Goal: Task Accomplishment & Management: Use online tool/utility

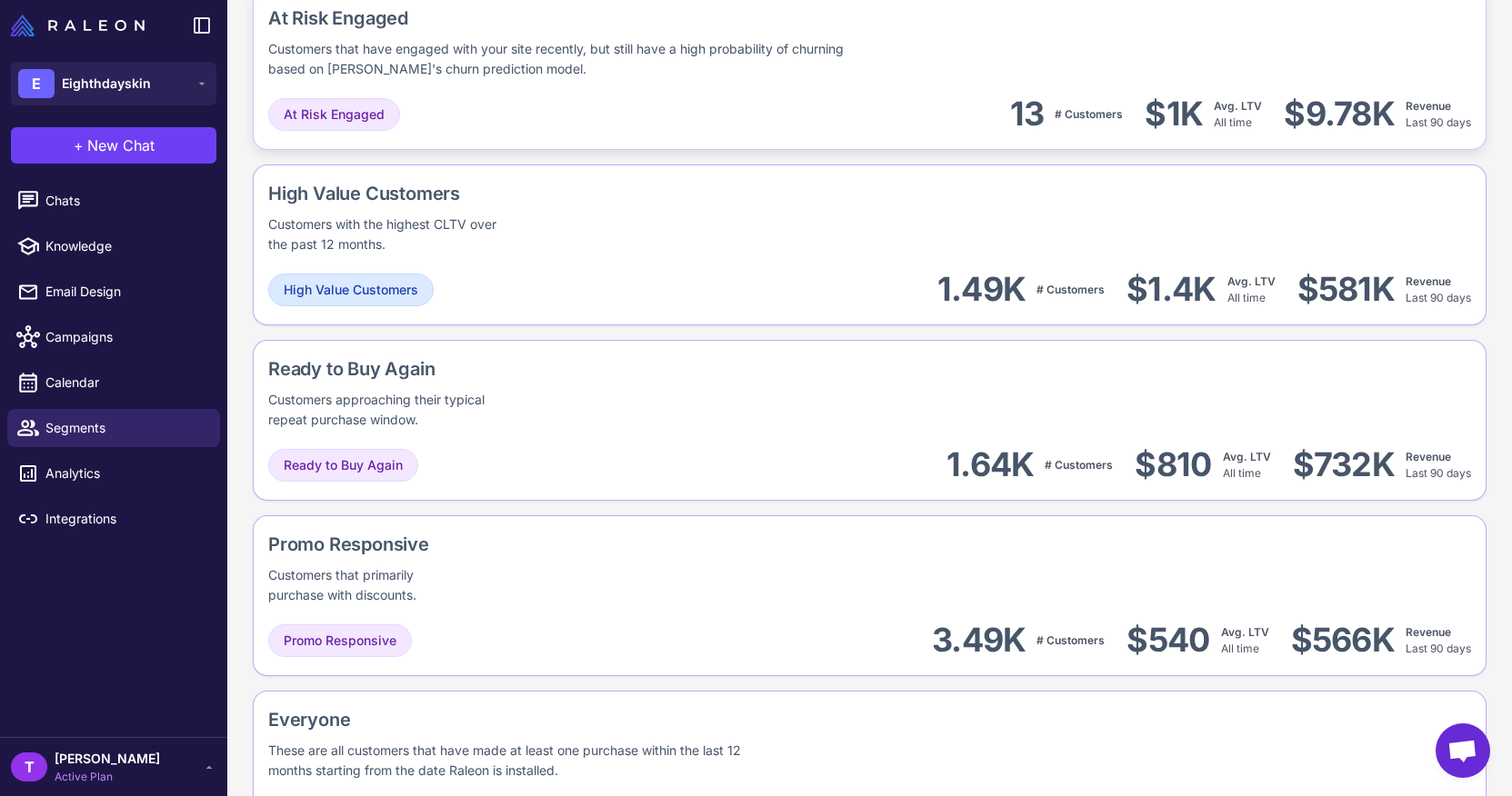
scroll to position [1363, 0]
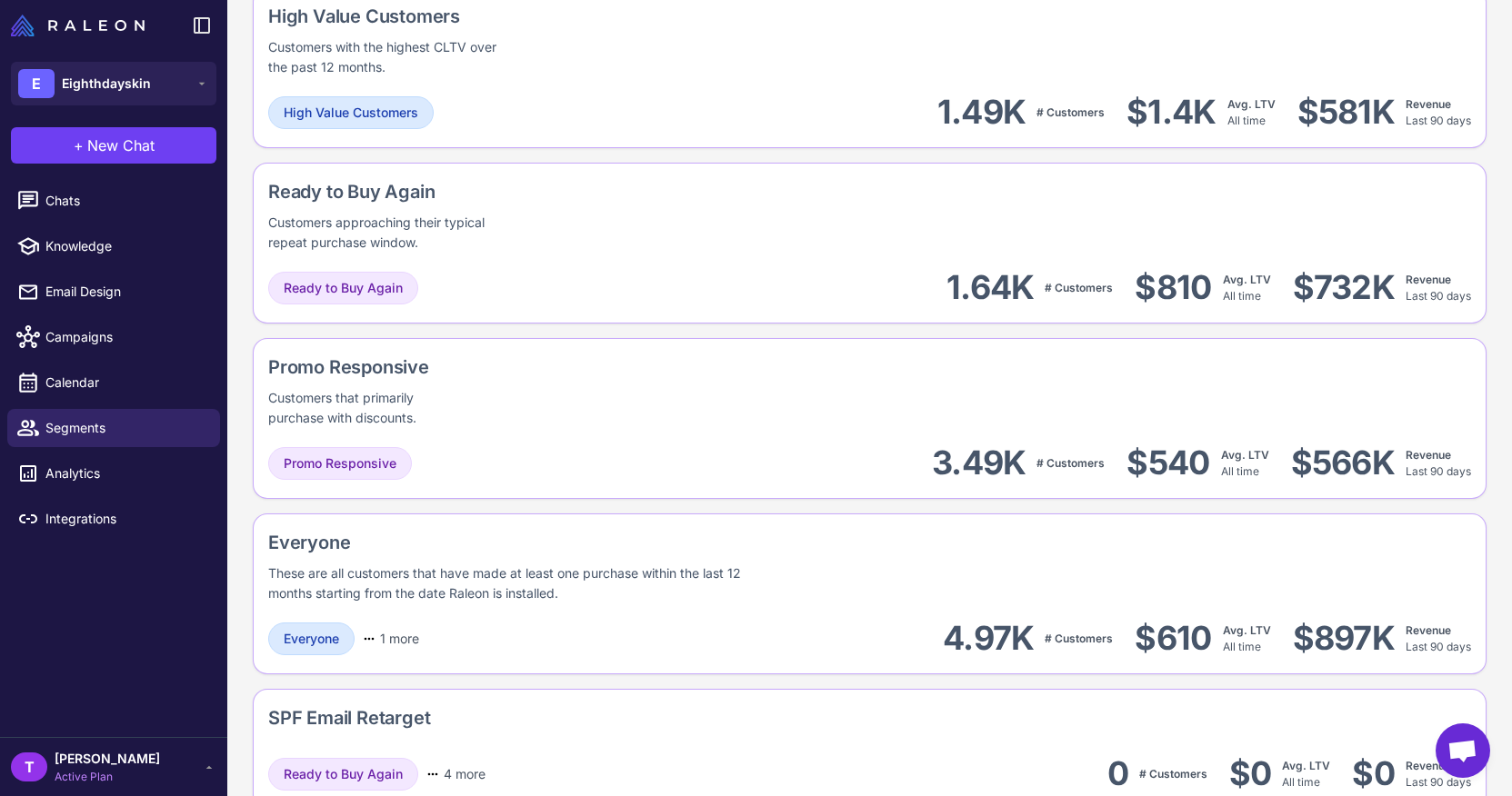
scroll to position [1601, 0]
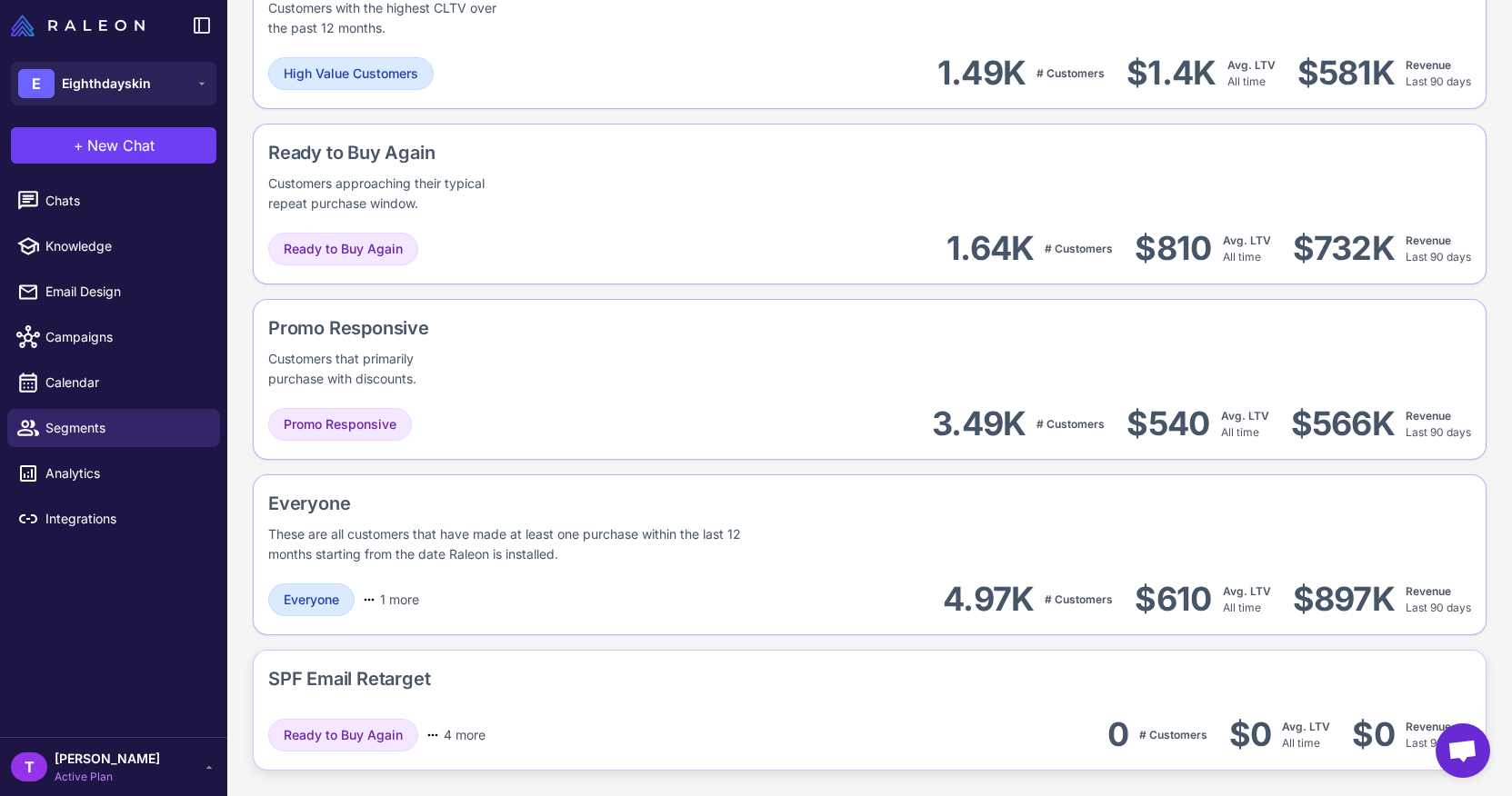
click at [909, 698] on div "SPF Email Retarget" at bounding box center [870, 683] width 1202 height 35
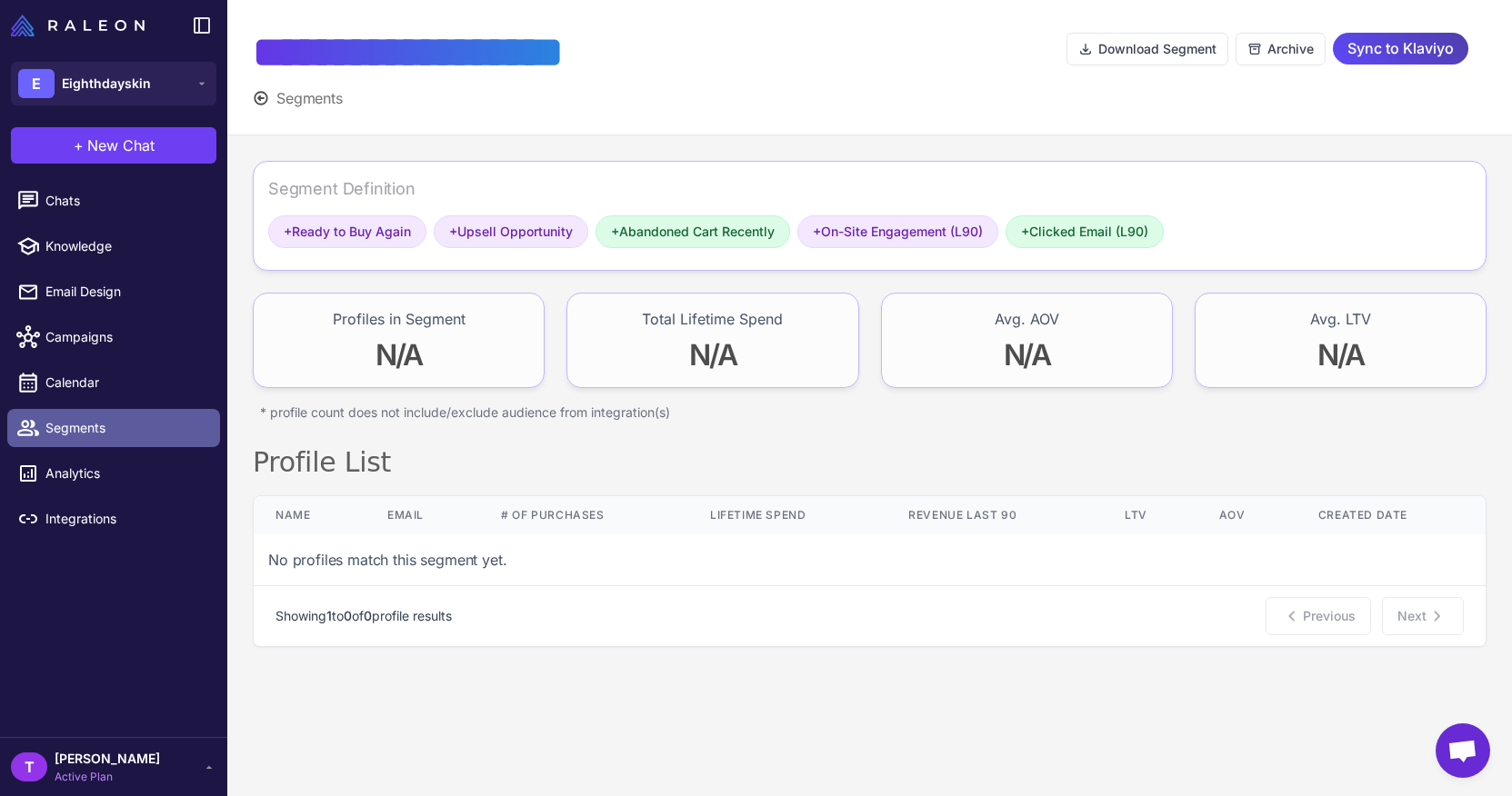
click at [149, 419] on span "Segments" at bounding box center [125, 428] width 160 height 20
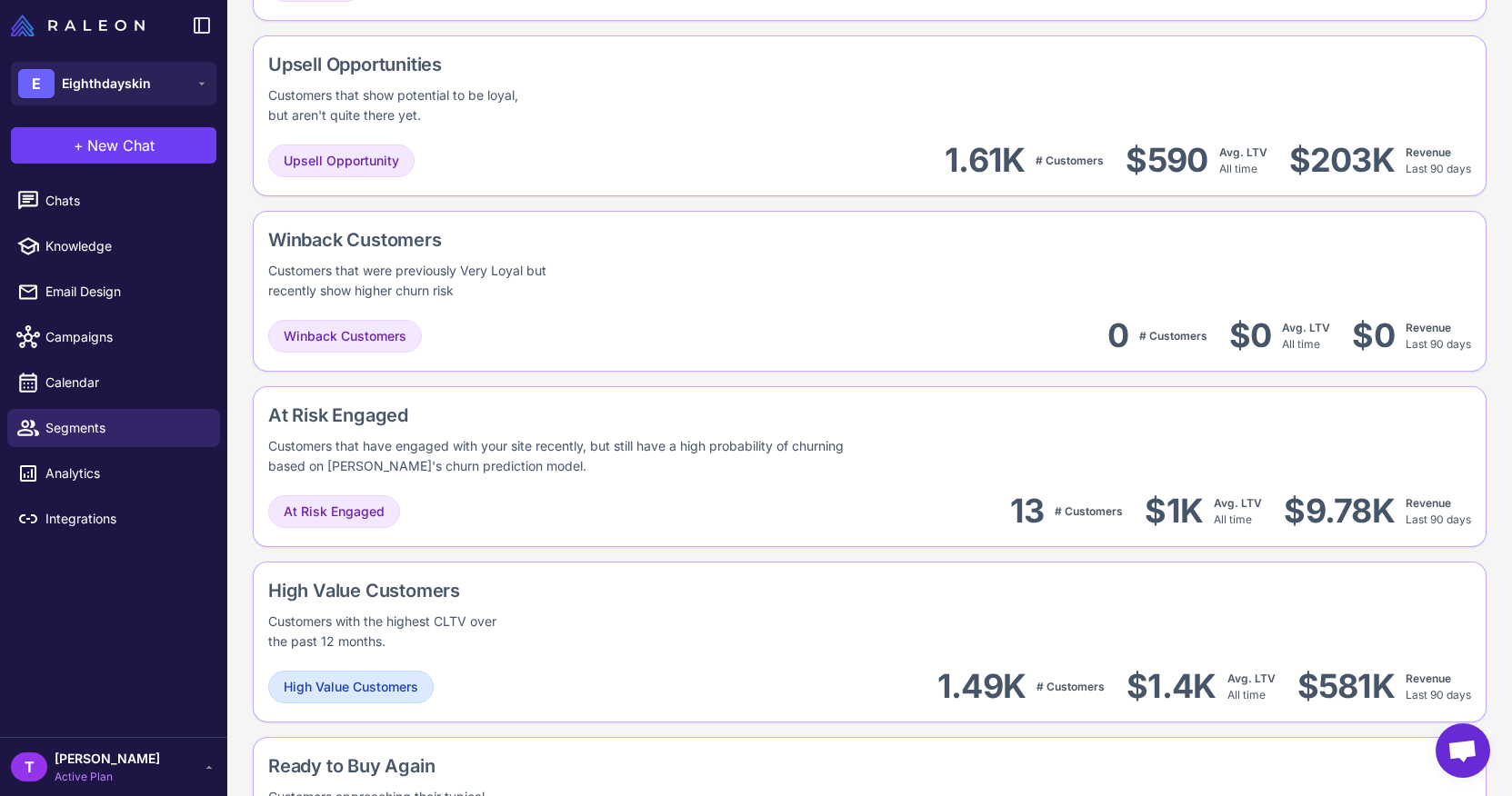
scroll to position [1601, 0]
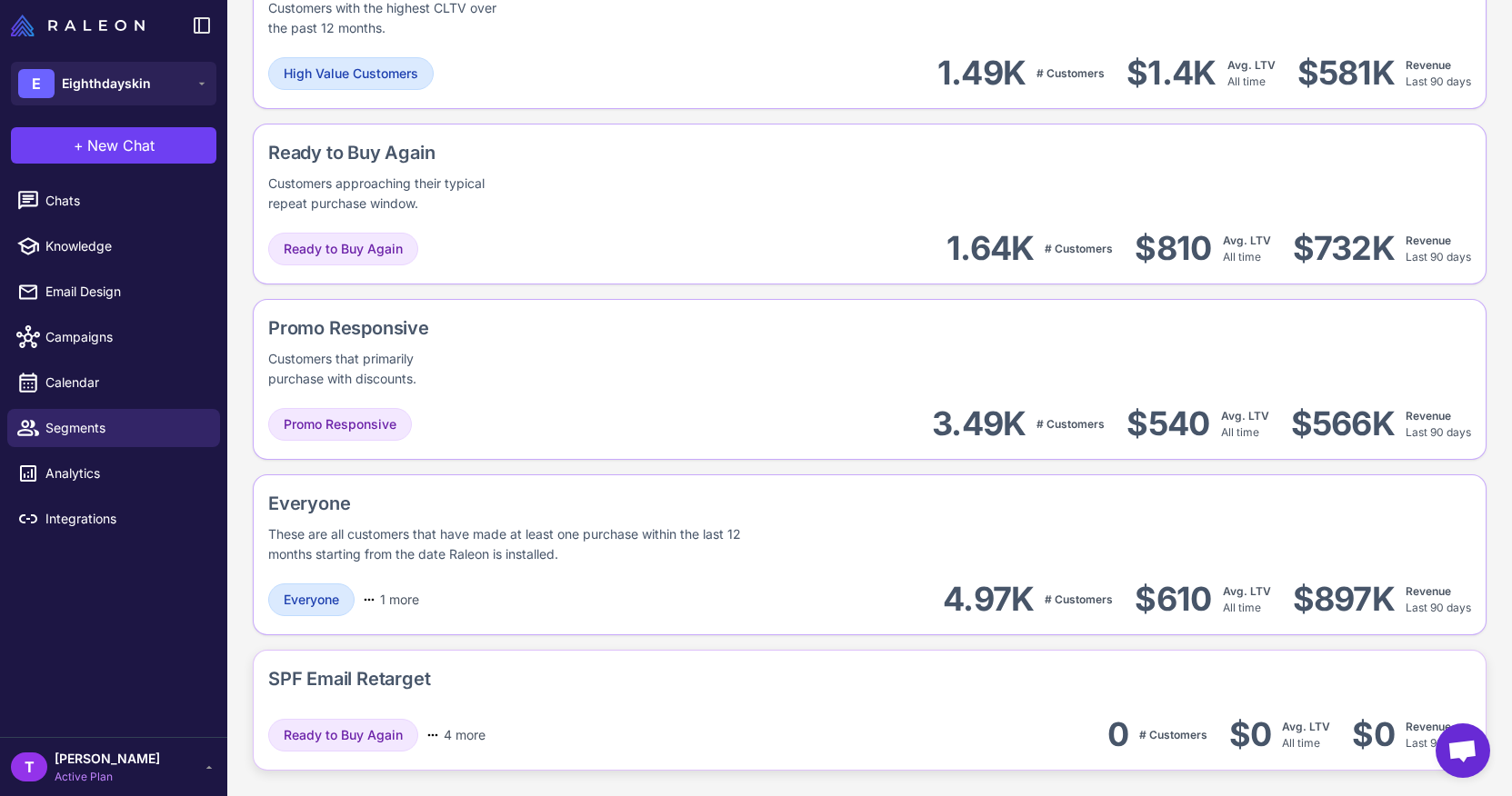
click at [542, 691] on div "SPF Email Retarget" at bounding box center [870, 683] width 1202 height 35
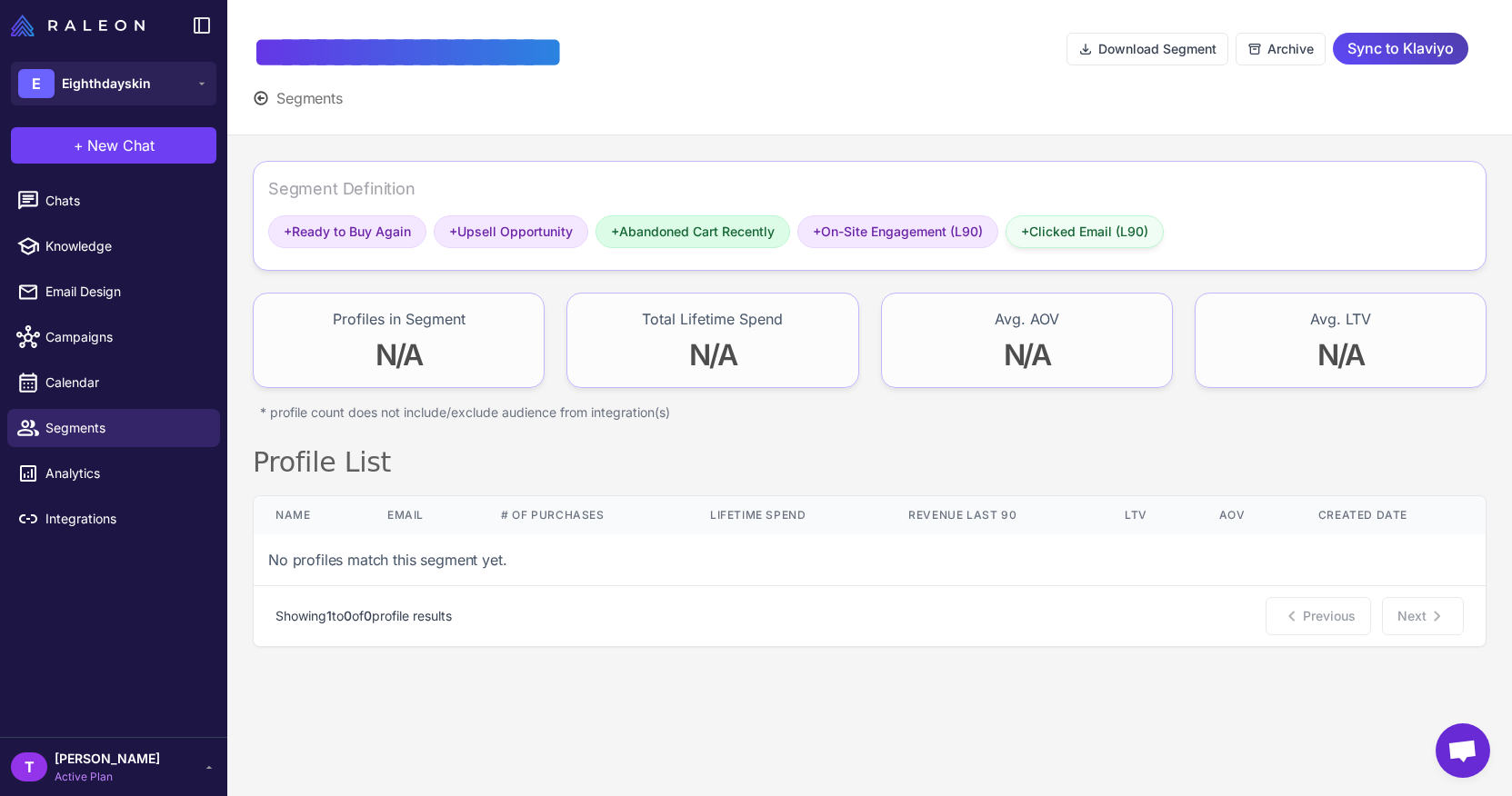
click at [1062, 222] on span "+ Clicked Email (L90)" at bounding box center [1084, 231] width 128 height 20
click at [1067, 196] on div "Segment Definition" at bounding box center [870, 196] width 1202 height 39
click at [464, 222] on span "+ Upsell Opportunity" at bounding box center [510, 231] width 124 height 20
click at [433, 243] on div "+ Ready to Buy Again" at bounding box center [510, 232] width 154 height 33
click at [394, 234] on span "+ Ready to Buy Again" at bounding box center [347, 231] width 128 height 20
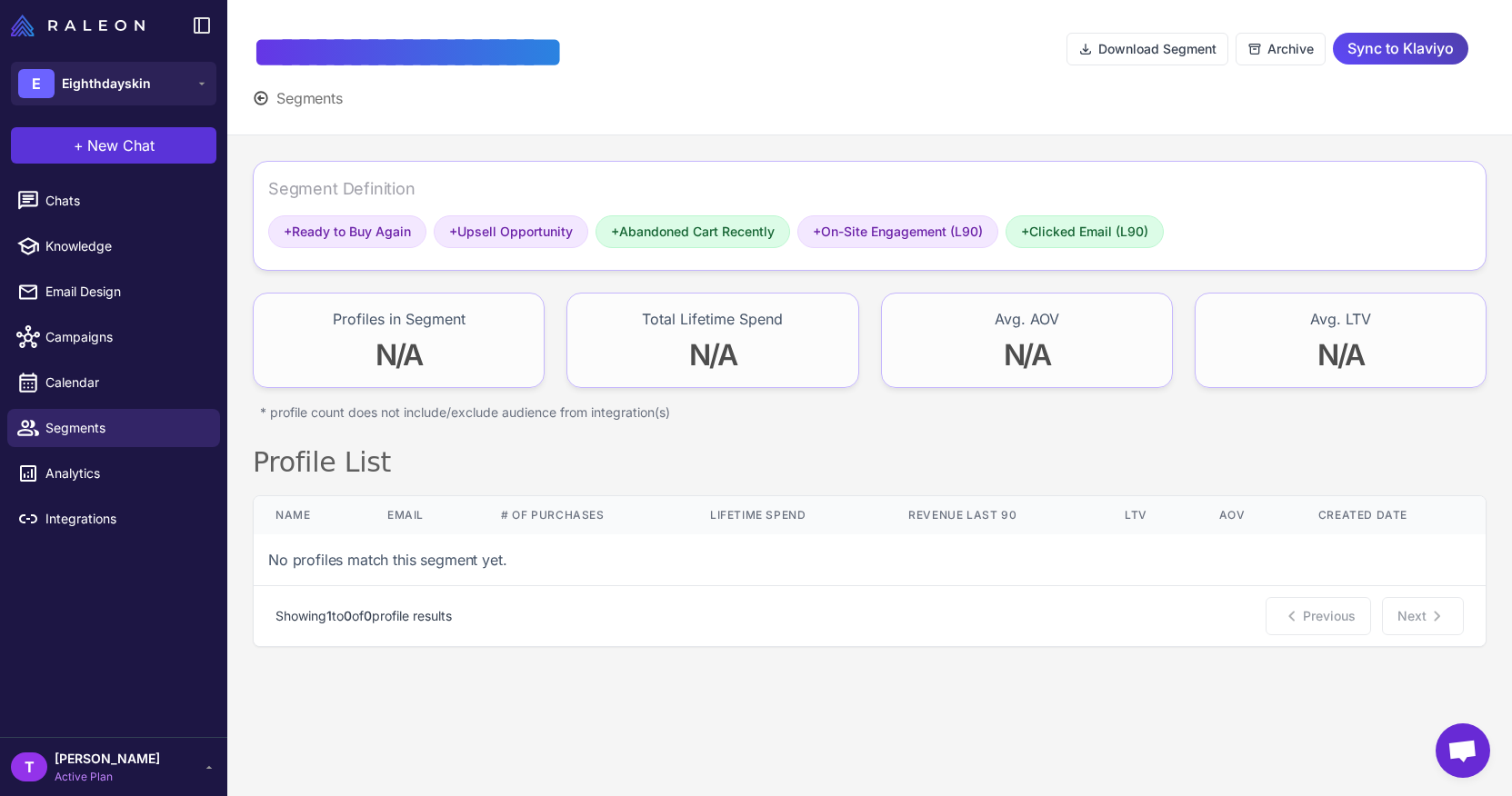
click at [159, 155] on button "+ New Chat" at bounding box center [113, 146] width 205 height 36
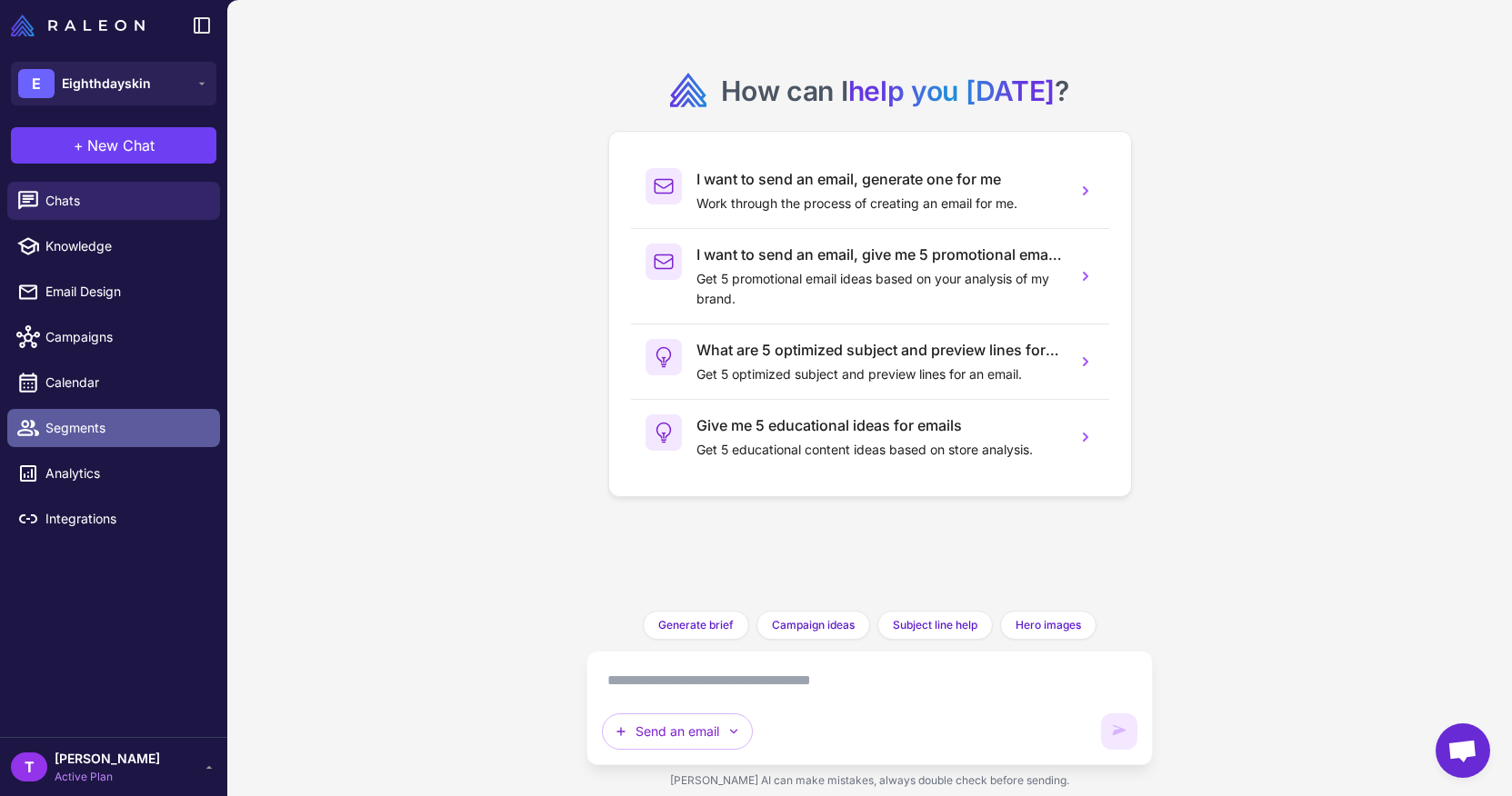
click at [81, 429] on span "Segments" at bounding box center [125, 428] width 160 height 20
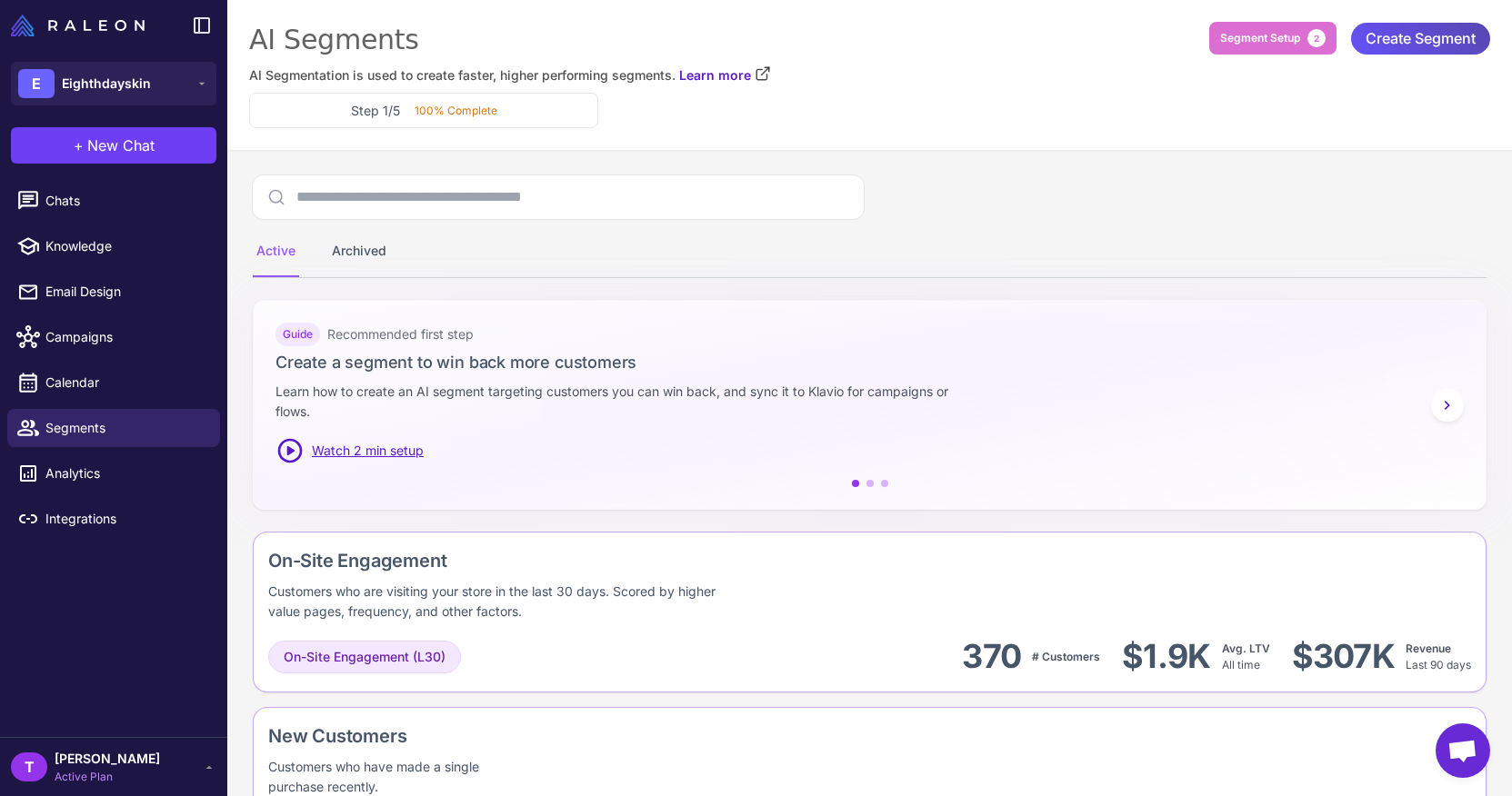
click at [1431, 44] on span "Create Segment" at bounding box center [1420, 38] width 110 height 32
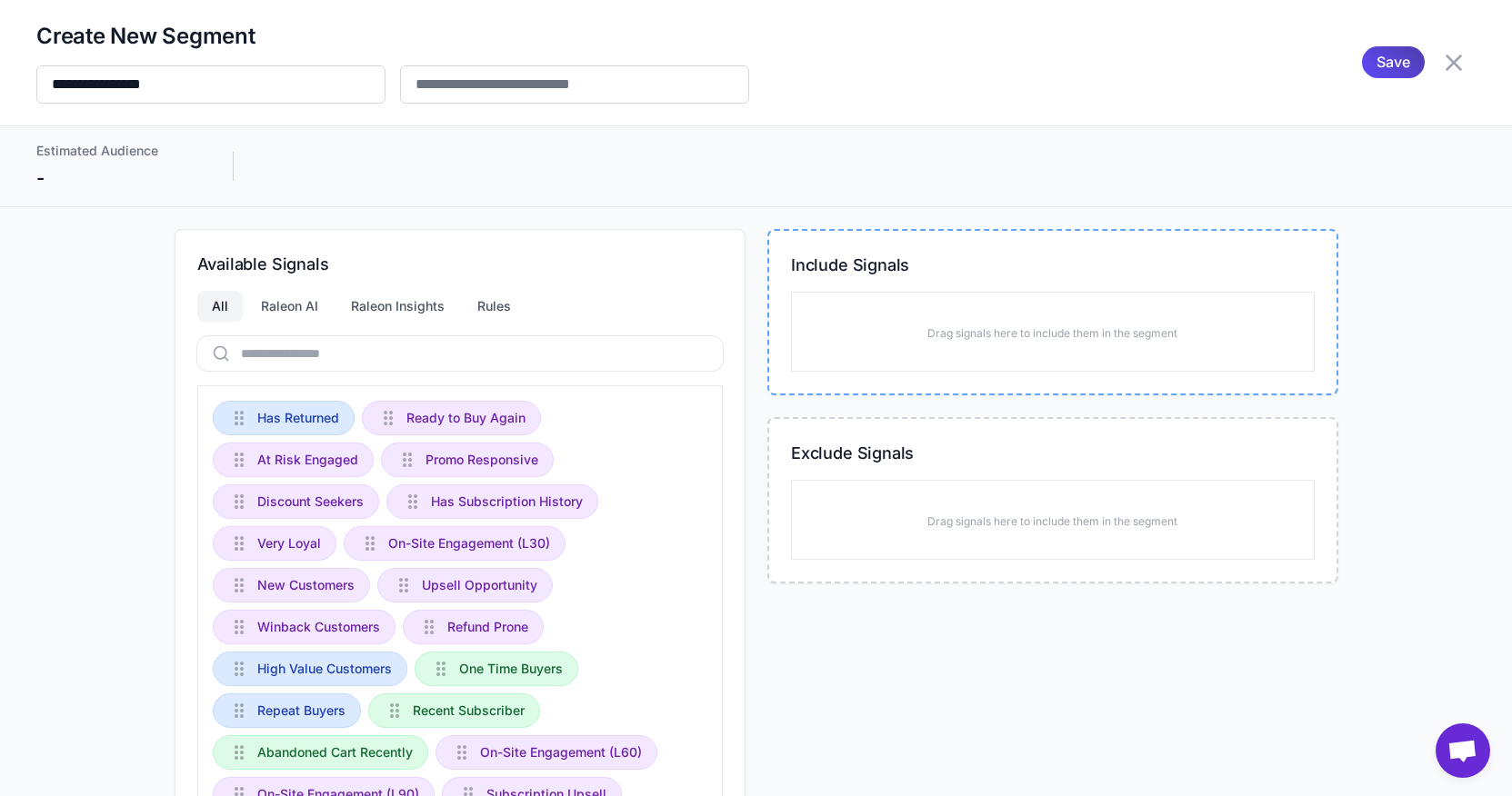
click at [1187, 337] on div "Drag signals here to include them in the segment" at bounding box center [1053, 331] width 523 height 80
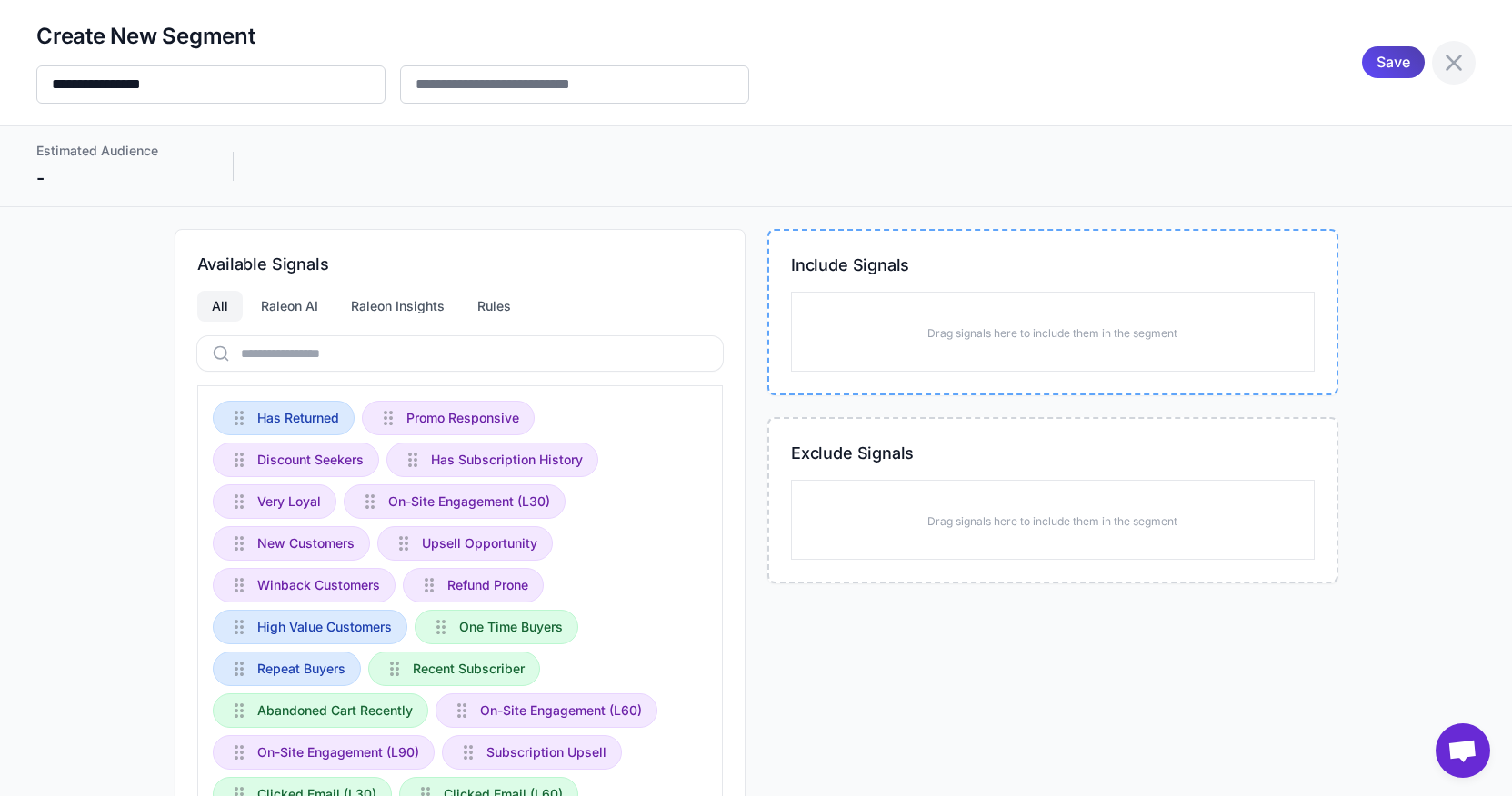
click at [1442, 67] on icon at bounding box center [1454, 62] width 29 height 29
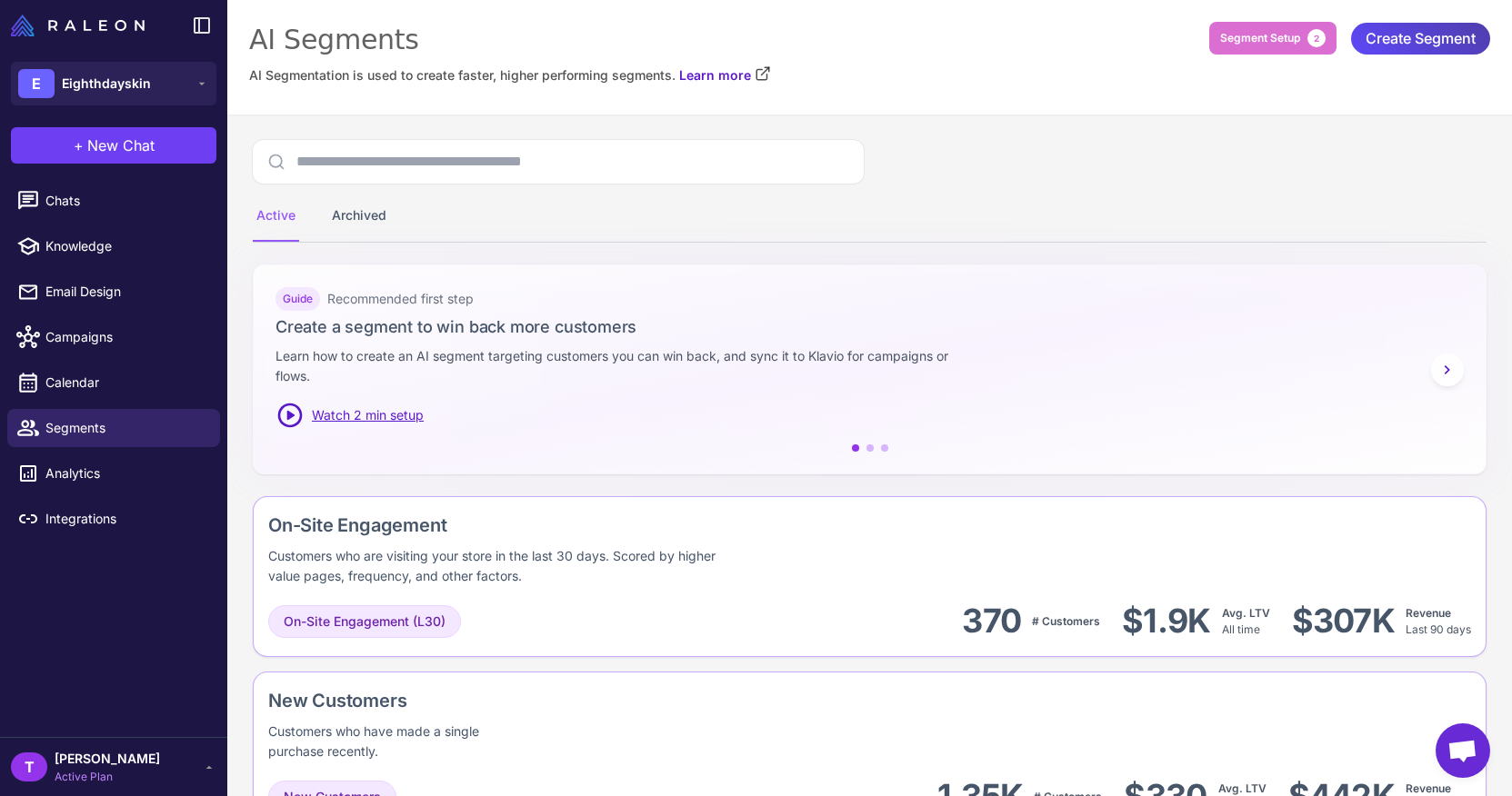
click at [1460, 762] on span "Open chat" at bounding box center [1461, 753] width 30 height 26
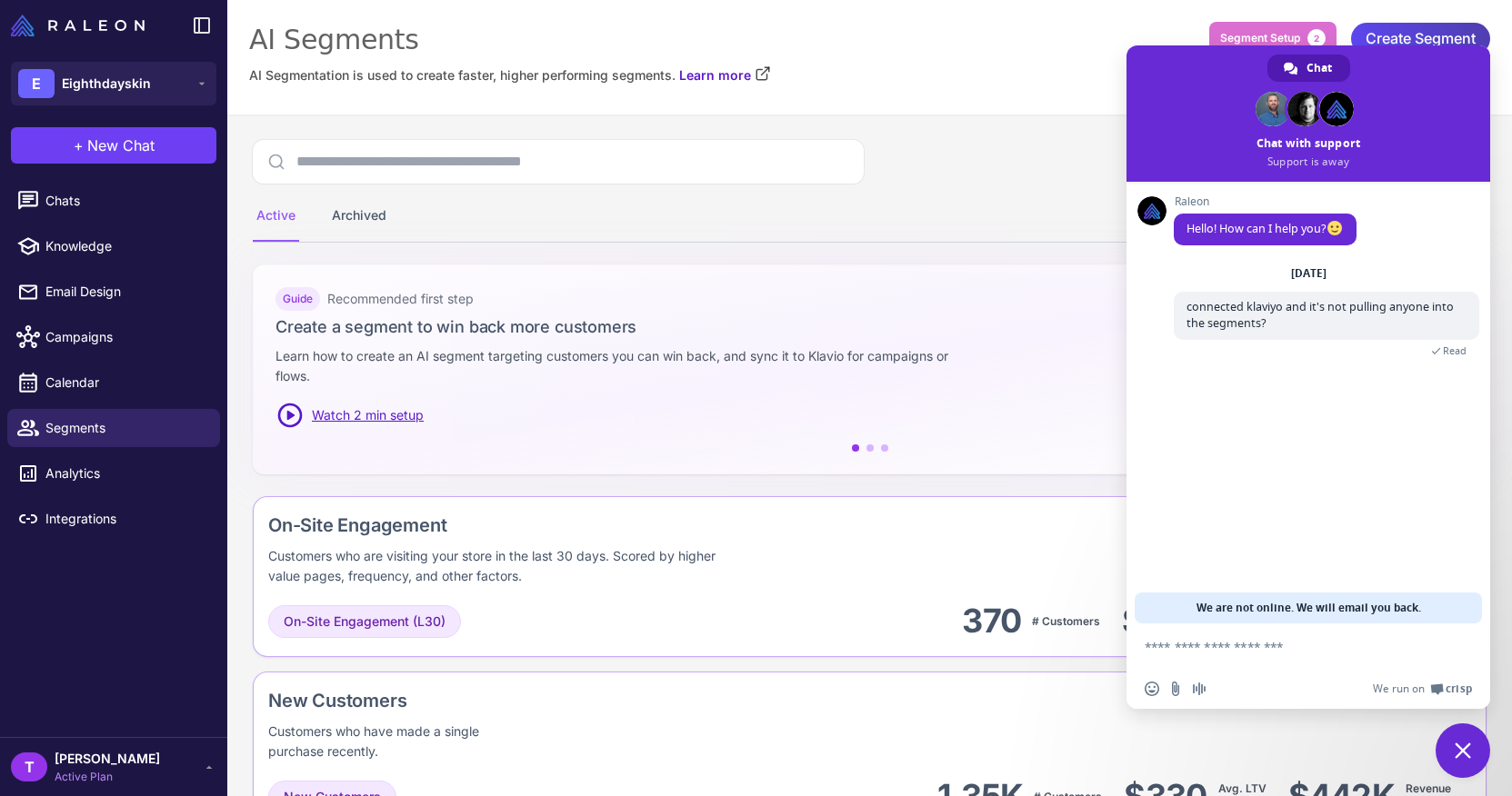
click at [1470, 726] on span "Close chat" at bounding box center [1462, 751] width 55 height 55
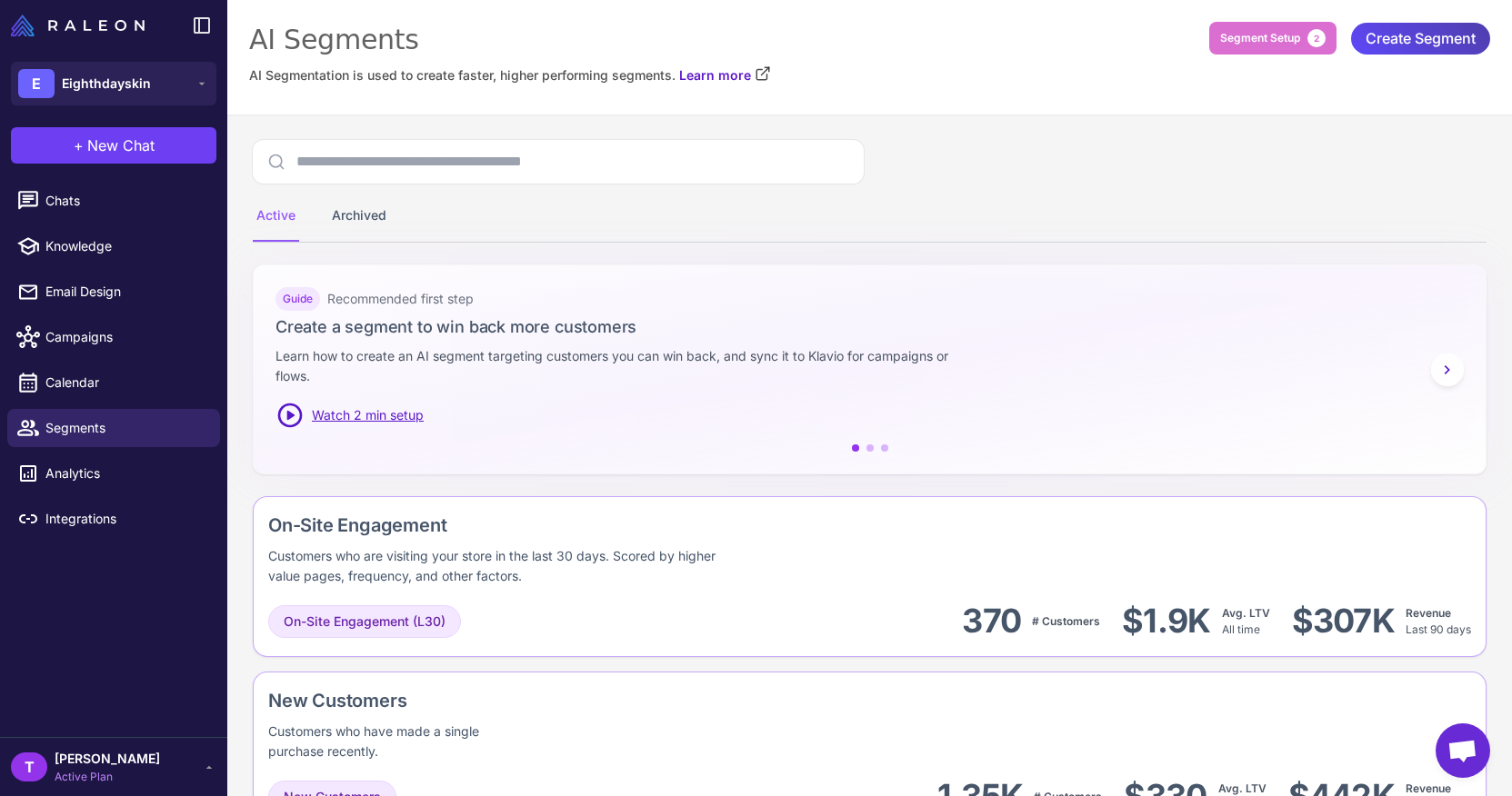
click at [149, 755] on div "T [PERSON_NAME] Active Plan" at bounding box center [113, 767] width 205 height 36
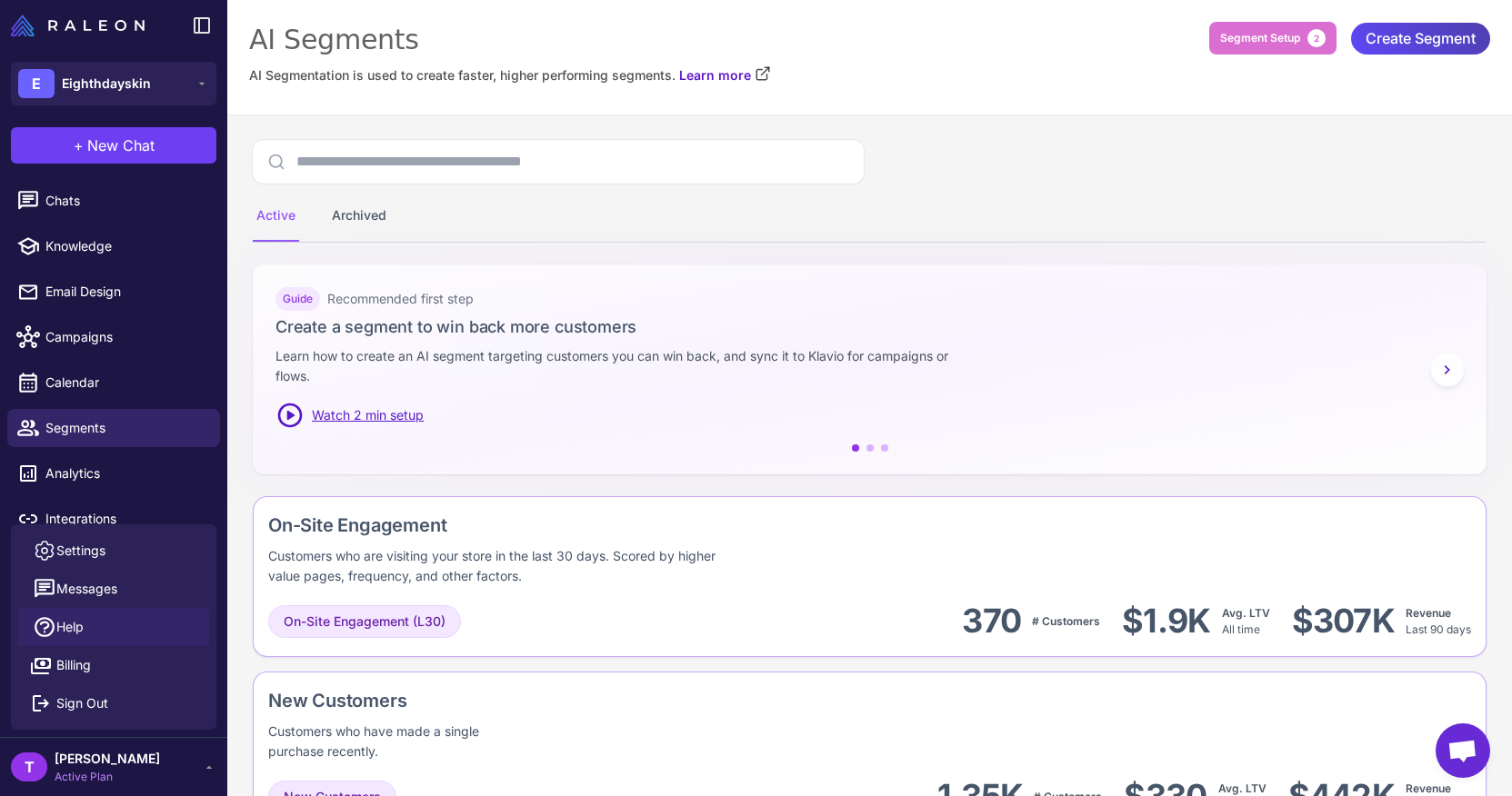
click at [132, 627] on link "Help" at bounding box center [113, 627] width 191 height 38
click at [160, 380] on span "Calendar" at bounding box center [125, 383] width 160 height 20
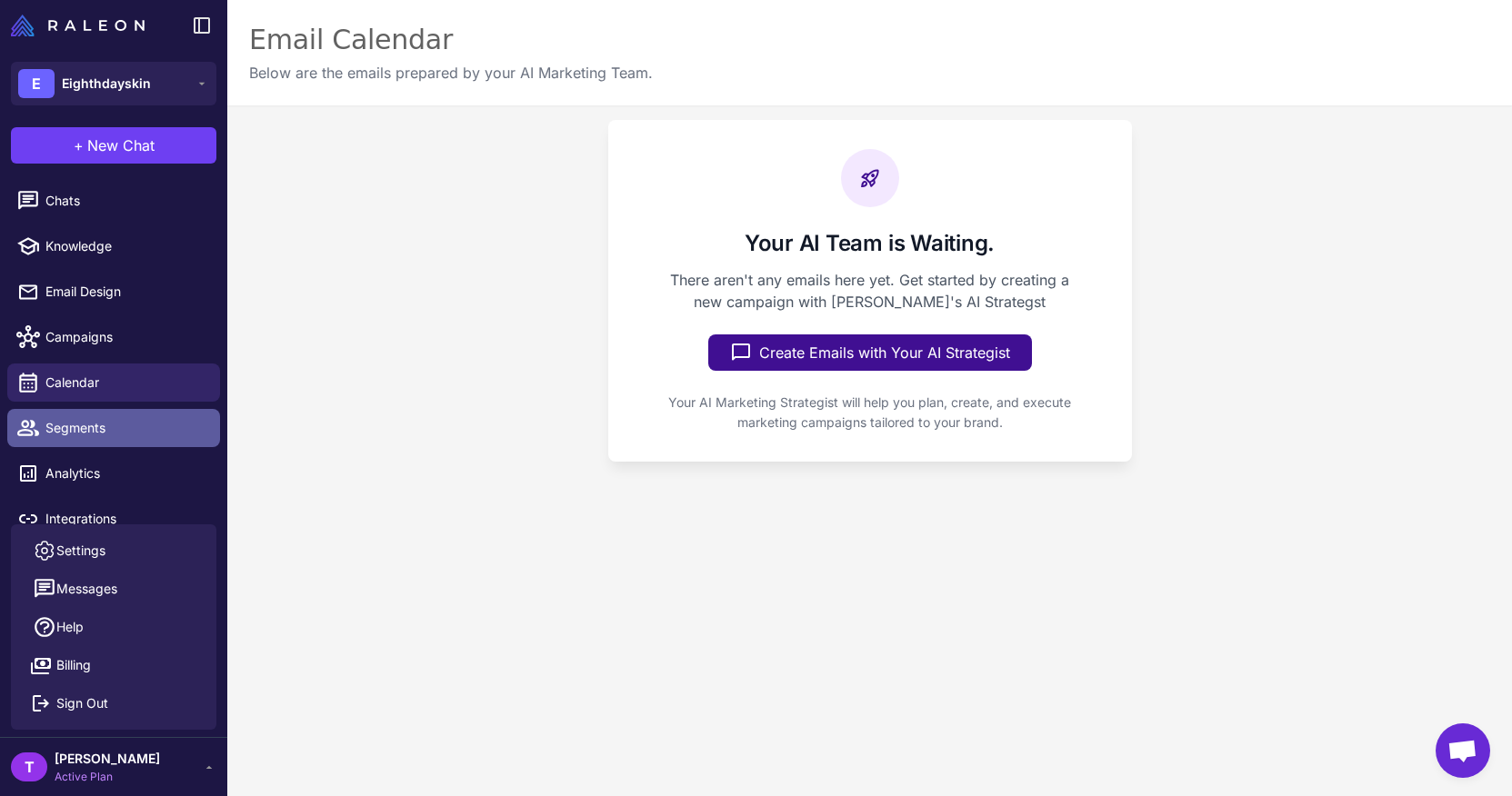
click at [145, 411] on link "Segments" at bounding box center [114, 429] width 213 height 38
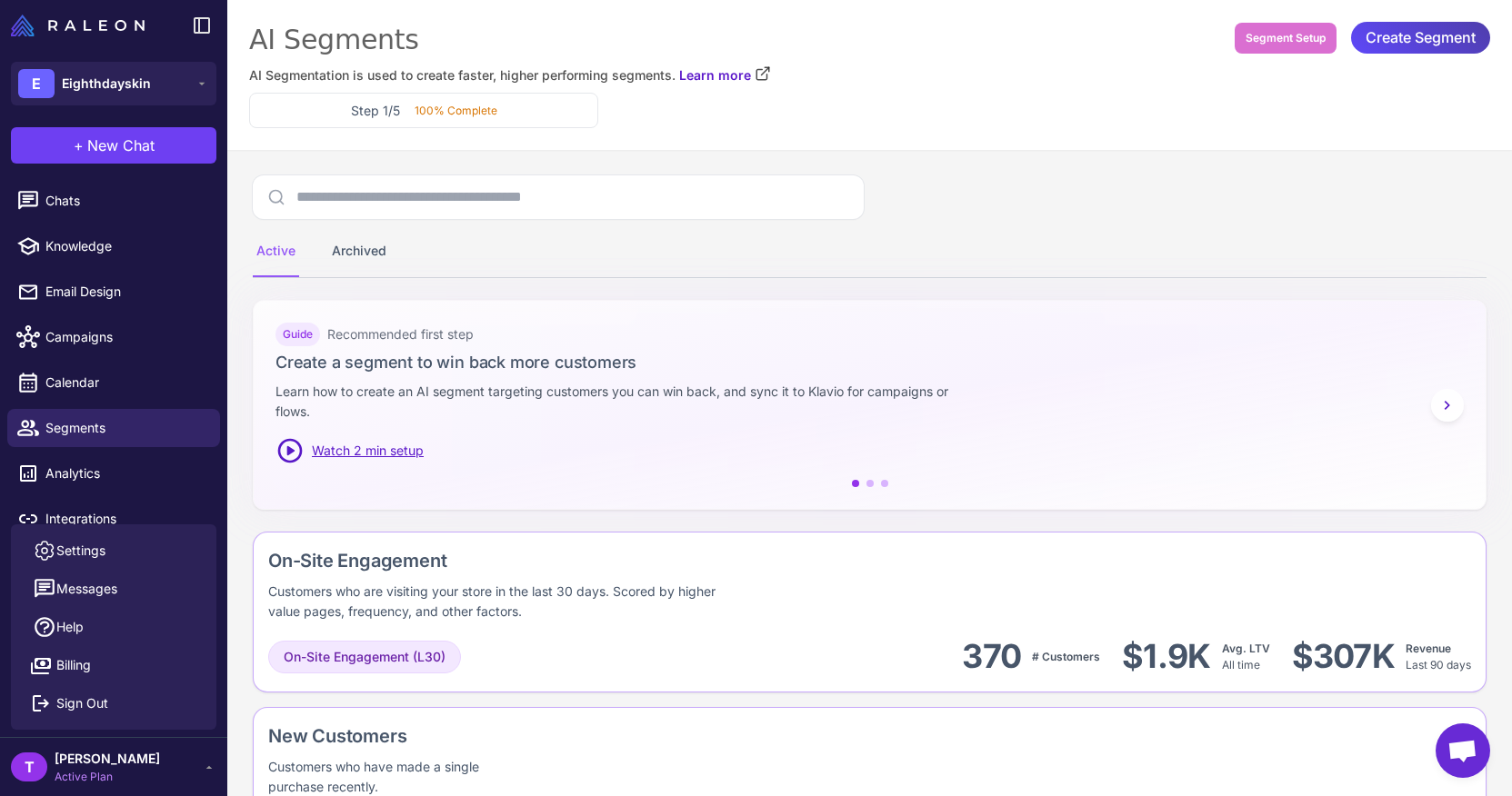
click at [147, 360] on li "Campaigns" at bounding box center [113, 382] width 227 height 45
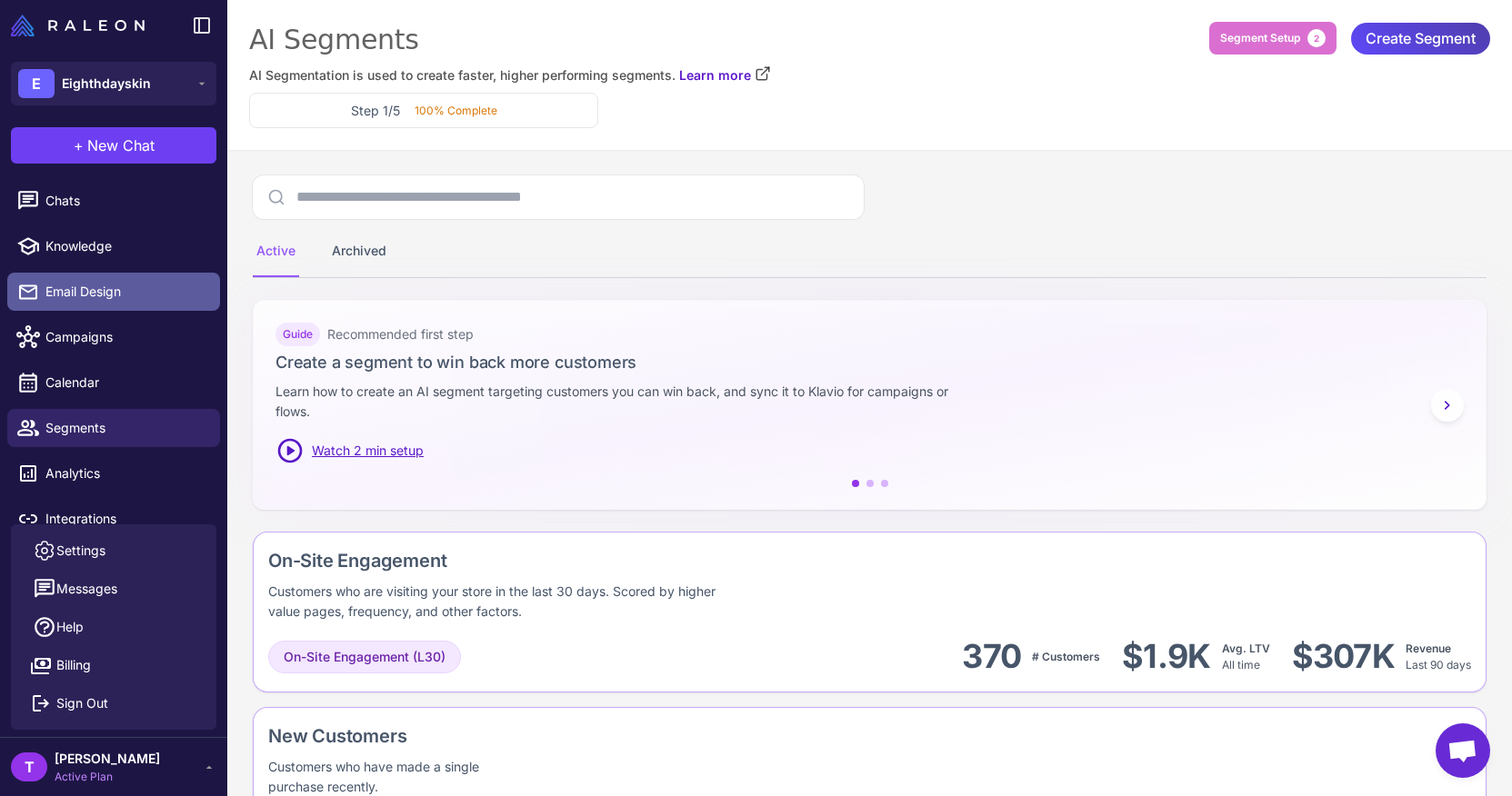
click at [143, 292] on span "Email Design" at bounding box center [125, 292] width 160 height 20
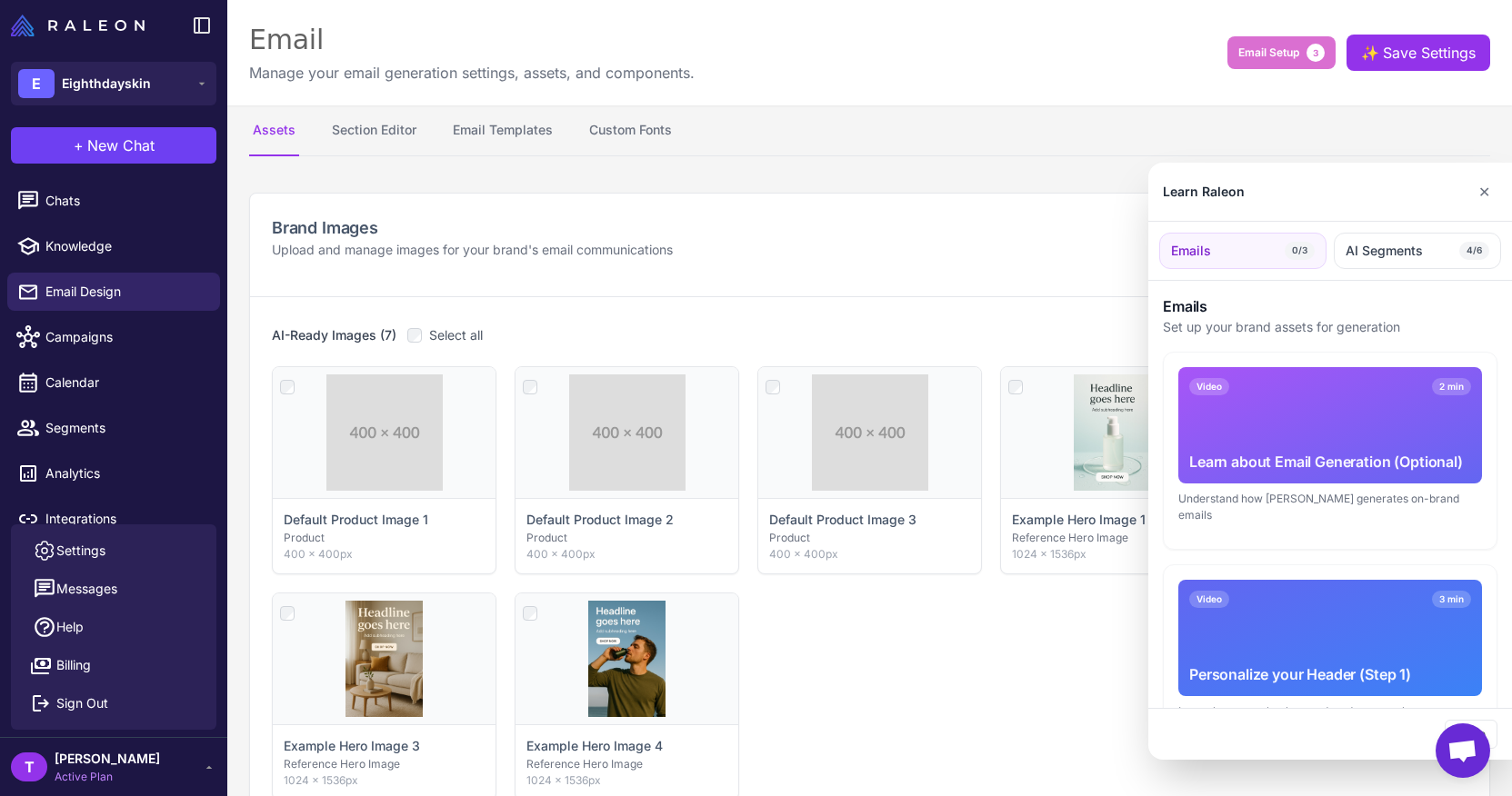
click at [162, 204] on div at bounding box center [756, 398] width 1512 height 796
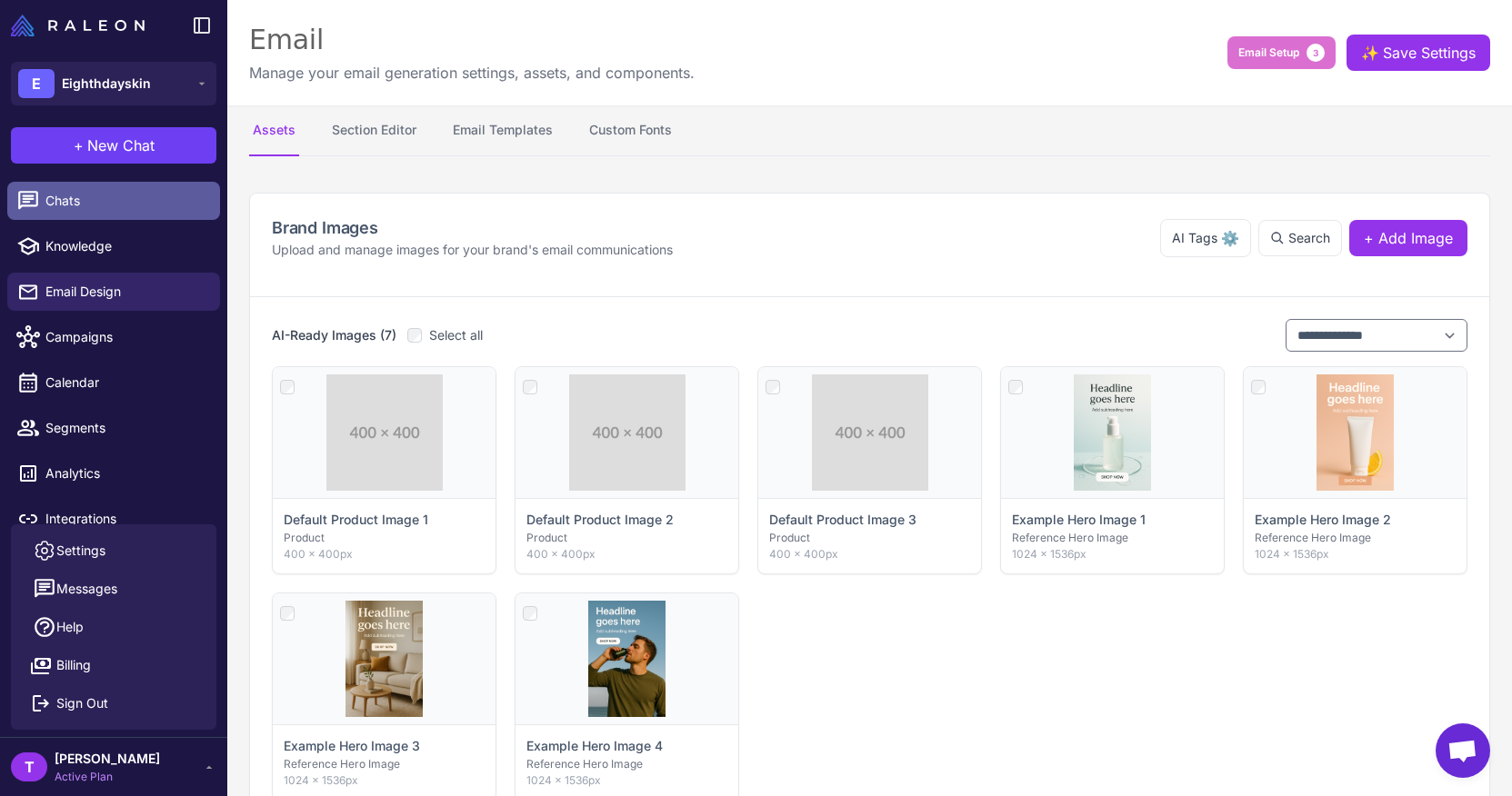
click at [134, 211] on link "Chats" at bounding box center [114, 201] width 213 height 38
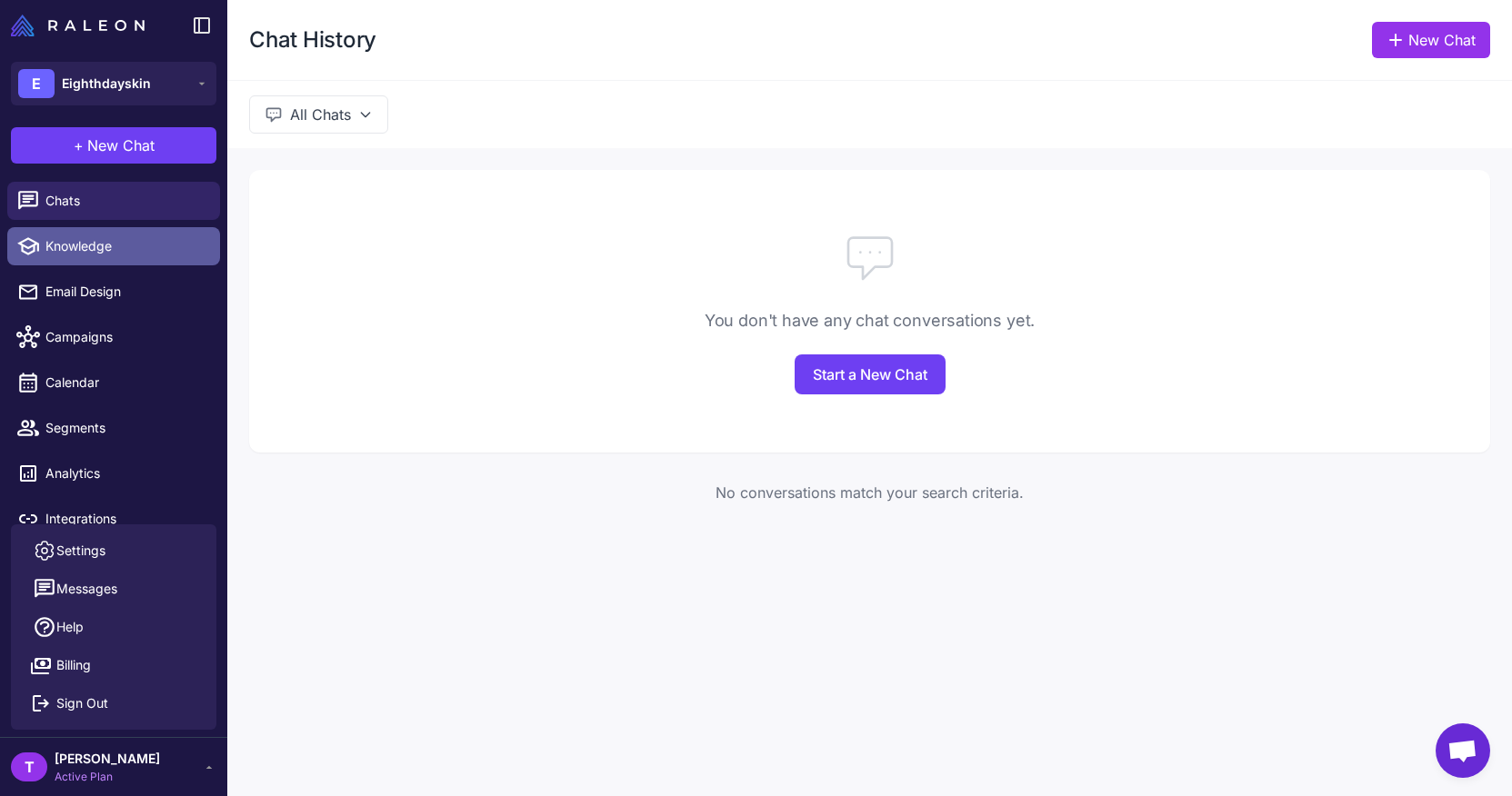
click at [141, 265] on link "Knowledge" at bounding box center [114, 246] width 213 height 38
select select
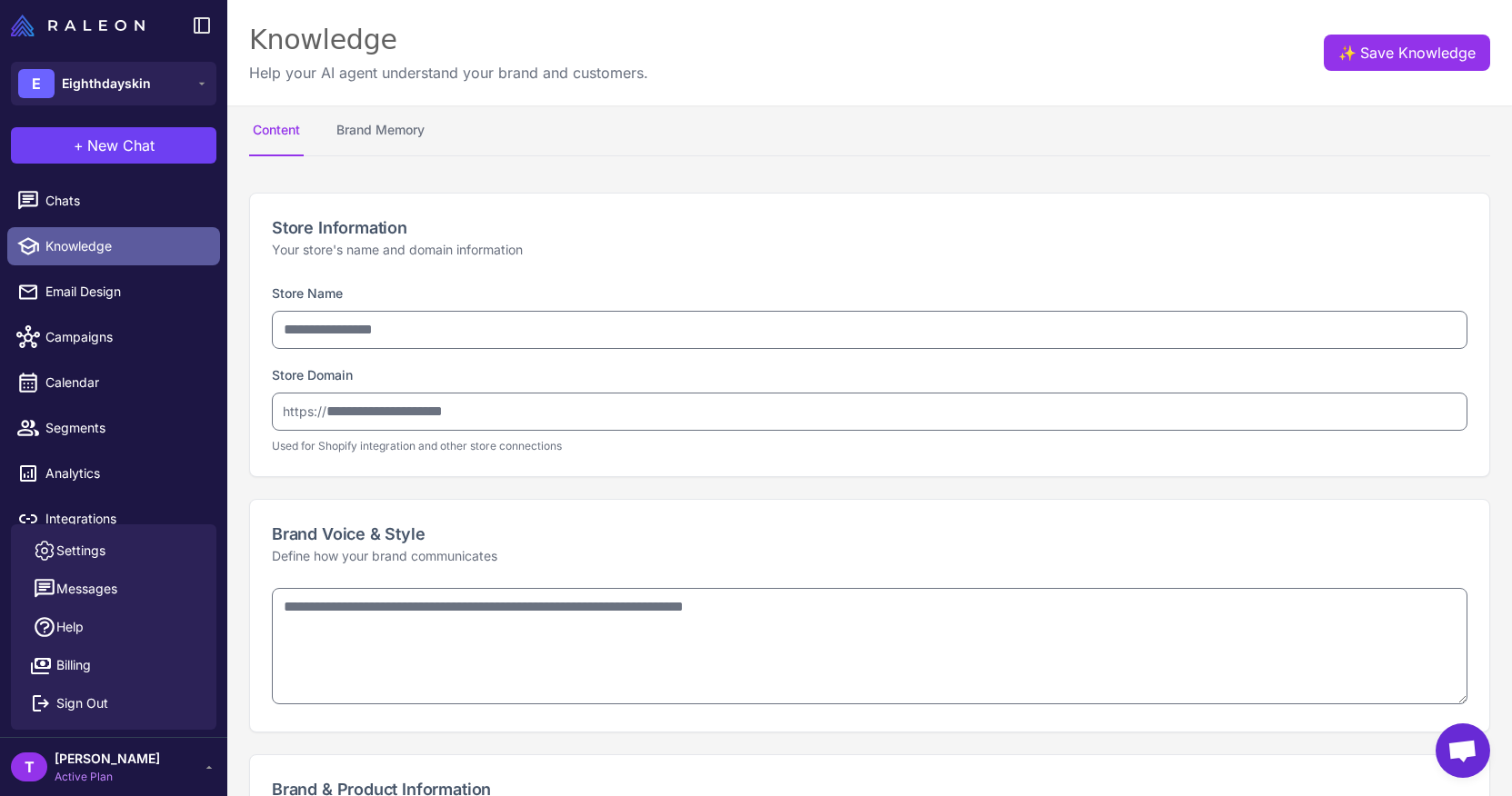
type input "**********"
type textarea "**********"
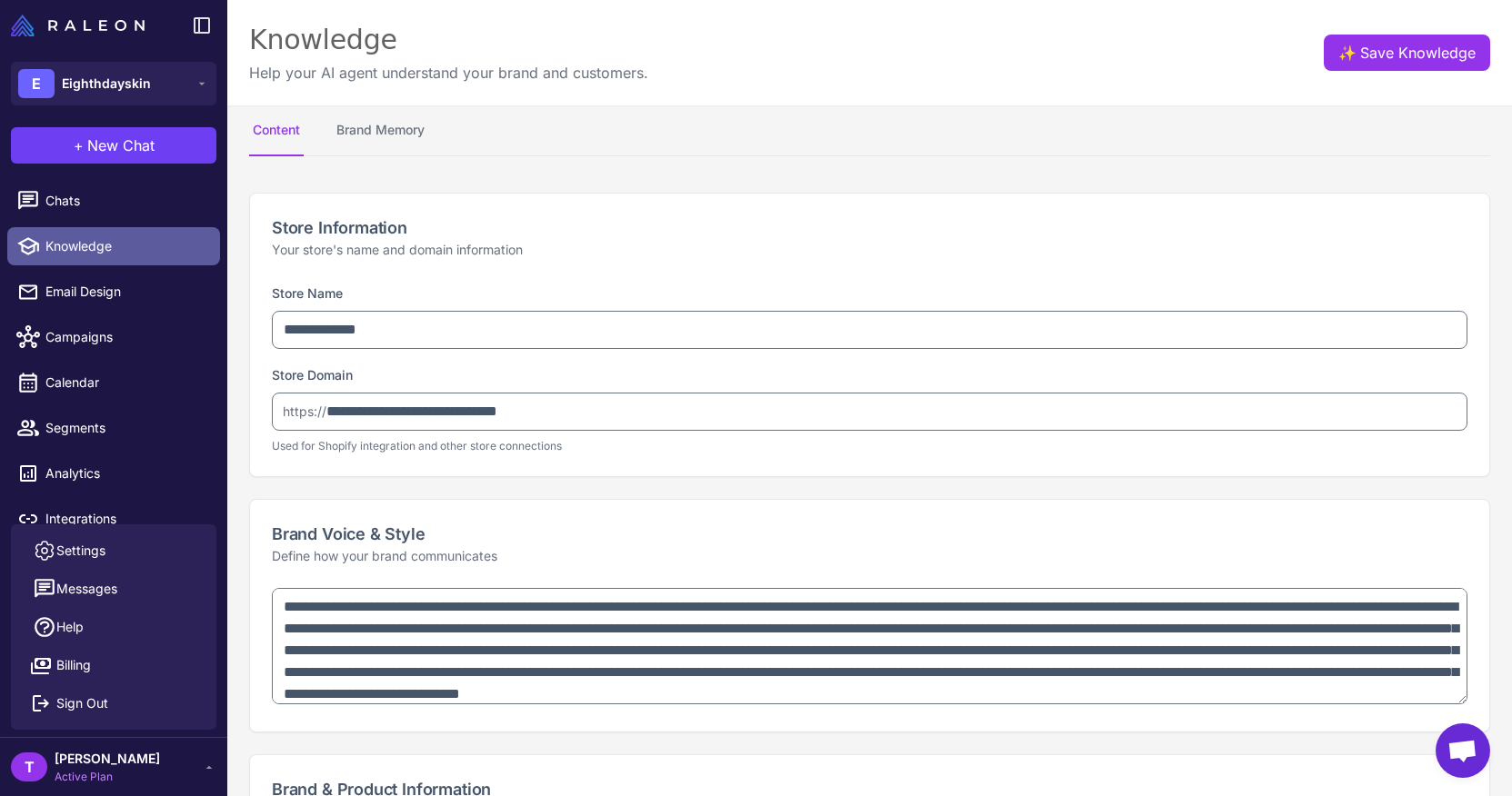
type textarea "**********"
select select "***"
type textarea "**********"
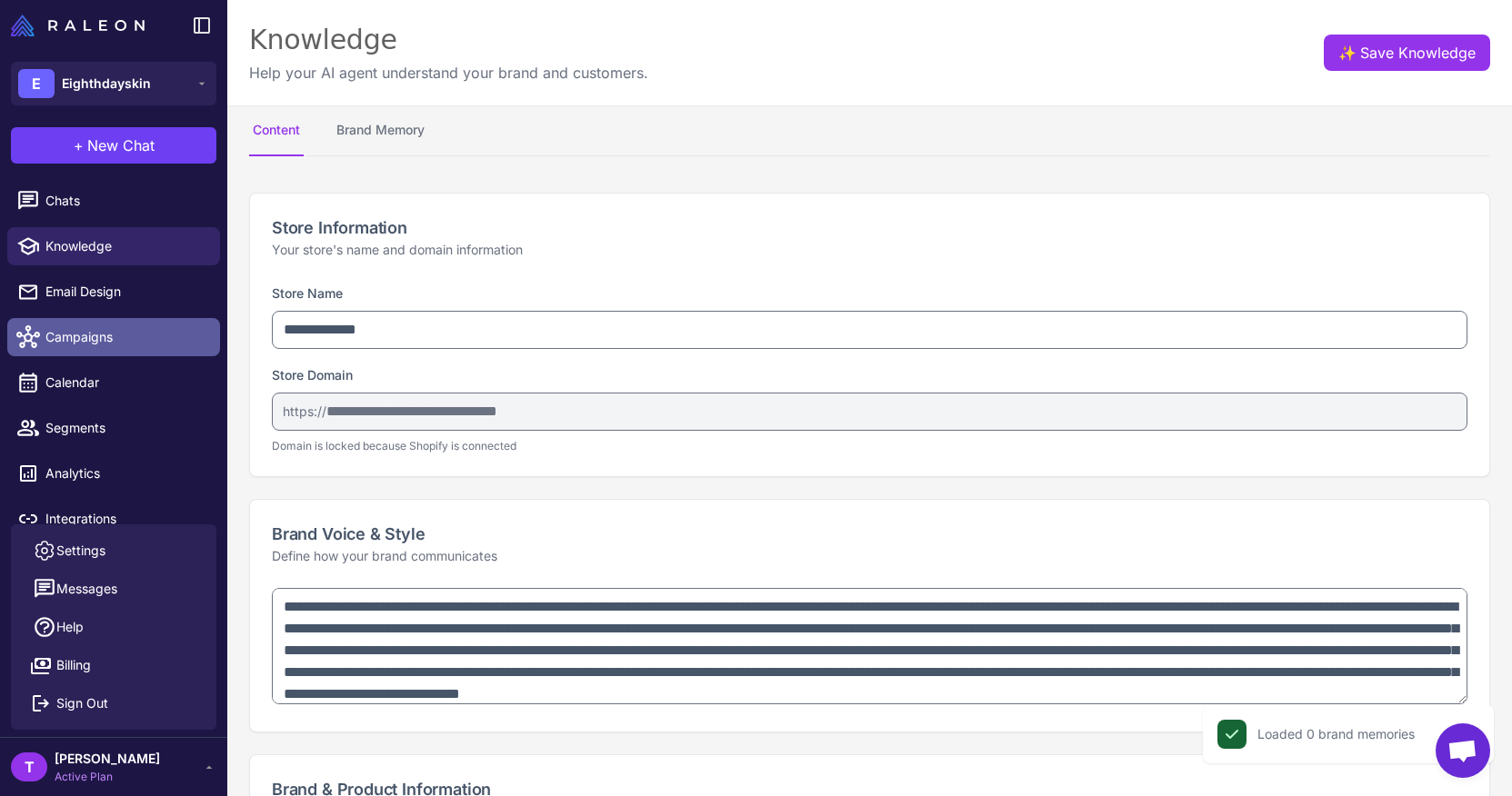
click at [149, 318] on link "Campaigns" at bounding box center [114, 338] width 213 height 38
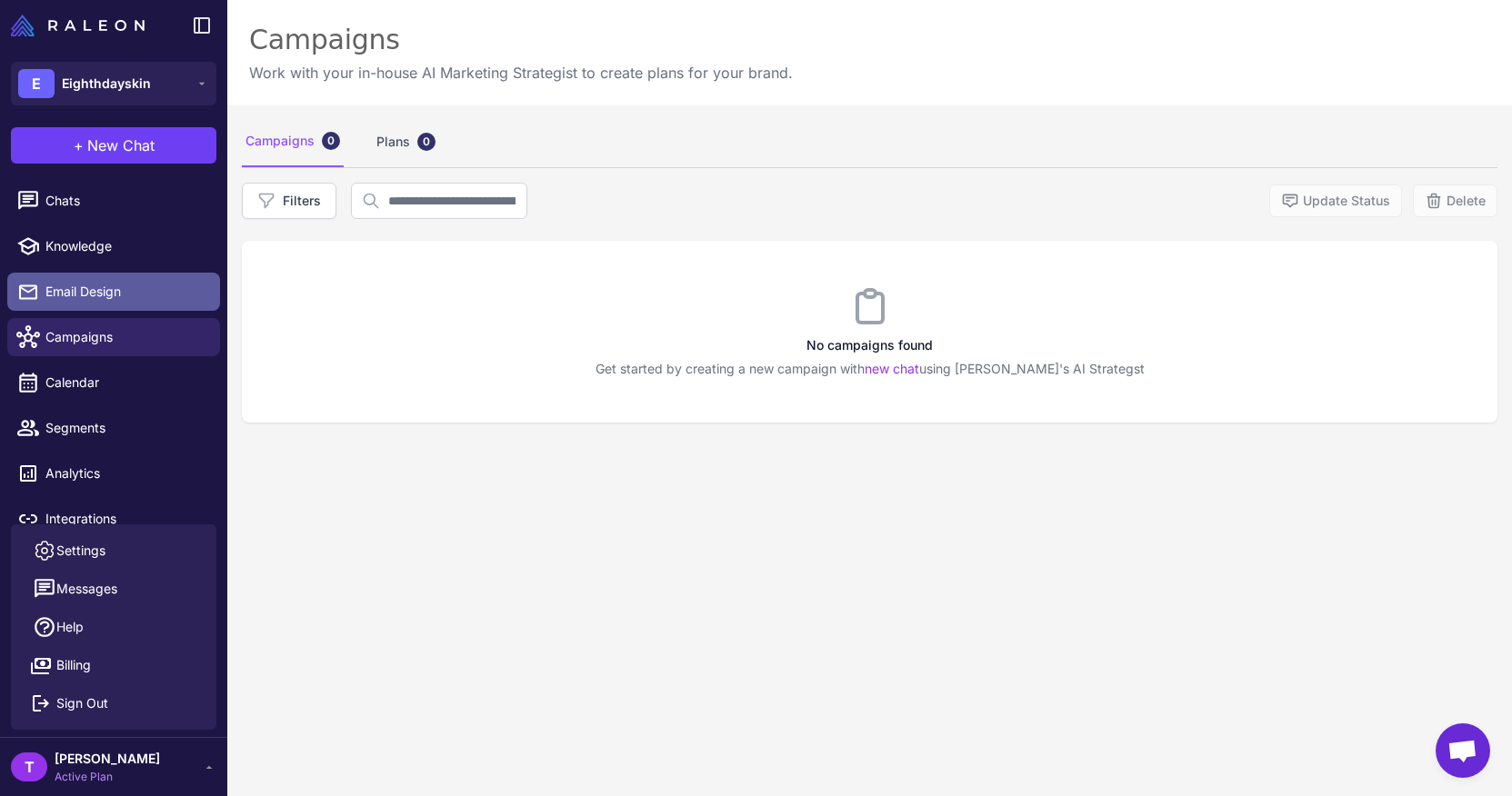
click at [144, 298] on span "Email Design" at bounding box center [125, 292] width 160 height 20
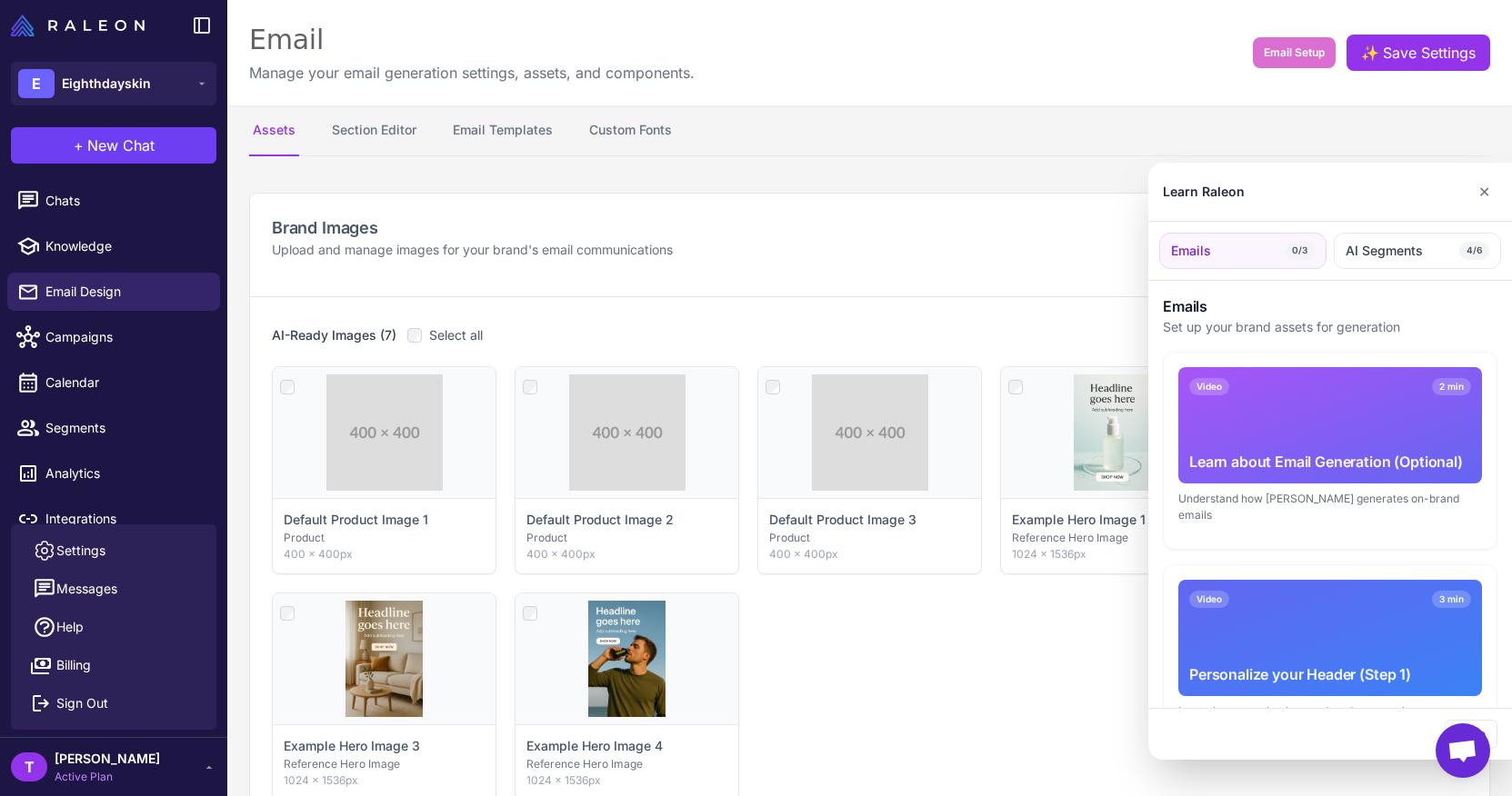
click at [132, 379] on div at bounding box center [756, 398] width 1512 height 796
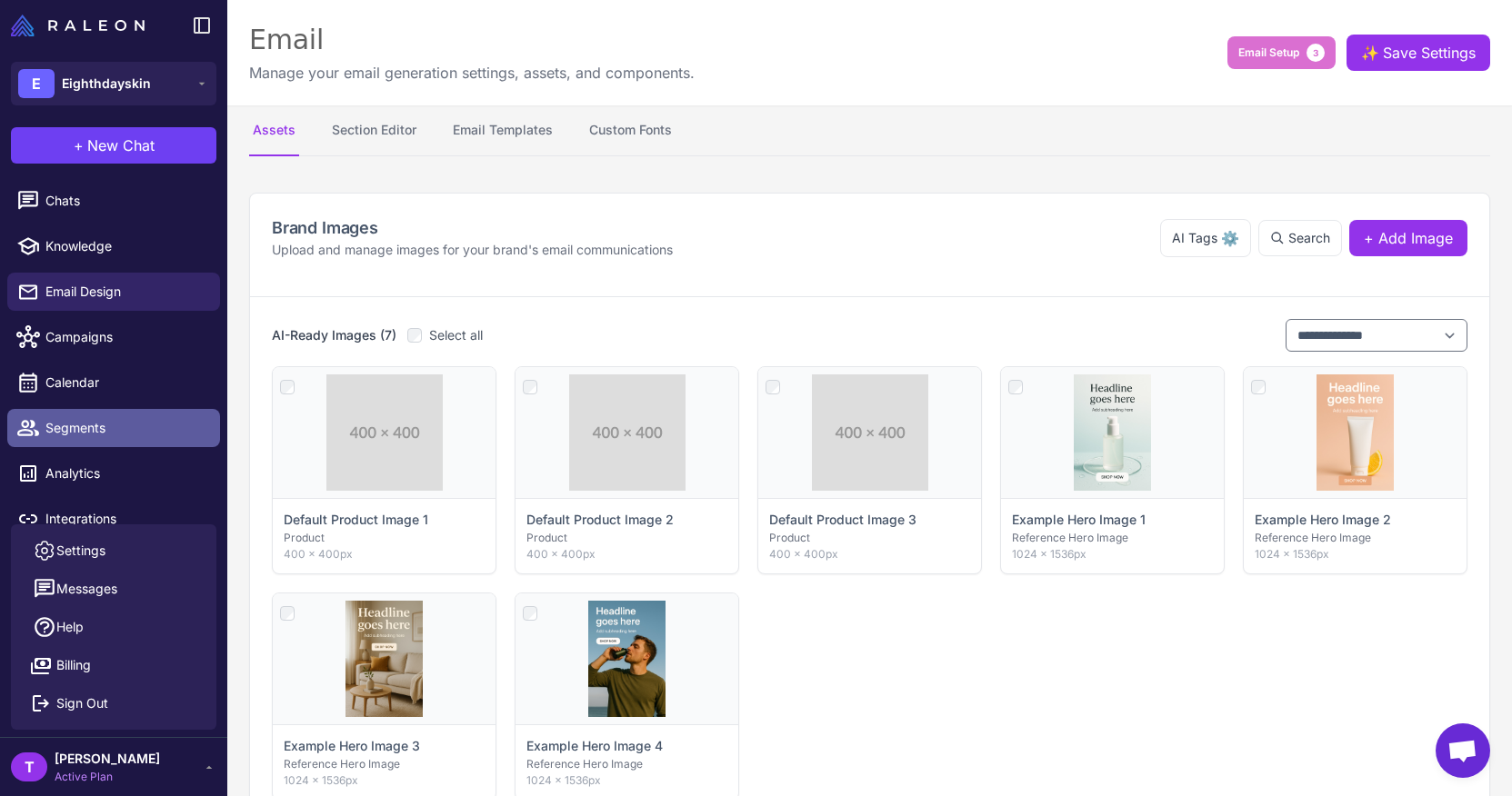
click at [128, 427] on span "Segments" at bounding box center [125, 428] width 160 height 20
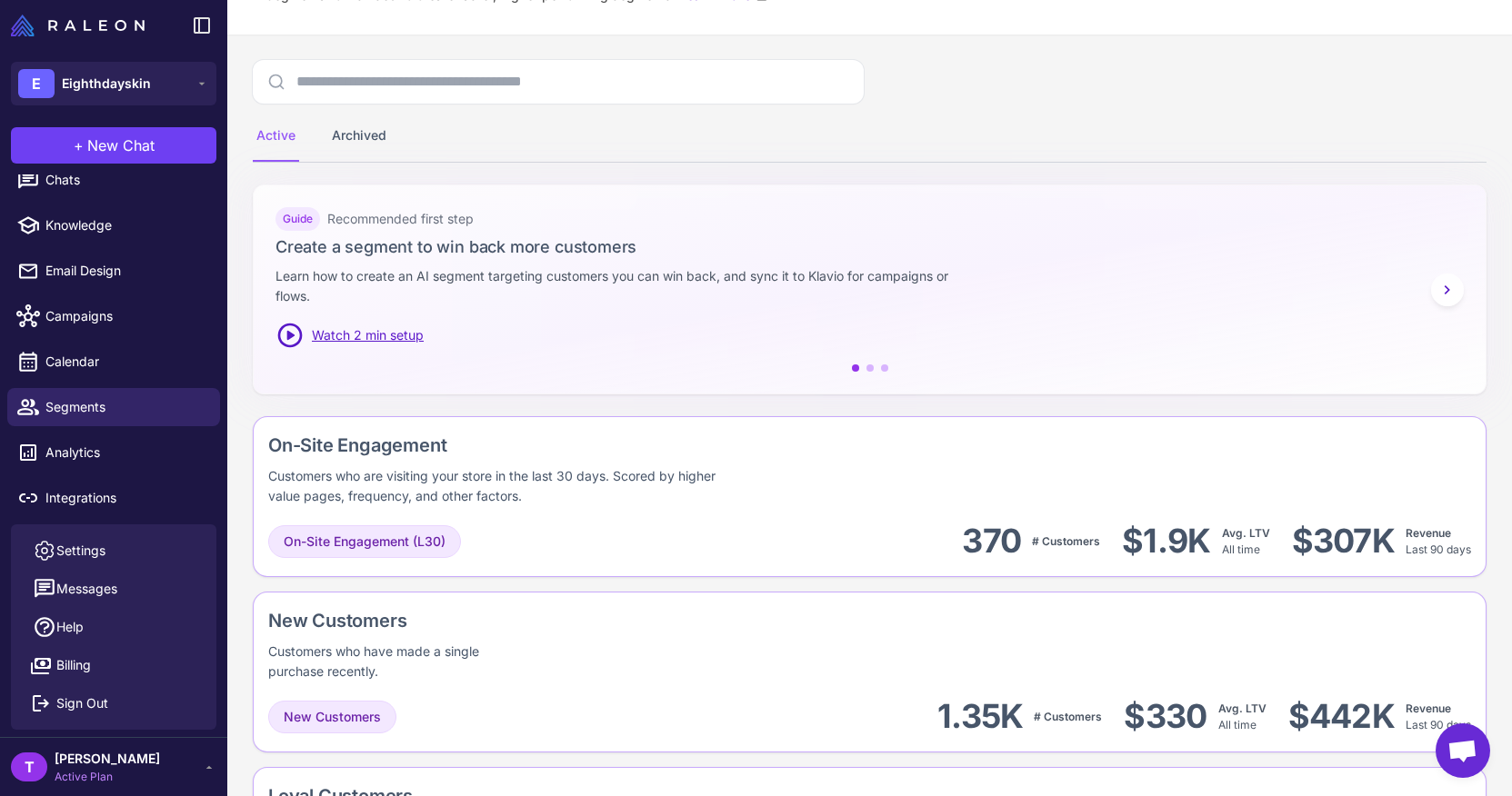
scroll to position [122, 0]
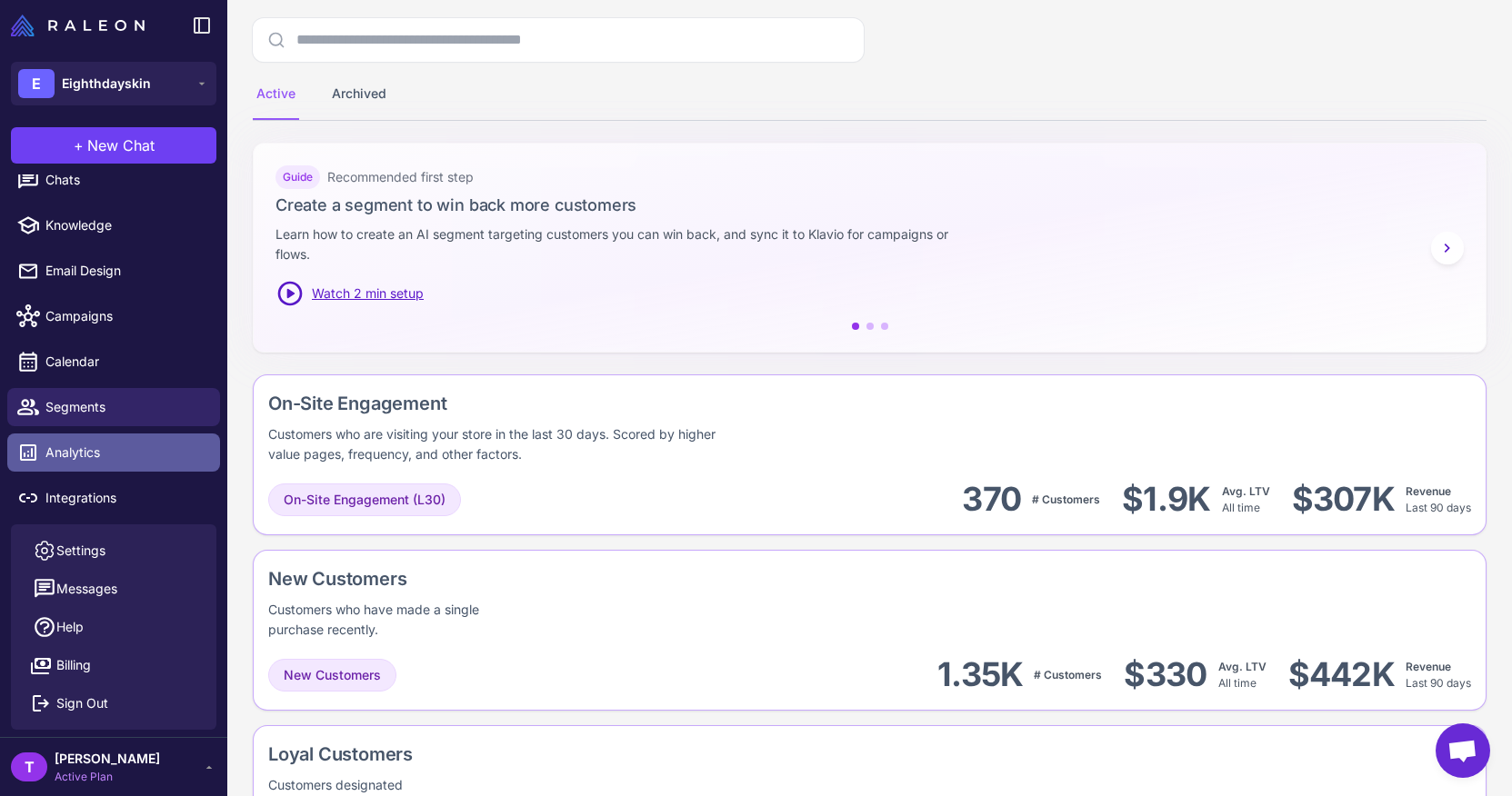
click at [135, 435] on link "Analytics" at bounding box center [114, 453] width 213 height 38
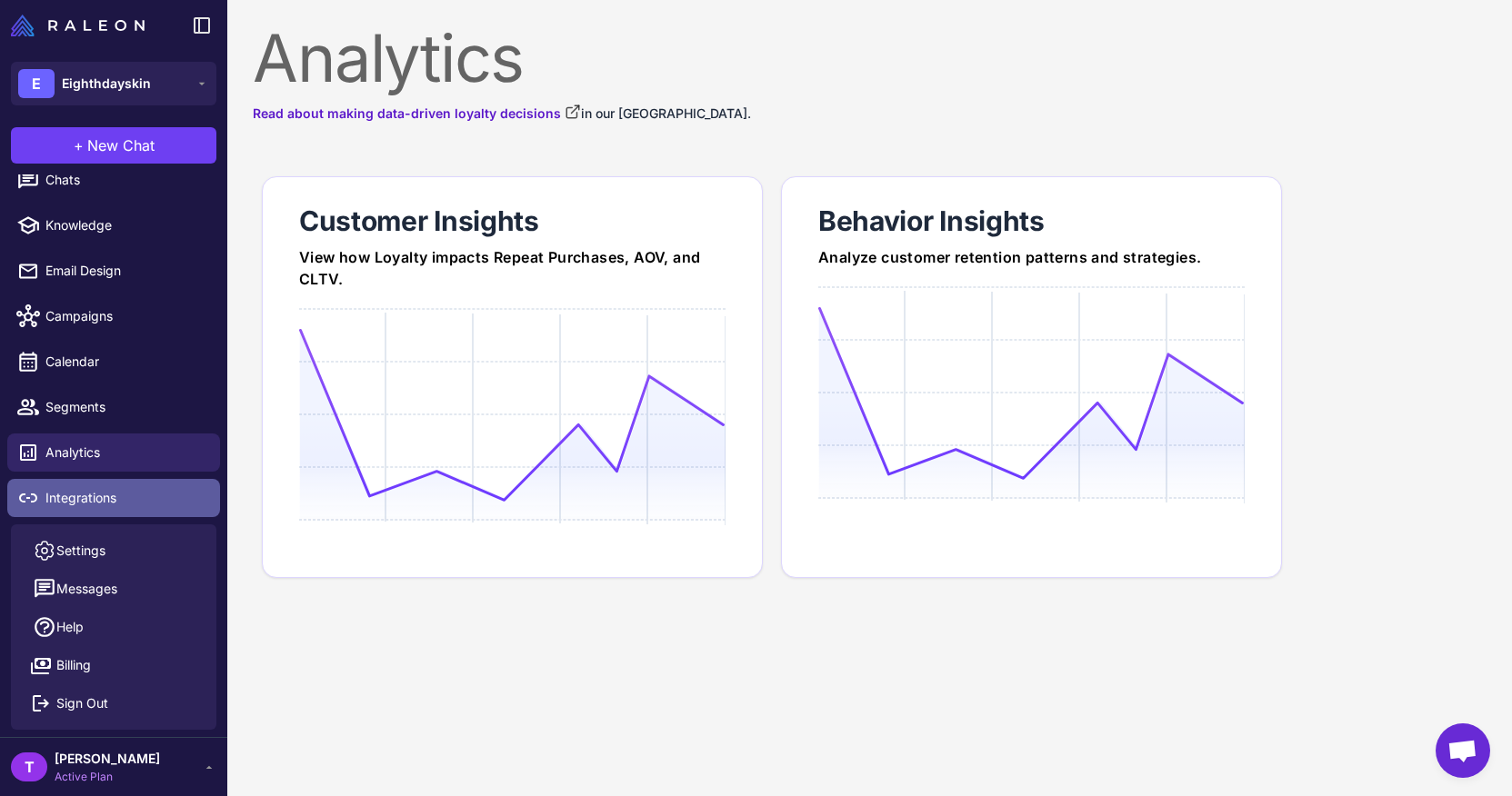
drag, startPoint x: 298, startPoint y: 480, endPoint x: 109, endPoint y: 491, distance: 189.3
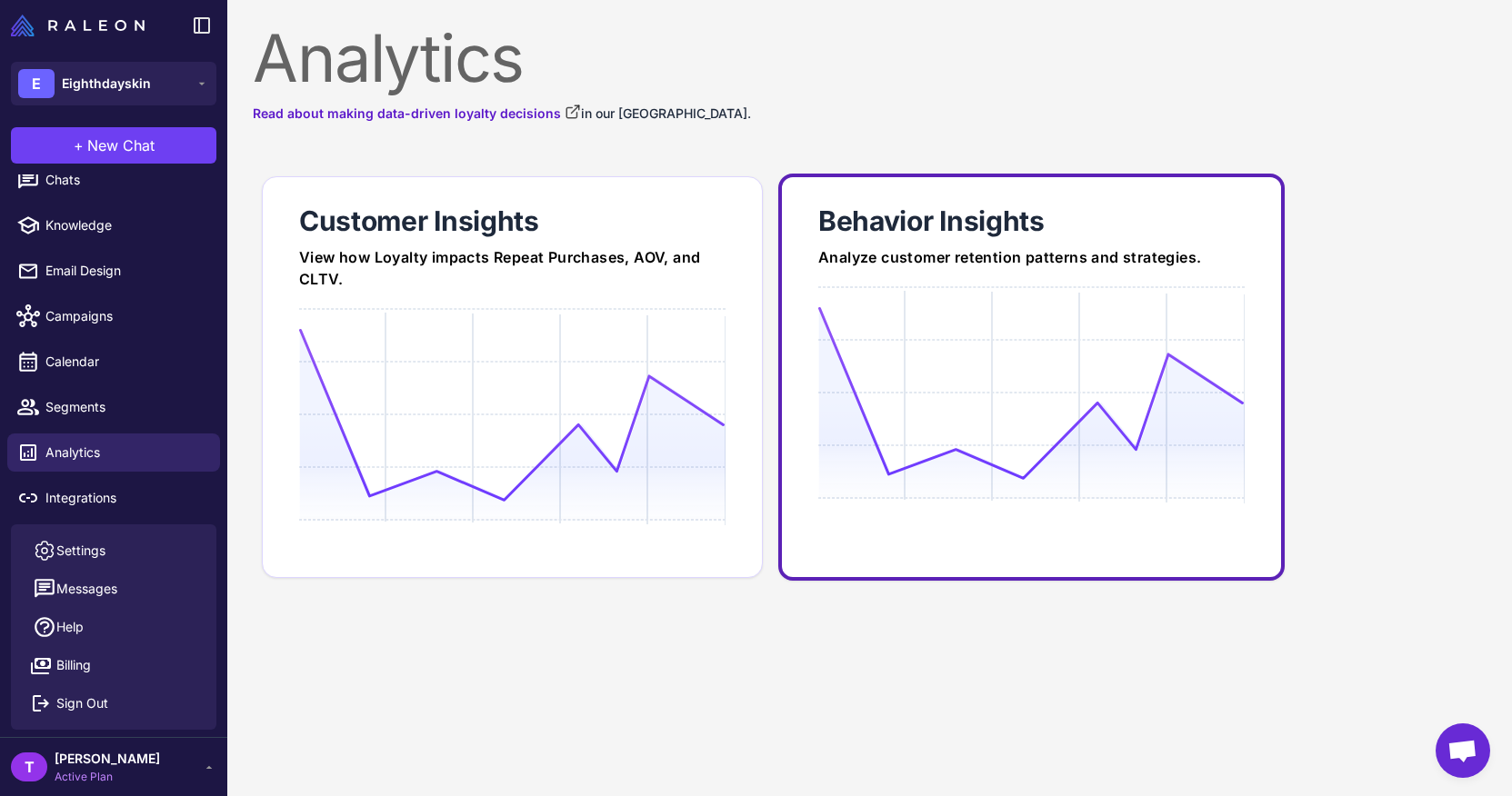
click at [879, 411] on icon at bounding box center [1031, 392] width 426 height 174
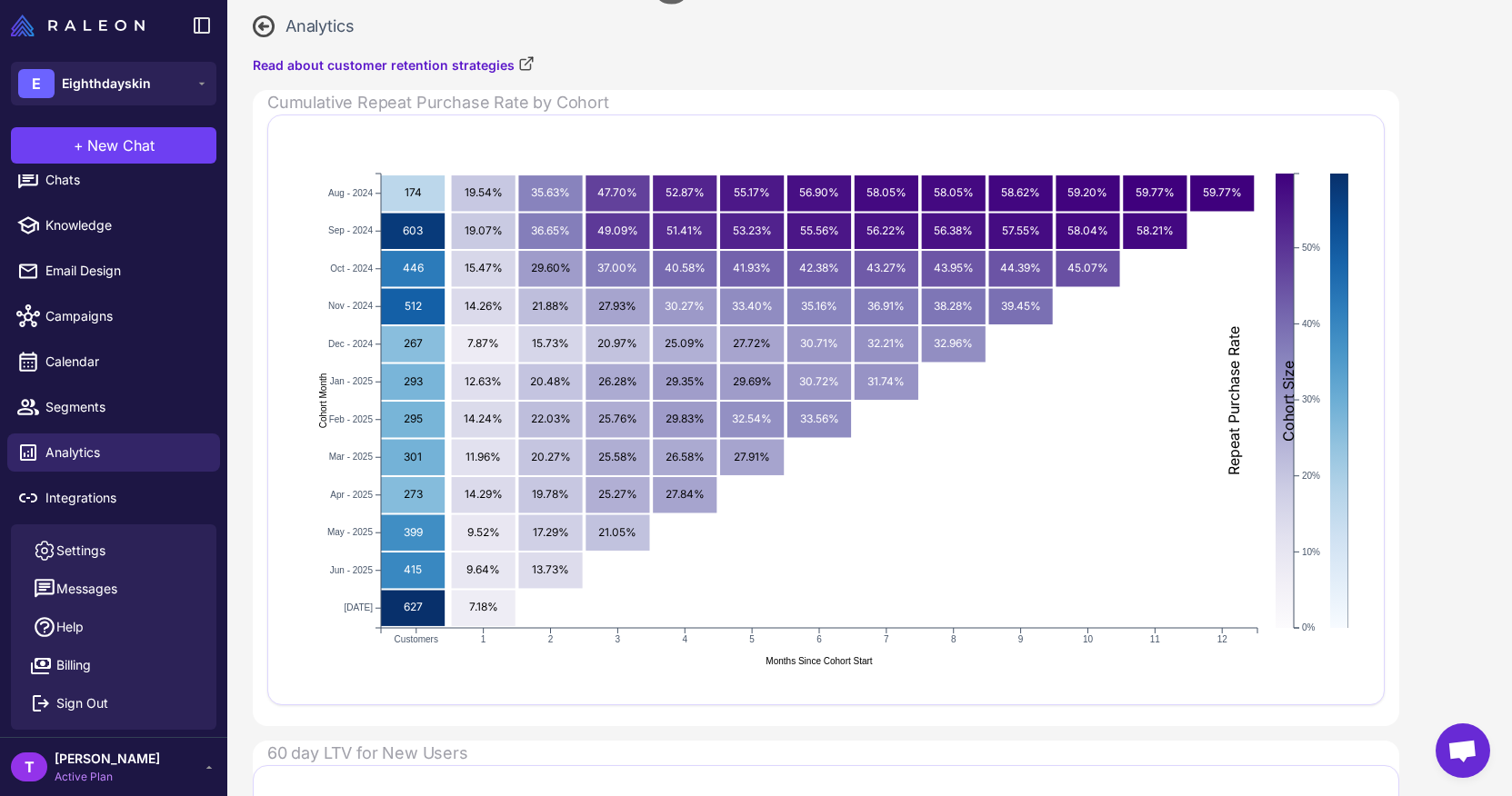
scroll to position [105, 0]
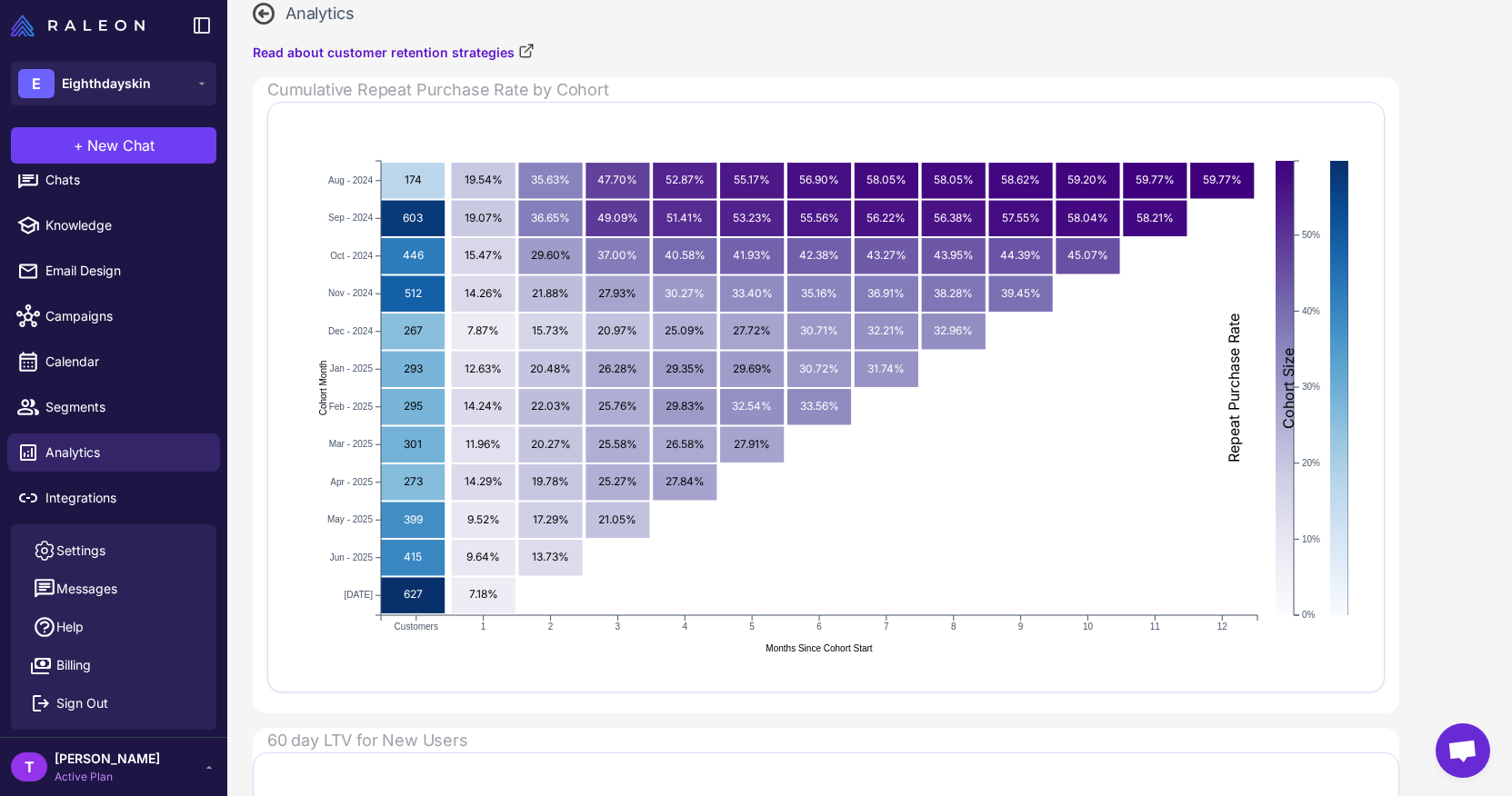
drag, startPoint x: 418, startPoint y: 602, endPoint x: 407, endPoint y: 602, distance: 11.0
click at [407, 602] on rect "2025-07 Customers: 627" at bounding box center [412, 595] width 63 height 35
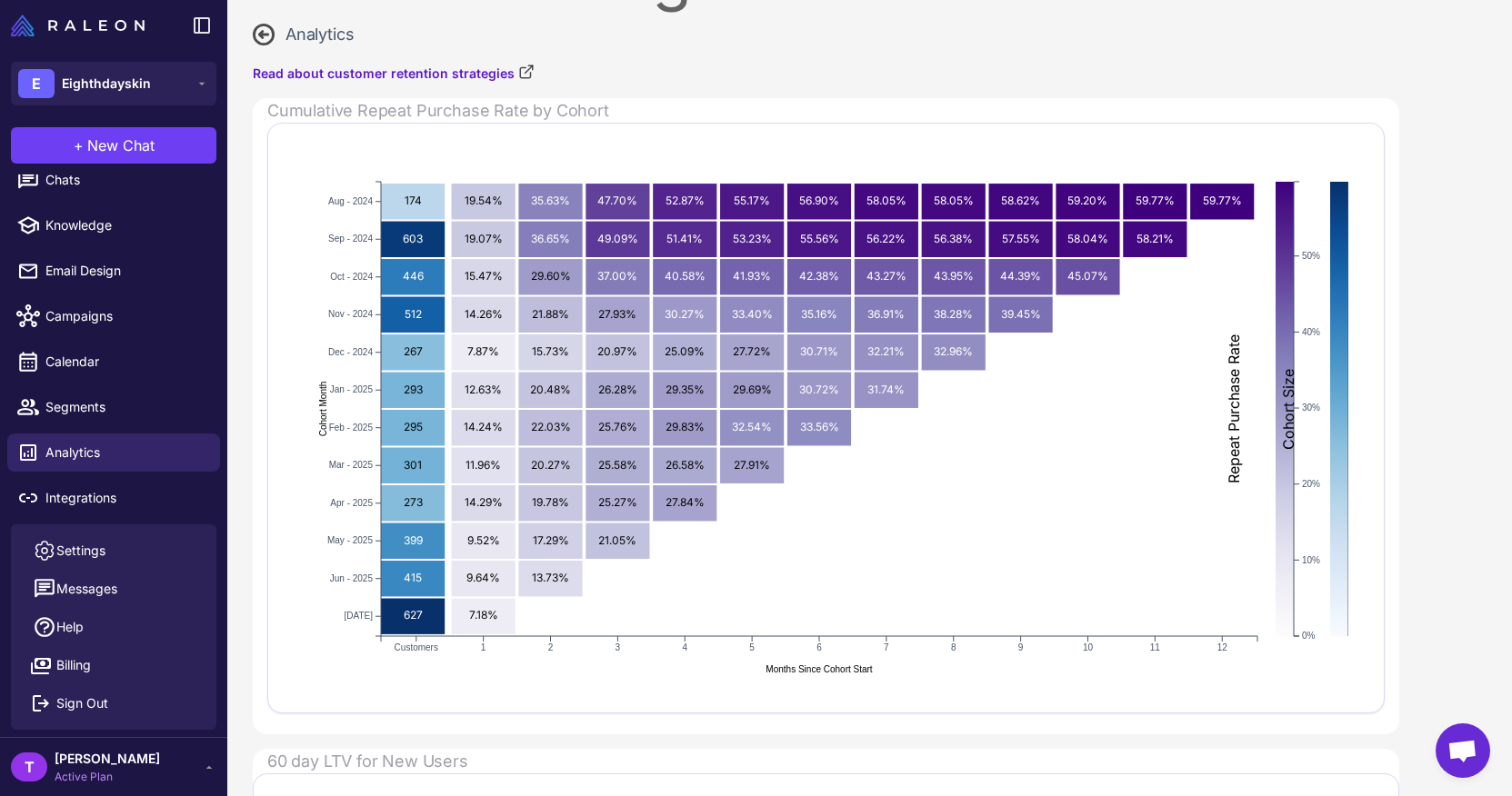
scroll to position [0, 0]
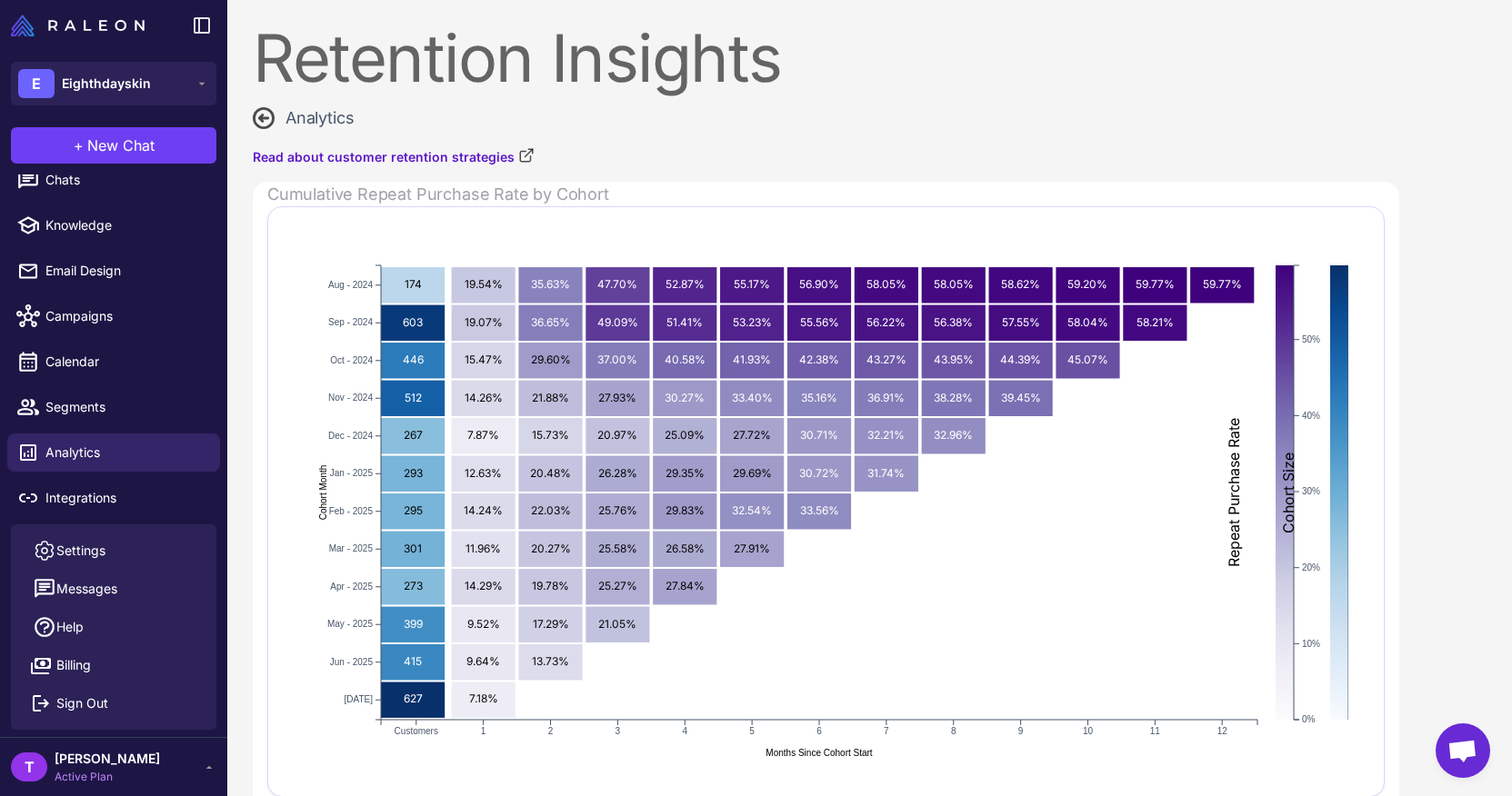
click at [268, 114] on icon at bounding box center [264, 118] width 22 height 22
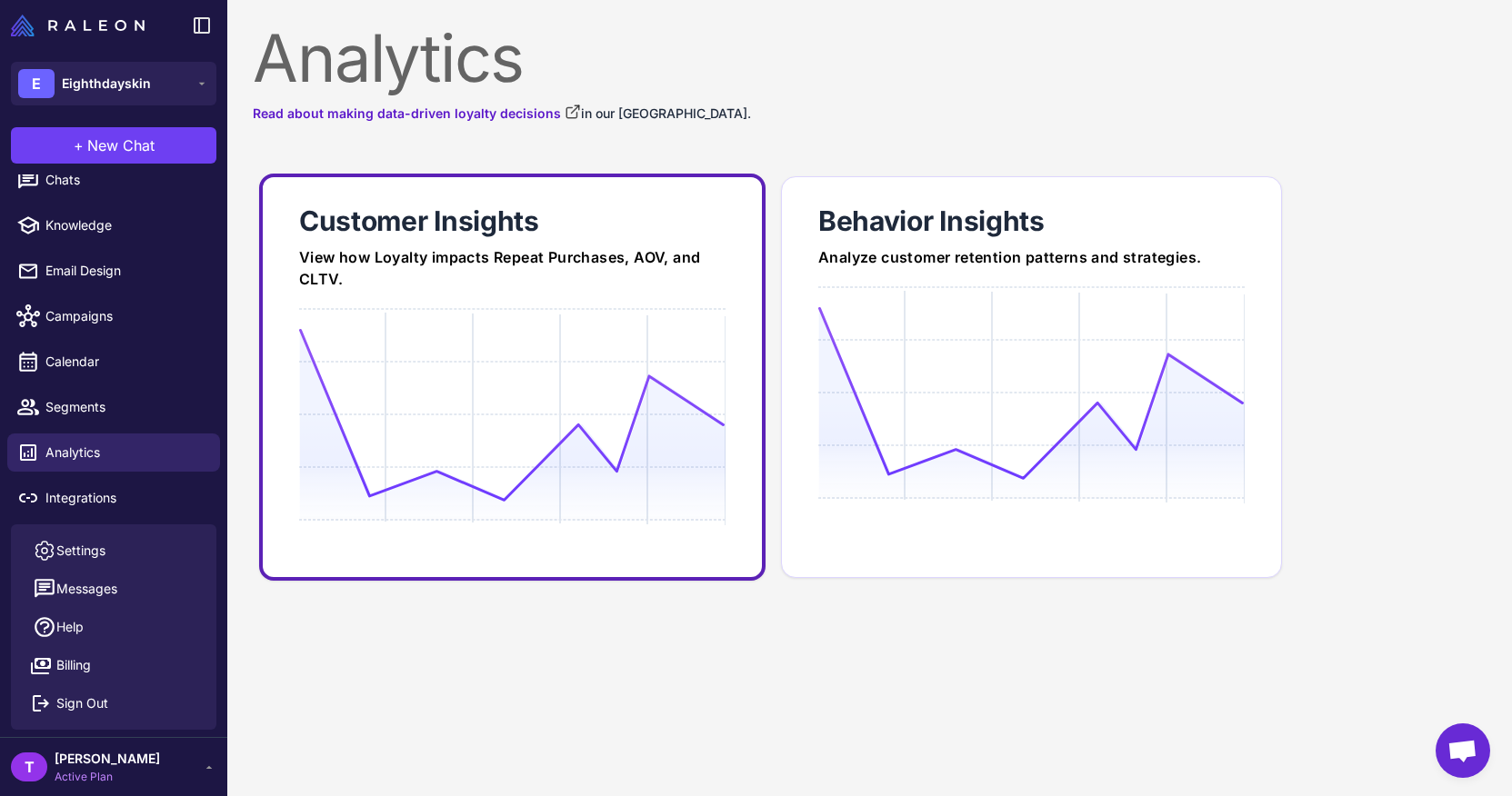
click at [472, 261] on div "View how Loyalty impacts Repeat Purchases, AOV, and CLTV." at bounding box center [512, 269] width 427 height 44
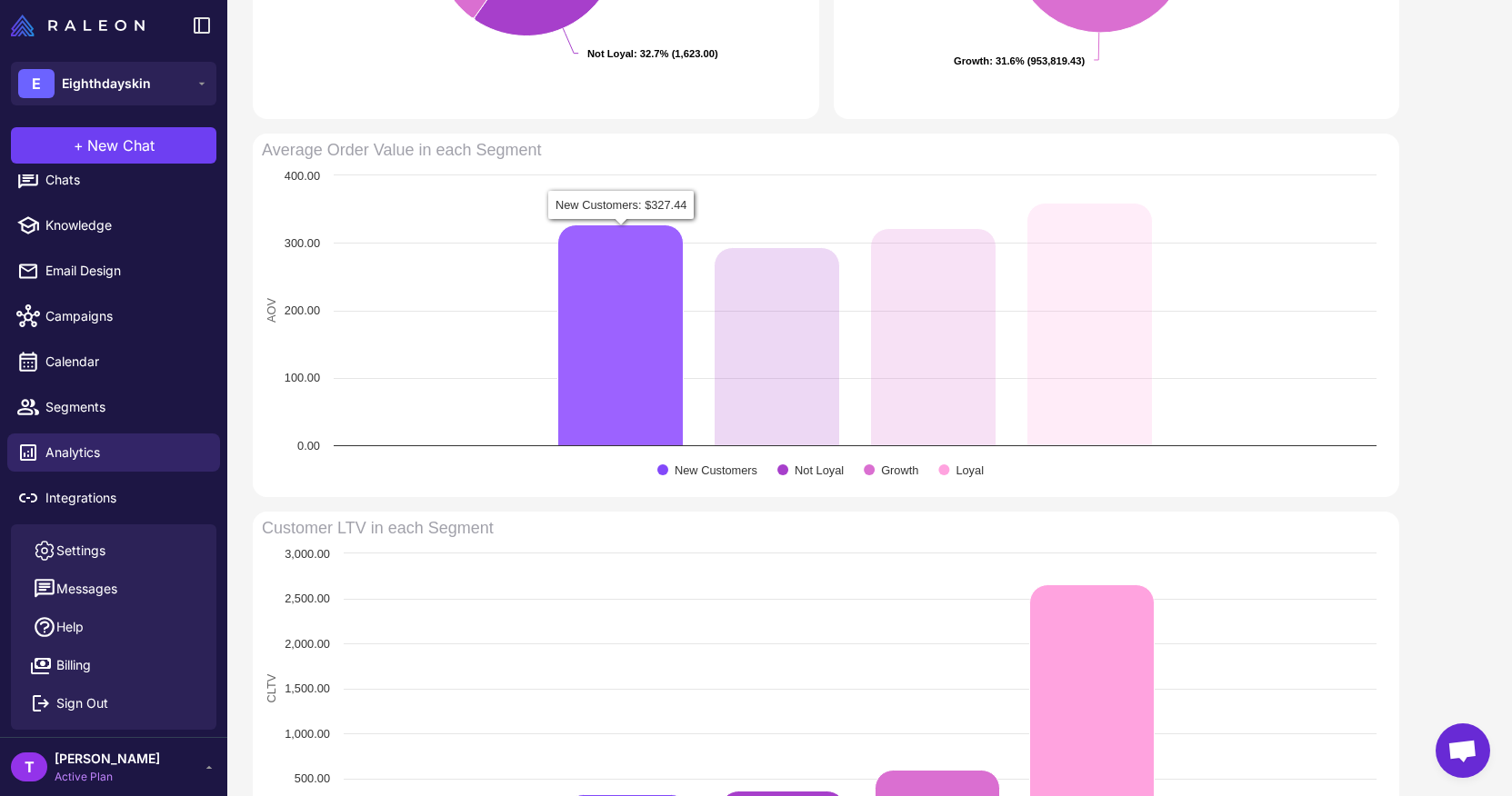
scroll to position [1119, 0]
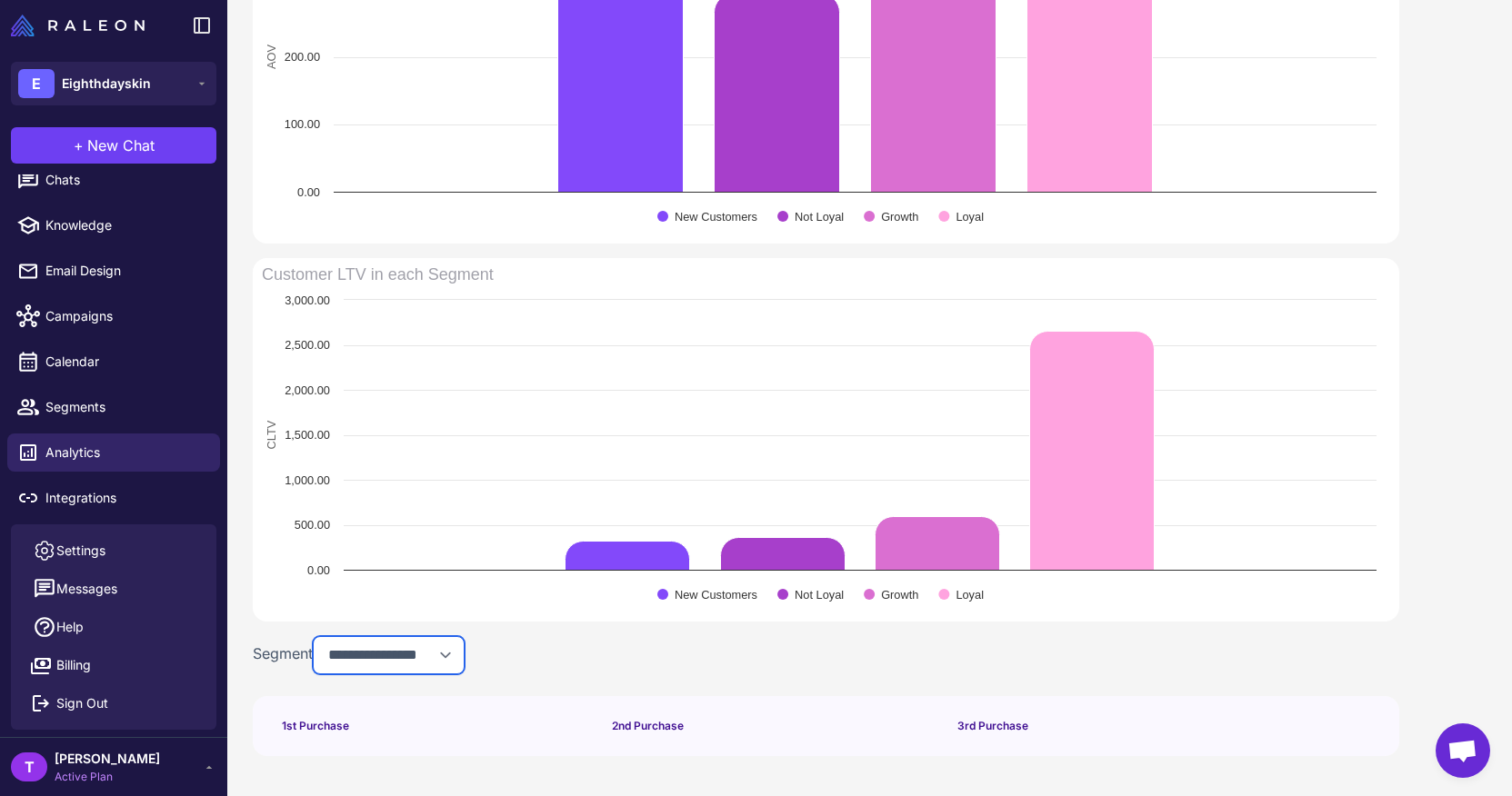
click at [373, 660] on select "**********" at bounding box center [388, 656] width 151 height 38
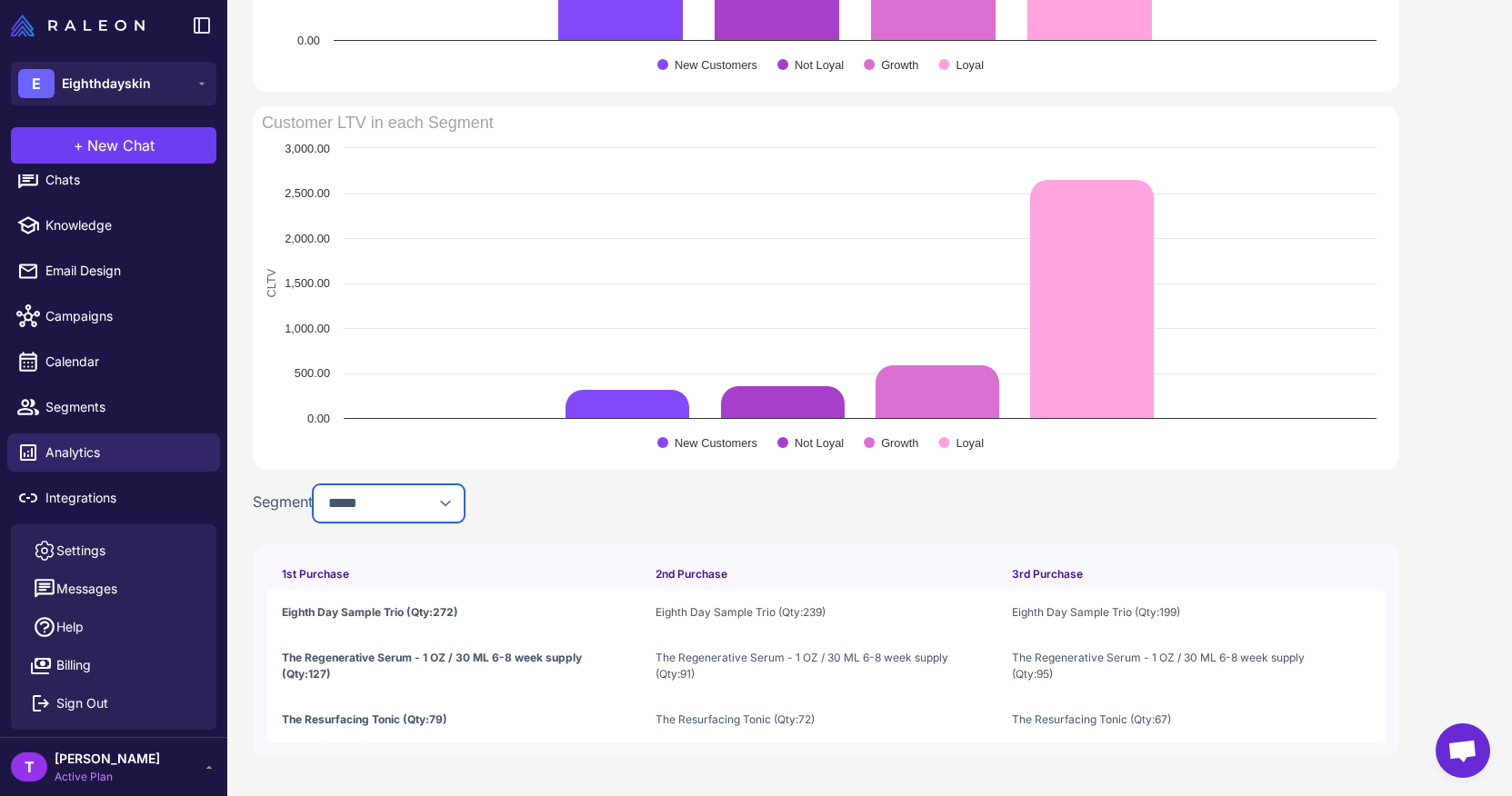
scroll to position [1272, 0]
click at [381, 518] on select "**********" at bounding box center [388, 503] width 151 height 38
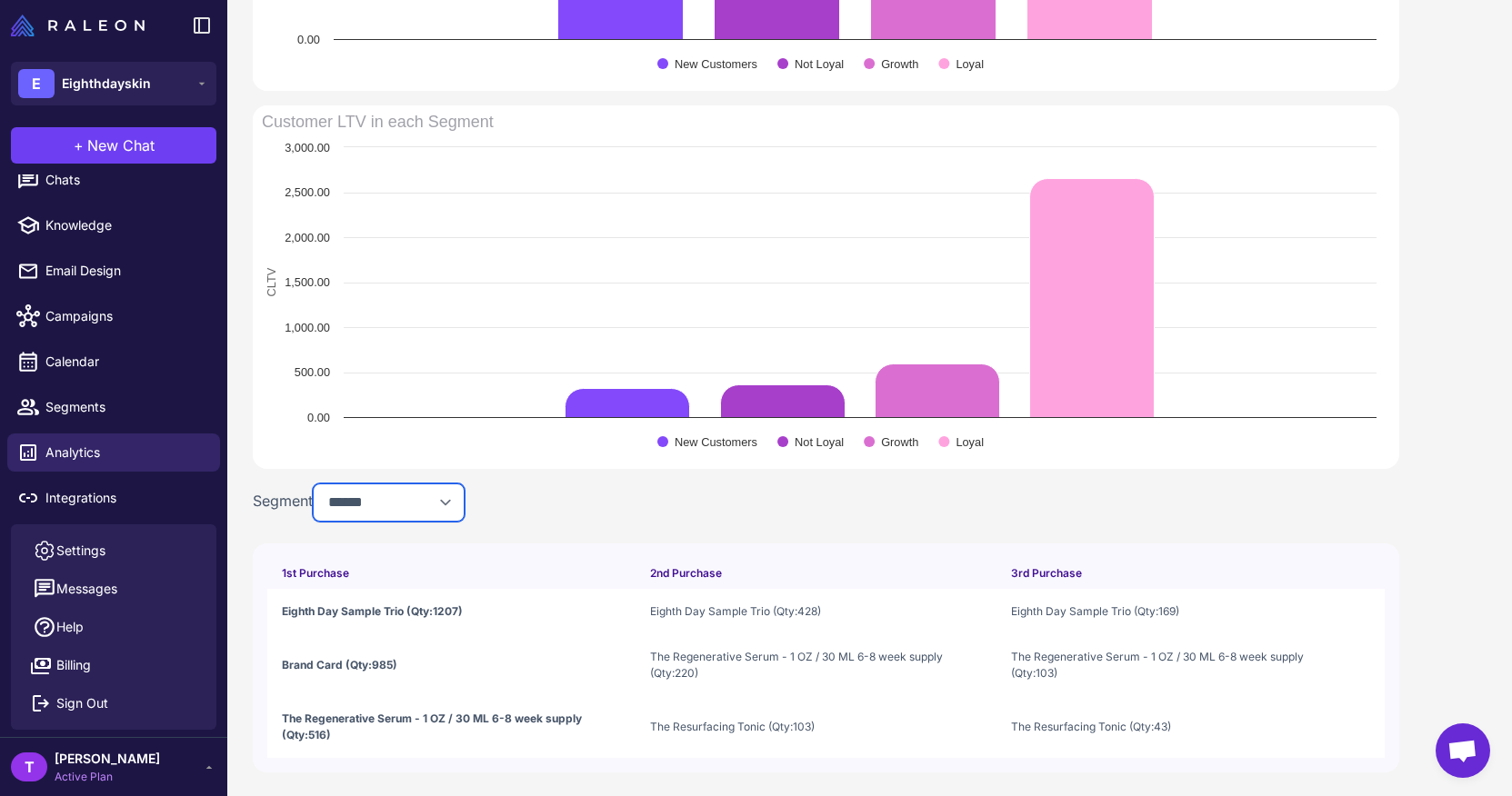
click at [380, 514] on select "**********" at bounding box center [388, 503] width 151 height 38
select select "*********"
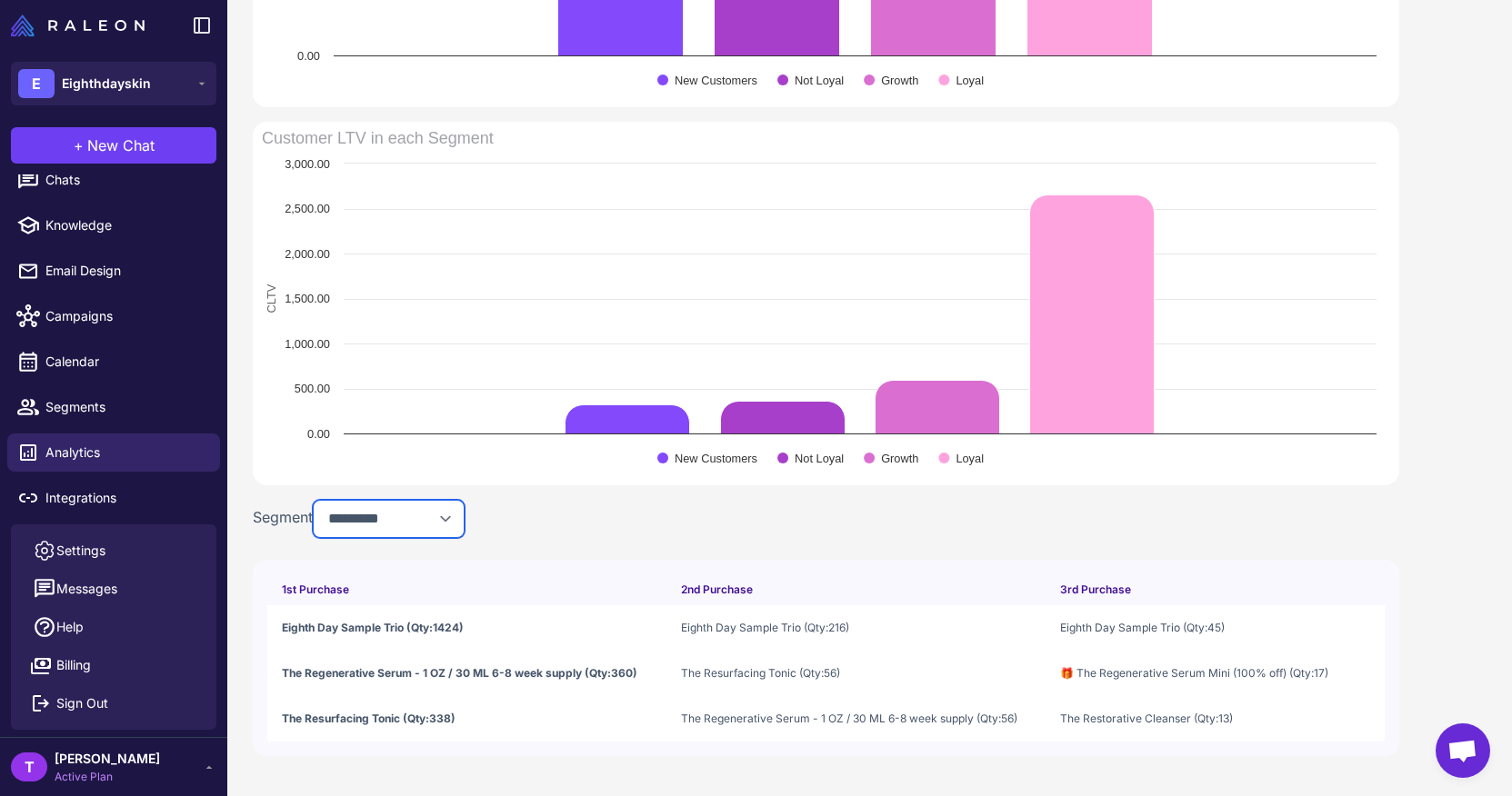
scroll to position [1255, 0]
click at [131, 590] on button "Messages" at bounding box center [113, 589] width 191 height 38
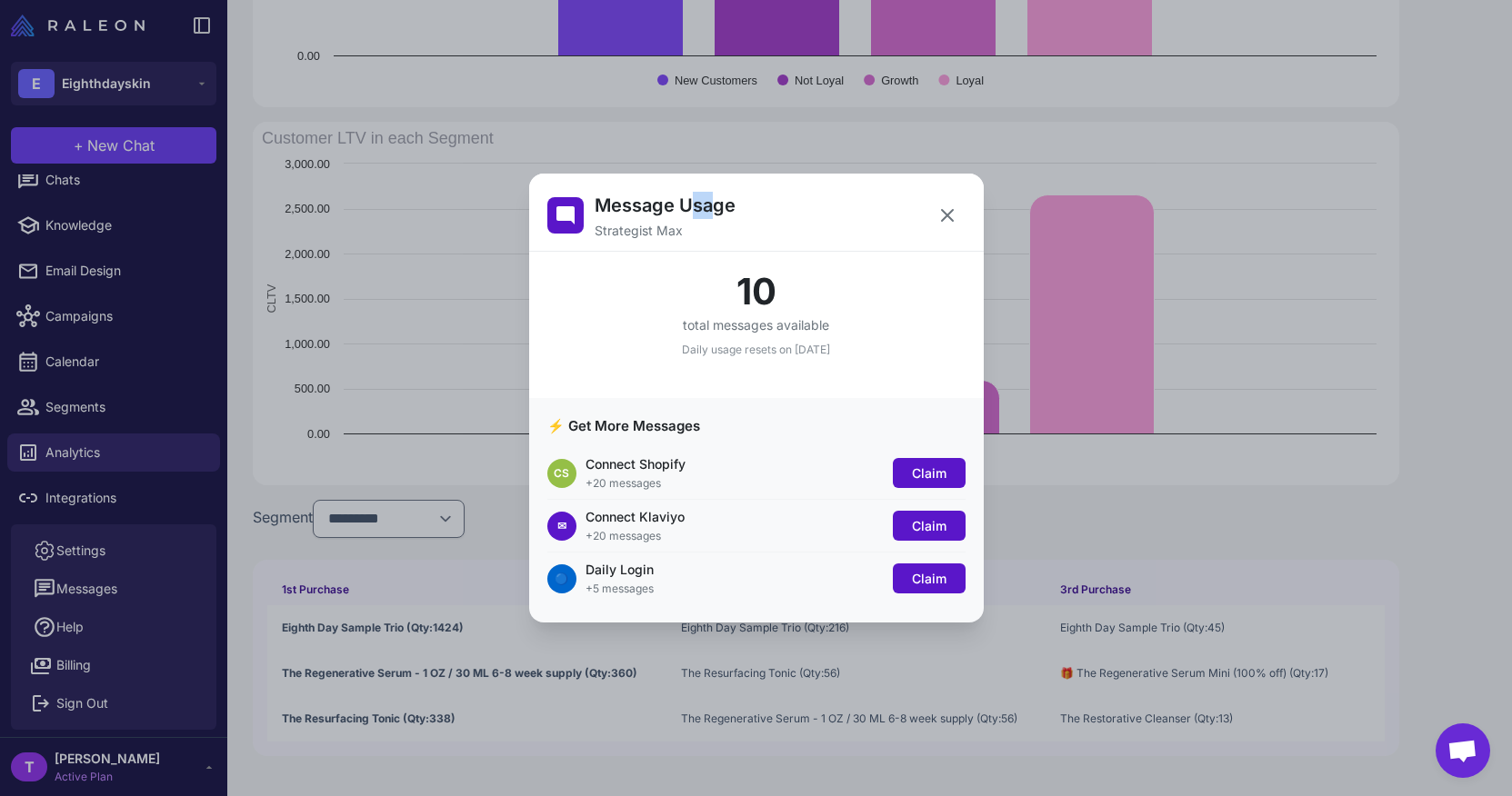
drag, startPoint x: 711, startPoint y: 201, endPoint x: 677, endPoint y: 201, distance: 34.0
click at [677, 201] on h2 "Message Usage" at bounding box center [664, 205] width 141 height 27
click at [943, 218] on icon at bounding box center [946, 215] width 11 height 11
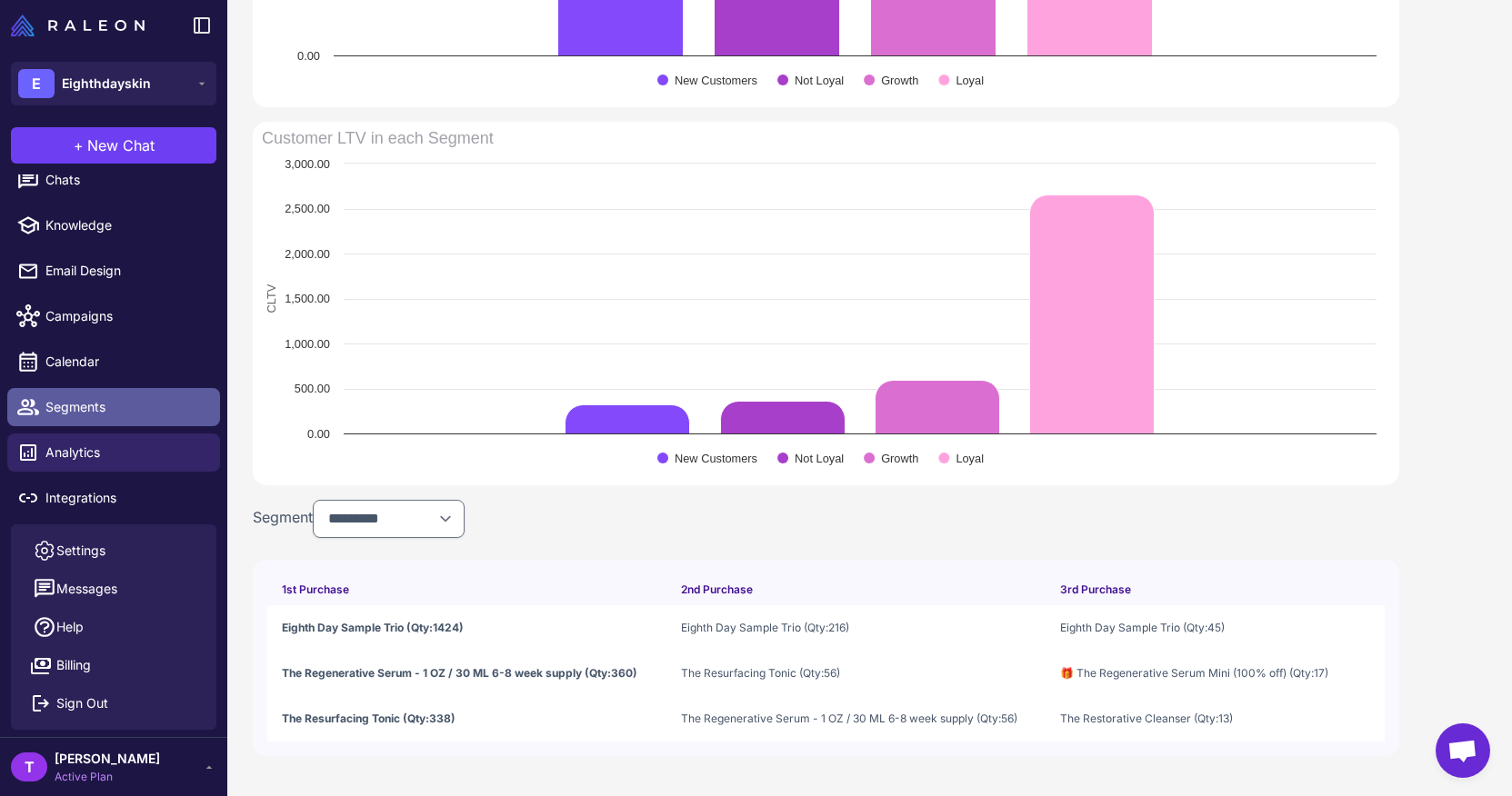
click at [105, 392] on link "Segments" at bounding box center [114, 408] width 213 height 38
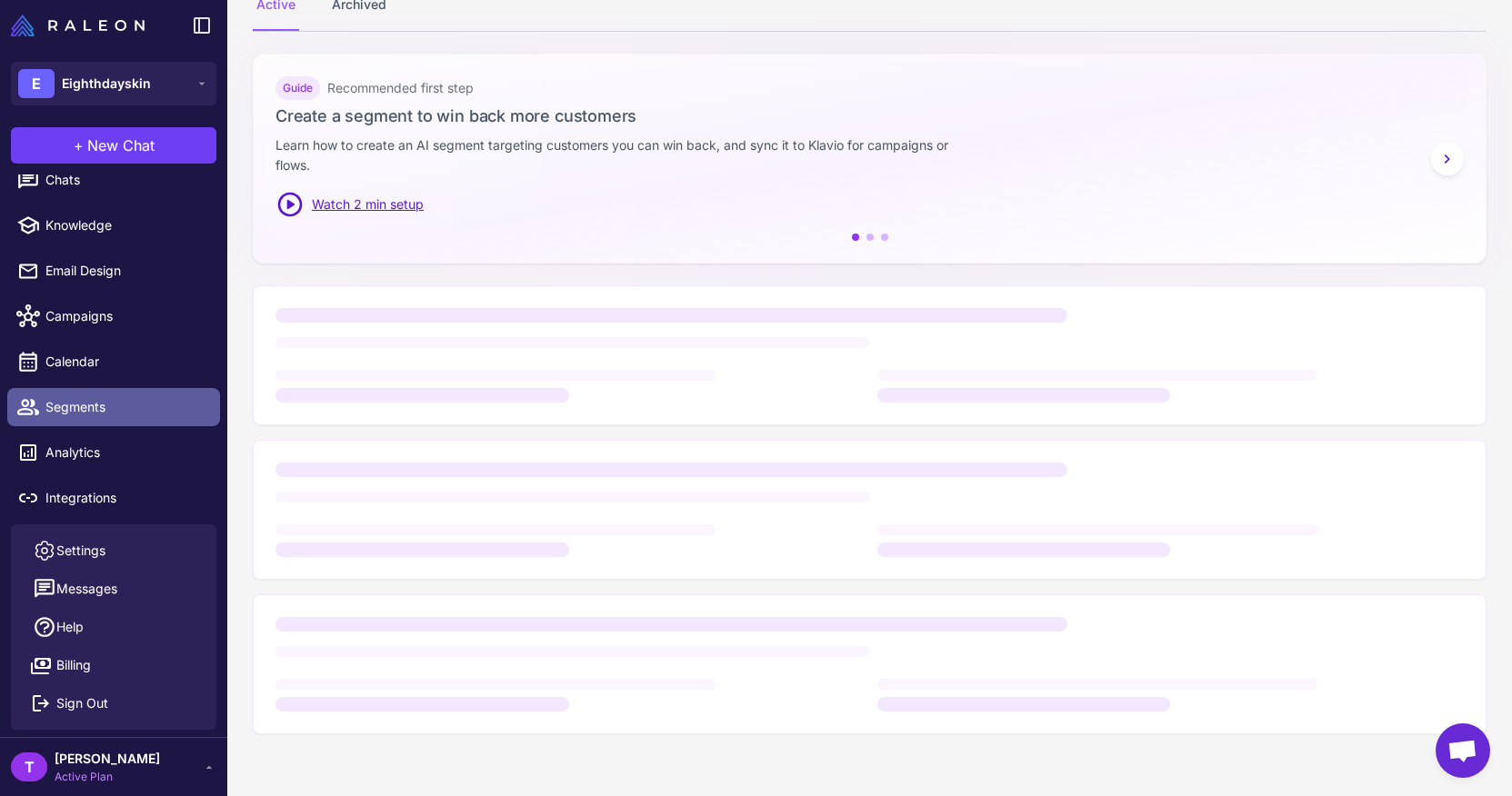
scroll to position [246, 0]
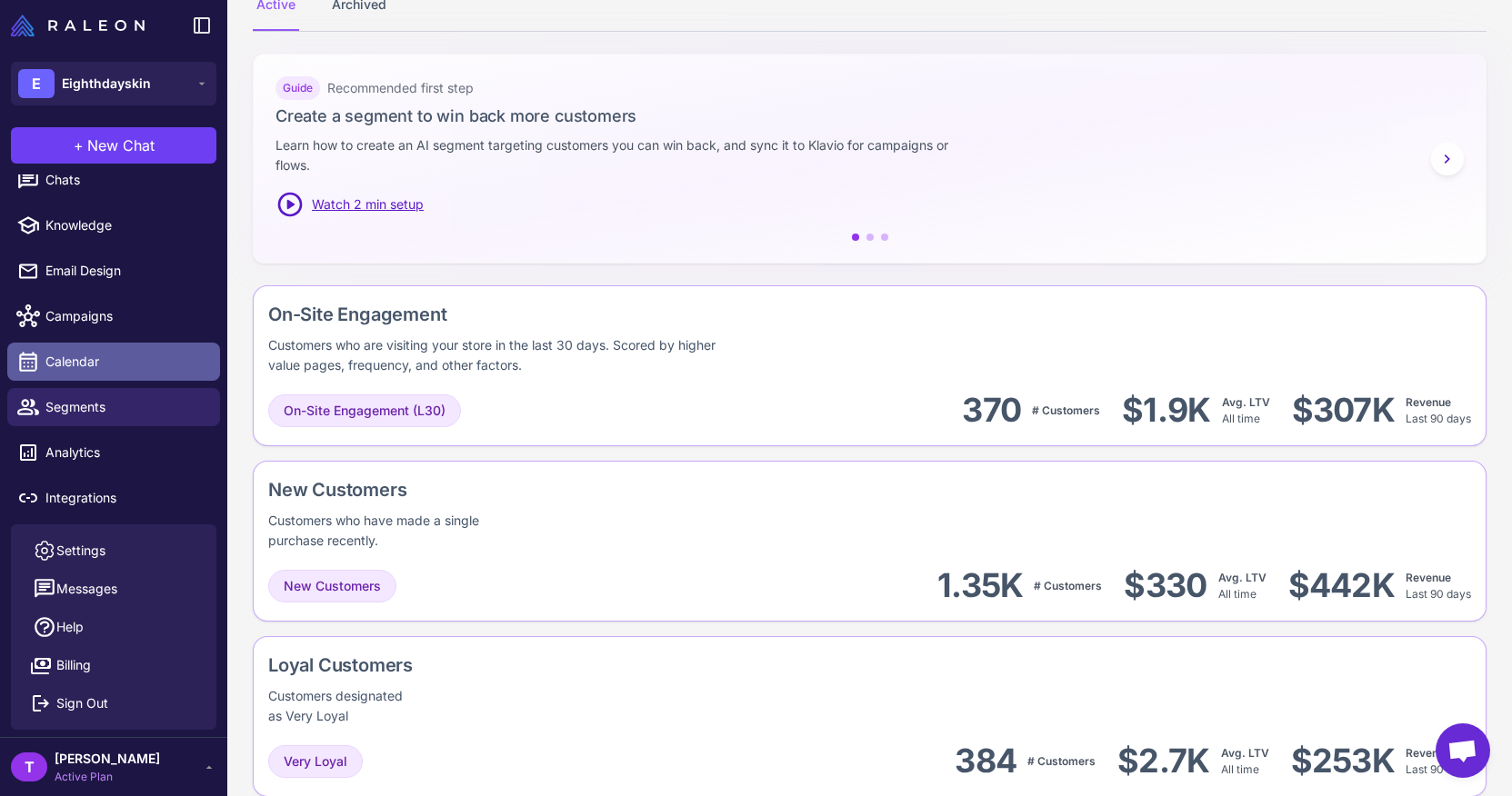
click at [113, 355] on span "Calendar" at bounding box center [125, 362] width 160 height 20
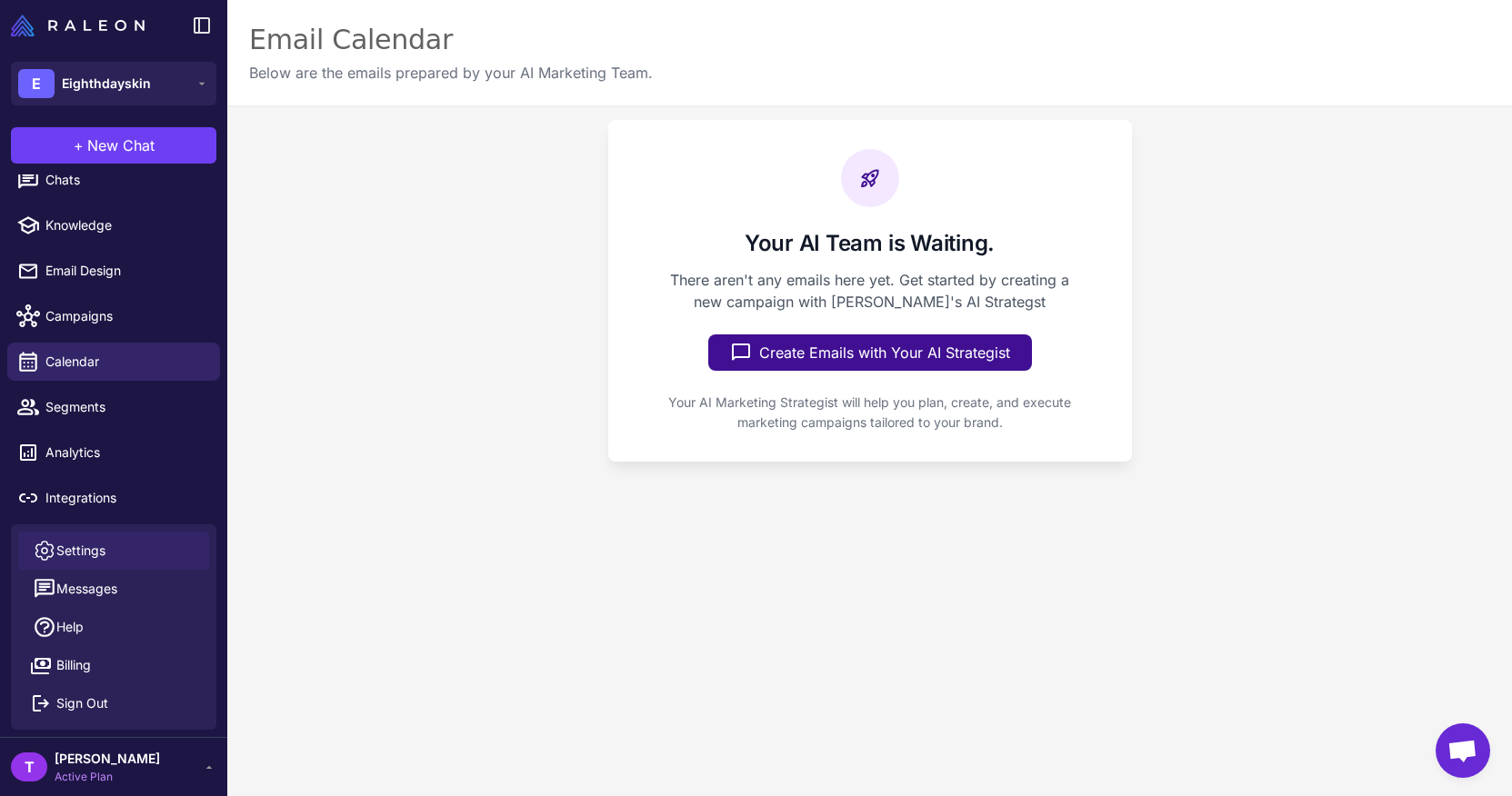
click at [113, 538] on link "Settings" at bounding box center [113, 551] width 191 height 38
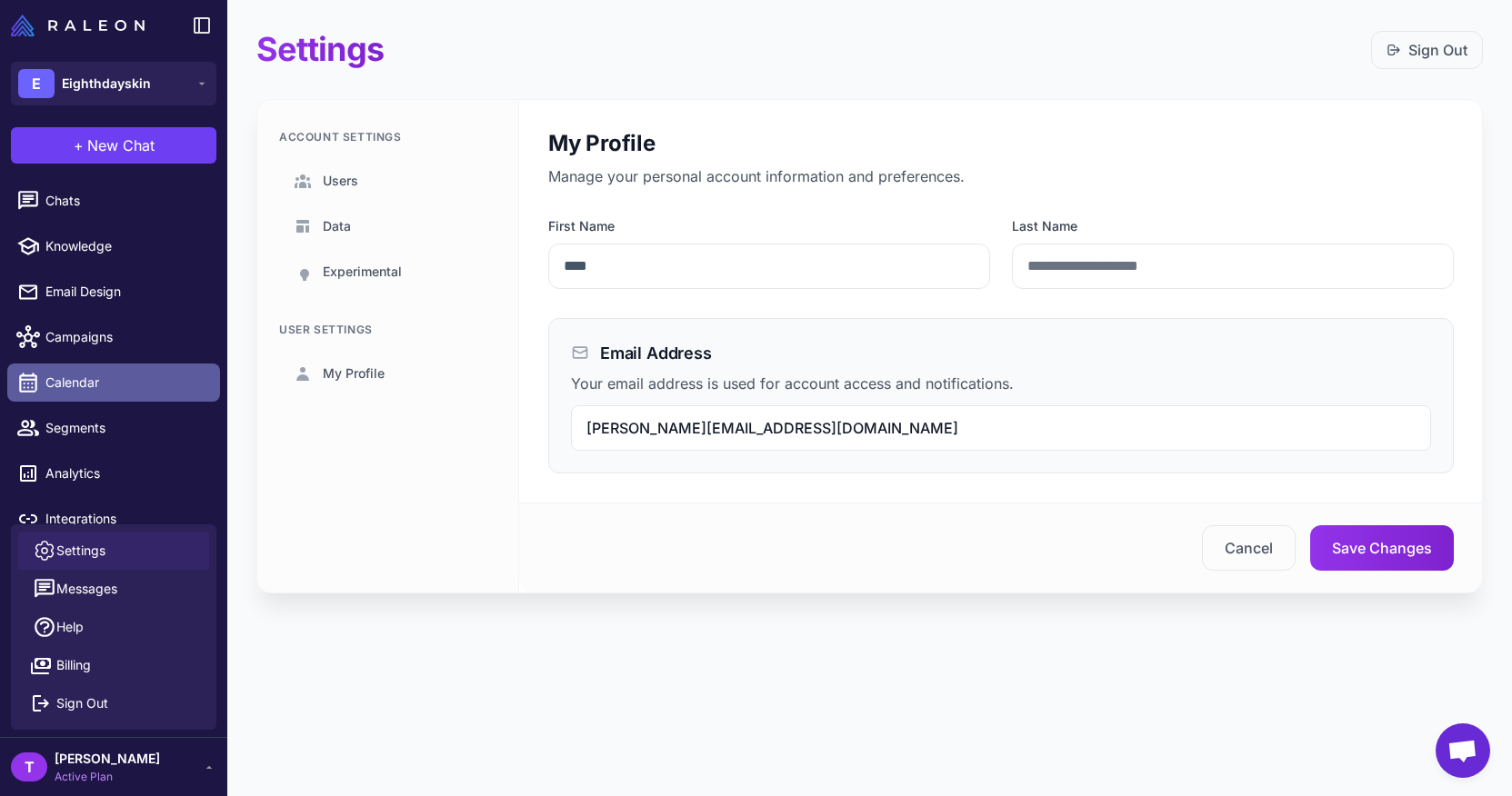
scroll to position [21, 0]
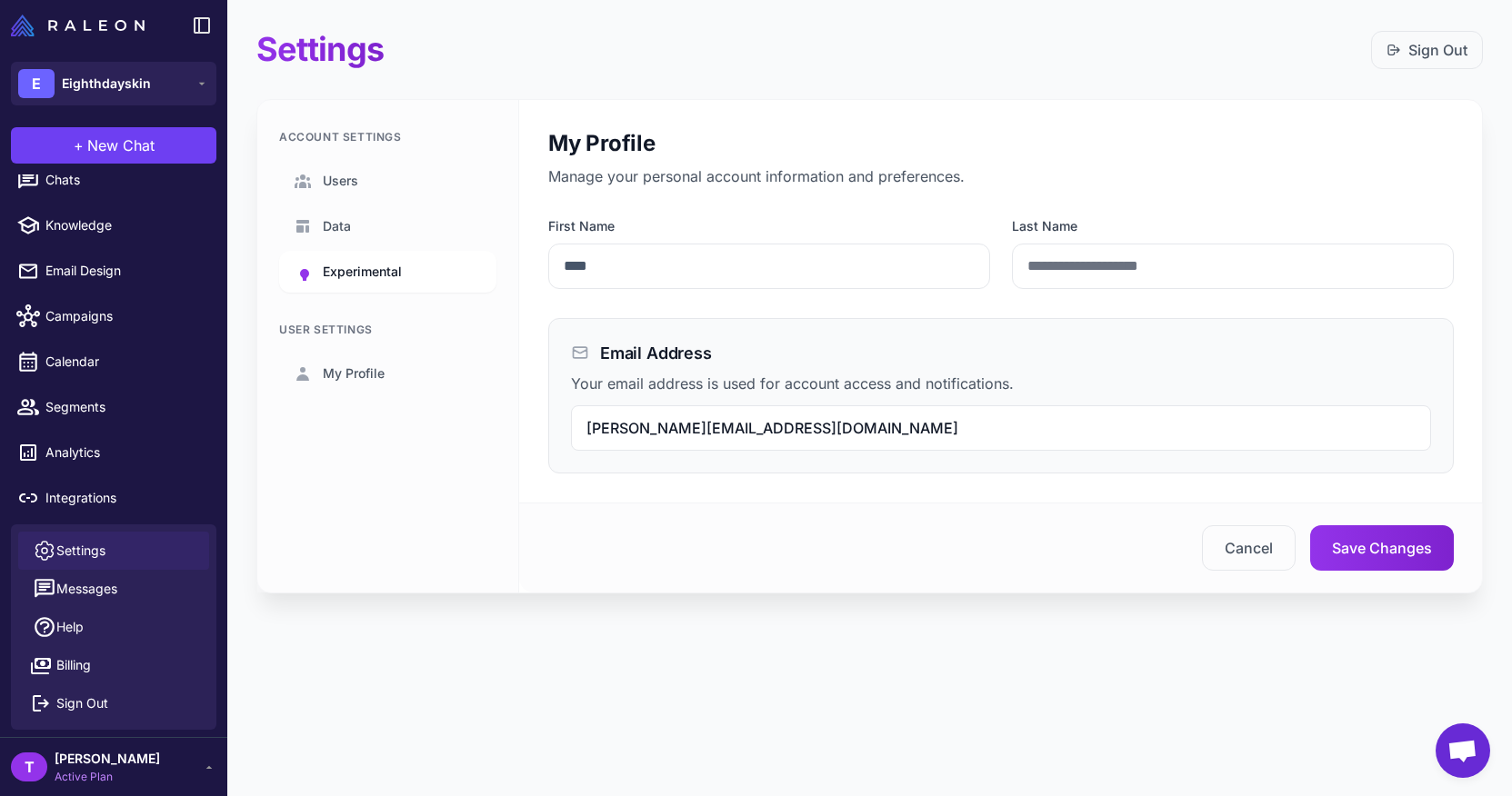
click at [338, 271] on span "Experimental" at bounding box center [362, 271] width 79 height 20
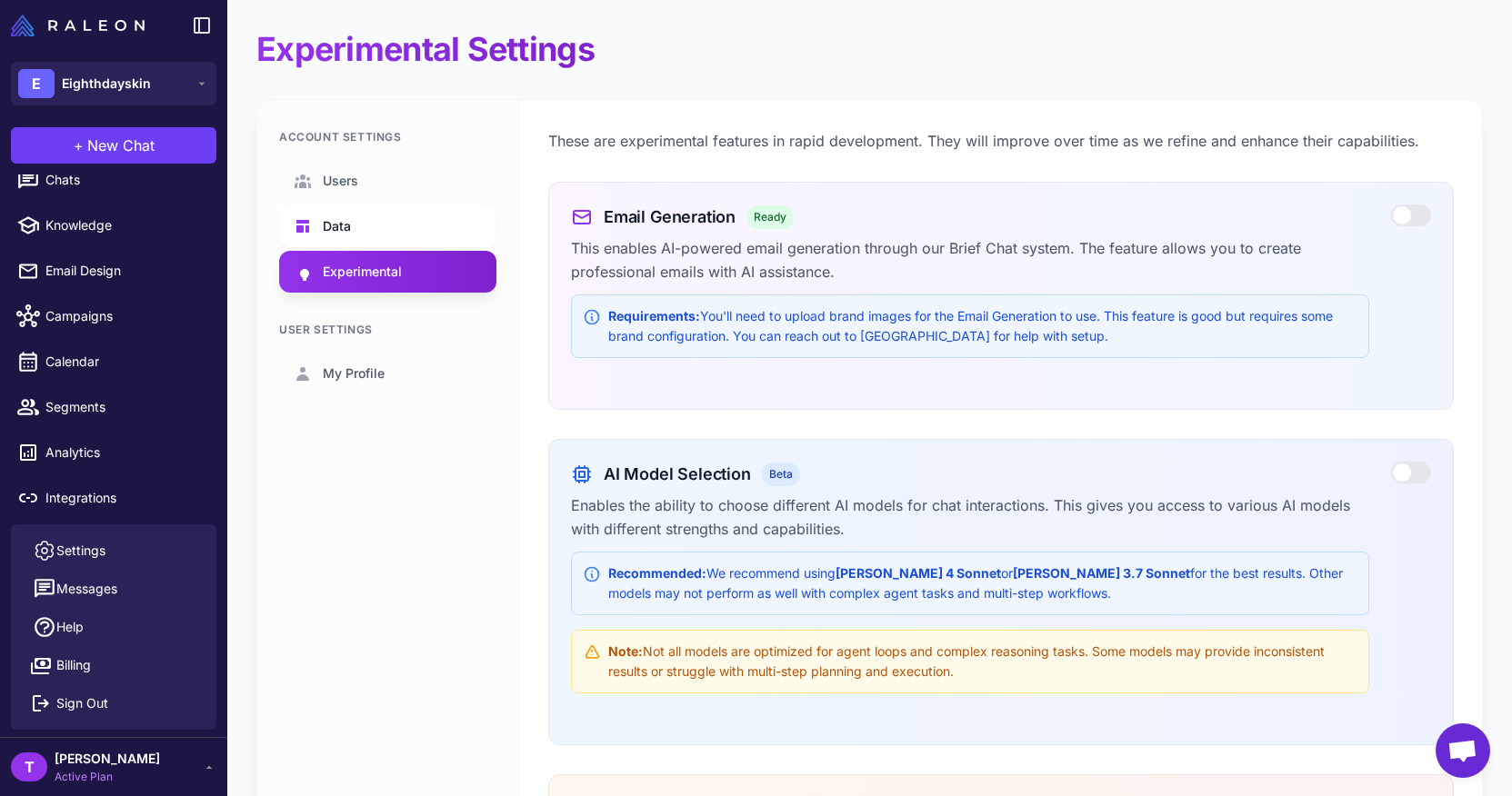
click at [337, 237] on link "Data" at bounding box center [387, 226] width 218 height 42
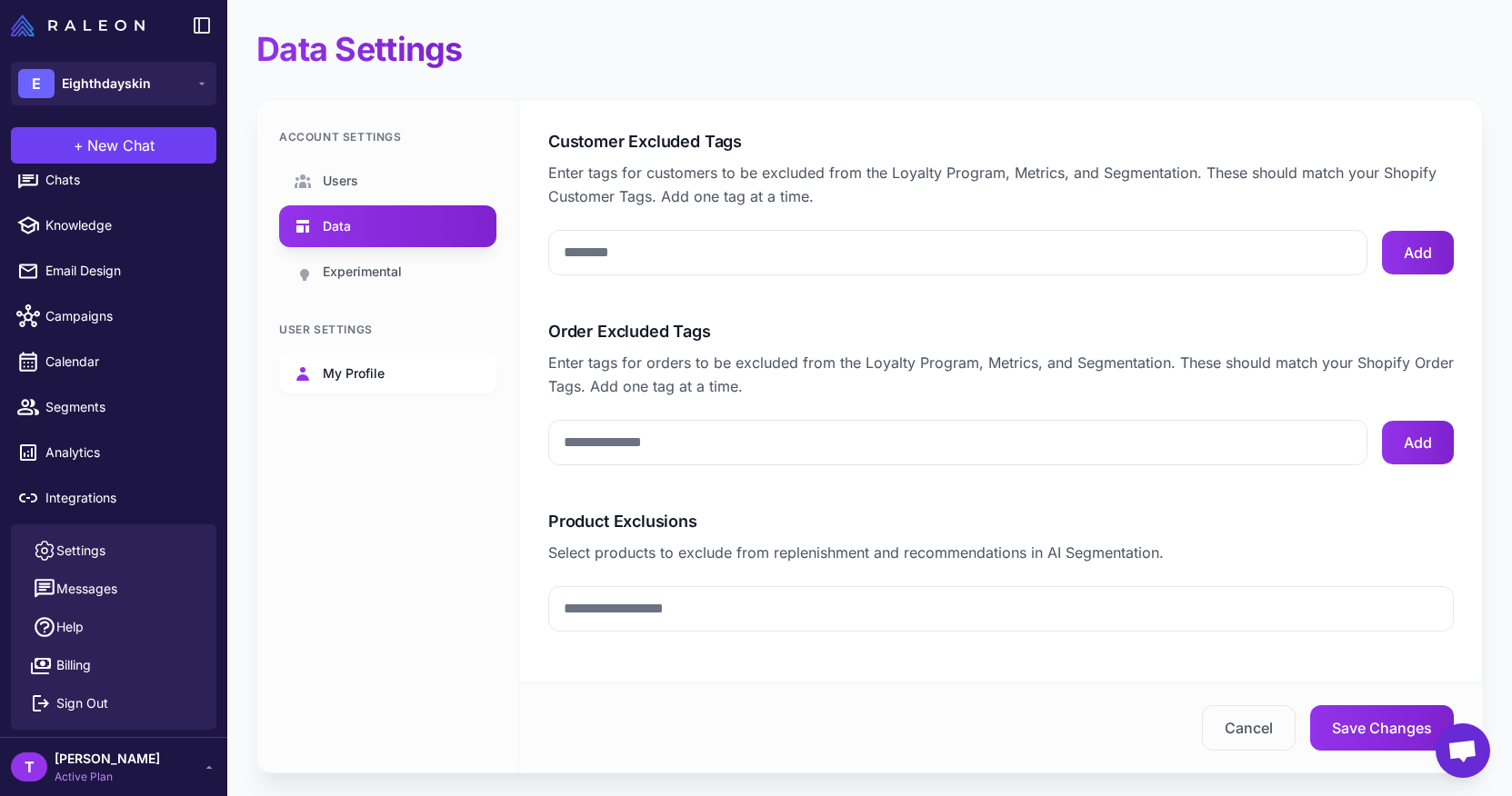
click at [330, 360] on link "My Profile" at bounding box center [387, 374] width 218 height 42
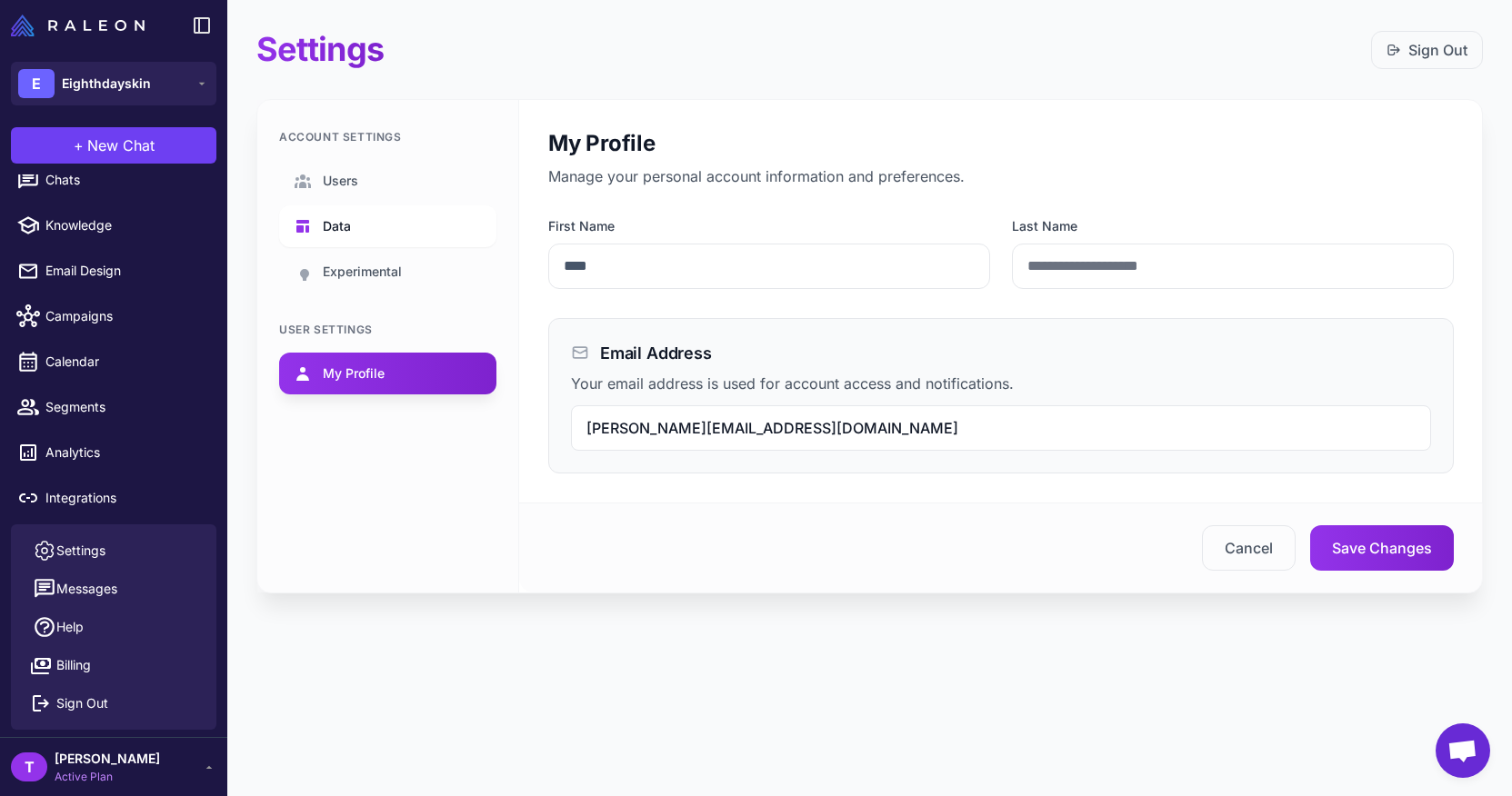
click at [357, 233] on link "Data" at bounding box center [387, 226] width 218 height 42
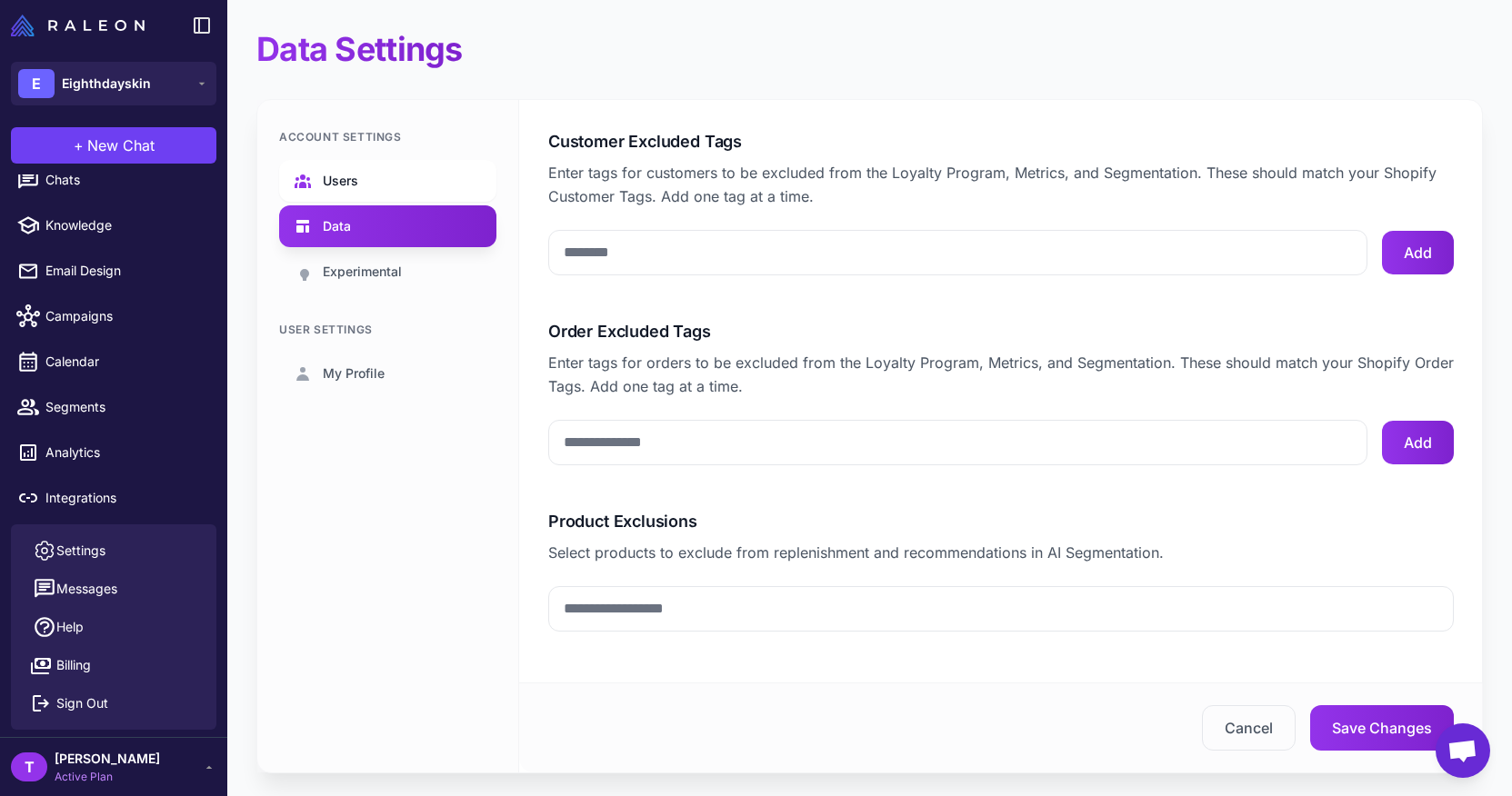
click at [357, 187] on span "Users" at bounding box center [340, 180] width 35 height 20
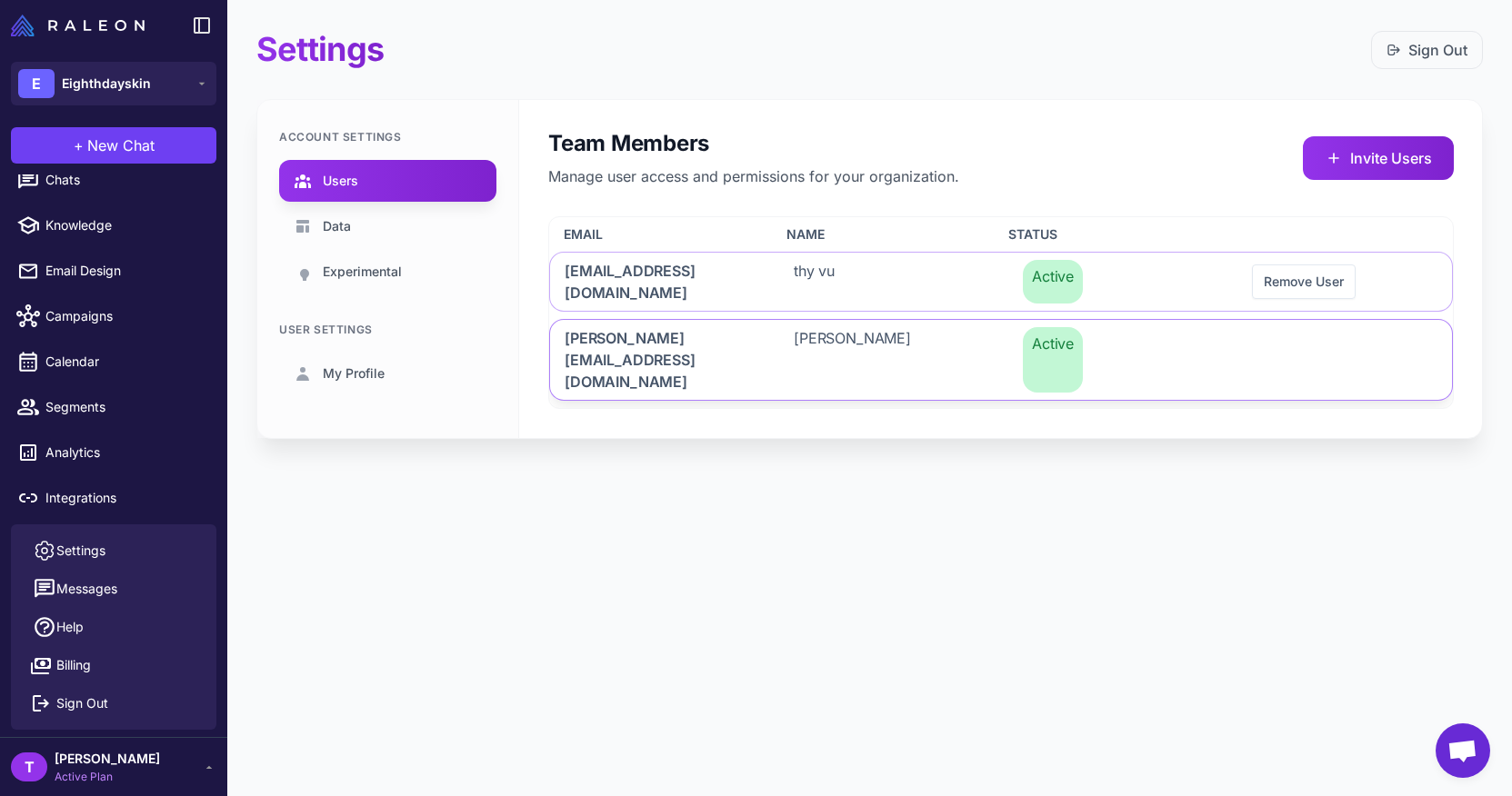
click at [678, 333] on span "[PERSON_NAME][EMAIL_ADDRESS][DOMAIN_NAME]" at bounding box center [657, 360] width 185 height 65
click at [381, 242] on link "Data" at bounding box center [387, 226] width 218 height 42
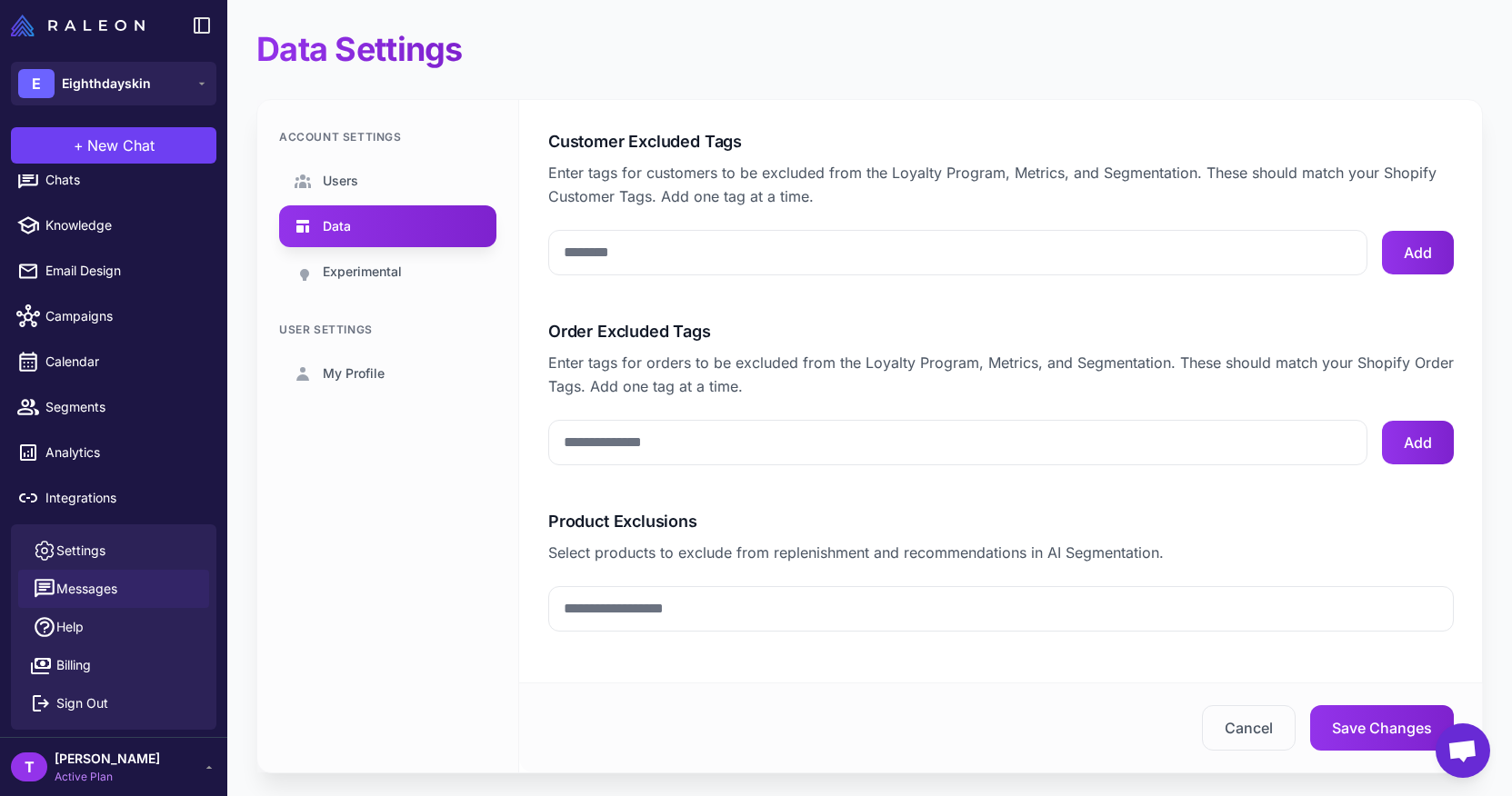
click at [125, 587] on button "Messages" at bounding box center [113, 589] width 191 height 38
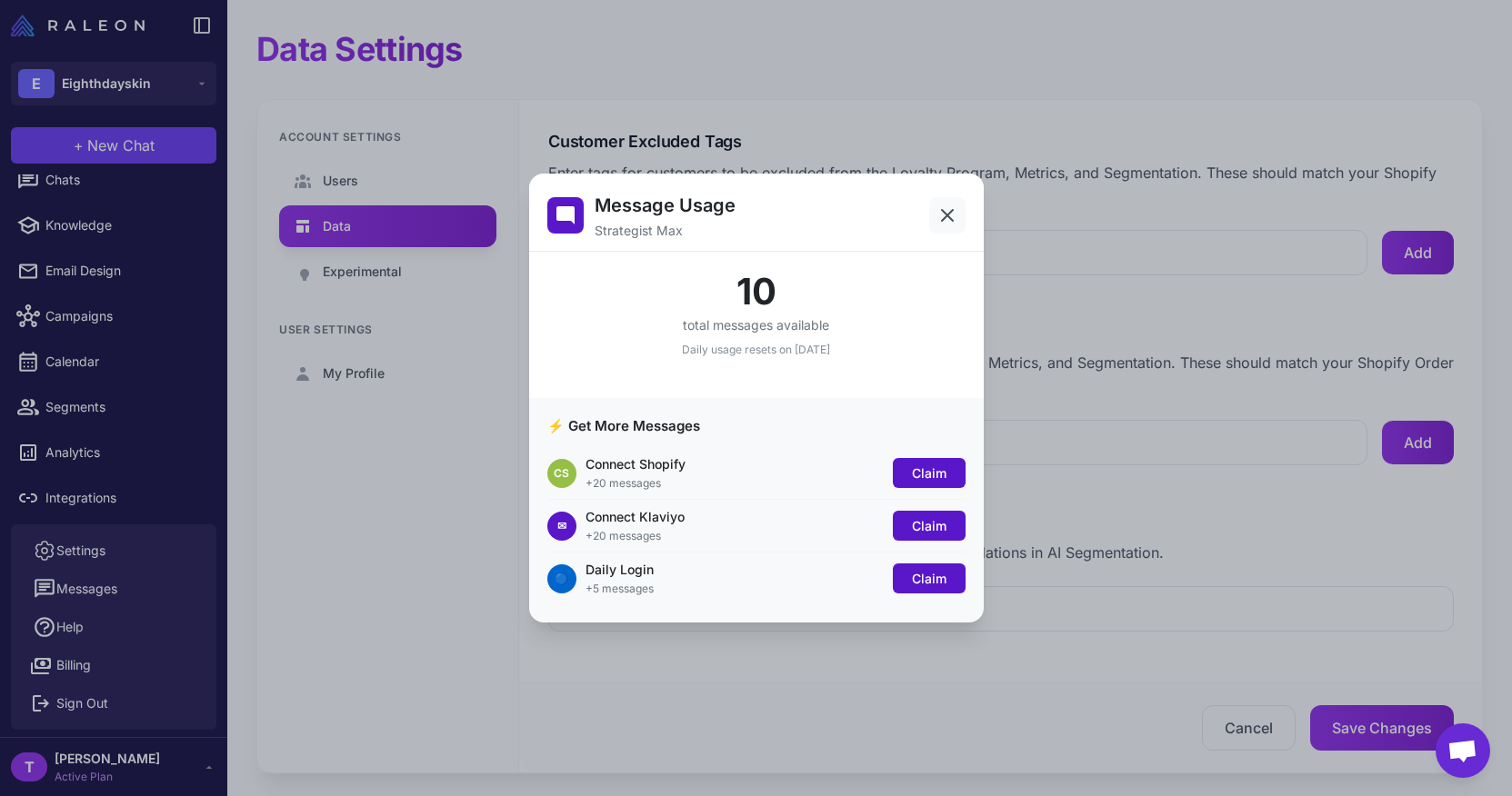
click at [953, 213] on icon at bounding box center [946, 215] width 22 height 22
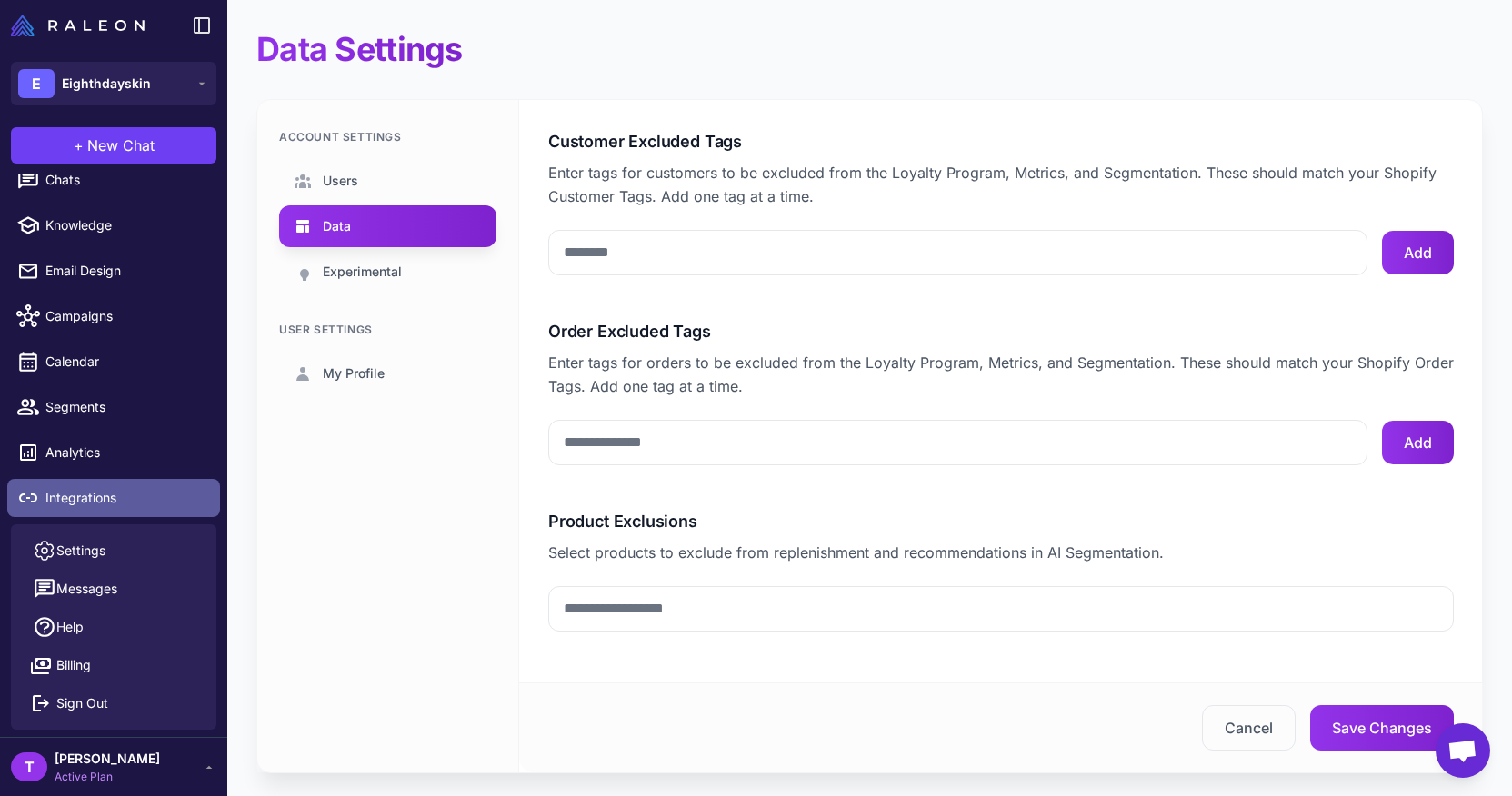
click at [141, 485] on link "Integrations" at bounding box center [114, 499] width 213 height 38
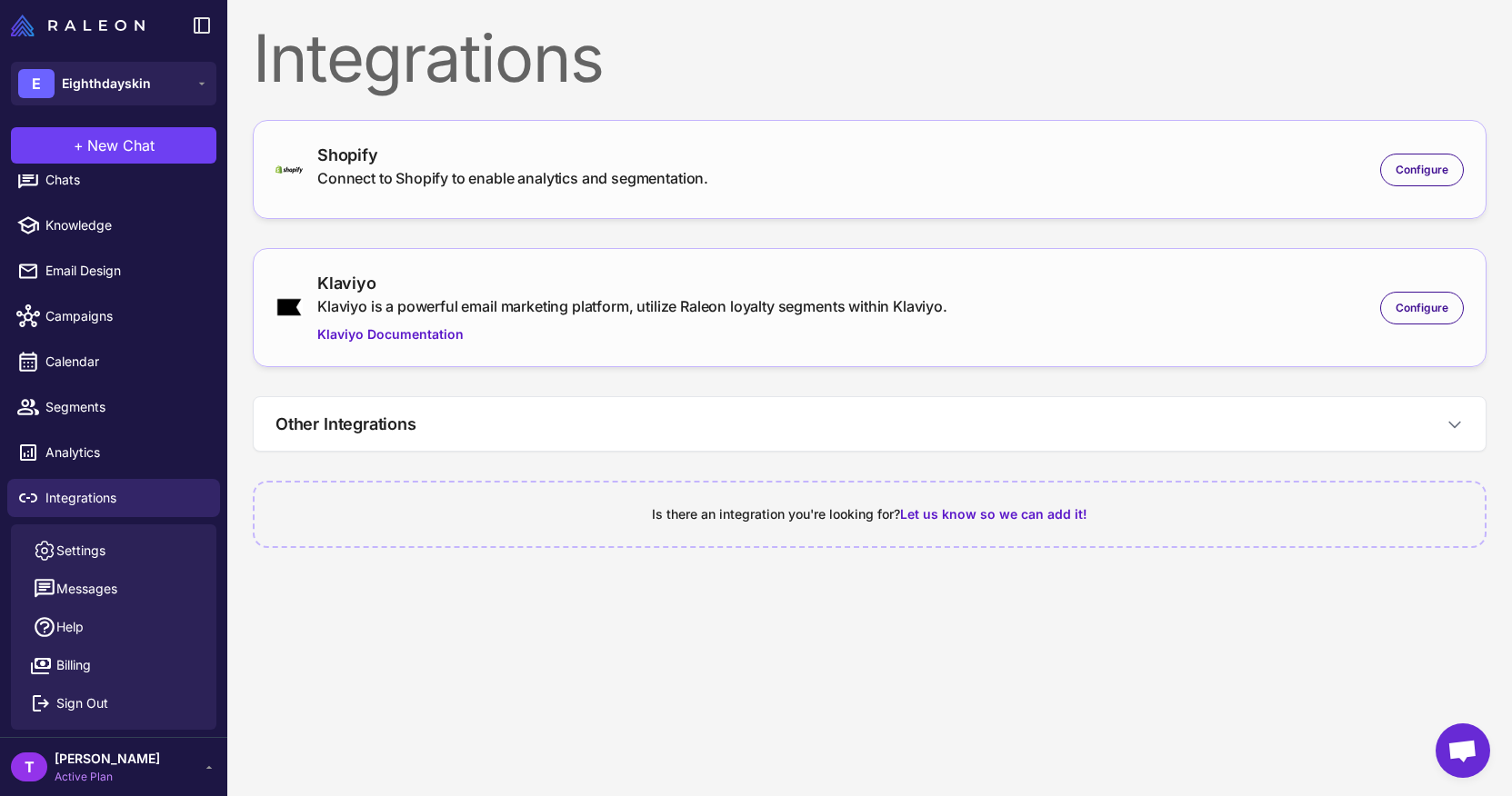
click at [1438, 187] on div "Shopify Connect to Shopify to enable analytics and segmentation. Configure" at bounding box center [869, 170] width 1188 height 54
click at [1428, 176] on span "Configure" at bounding box center [1421, 170] width 53 height 16
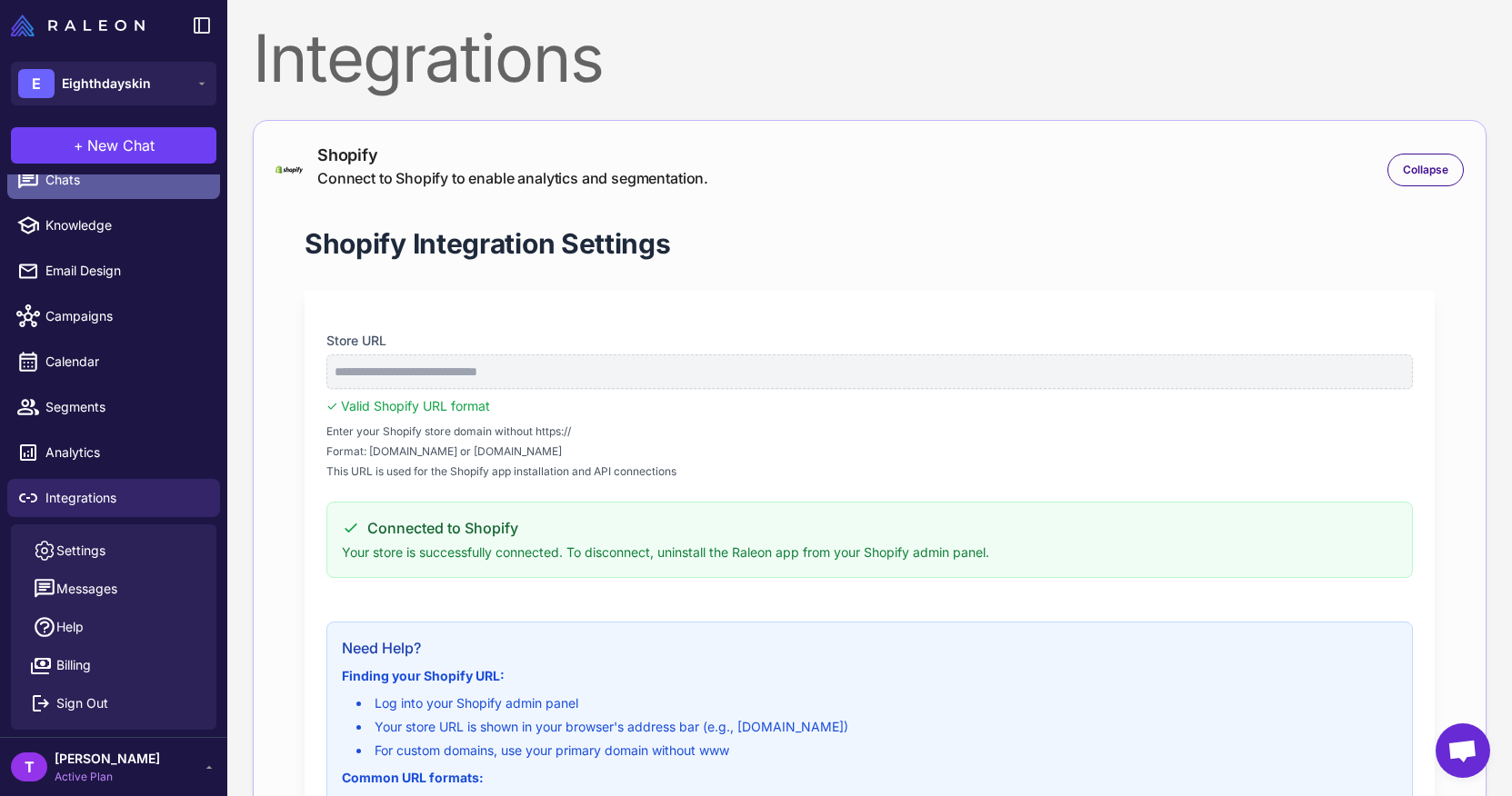
click at [104, 182] on span "Chats" at bounding box center [125, 179] width 160 height 20
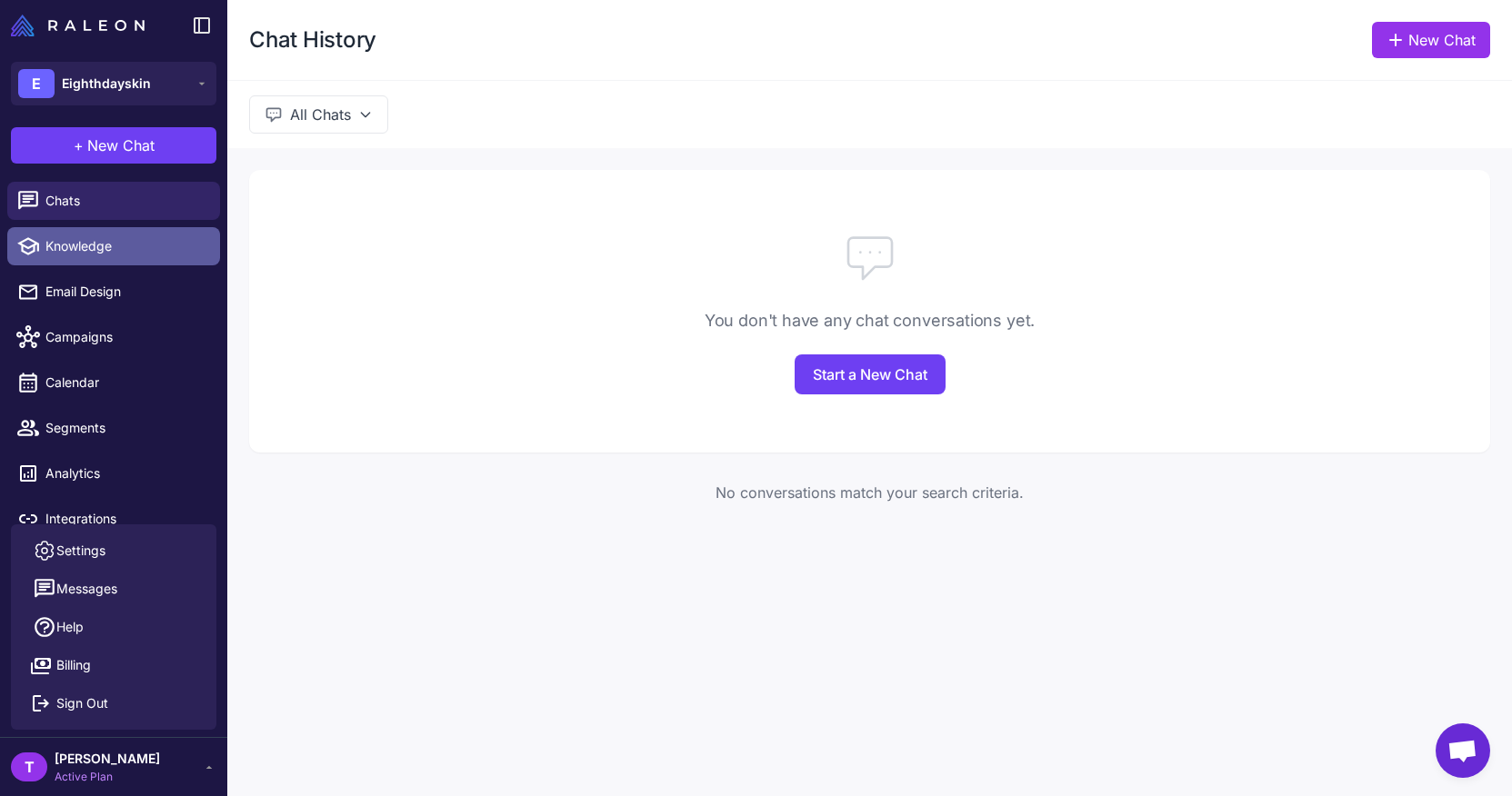
click at [91, 249] on span "Knowledge" at bounding box center [125, 246] width 160 height 20
select select
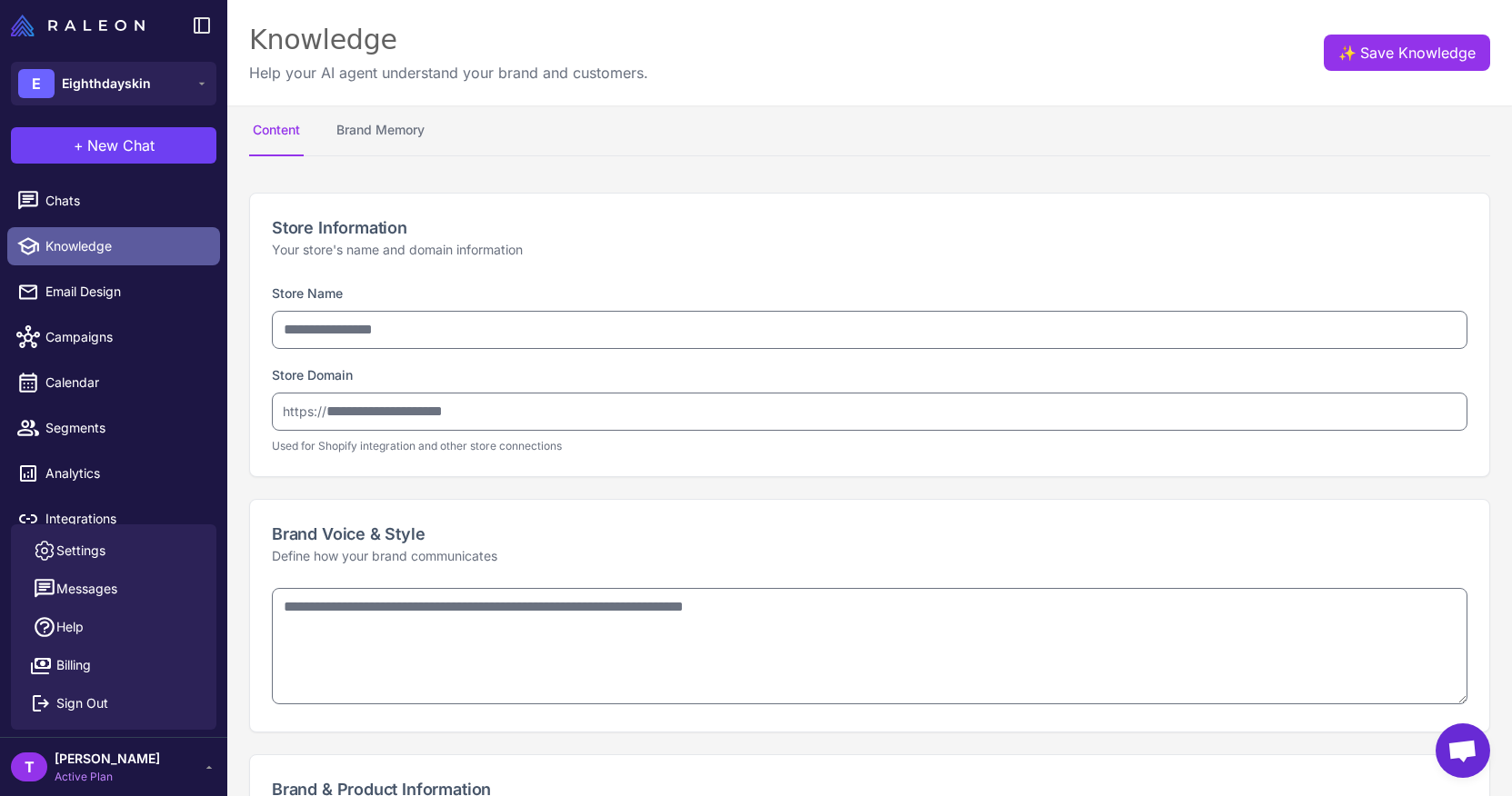
type input "**********"
type textarea "**********"
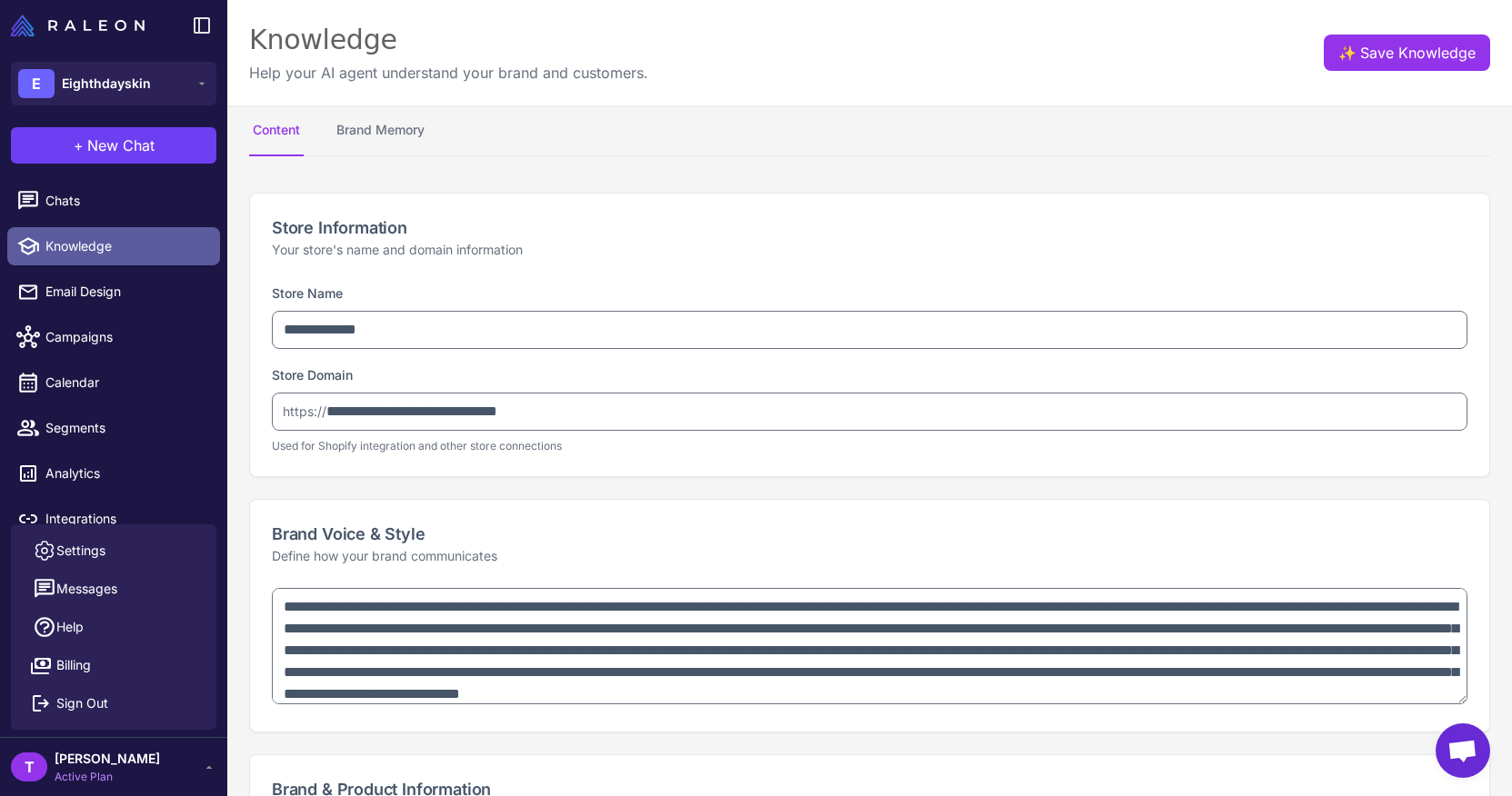
type textarea "**********"
select select "***"
type textarea "**********"
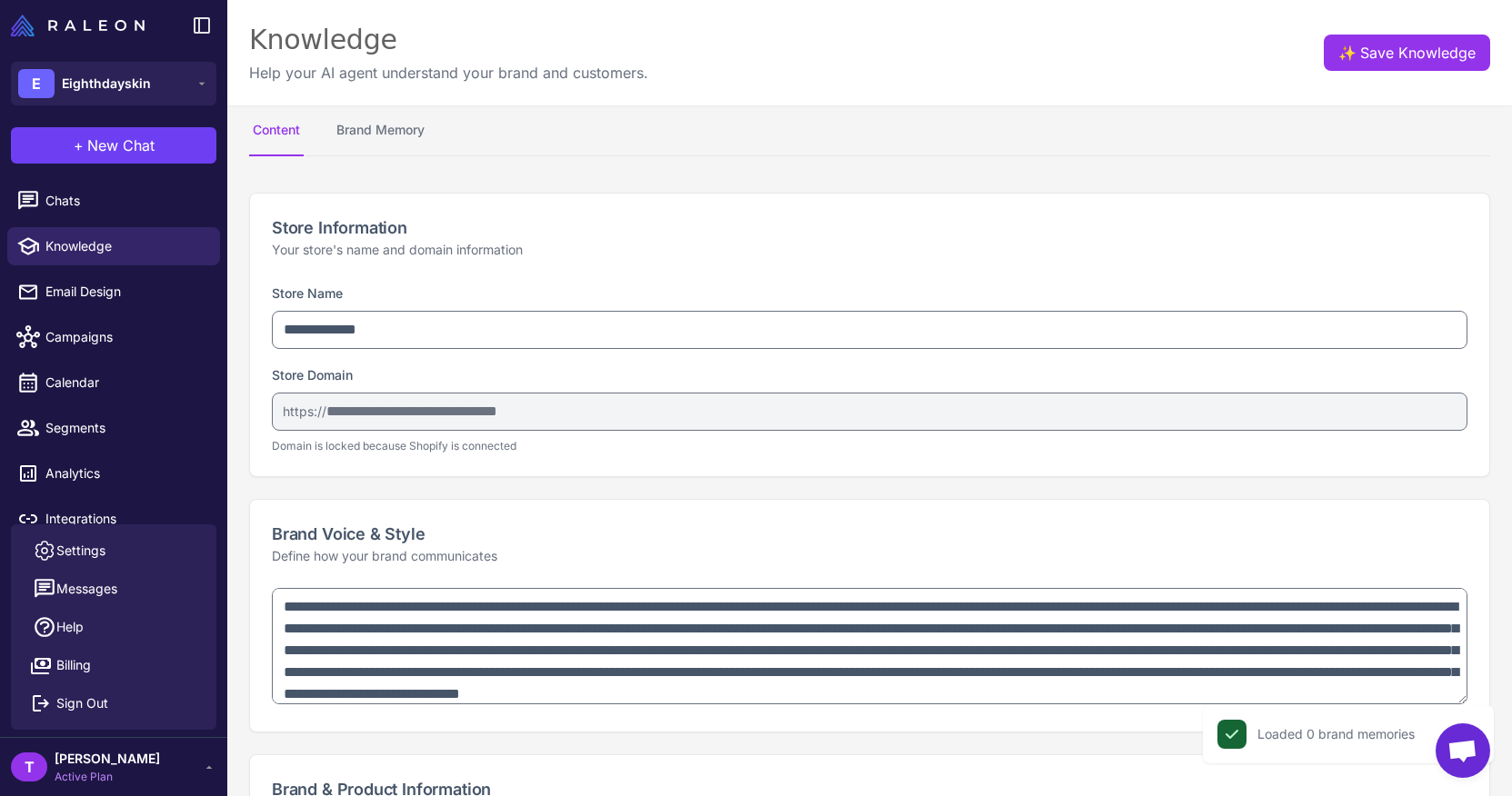
scroll to position [21, 0]
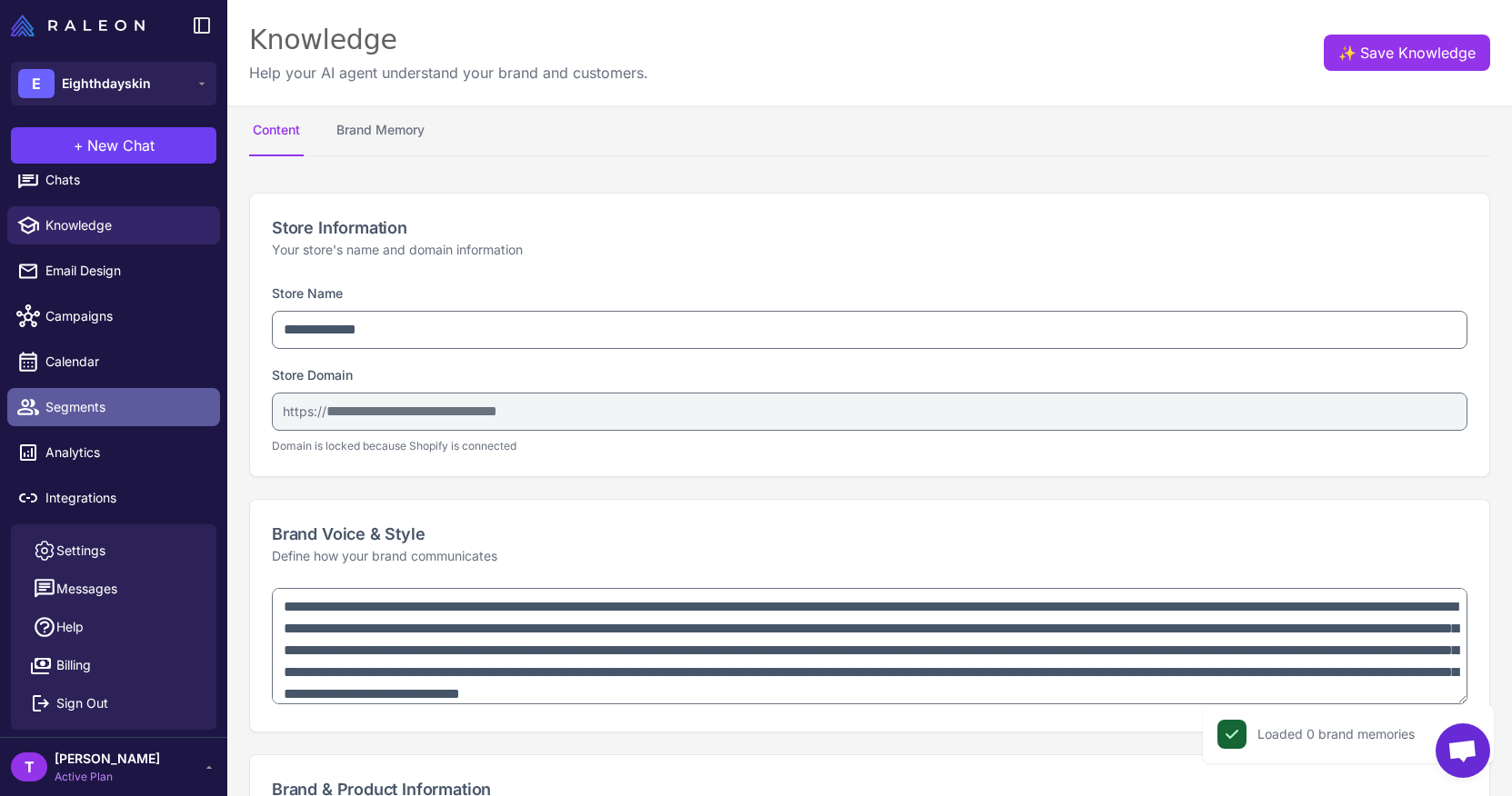
click at [105, 418] on link "Segments" at bounding box center [114, 408] width 213 height 38
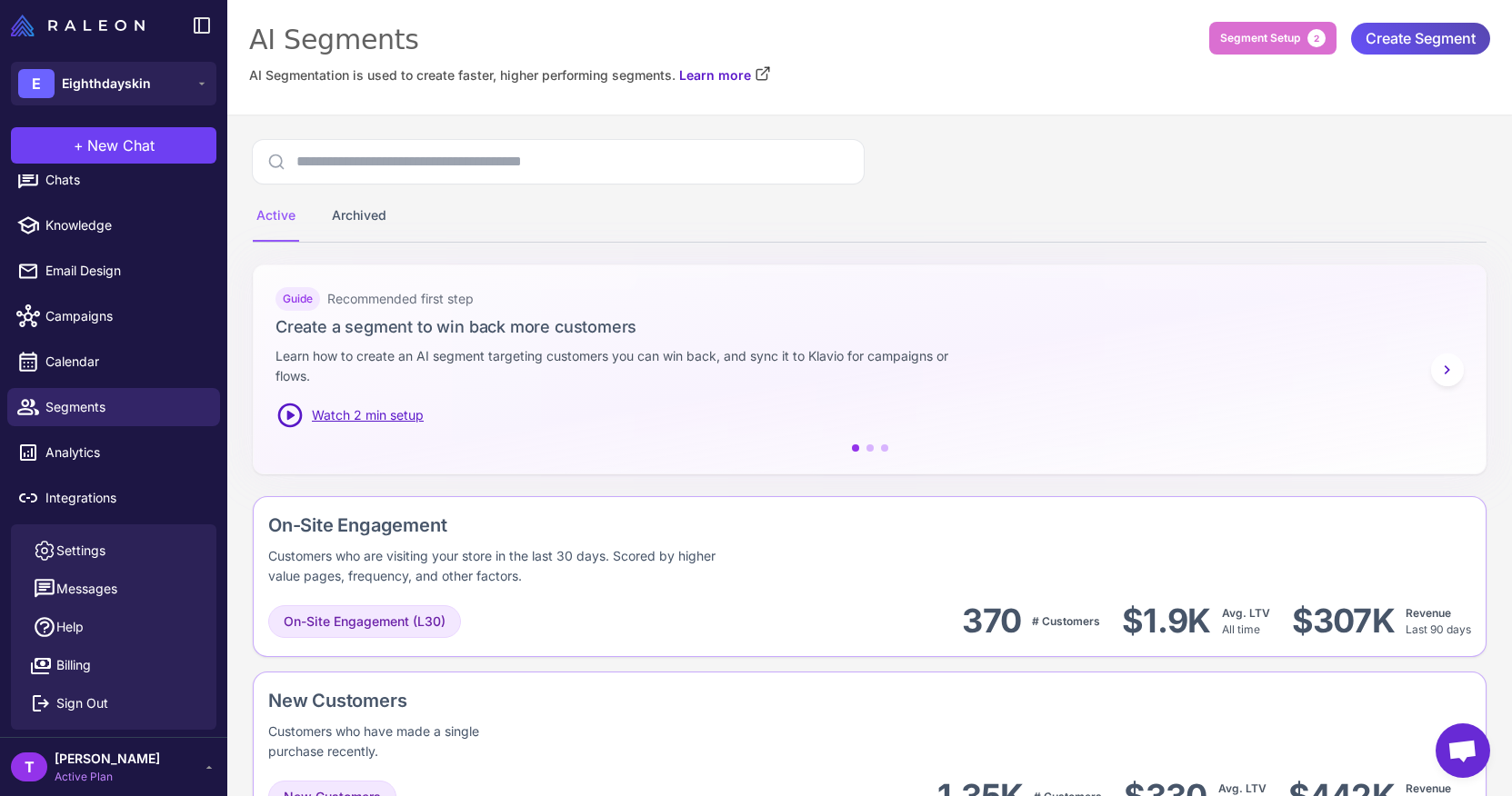
click at [1365, 53] on span "Create Segment" at bounding box center [1420, 38] width 110 height 32
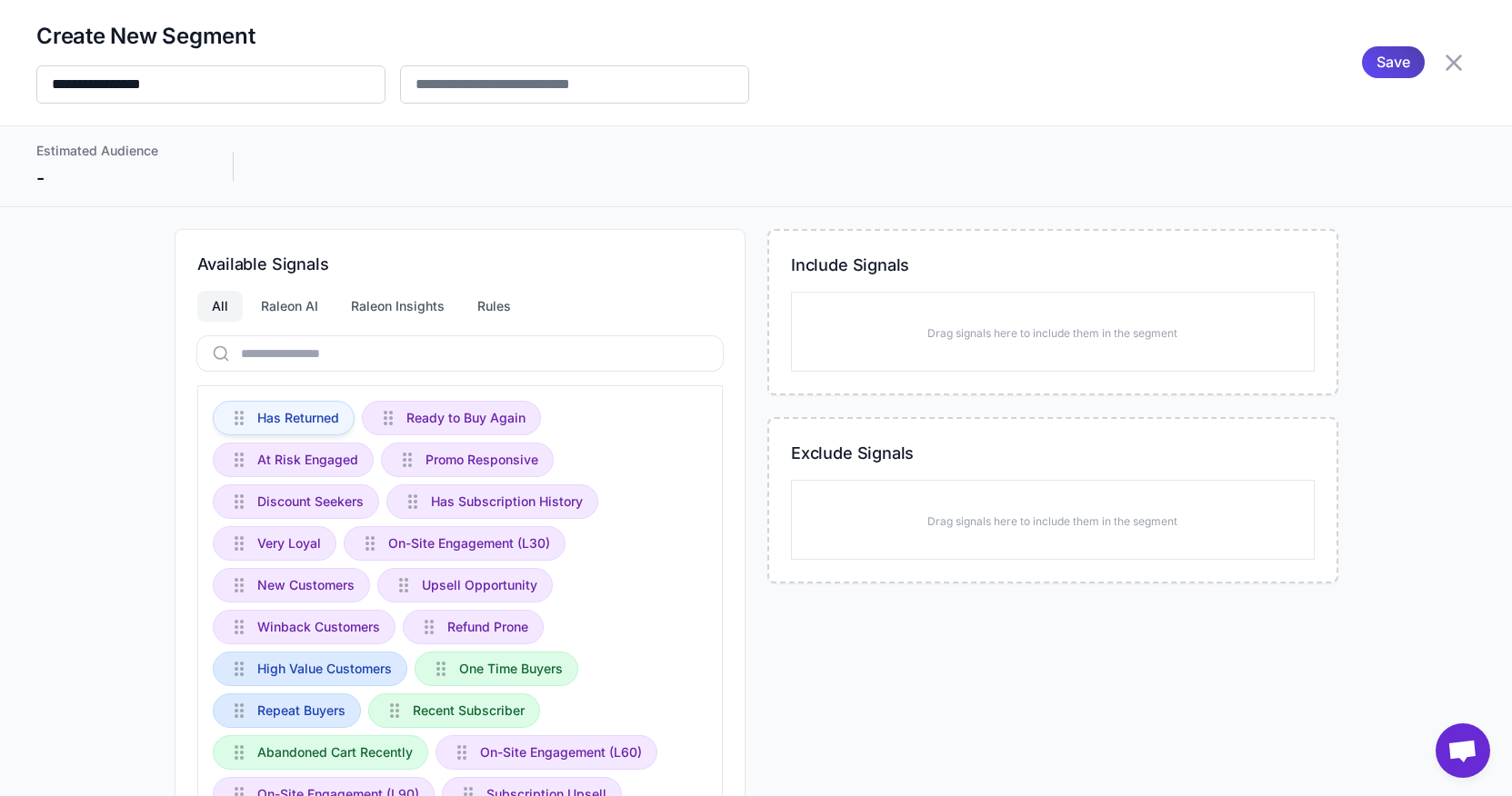
click at [302, 418] on span "Has Returned" at bounding box center [297, 418] width 81 height 20
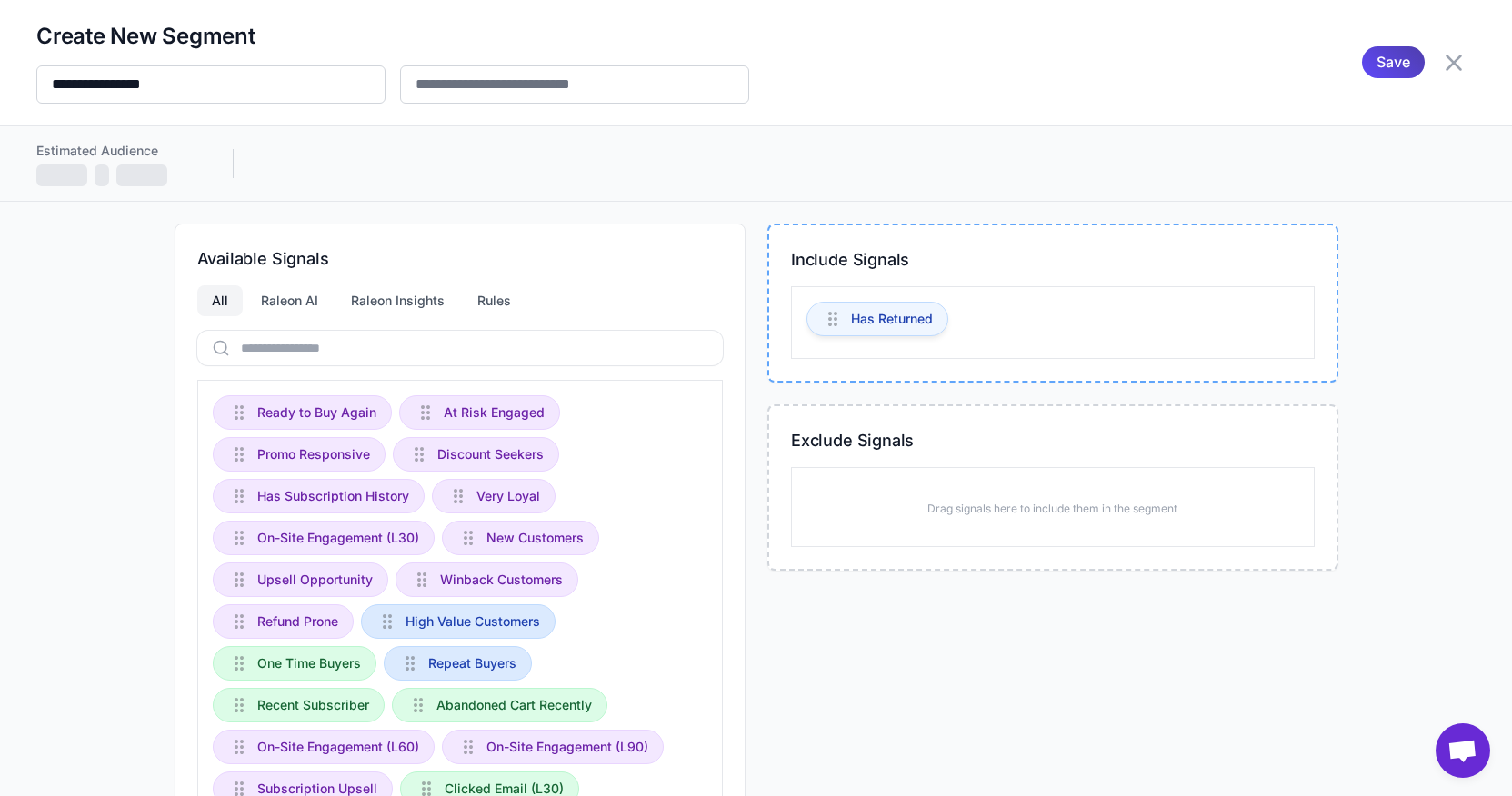
click at [890, 318] on span "Has Returned" at bounding box center [891, 318] width 81 height 20
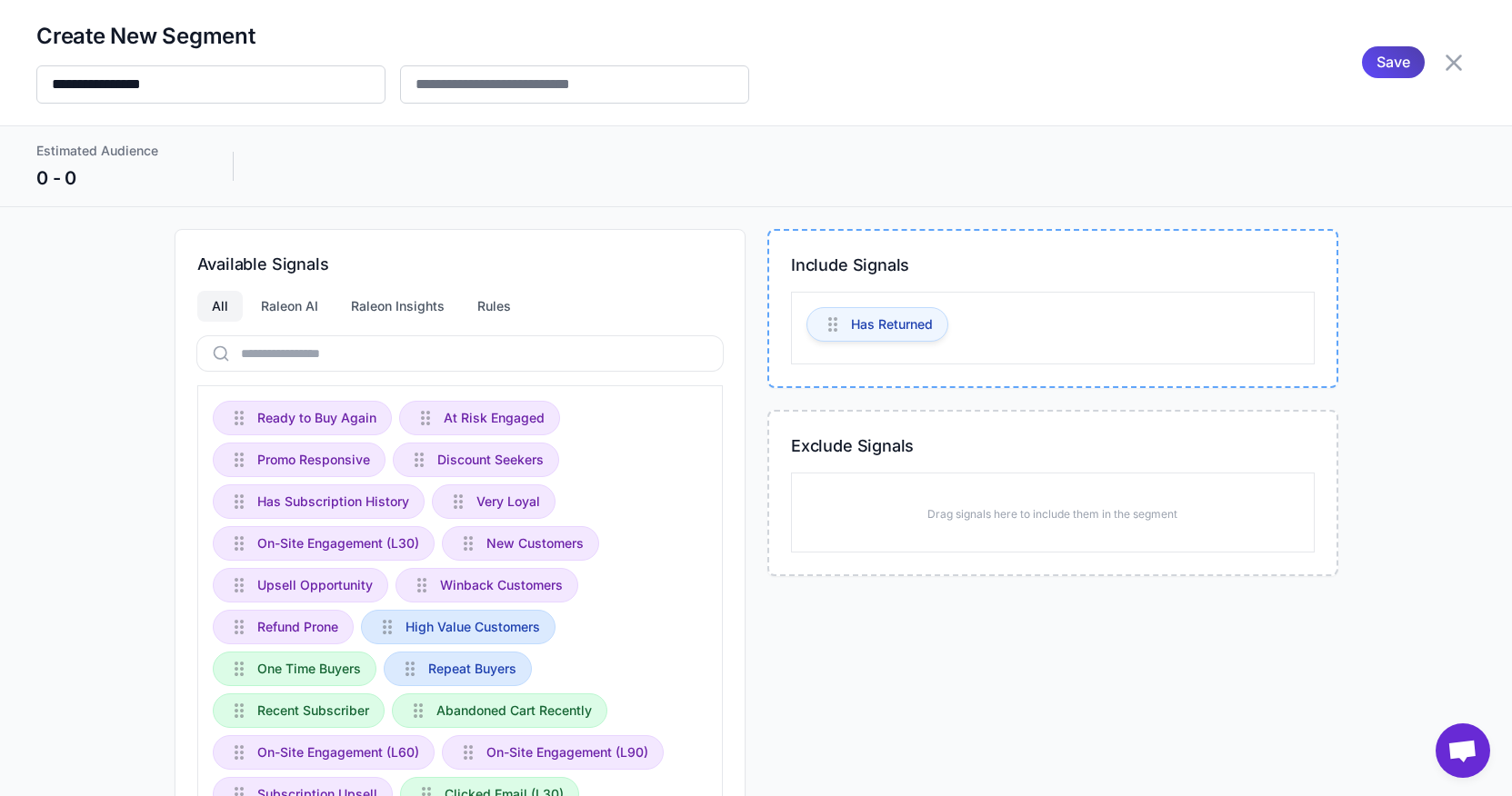
click at [886, 324] on span "Has Returned" at bounding box center [891, 324] width 81 height 20
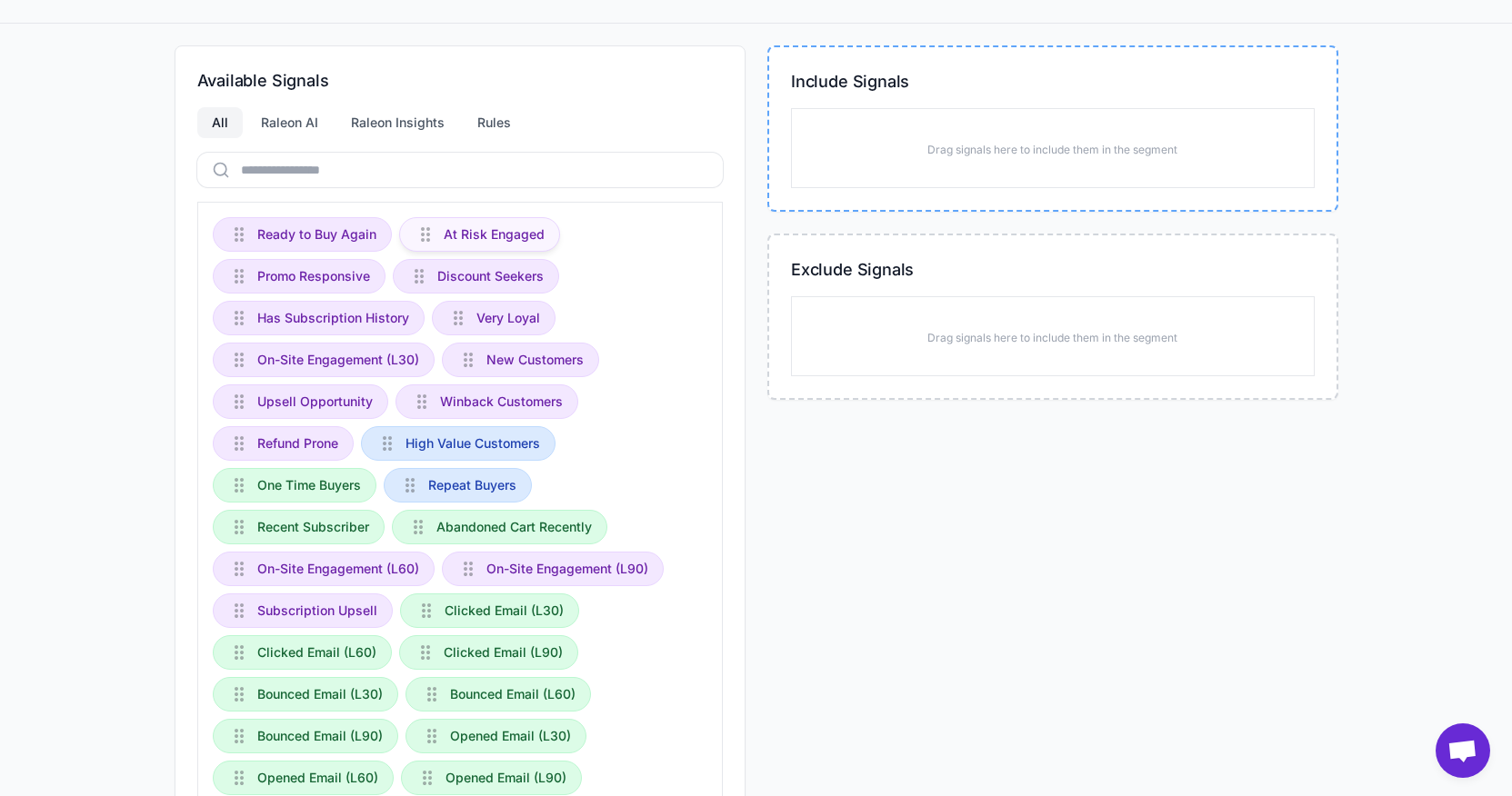
scroll to position [125, 0]
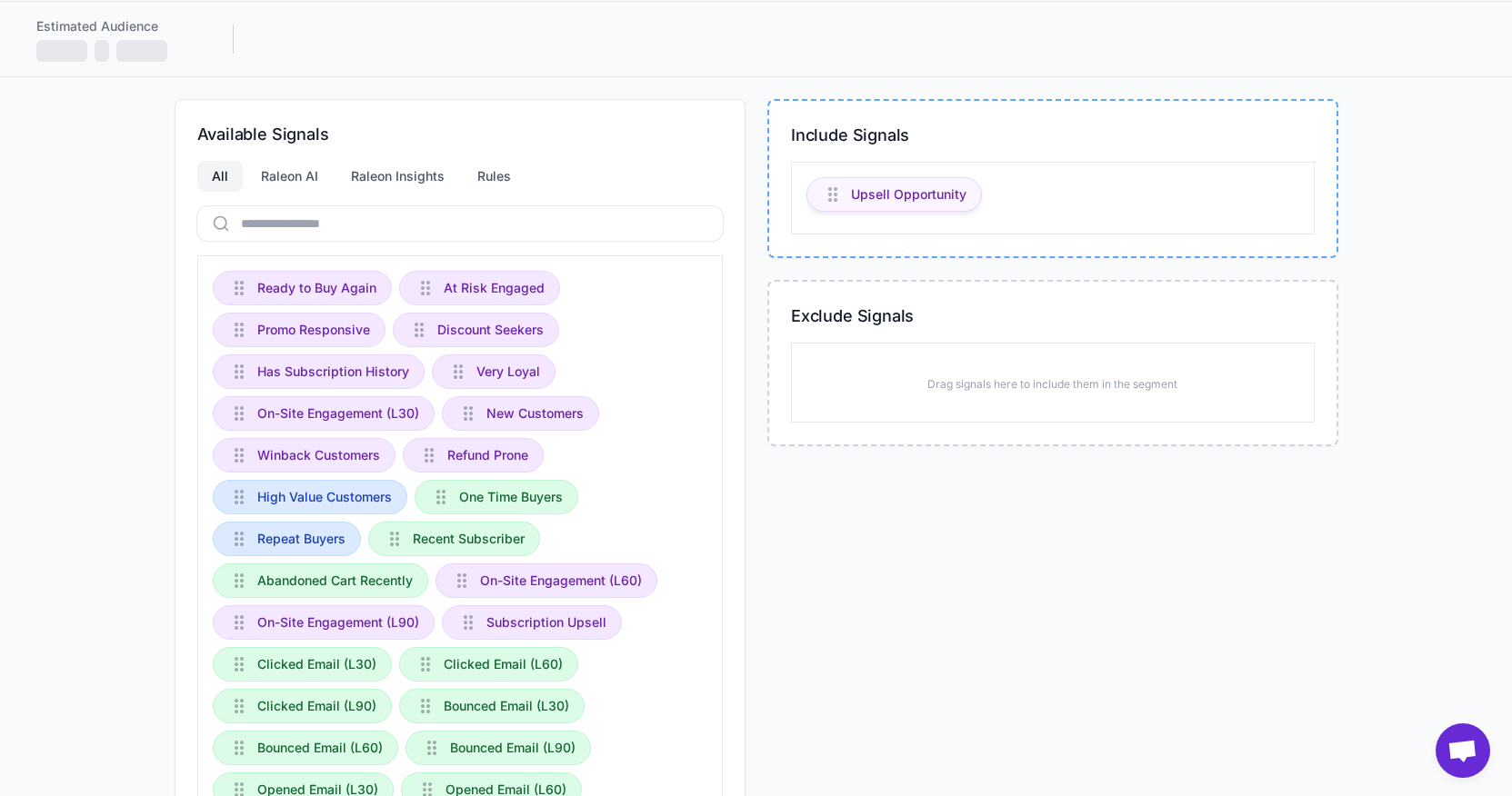
click at [904, 205] on div "Upsell Opportunity" at bounding box center [894, 195] width 175 height 35
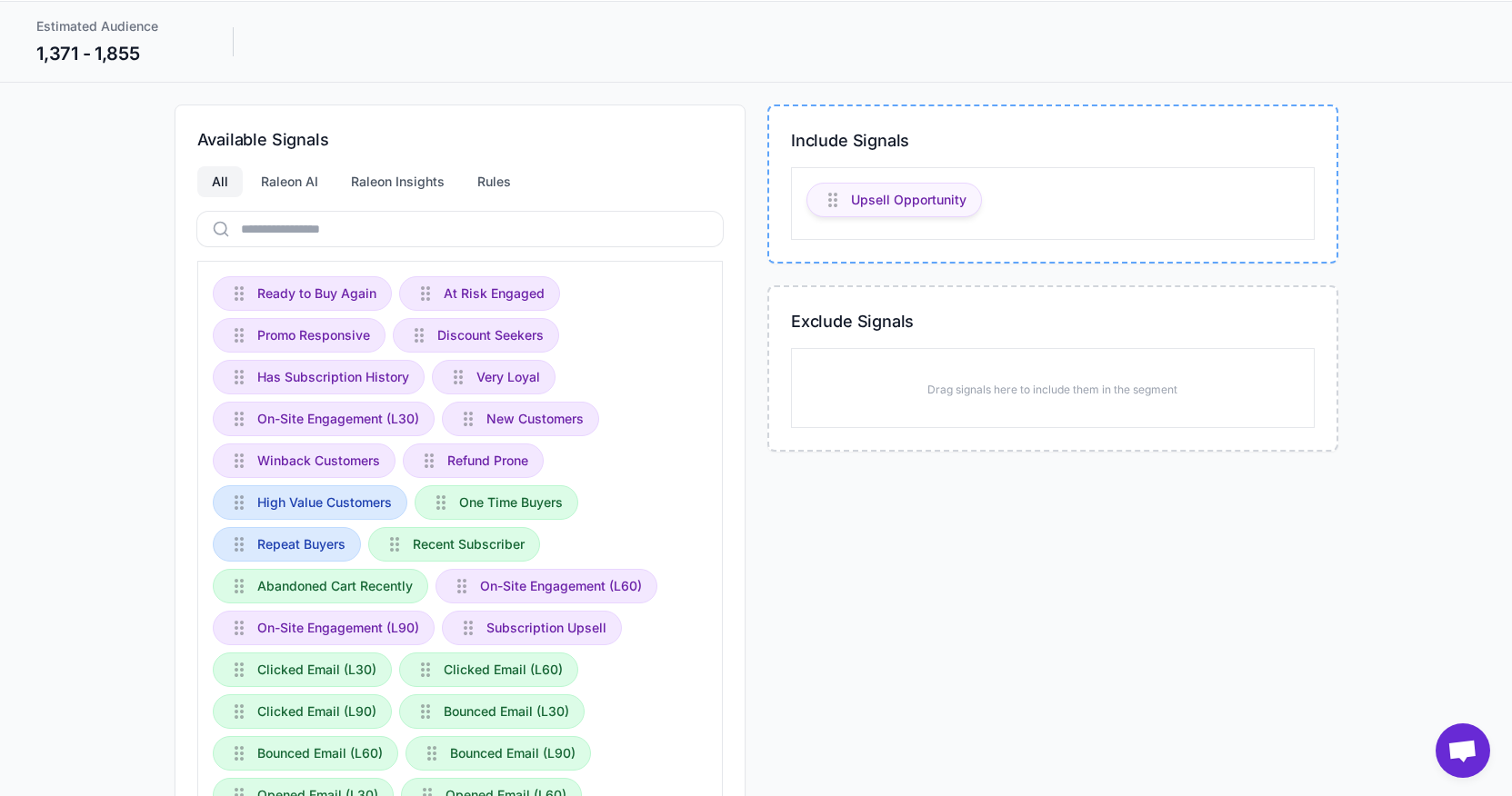
click at [897, 201] on span "Upsell Opportunity" at bounding box center [908, 199] width 115 height 20
click at [1115, 242] on button at bounding box center [1106, 245] width 24 height 24
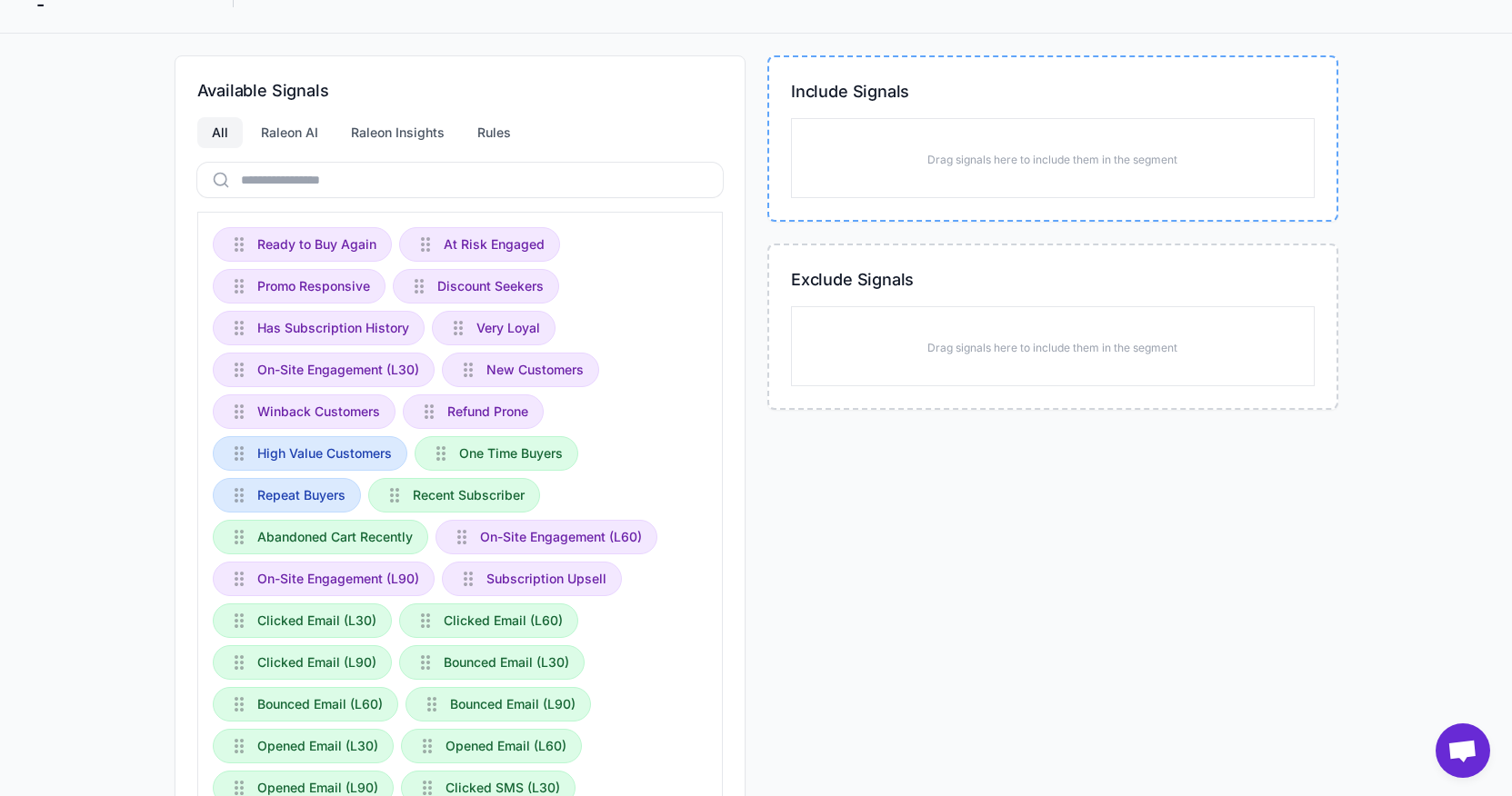
scroll to position [181, 0]
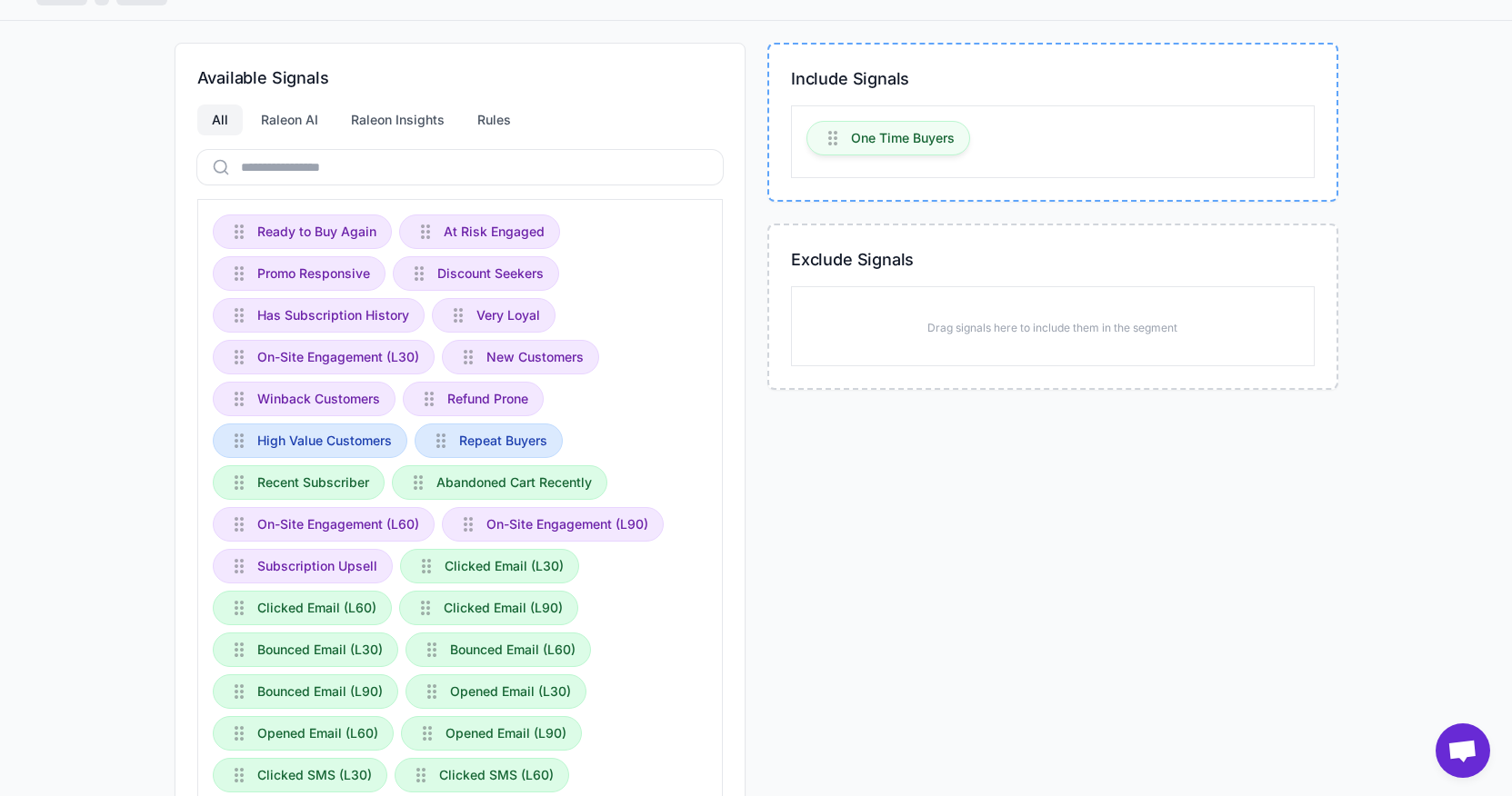
click at [911, 139] on span "One Time Buyers" at bounding box center [902, 138] width 104 height 20
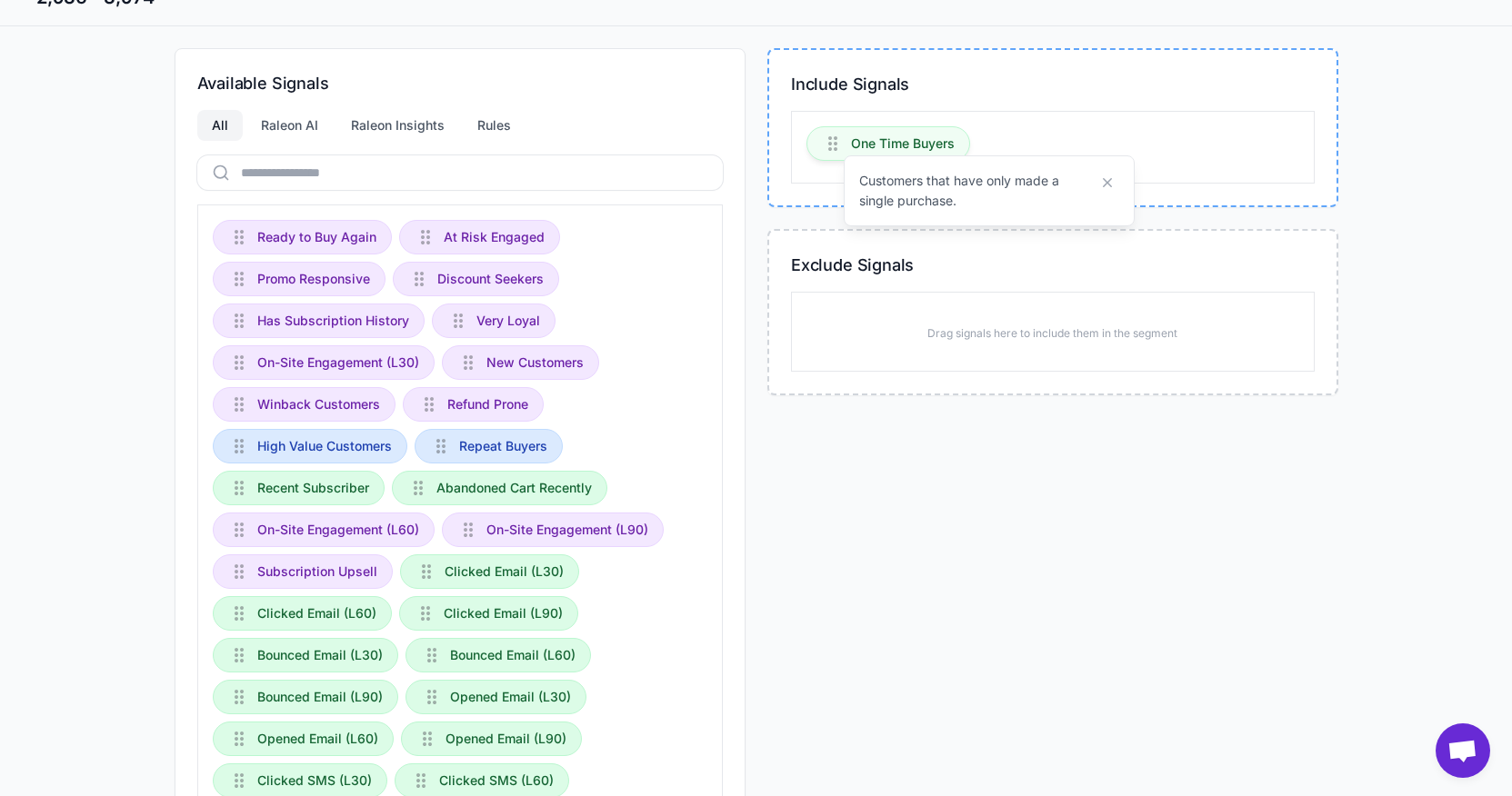
click at [897, 139] on span "One Time Buyers" at bounding box center [902, 143] width 104 height 20
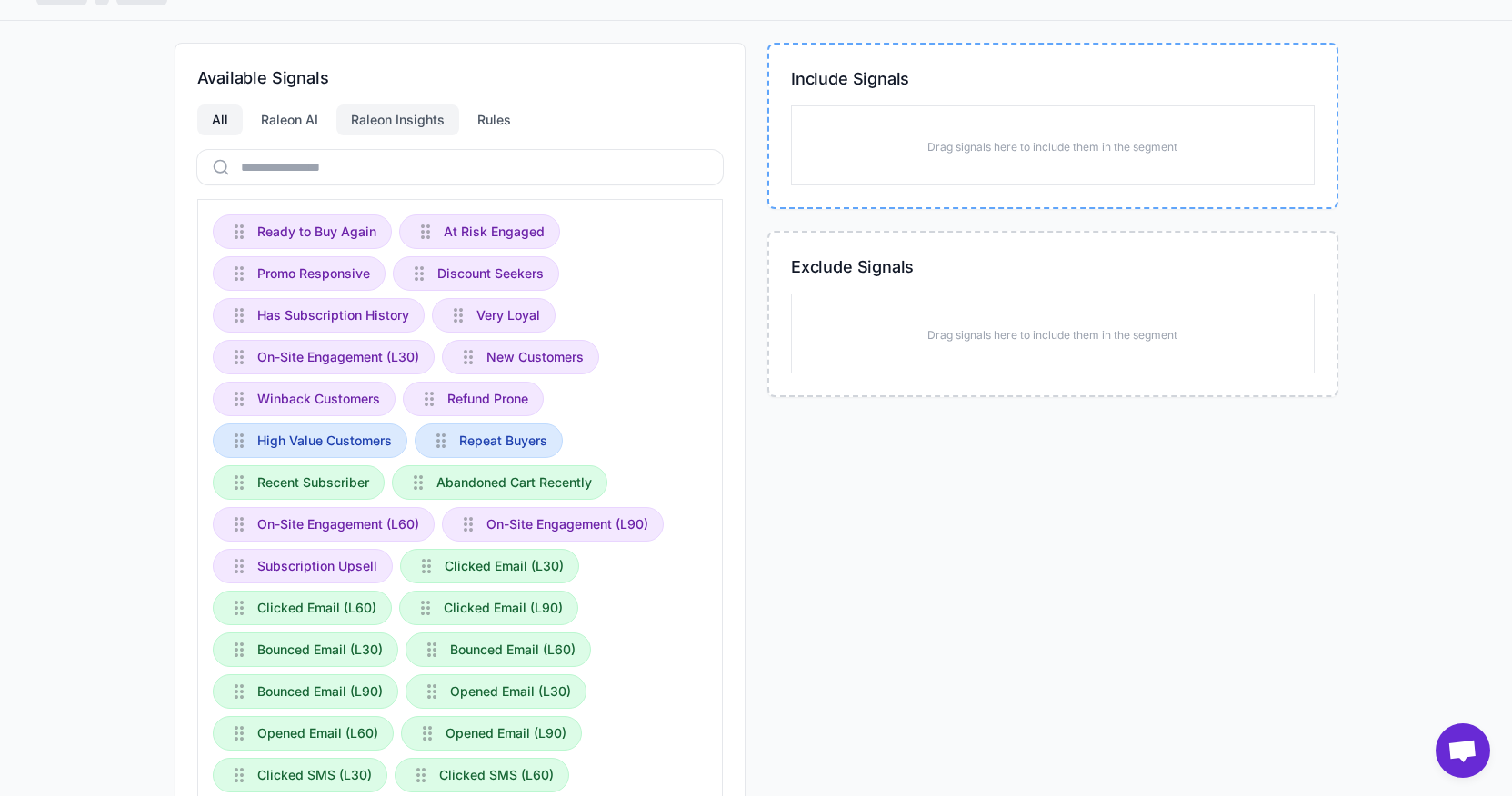
click at [411, 116] on div "Raleon Insights" at bounding box center [398, 120] width 123 height 31
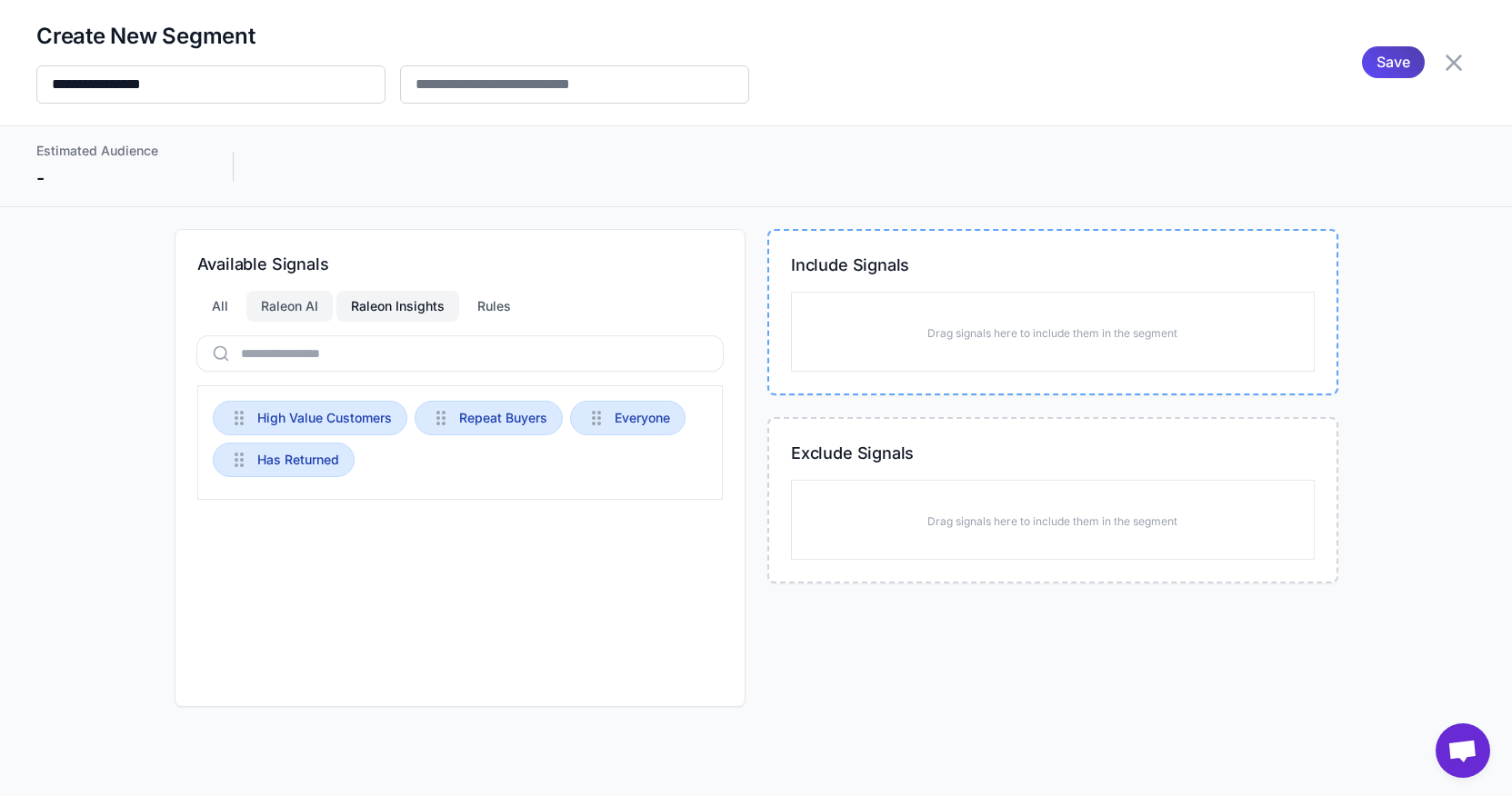
click at [306, 310] on div "Raleon AI" at bounding box center [290, 306] width 86 height 31
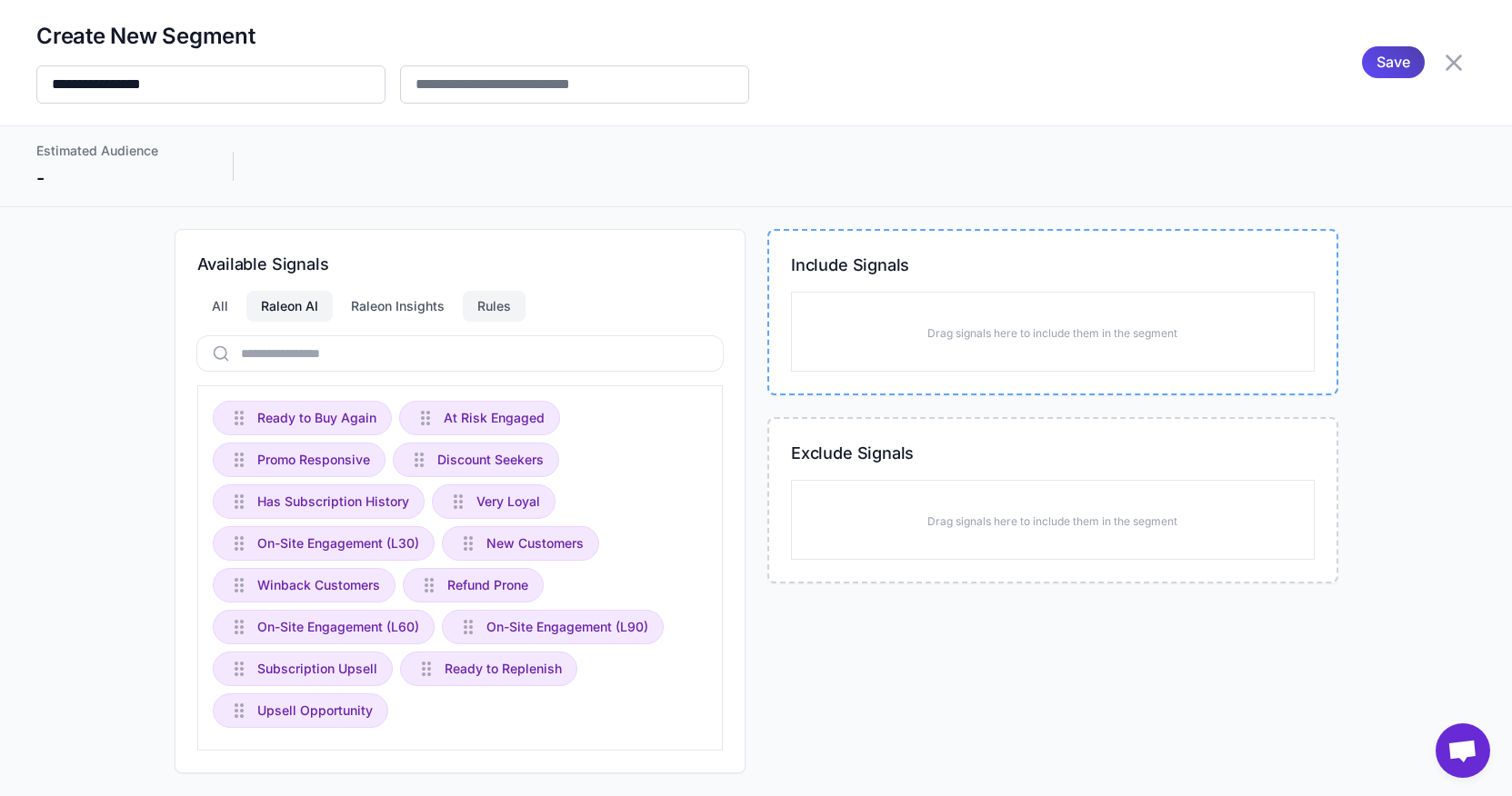
click at [479, 308] on div "Rules" at bounding box center [494, 306] width 62 height 31
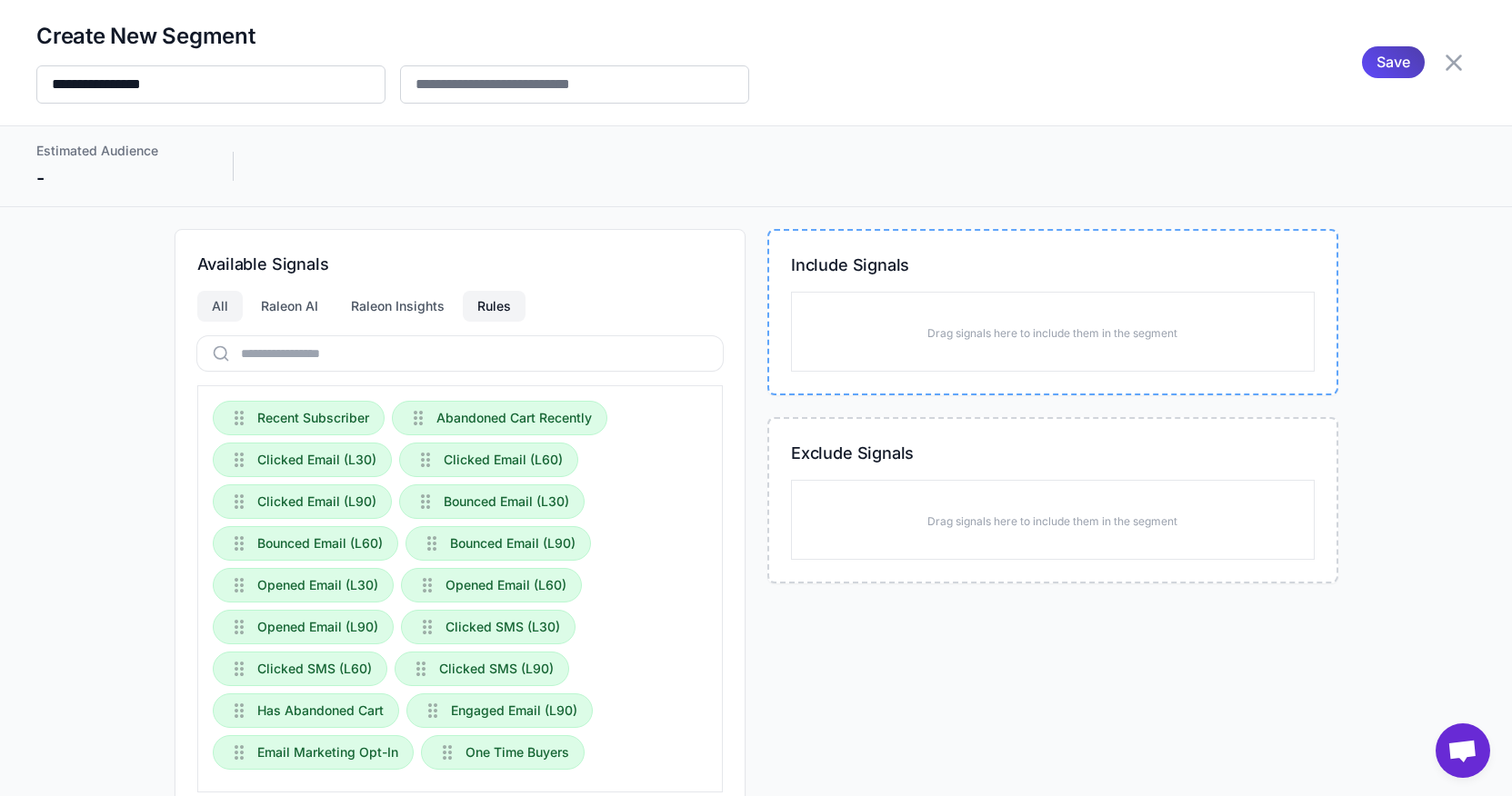
click at [230, 305] on div "All" at bounding box center [220, 306] width 45 height 31
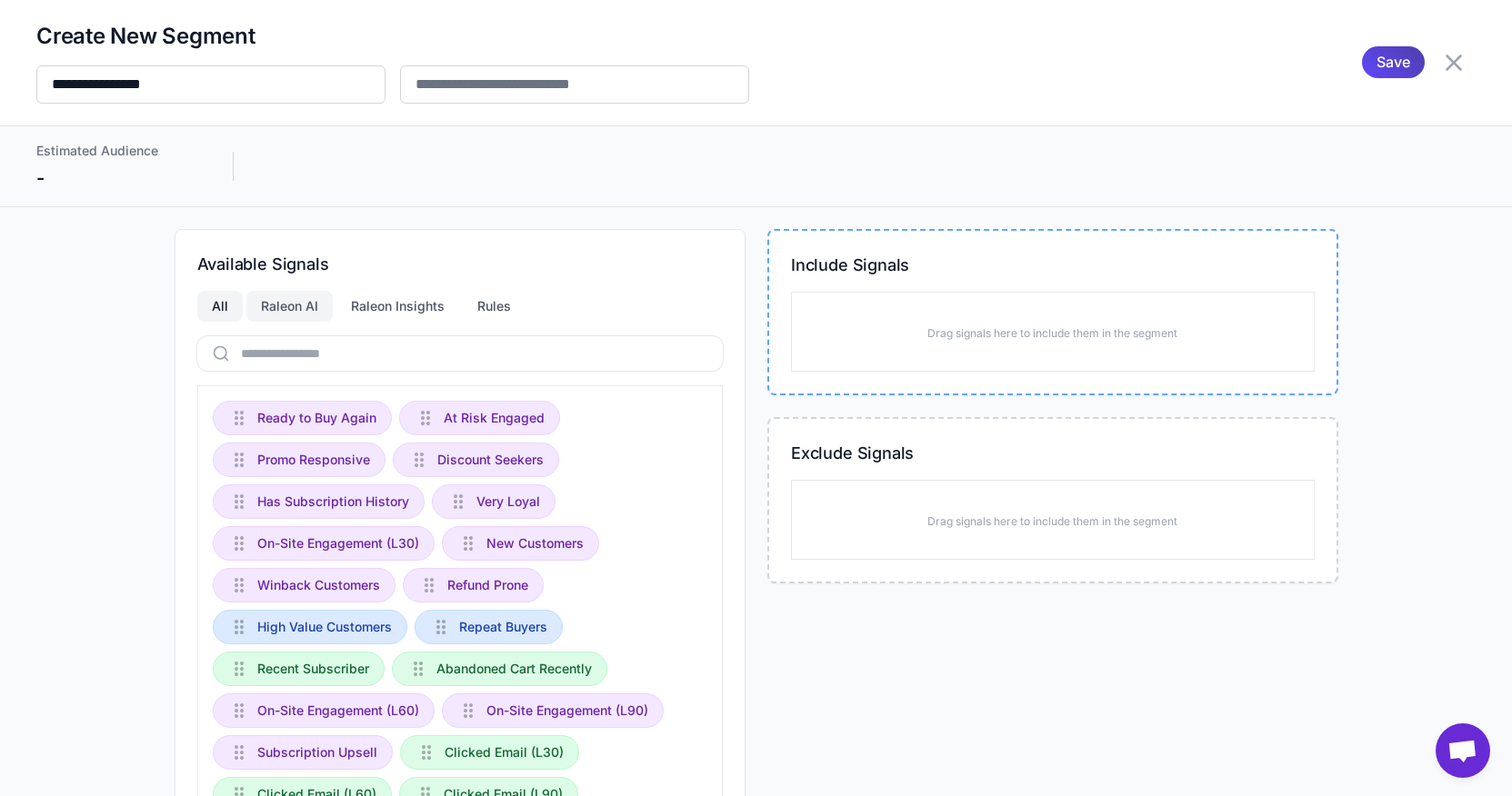
click at [275, 305] on div "Raleon AI" at bounding box center [290, 306] width 86 height 31
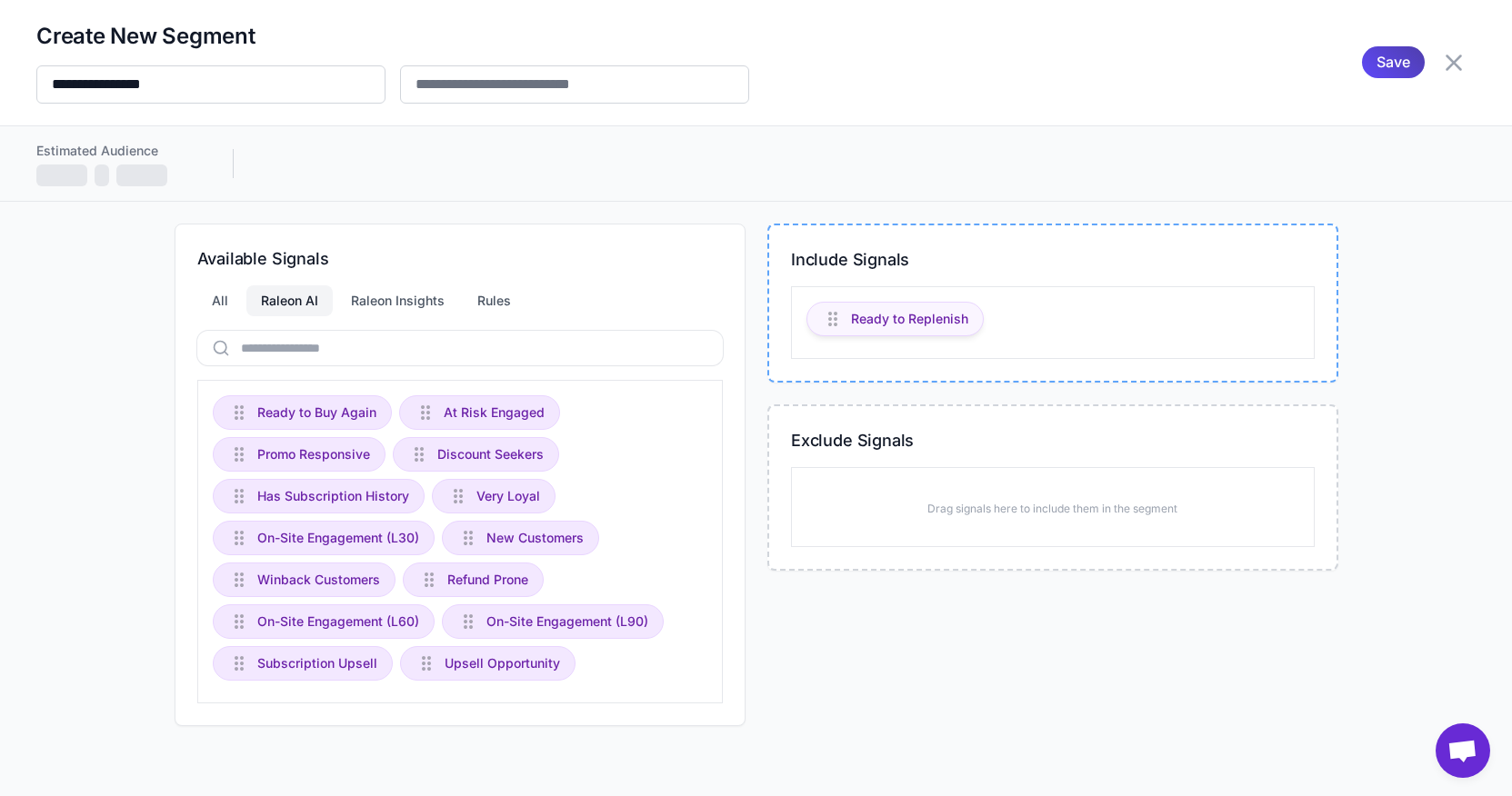
click at [936, 313] on span "Ready to Replenish" at bounding box center [909, 318] width 117 height 20
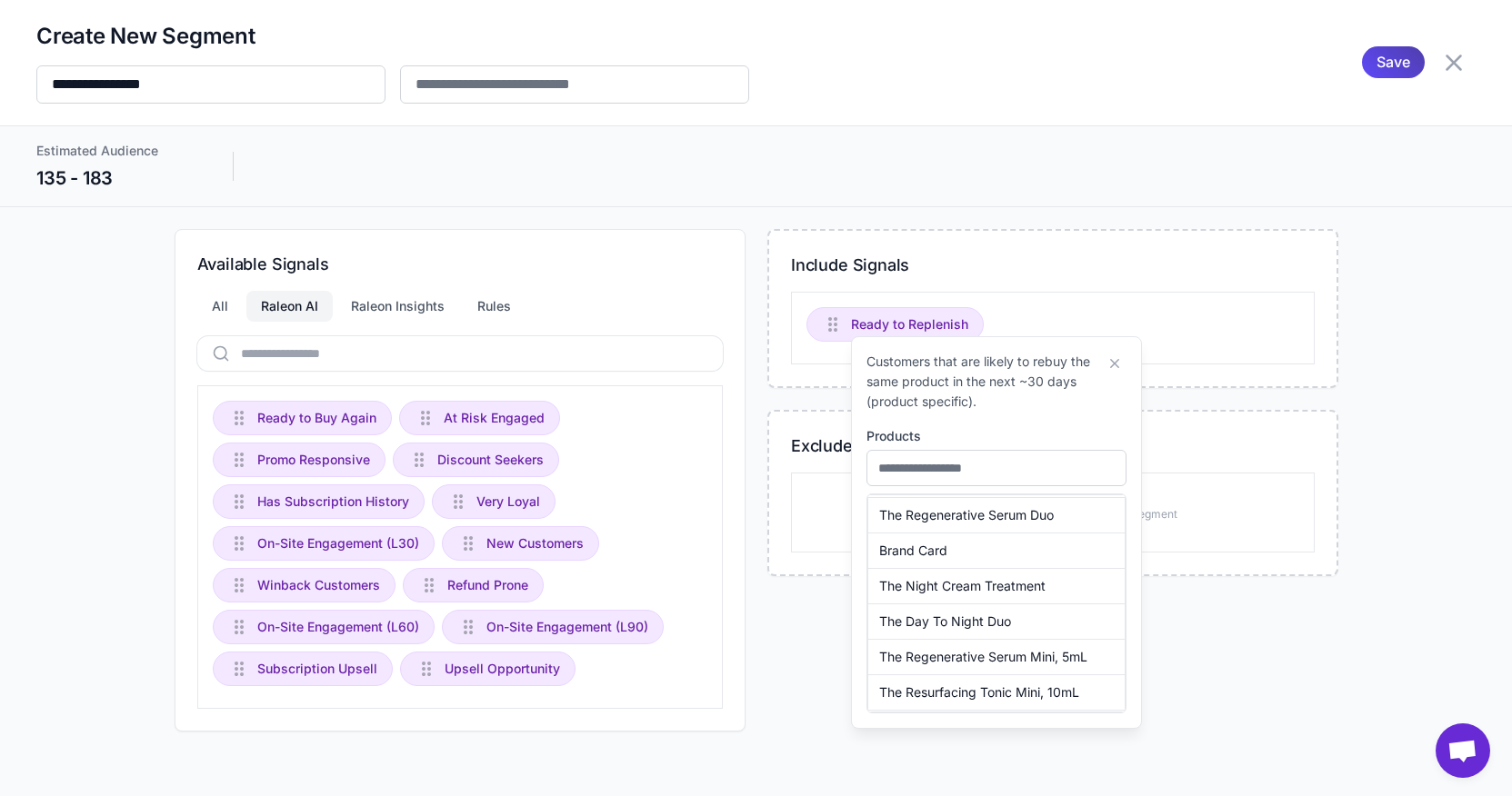
scroll to position [551, 0]
click at [944, 591] on span "The Night Cream Treatment" at bounding box center [962, 584] width 166 height 20
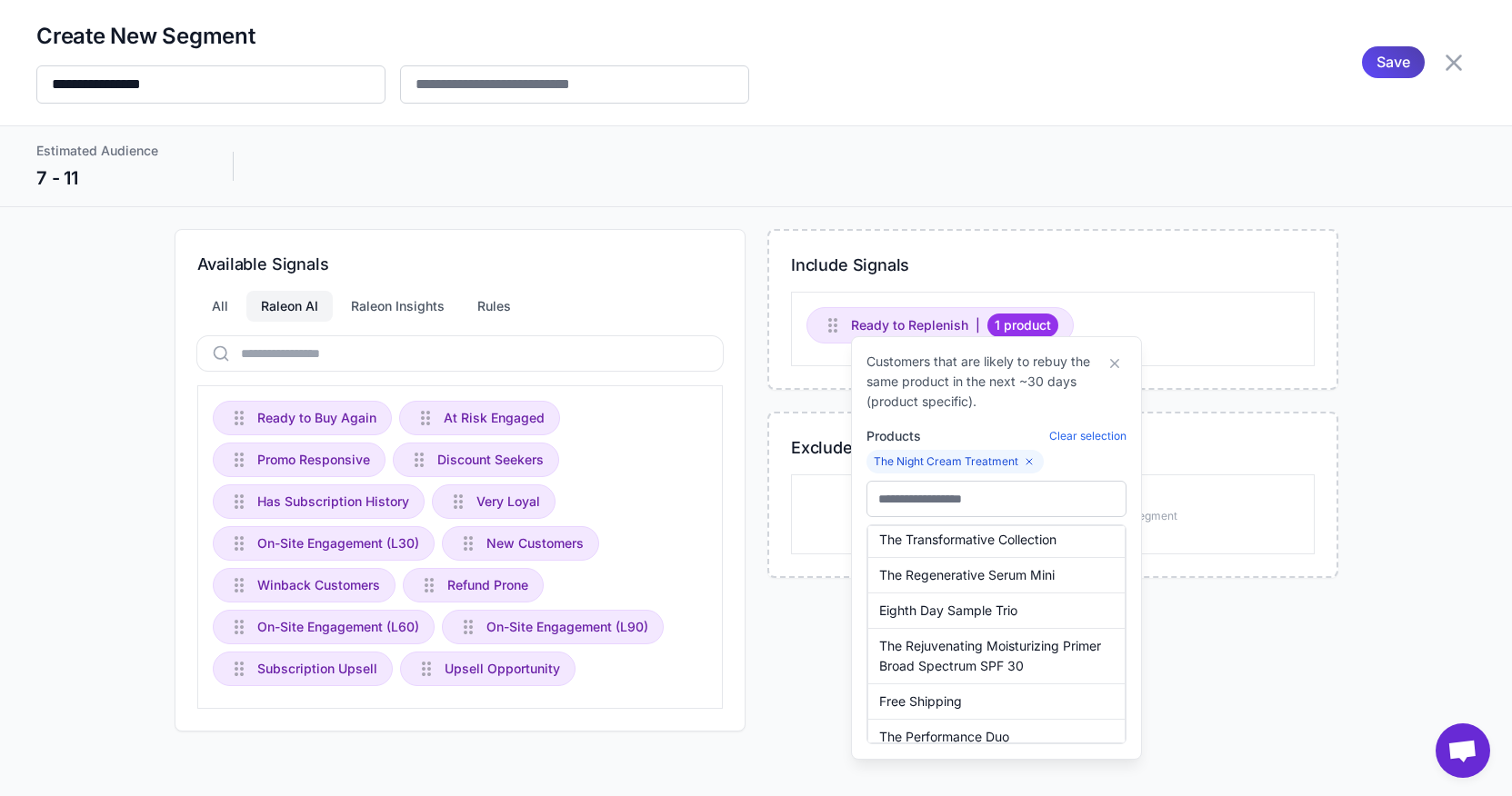
scroll to position [333, 0]
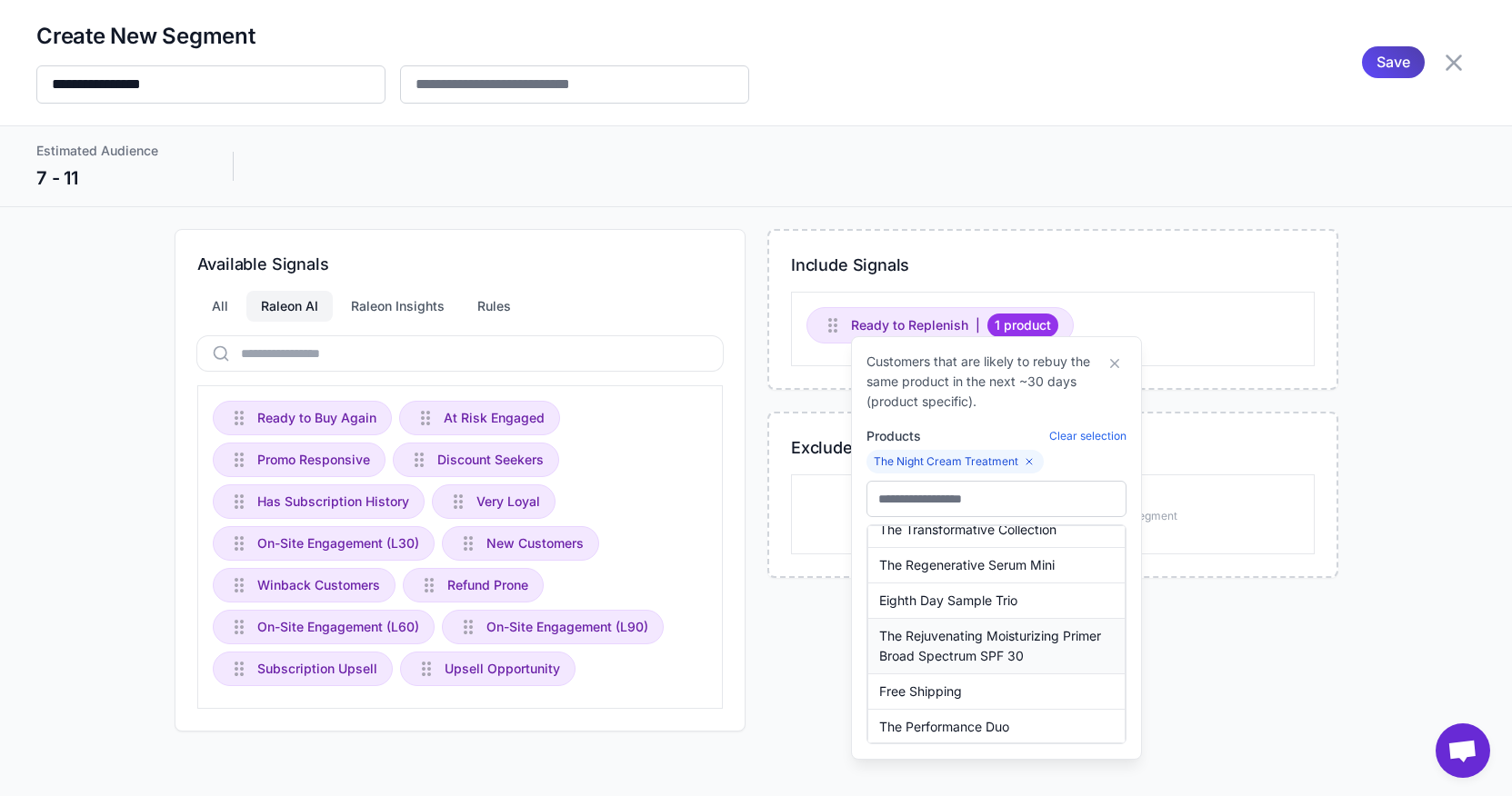
click at [955, 649] on span "The Rejuvenating Moisturizing Primer Broad Spectrum SPF 30" at bounding box center [996, 646] width 235 height 40
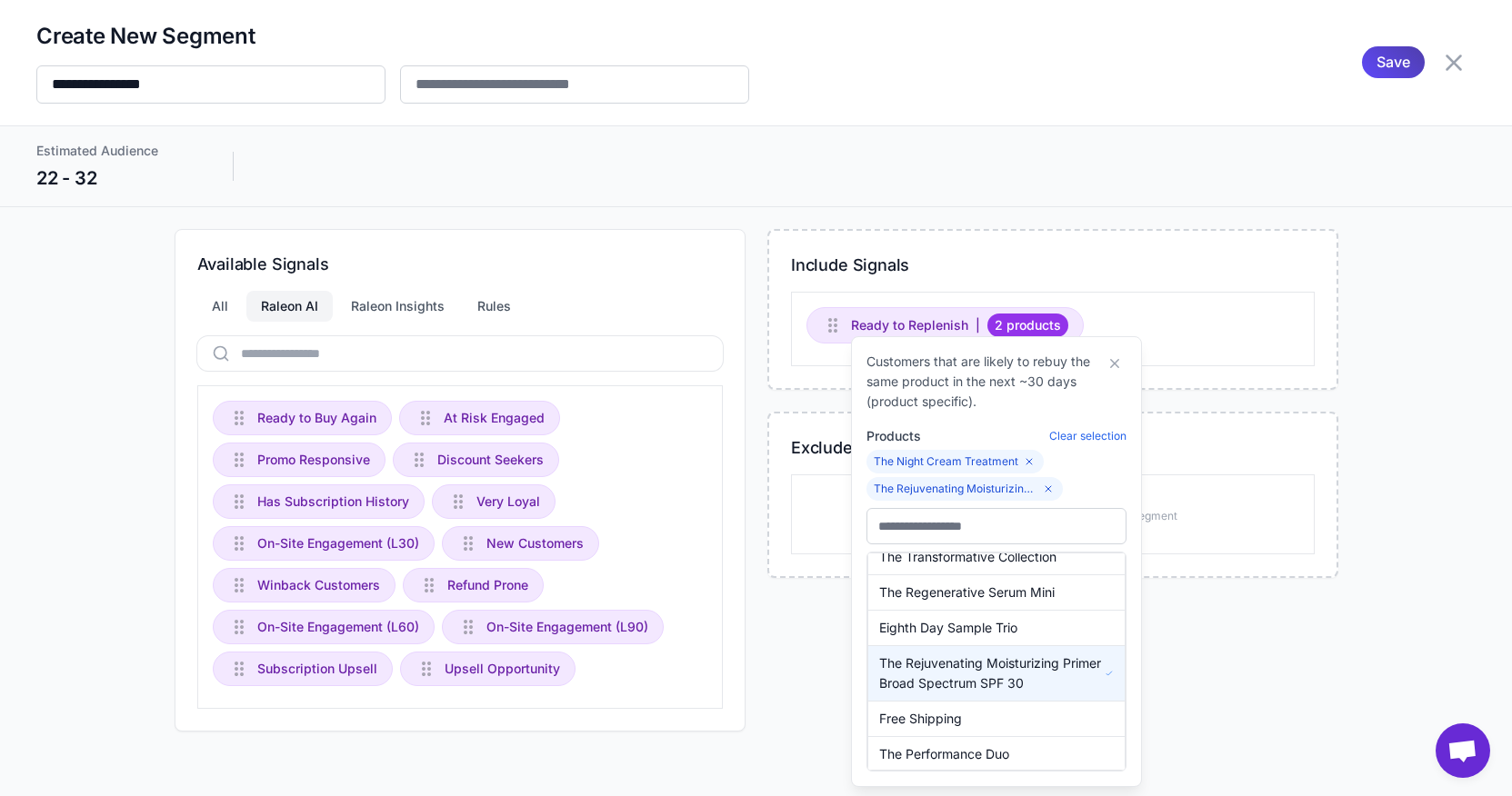
click at [1341, 448] on div "Available Signals All Raleon AI Raleon Insights Rules Ready to Buy Again At Ris…" at bounding box center [756, 480] width 1439 height 503
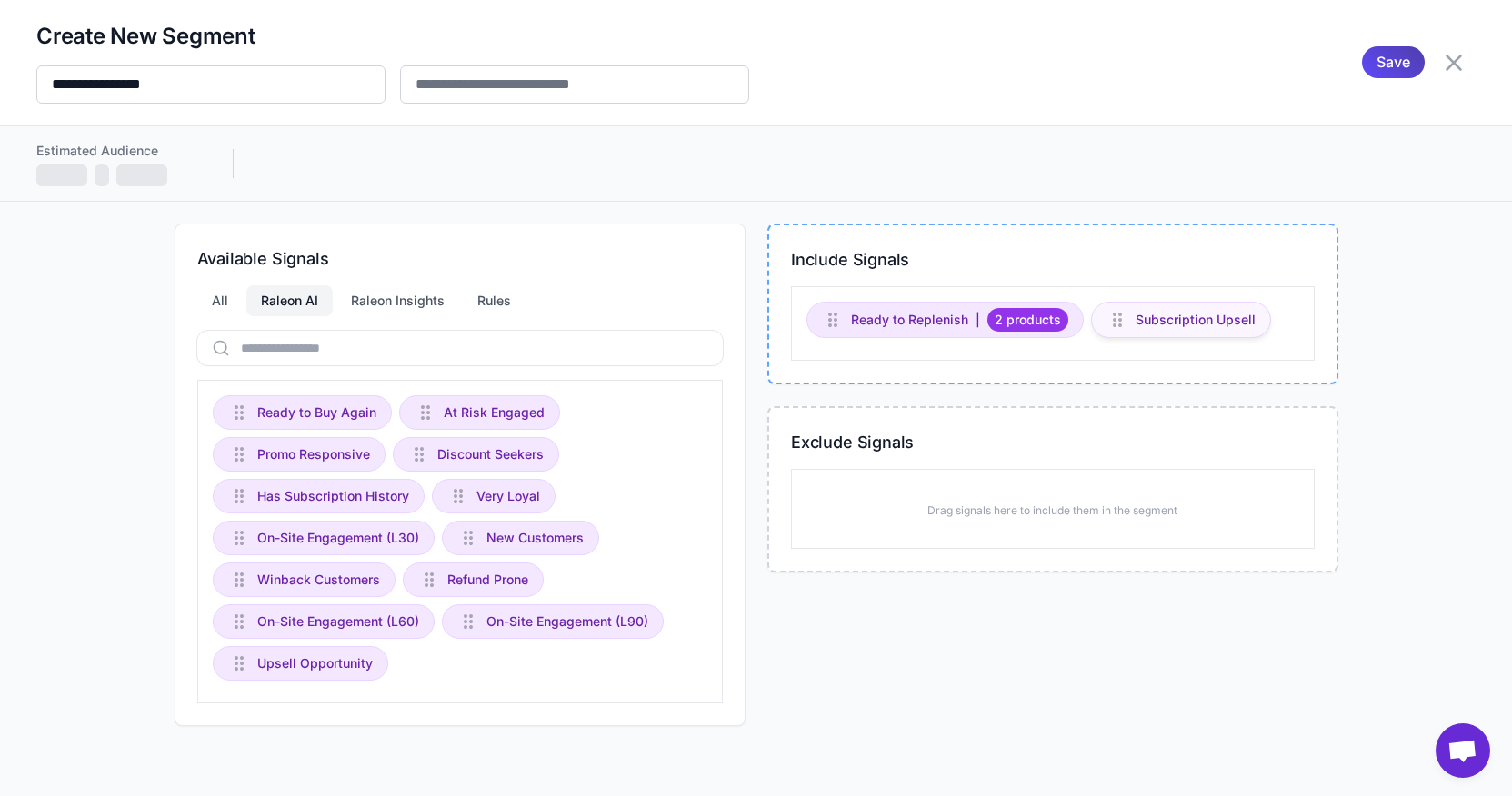
click at [1192, 316] on span "Subscription Upsell" at bounding box center [1195, 319] width 120 height 20
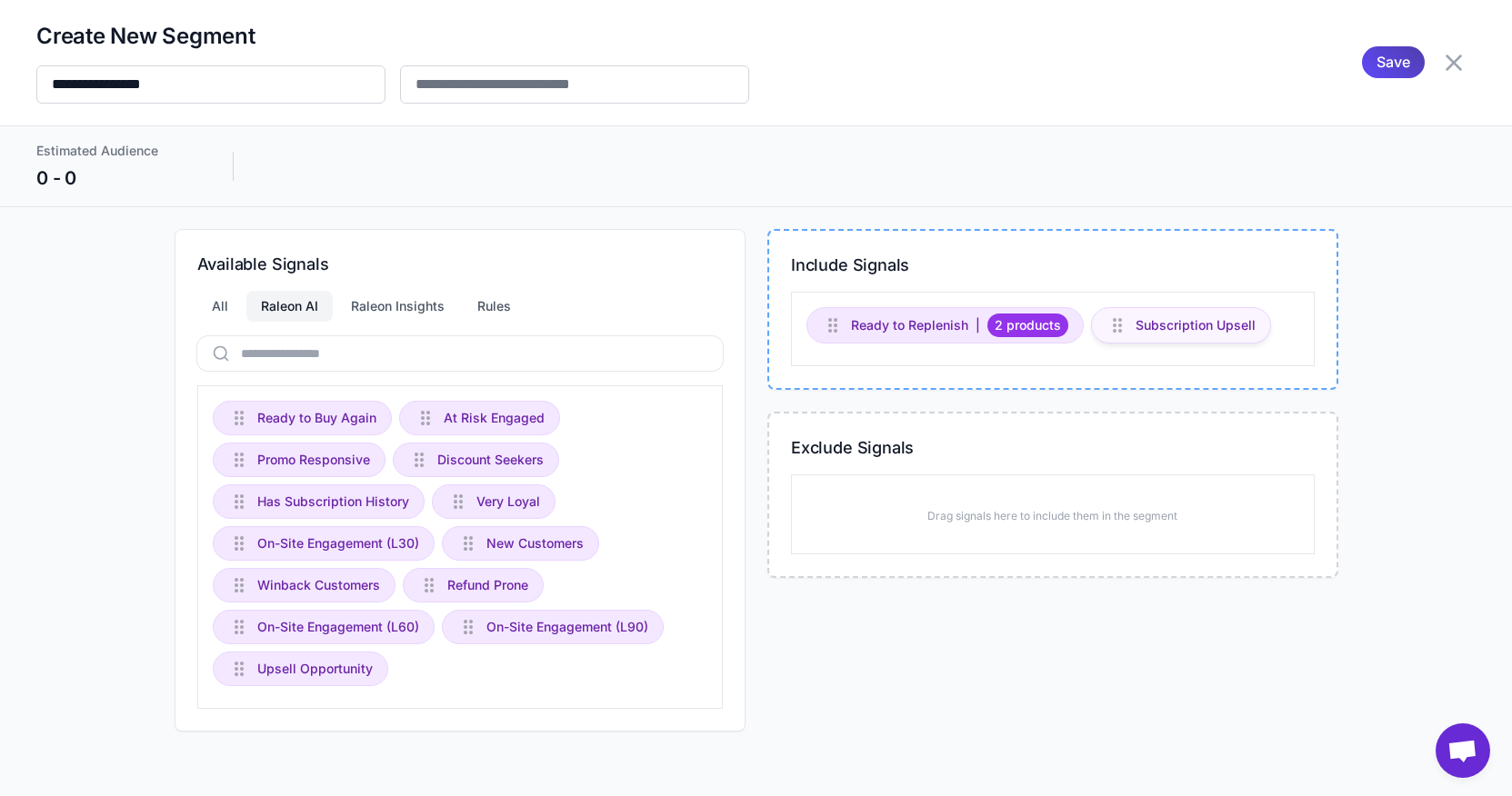
click at [1157, 323] on span "Subscription Upsell" at bounding box center [1195, 325] width 120 height 20
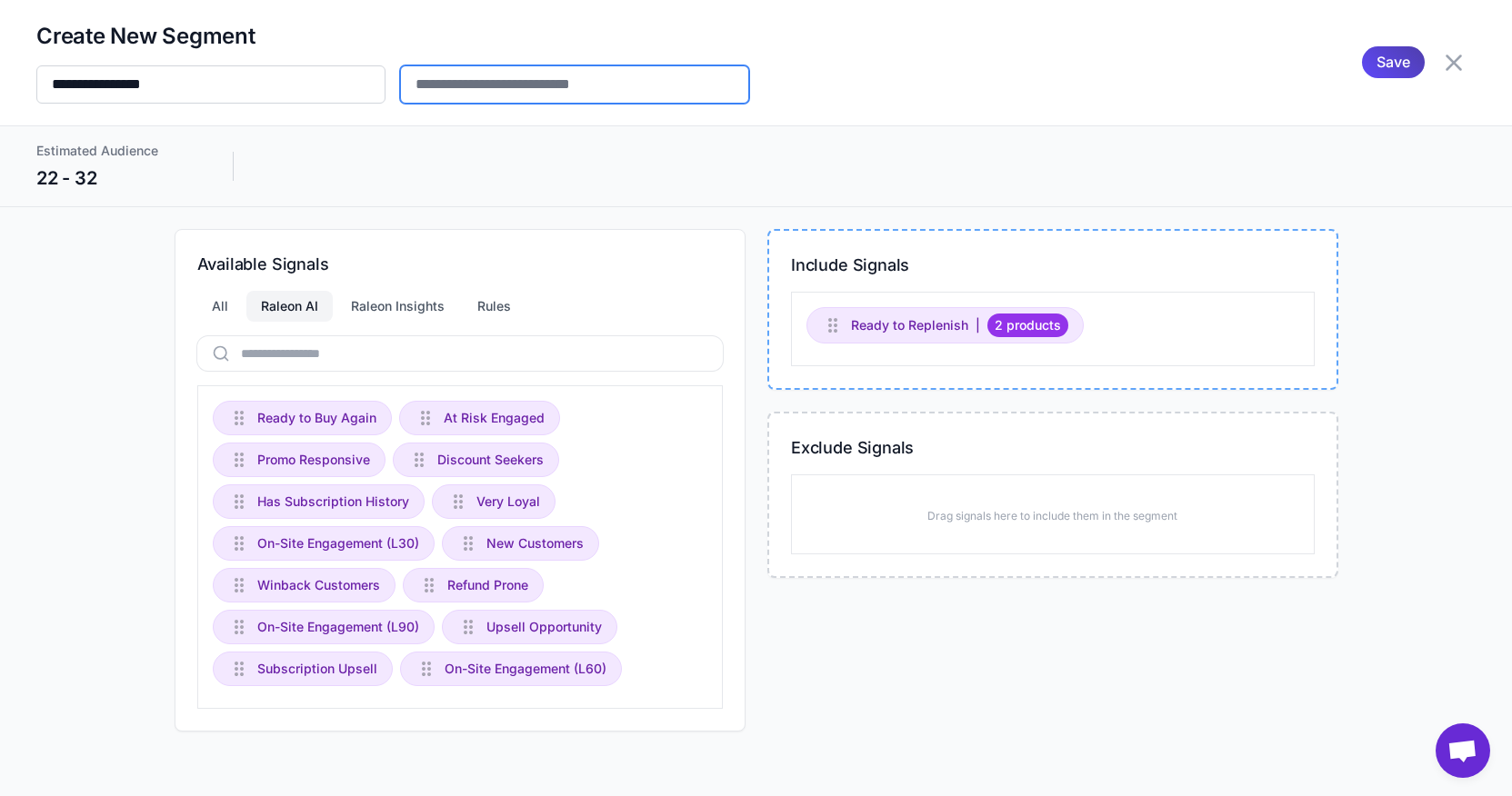
click at [480, 86] on input "text" at bounding box center [574, 84] width 349 height 38
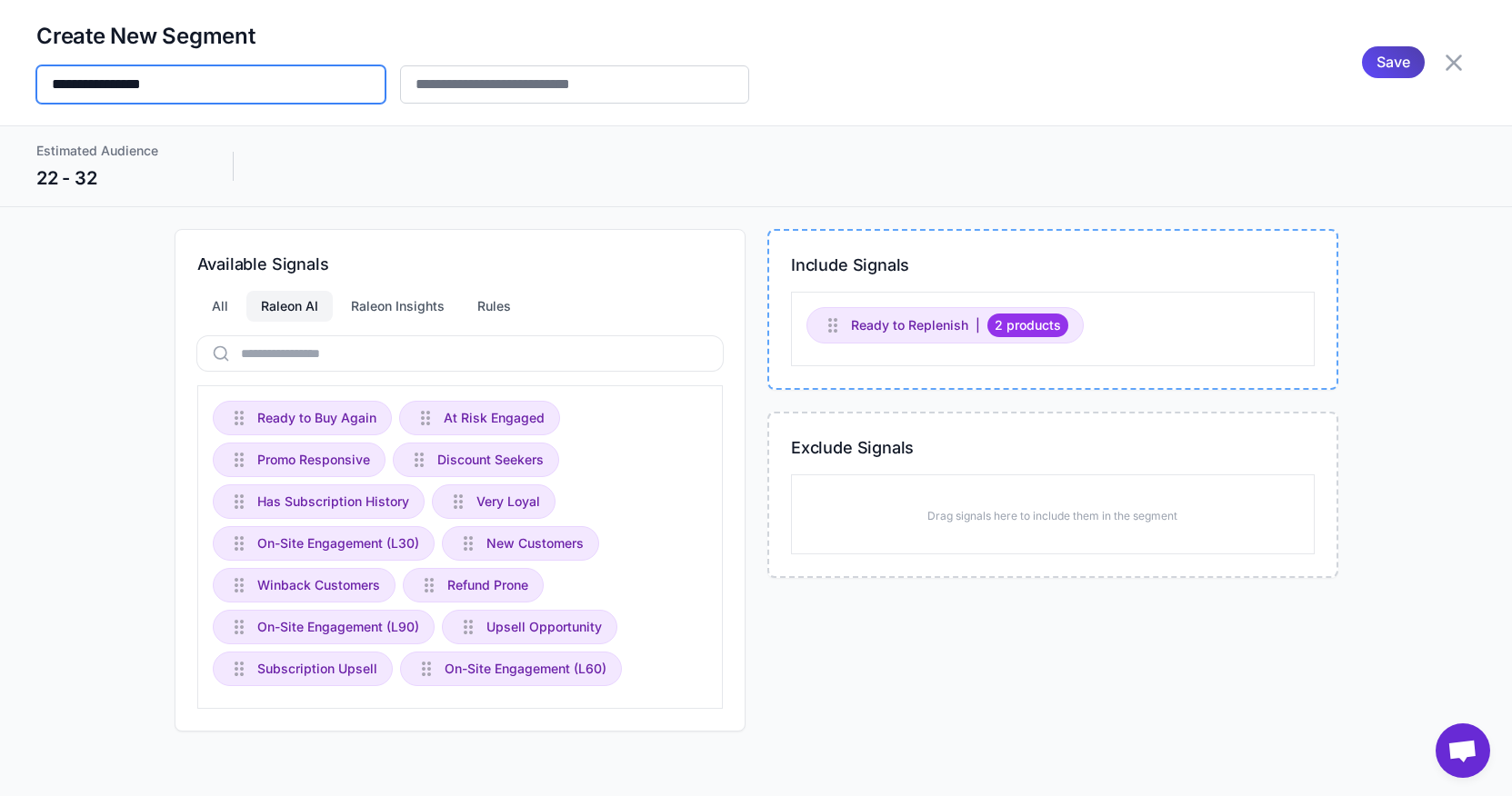
click at [230, 91] on input "**********" at bounding box center [211, 84] width 349 height 38
drag, startPoint x: 234, startPoint y: 104, endPoint x: 92, endPoint y: 74, distance: 145.1
click at [94, 75] on div "**********" at bounding box center [756, 62] width 1512 height 126
click at [186, 110] on div "**********" at bounding box center [756, 62] width 1512 height 126
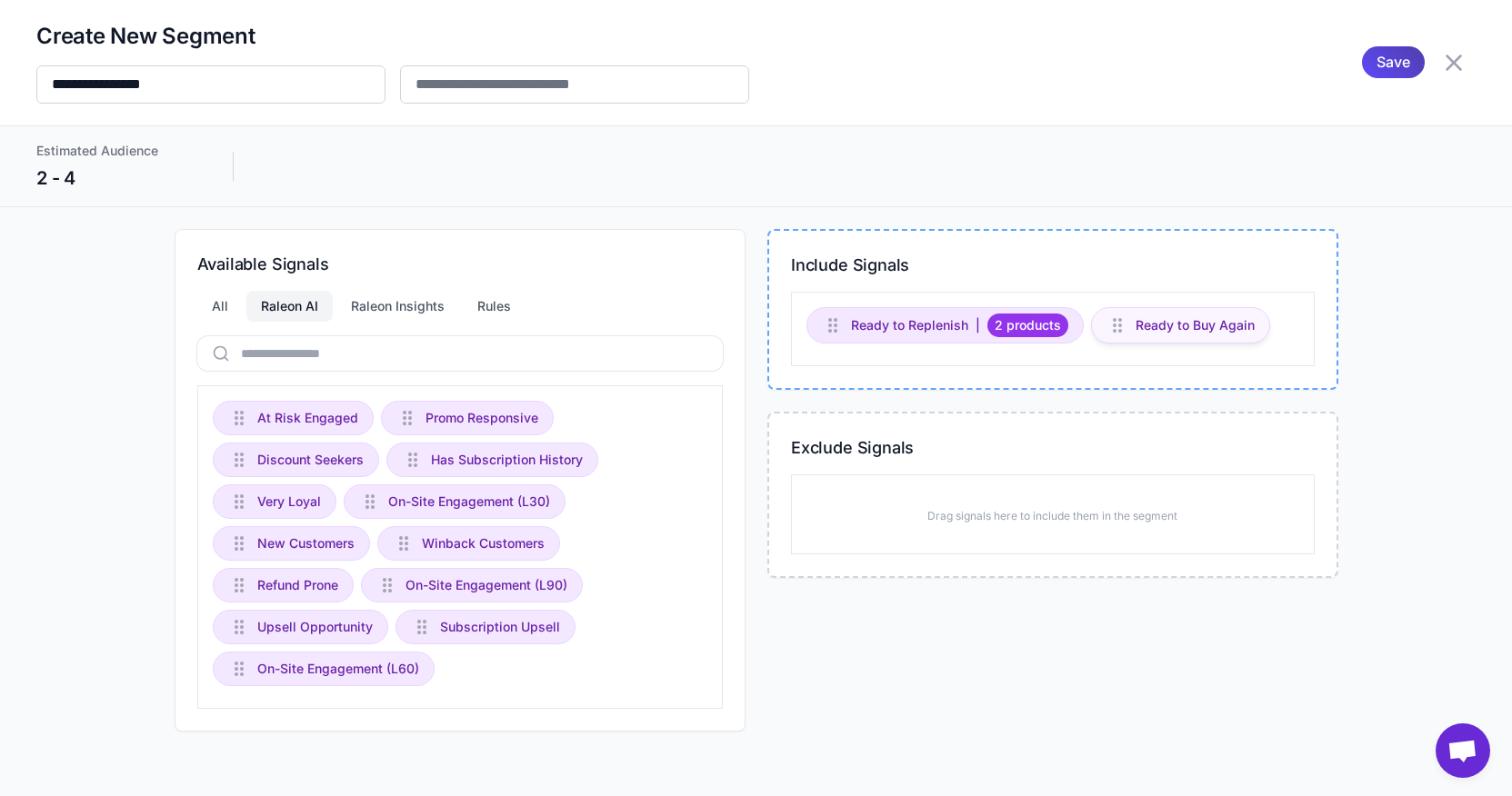
click at [1167, 333] on span "Ready to Buy Again" at bounding box center [1195, 325] width 119 height 20
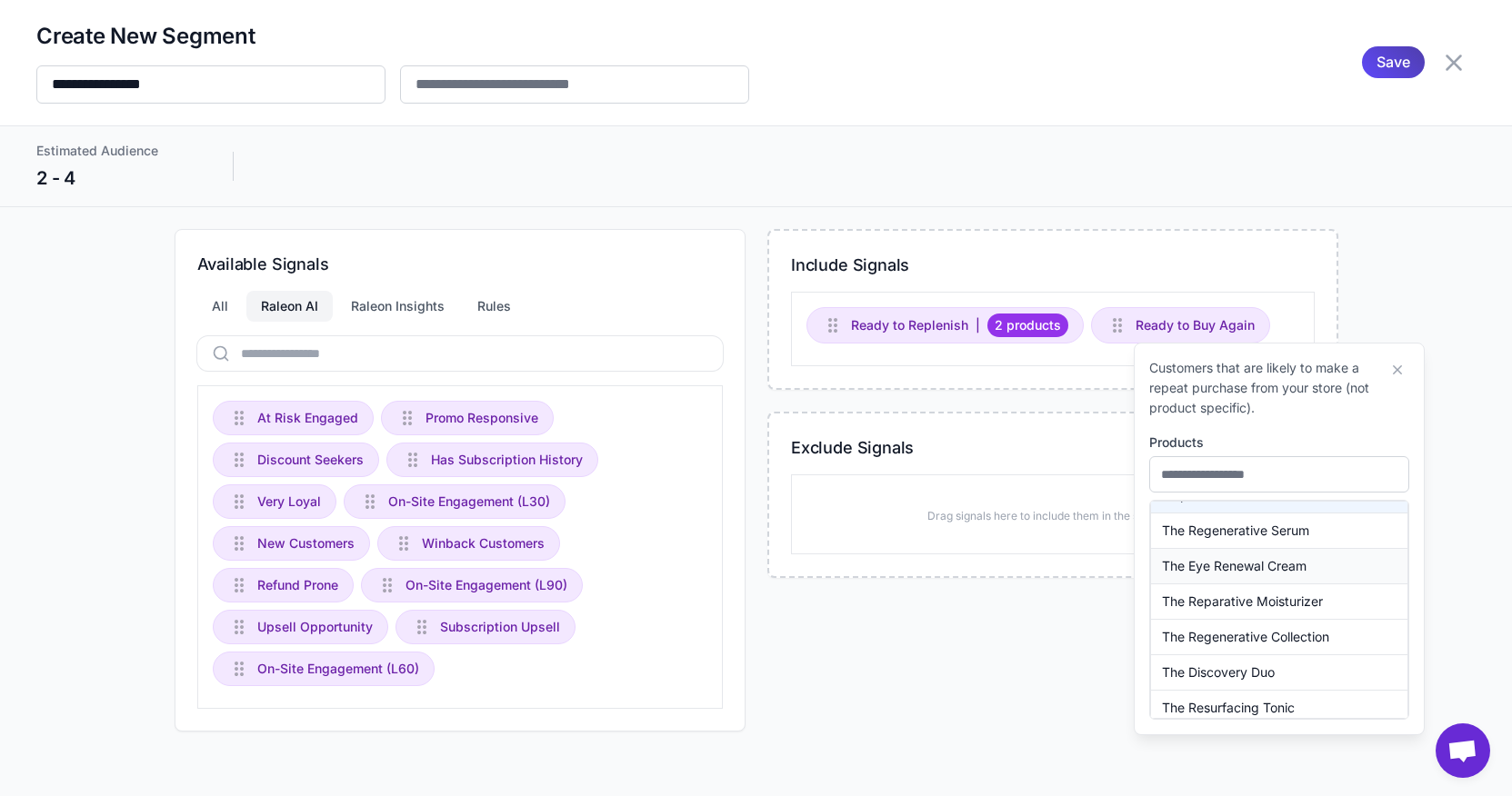
scroll to position [92, 0]
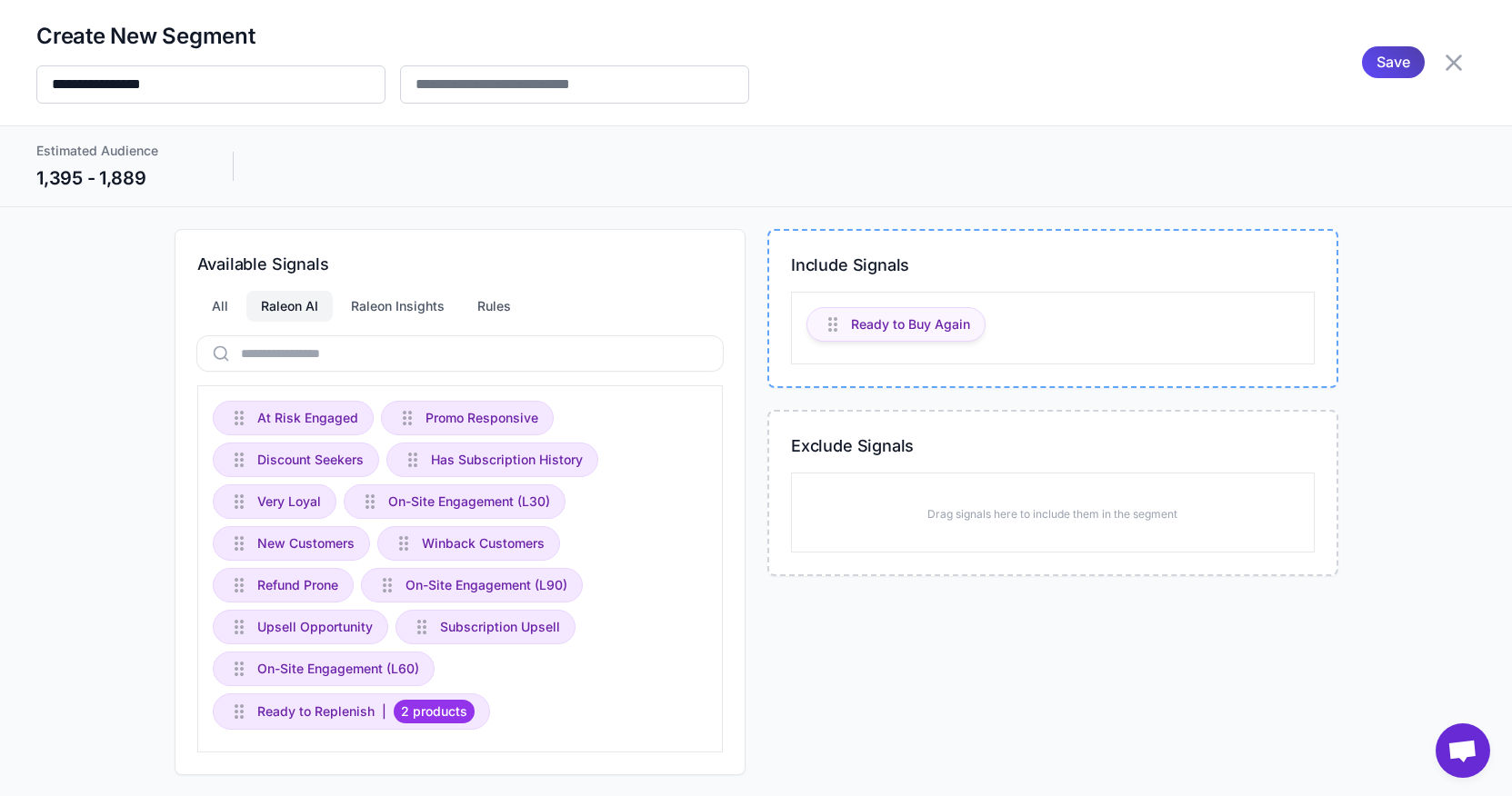
click at [900, 316] on span "Ready to Buy Again" at bounding box center [910, 324] width 119 height 20
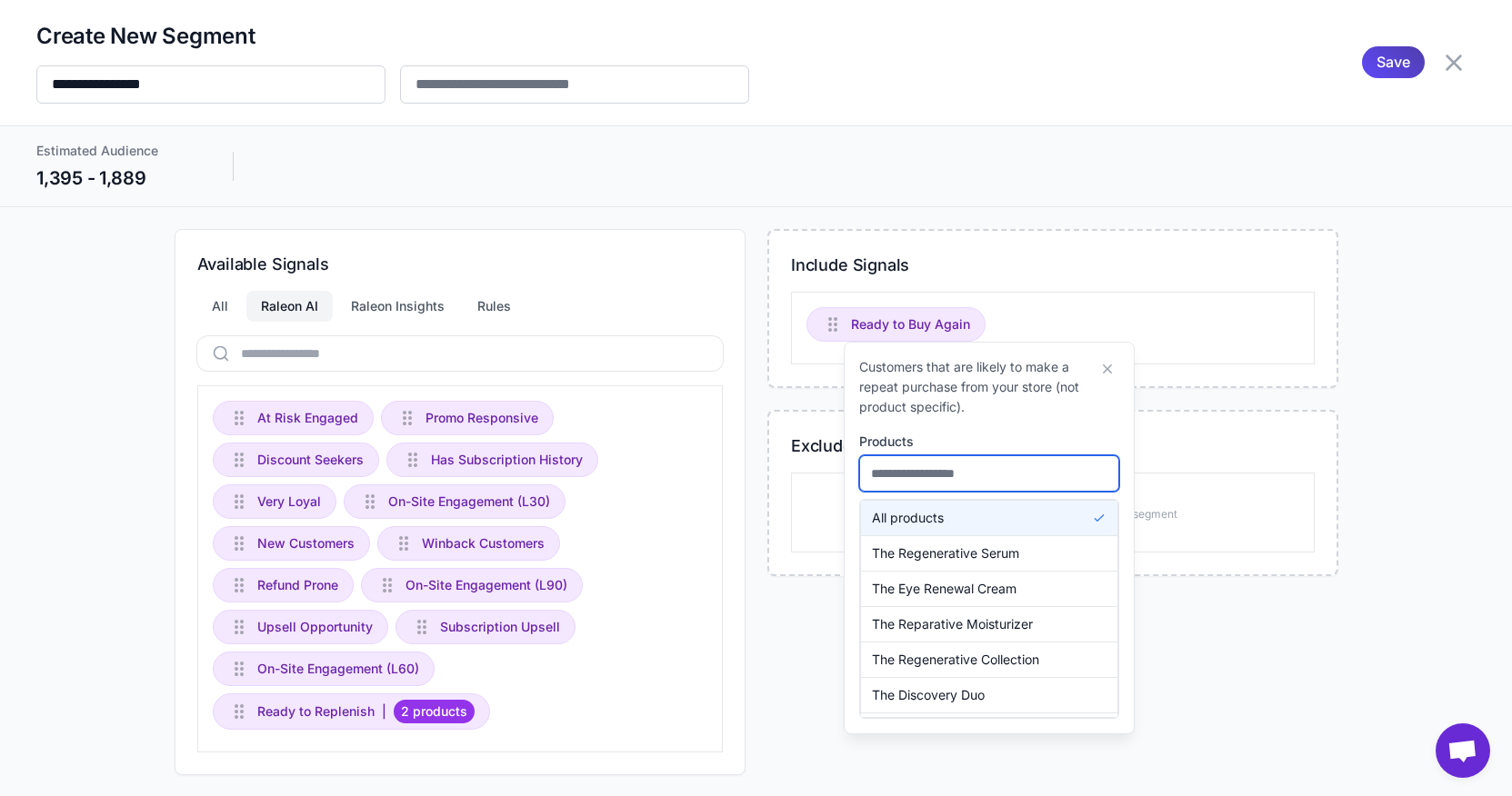
click at [977, 475] on input "text" at bounding box center [989, 474] width 260 height 36
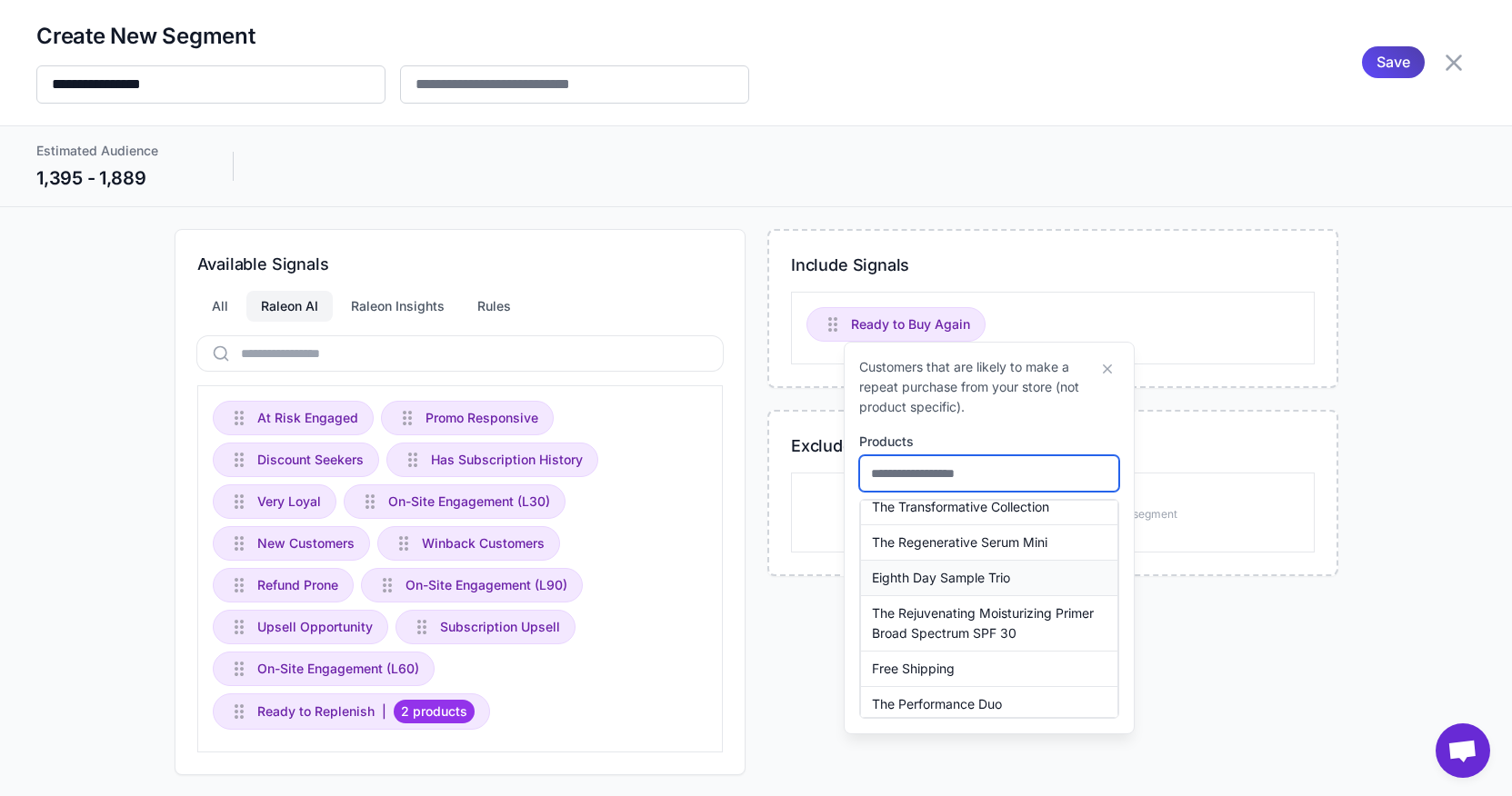
scroll to position [337, 0]
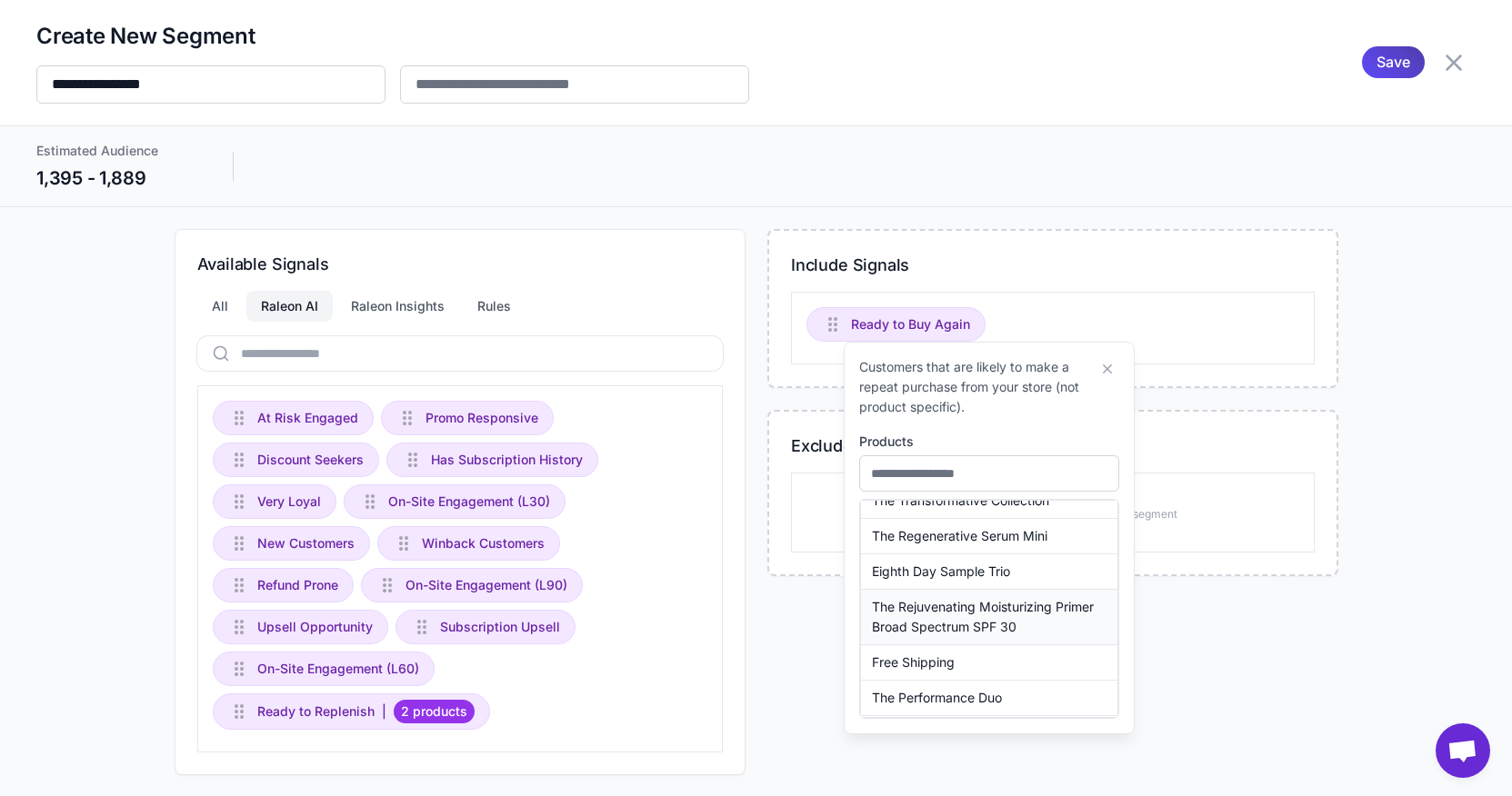
click at [955, 606] on span "The Rejuvenating Moisturizing Primer Broad Spectrum SPF 30" at bounding box center [989, 618] width 235 height 40
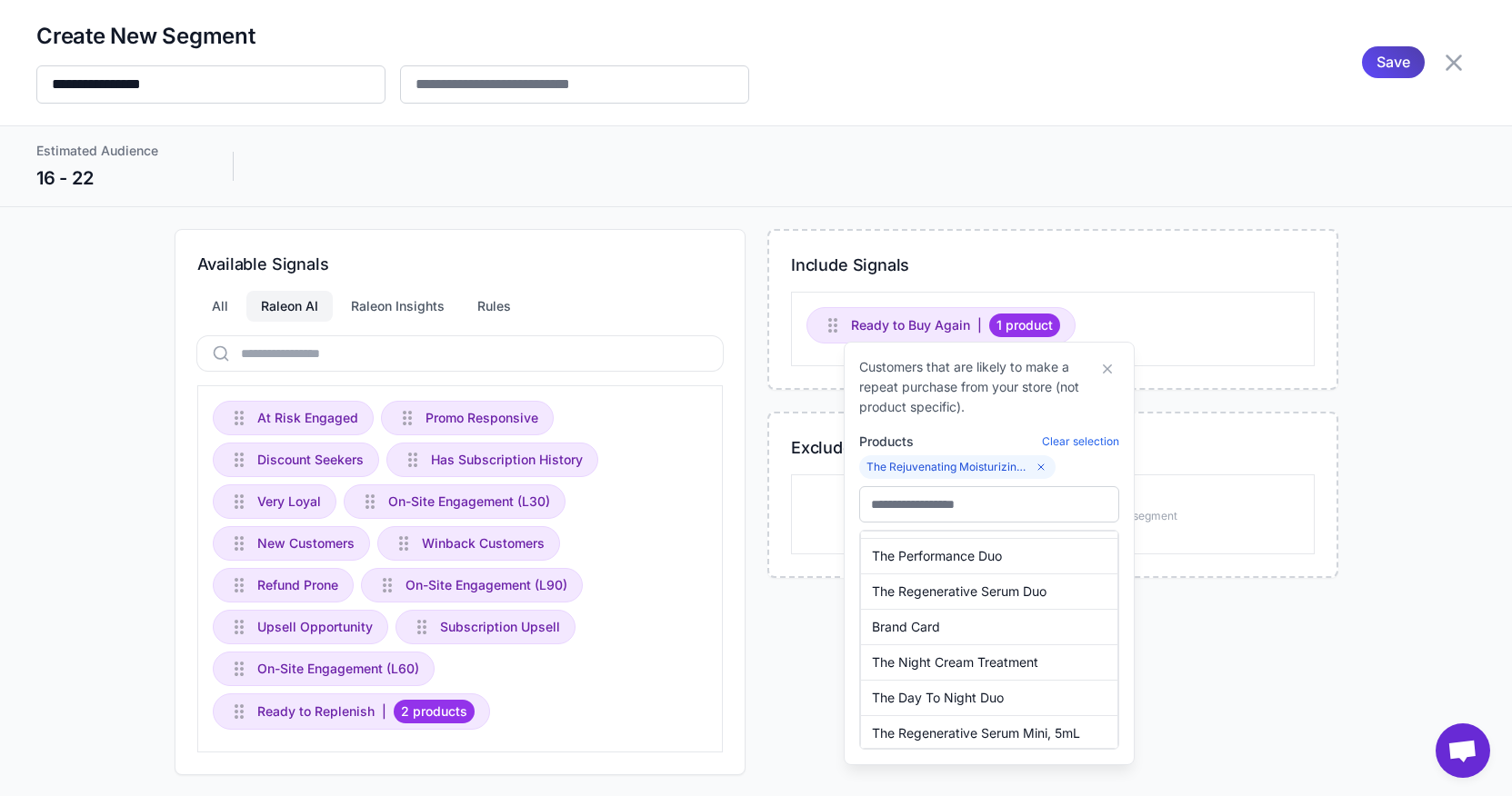
scroll to position [491, 0]
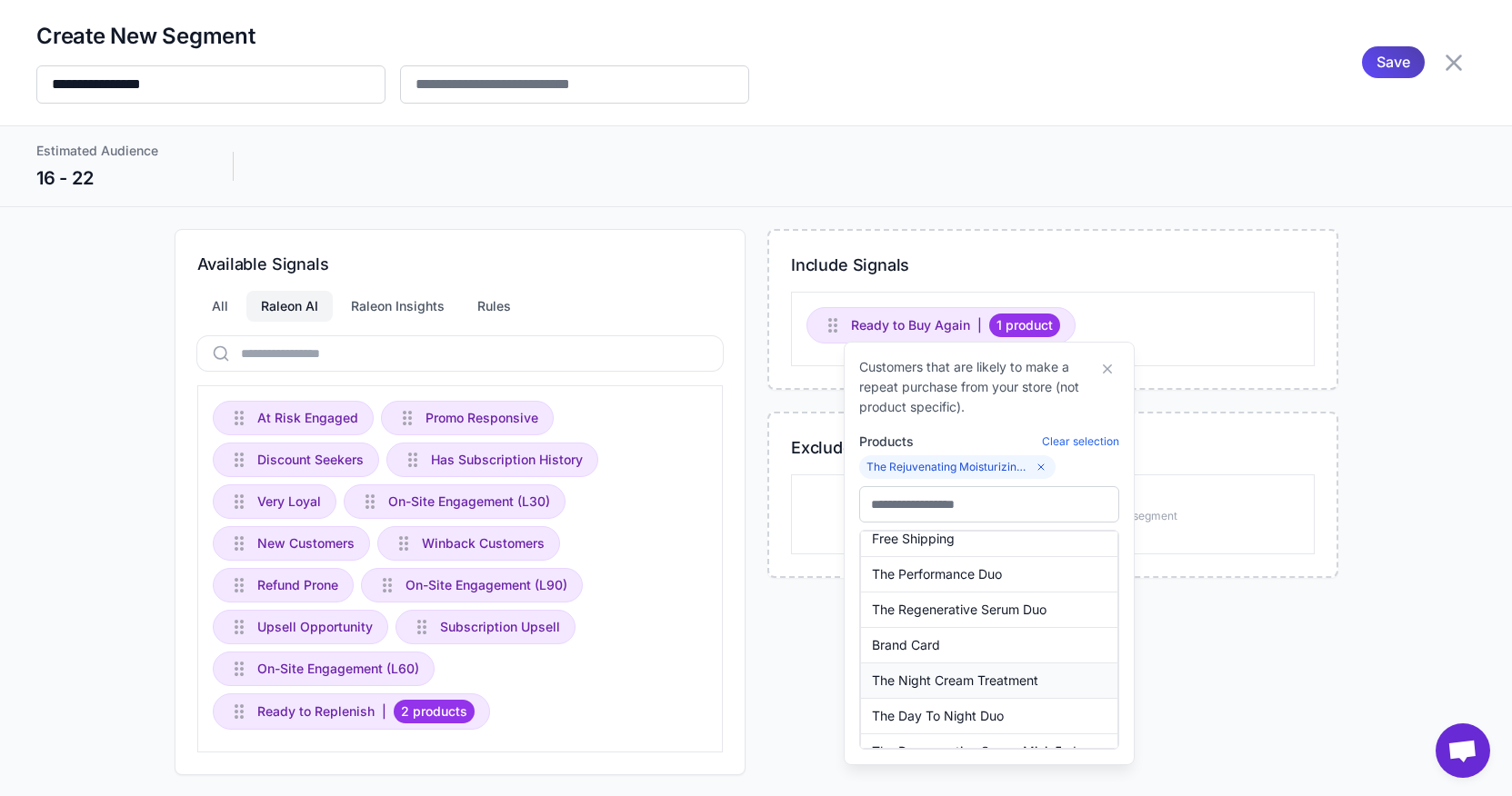
click at [951, 685] on span "The Night Cream Treatment" at bounding box center [954, 681] width 166 height 20
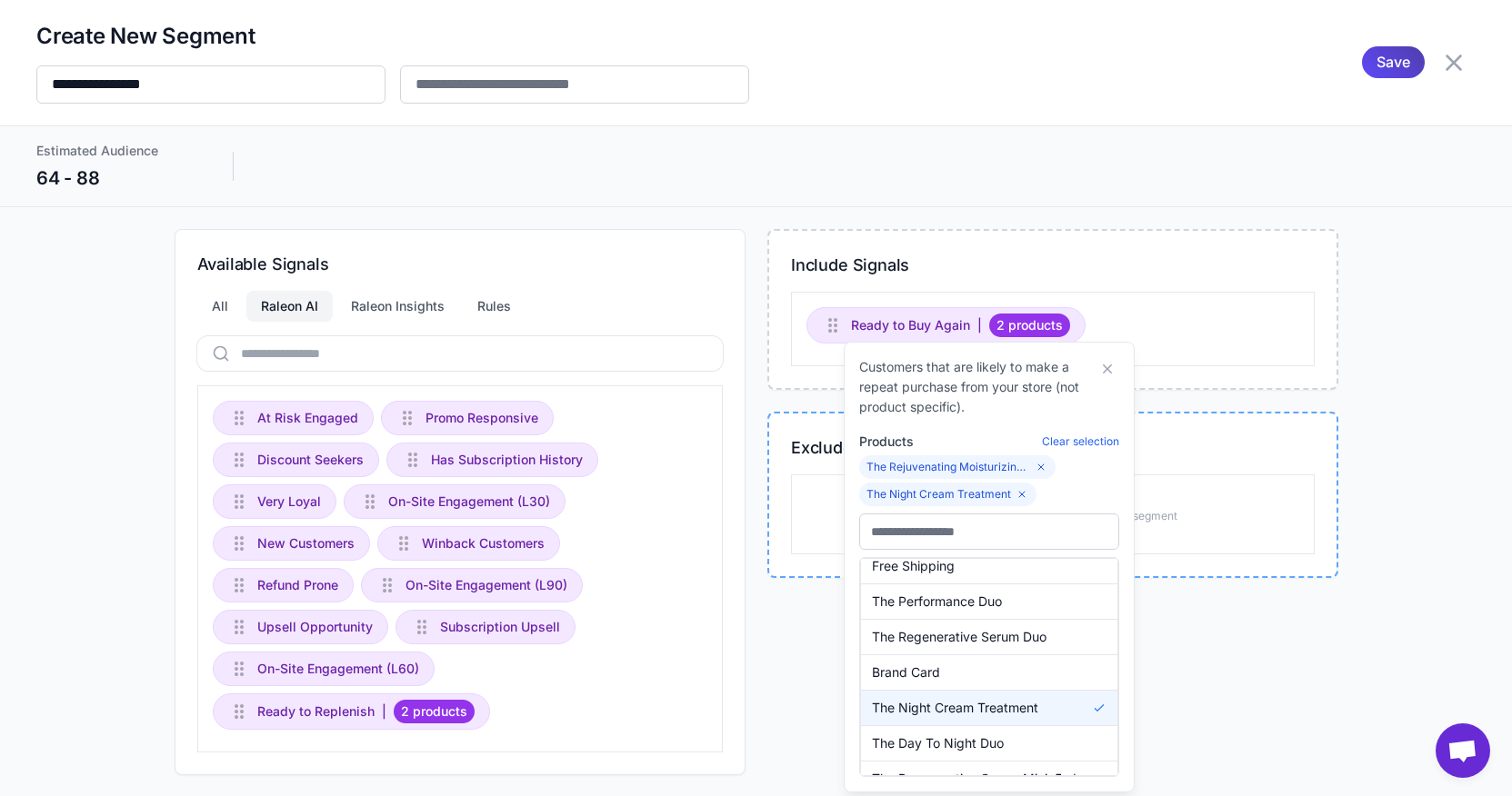
click at [1223, 417] on div "Exclude Signals Drag signals here to include them in the segment" at bounding box center [1052, 494] width 570 height 166
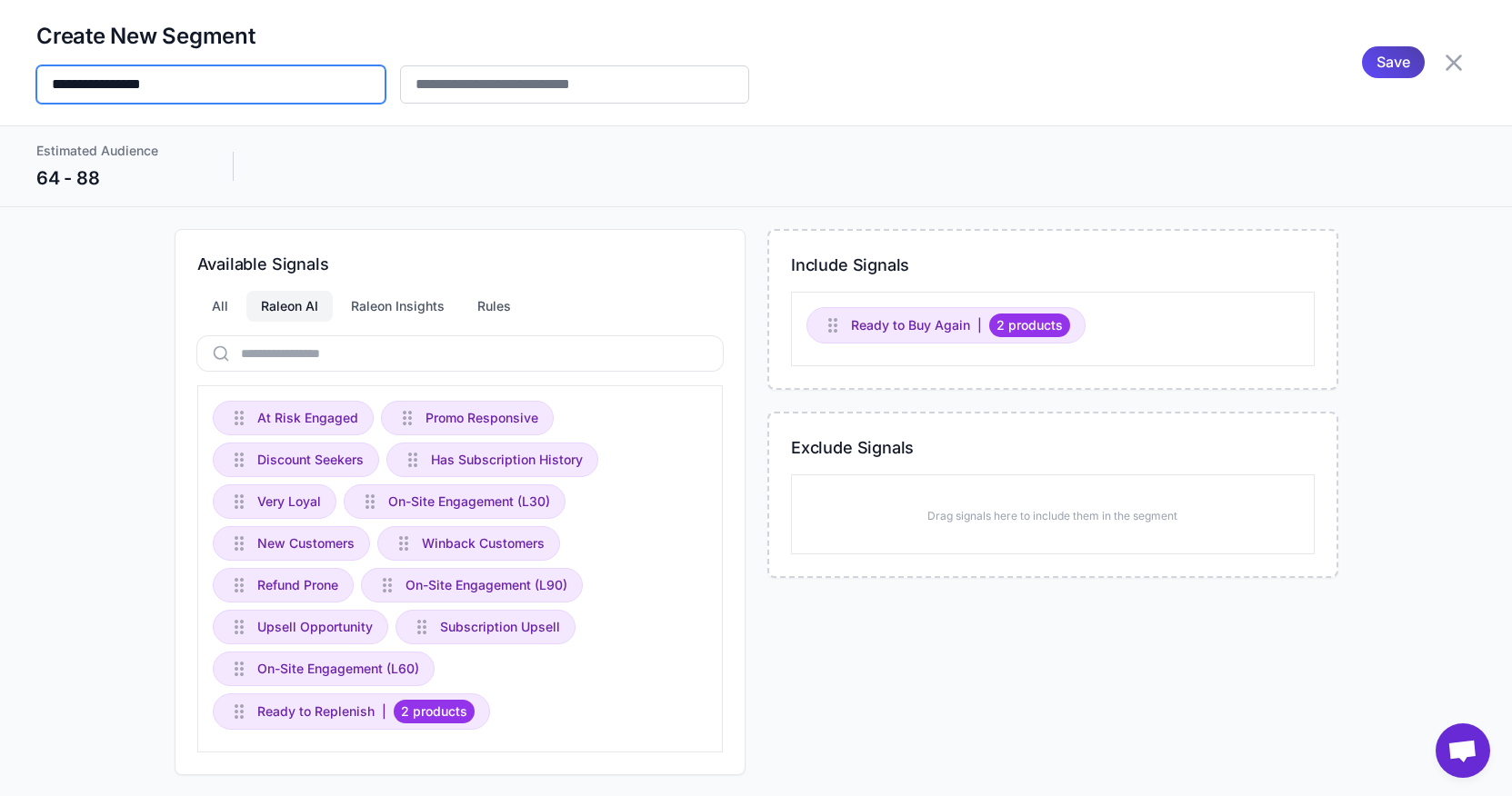
click at [337, 77] on input "**********" at bounding box center [211, 84] width 349 height 38
click at [277, 49] on h2 "Create New Segment" at bounding box center [392, 36] width 712 height 29
click at [266, 42] on h2 "Create New Segment" at bounding box center [392, 36] width 712 height 29
click at [243, 32] on h2 "Create New Segment" at bounding box center [392, 36] width 712 height 29
click at [234, 61] on div "**********" at bounding box center [392, 62] width 712 height 82
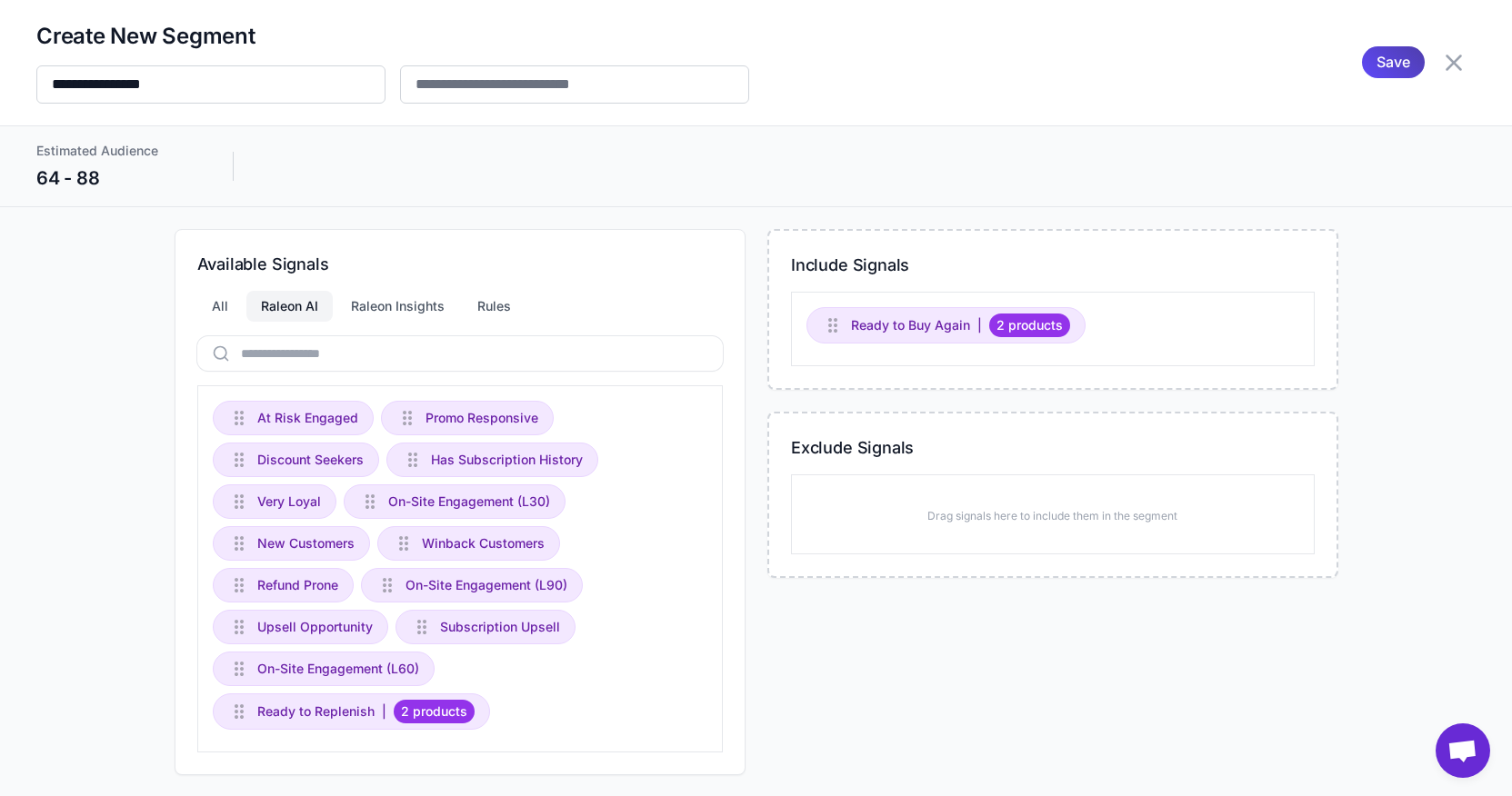
click at [207, 53] on div "**********" at bounding box center [392, 62] width 712 height 82
click at [194, 84] on input "**********" at bounding box center [211, 84] width 349 height 38
type input "**********"
click at [982, 123] on div "**********" at bounding box center [756, 62] width 1512 height 126
click at [1379, 74] on span "Save" at bounding box center [1392, 61] width 34 height 32
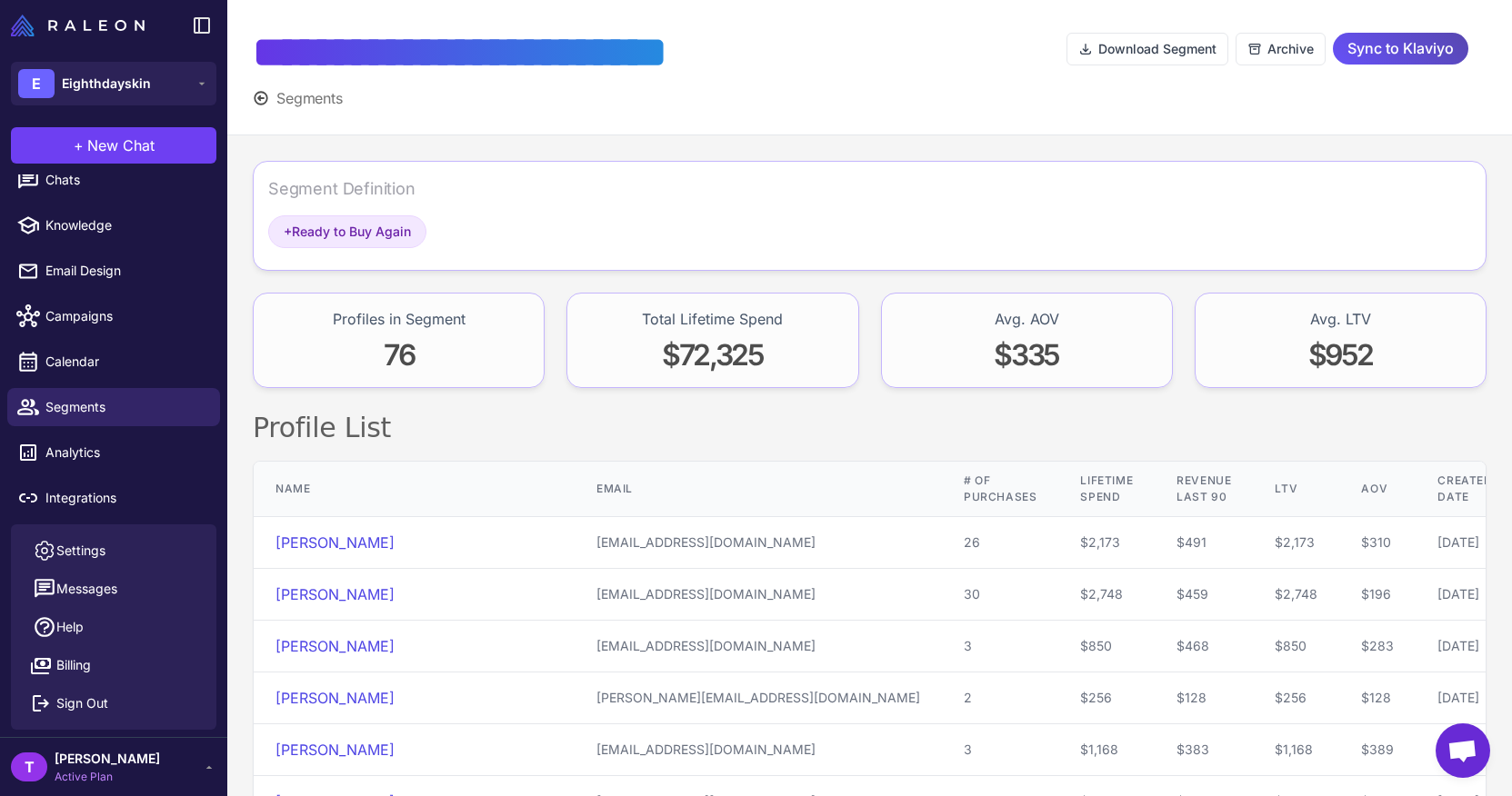
click at [1416, 50] on span "Sync to Klaviyo" at bounding box center [1400, 48] width 106 height 32
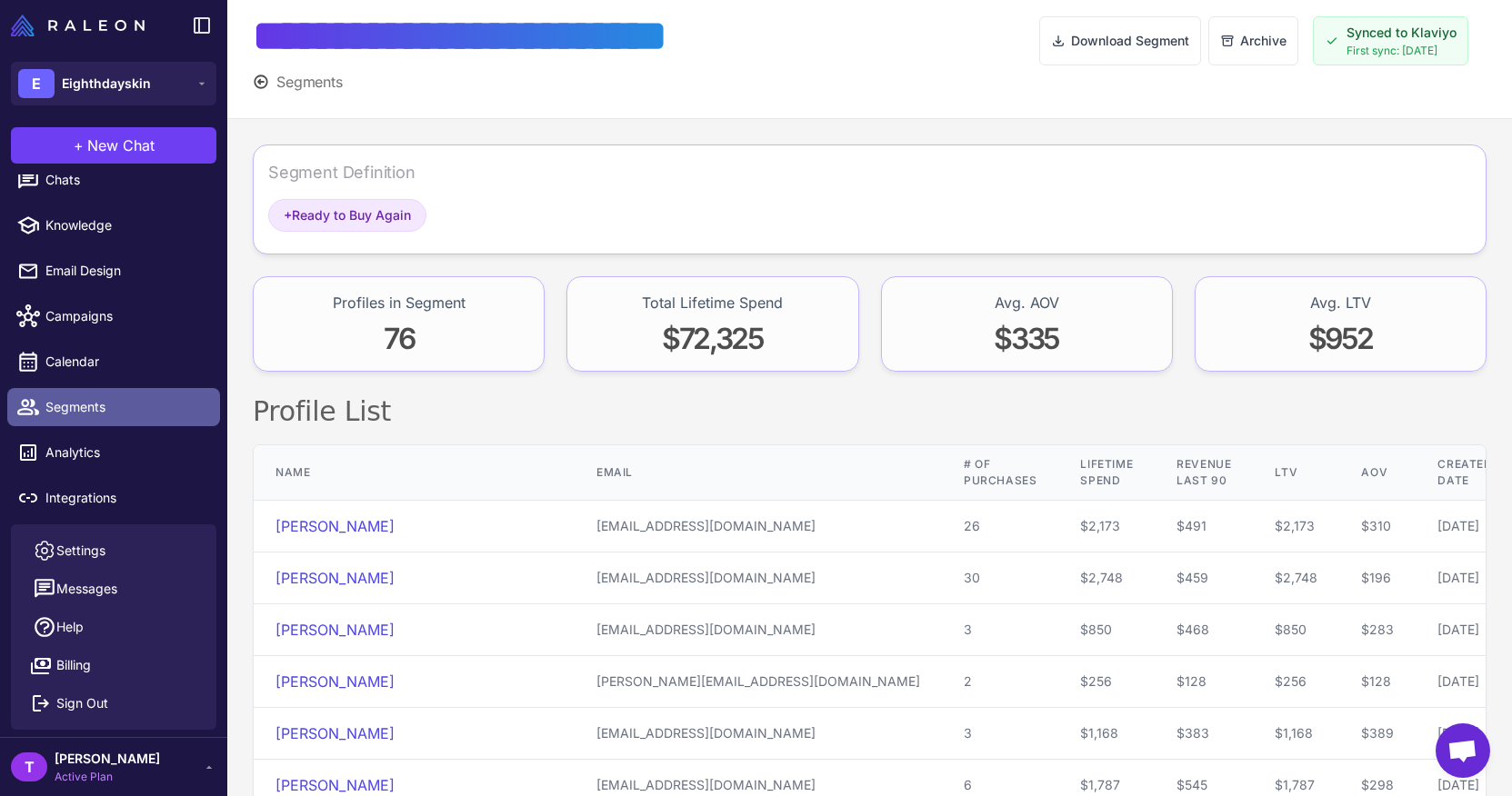
click at [118, 406] on span "Segments" at bounding box center [125, 407] width 160 height 20
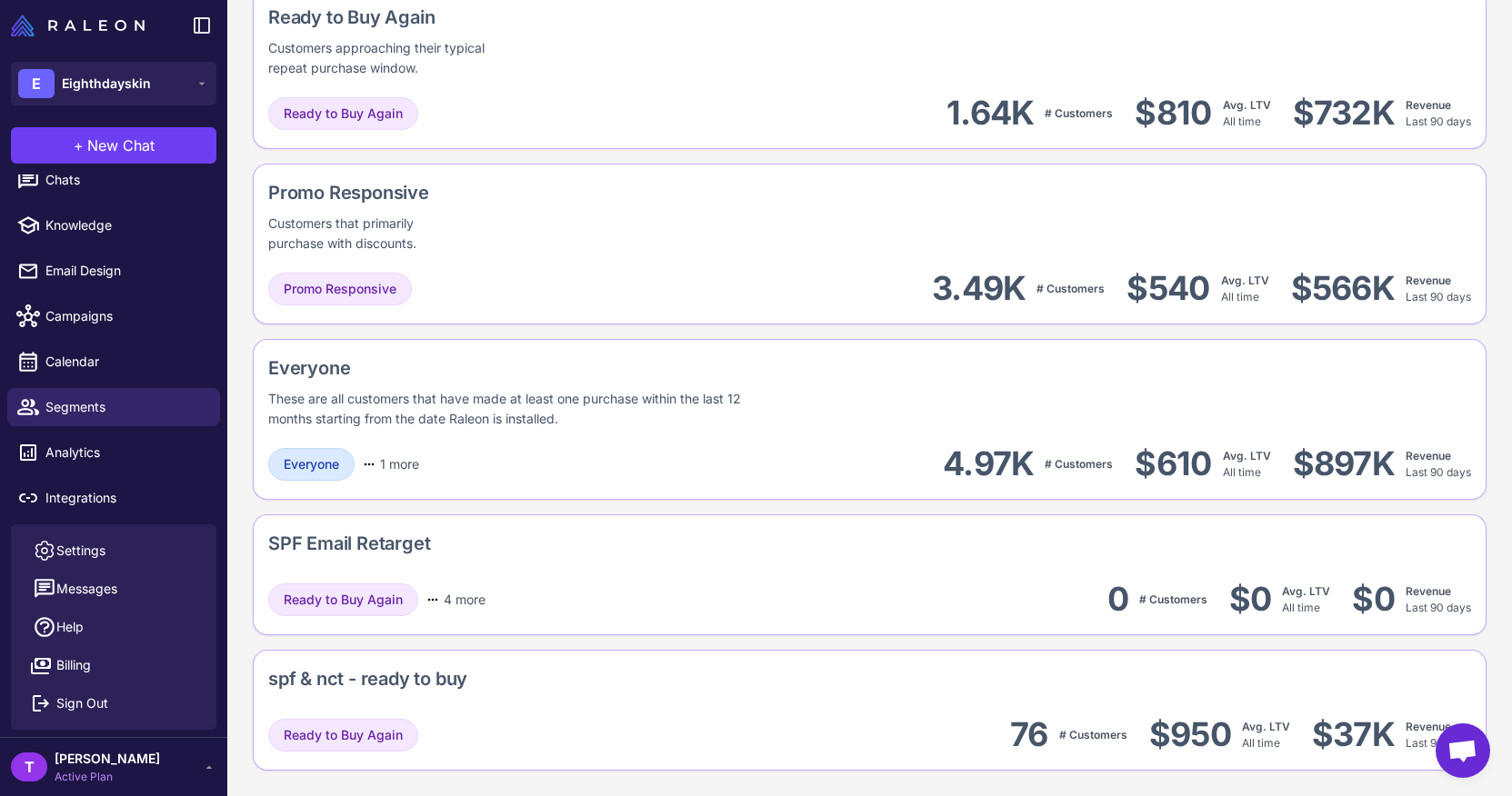
scroll to position [1737, 0]
click at [643, 597] on div "Ready to Buy Again 4 more Upsell Opportunity Abandoned Cart Recently On-Site En…" at bounding box center [870, 599] width 1202 height 41
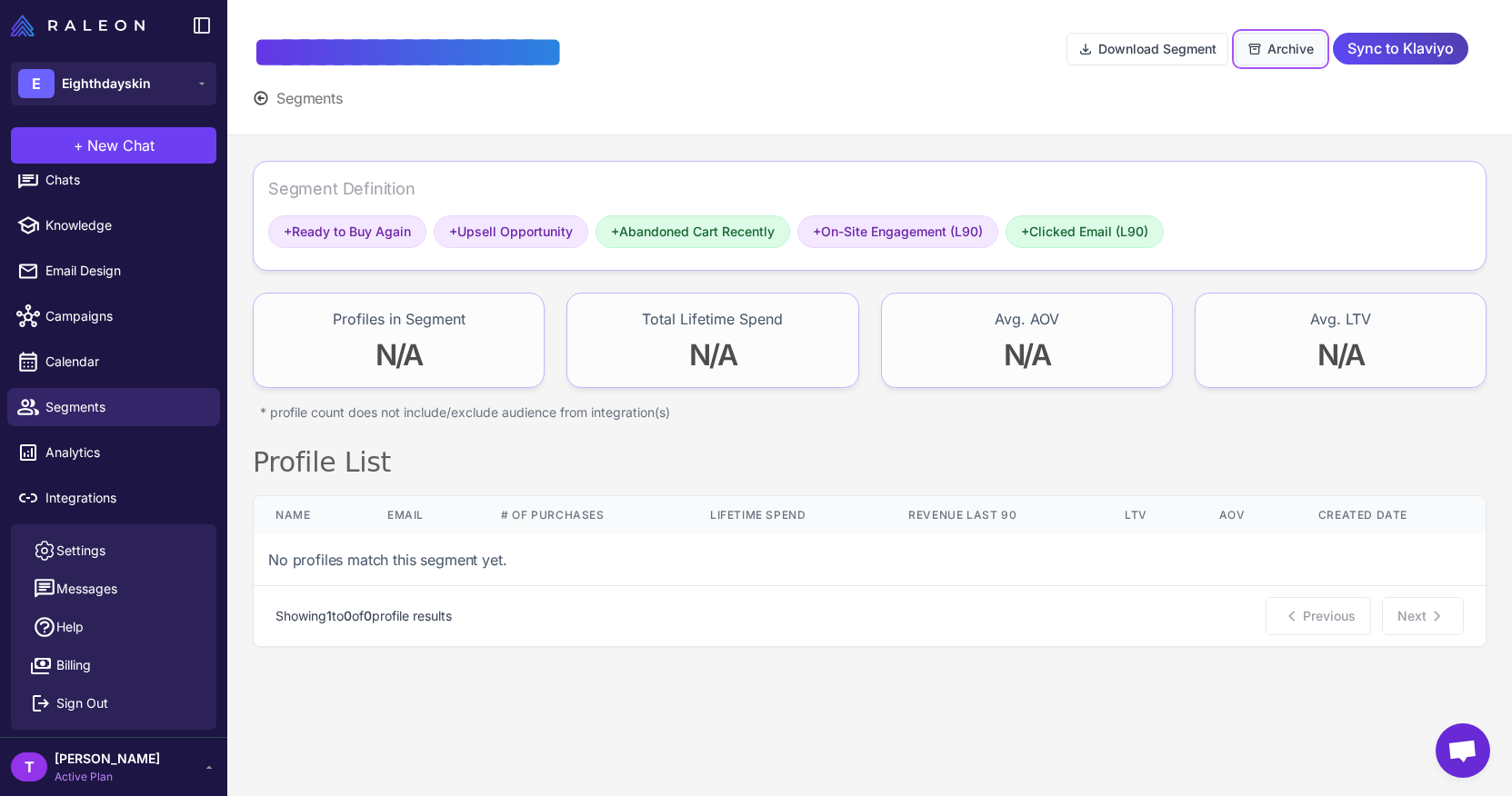
click at [1273, 47] on button "Archive" at bounding box center [1280, 49] width 90 height 33
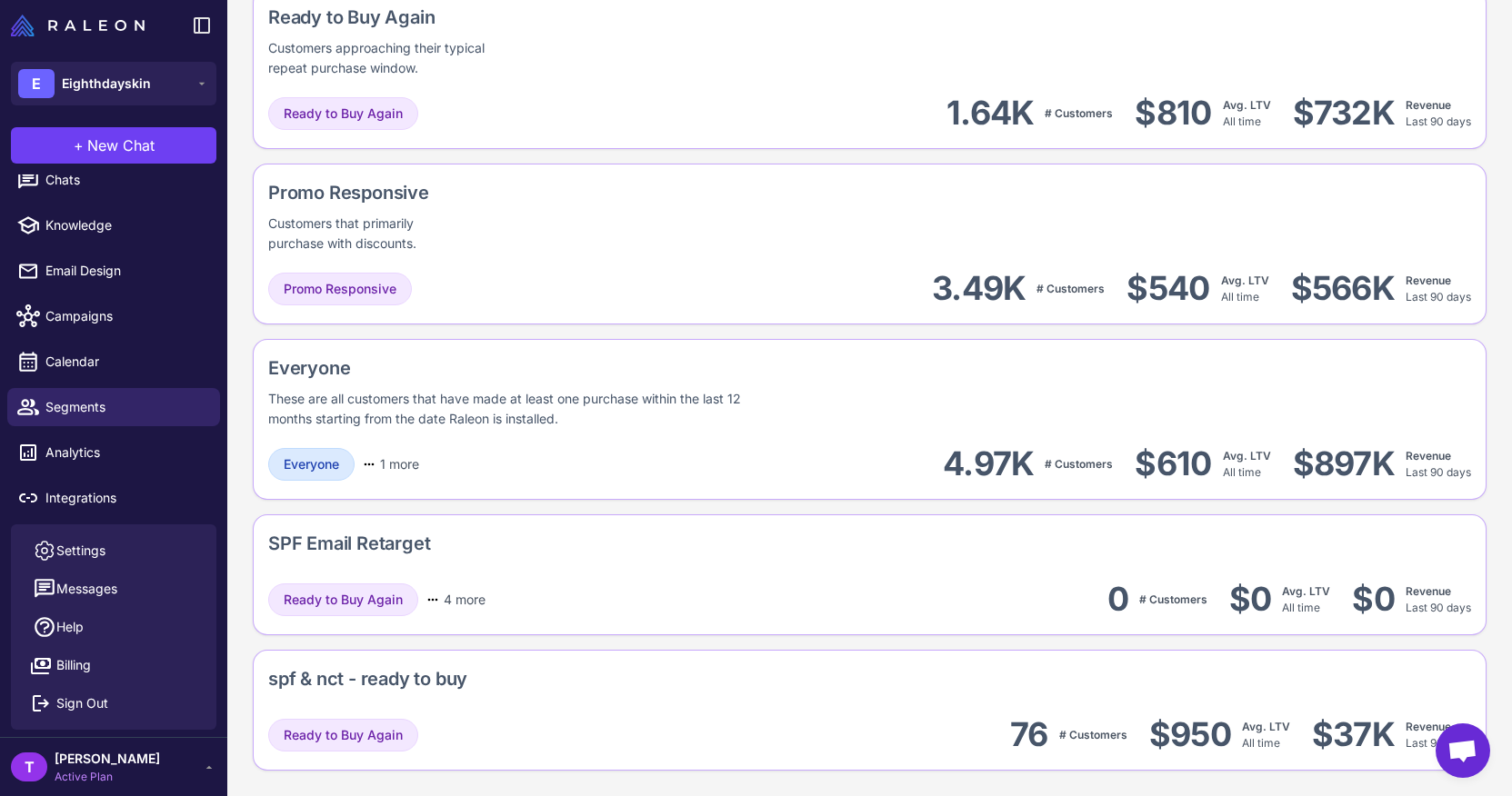
scroll to position [1737, 0]
click at [783, 564] on div "SPF Email Retarget" at bounding box center [870, 548] width 1202 height 35
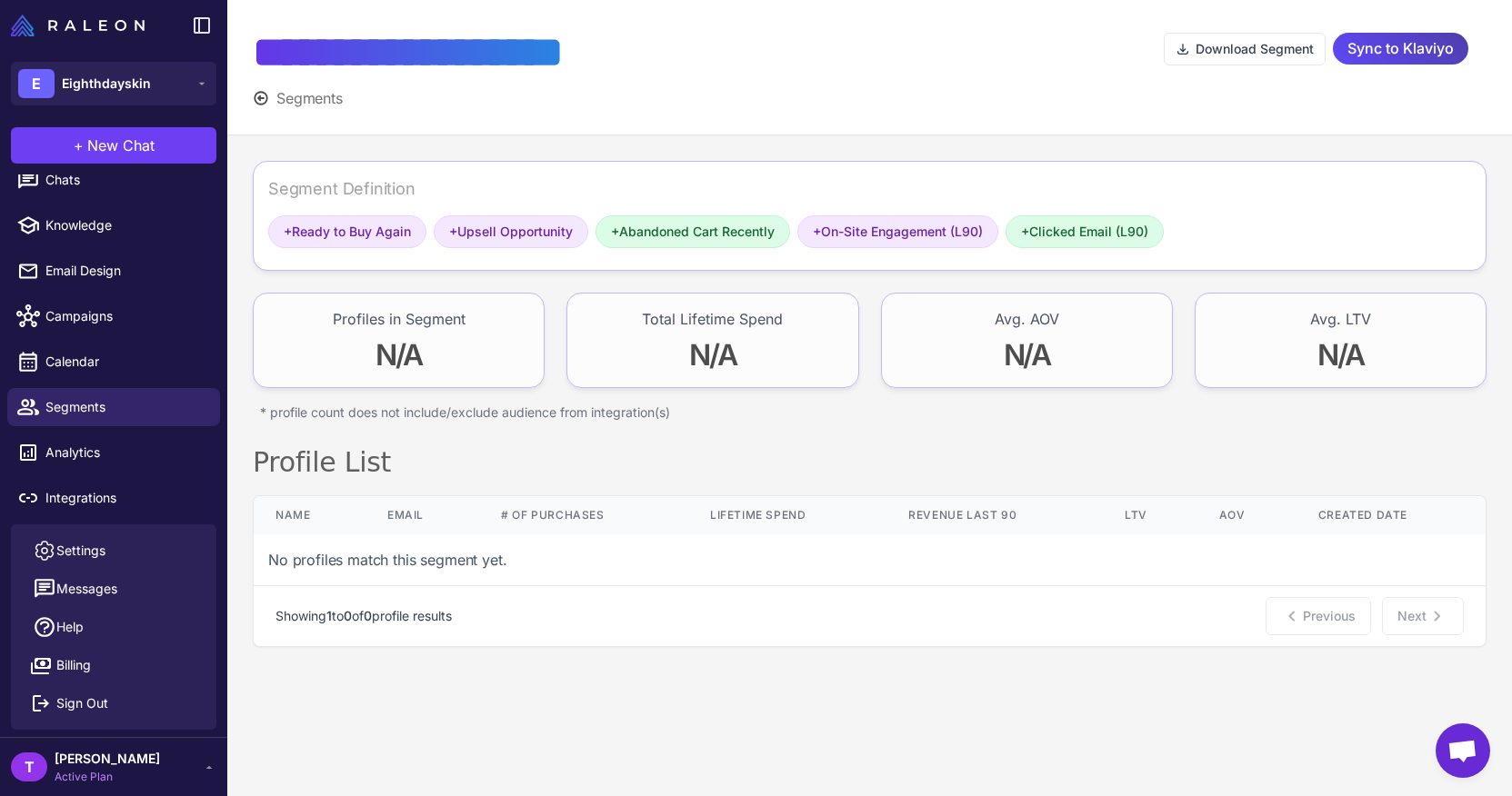
click at [244, 109] on div "**********" at bounding box center [870, 67] width 1285 height 135
click at [269, 96] on button "Segments" at bounding box center [298, 98] width 90 height 22
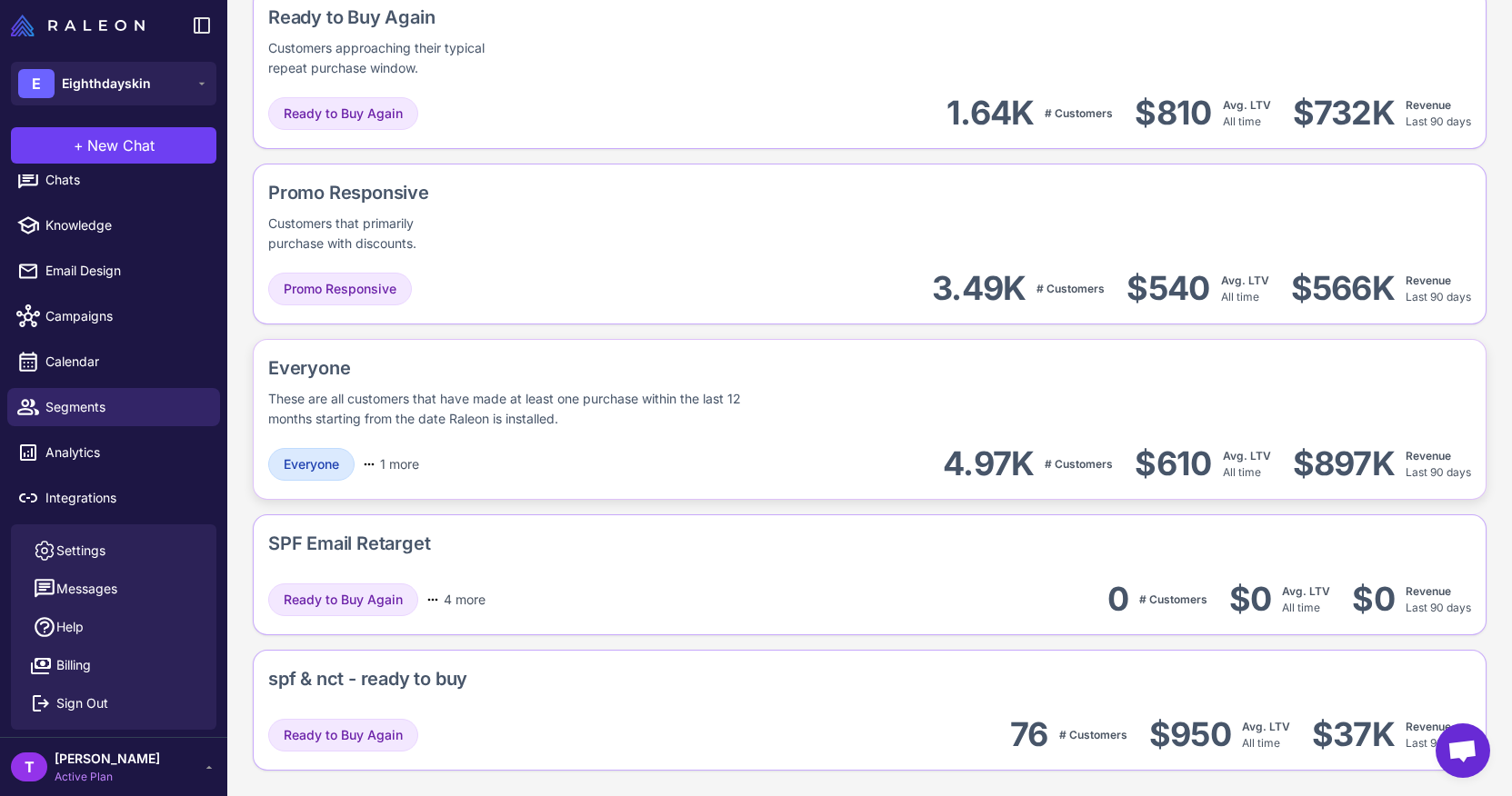
scroll to position [1737, 0]
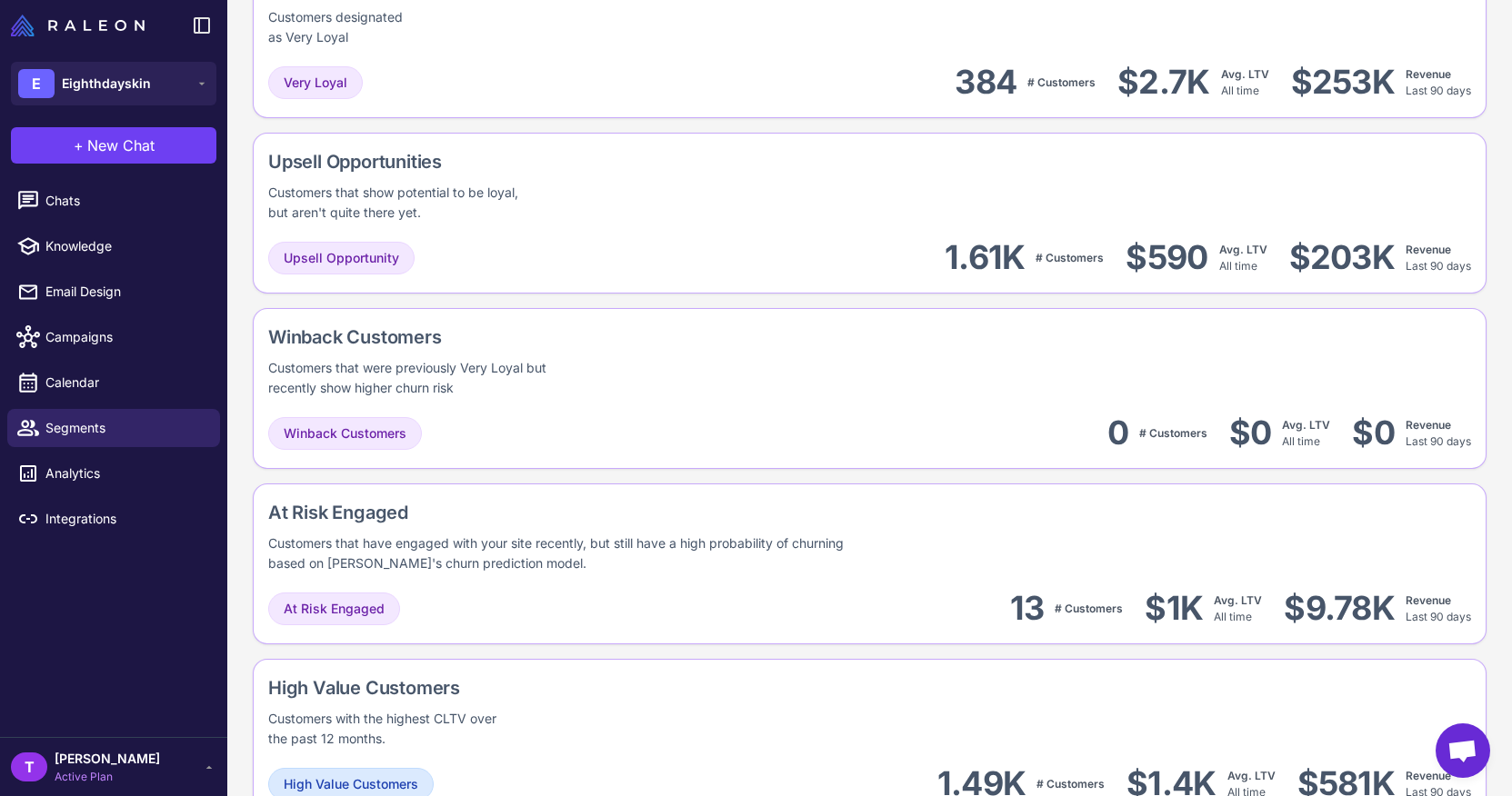
scroll to position [1772, 0]
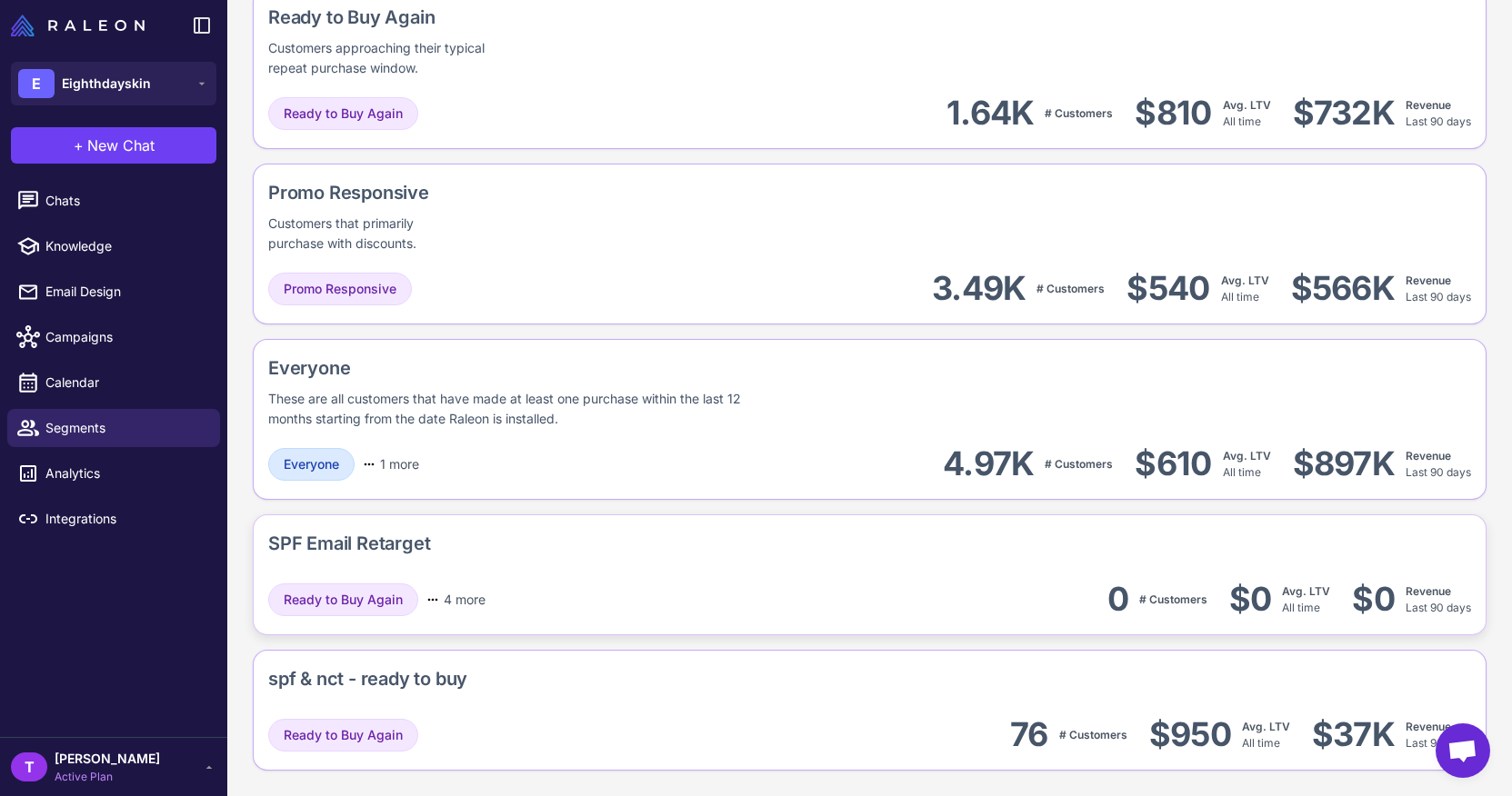
click at [516, 592] on div "Ready to Buy Again 4 more Upsell Opportunity Abandoned Cart Recently On-Site En…" at bounding box center [870, 599] width 1202 height 41
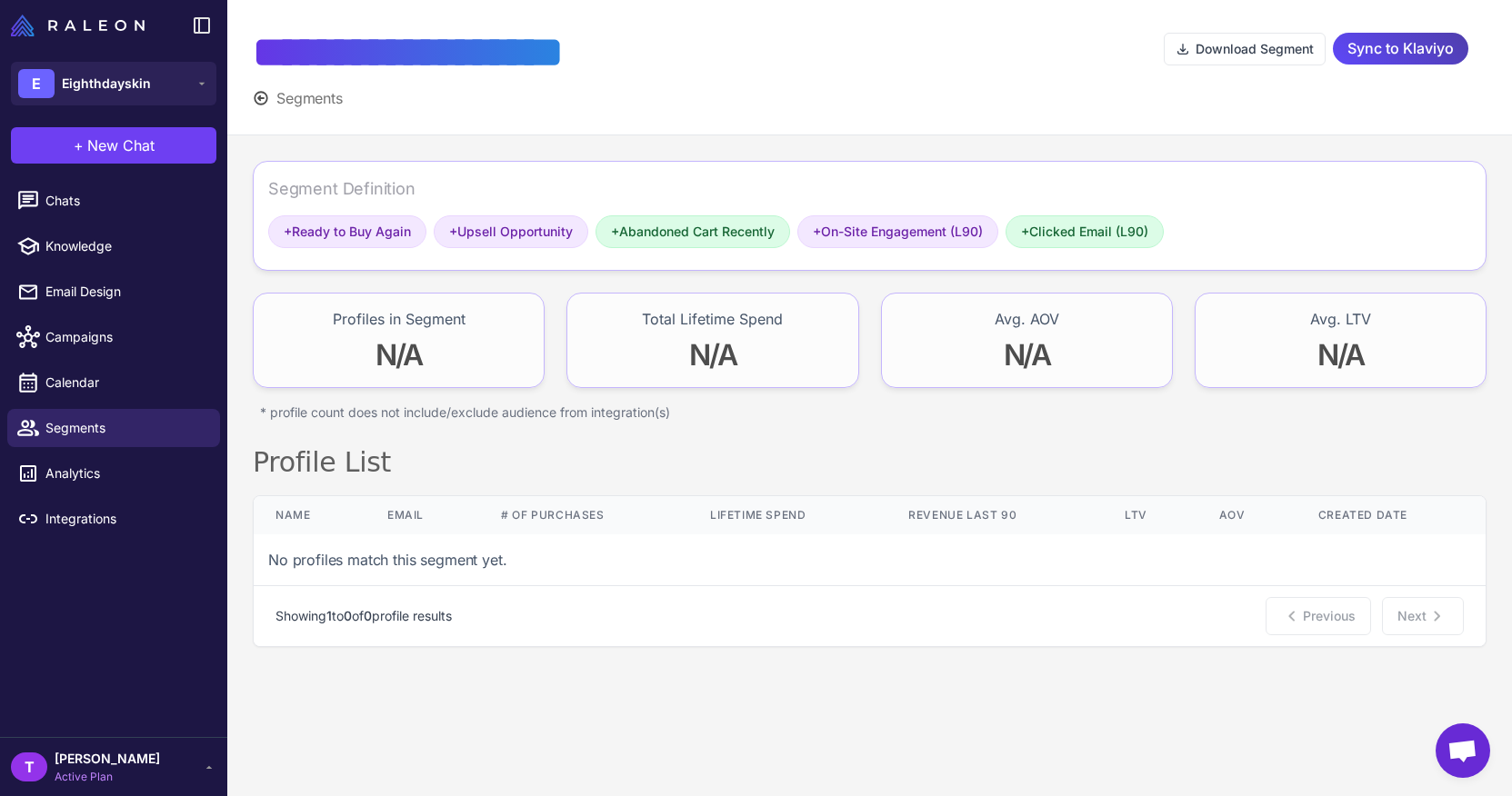
click at [310, 104] on span "Segments" at bounding box center [309, 98] width 66 height 22
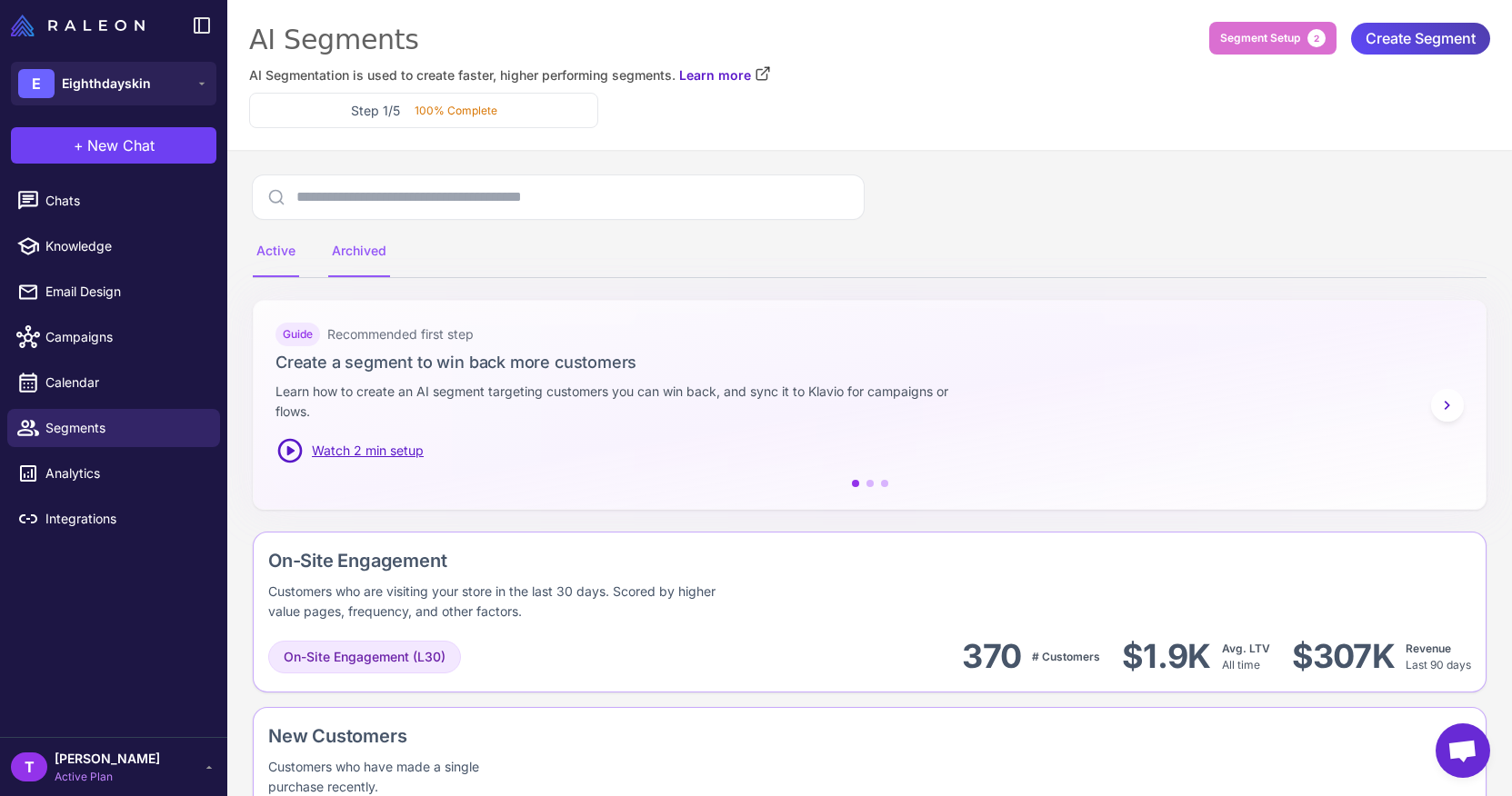
click at [367, 253] on div "Archived" at bounding box center [359, 251] width 61 height 51
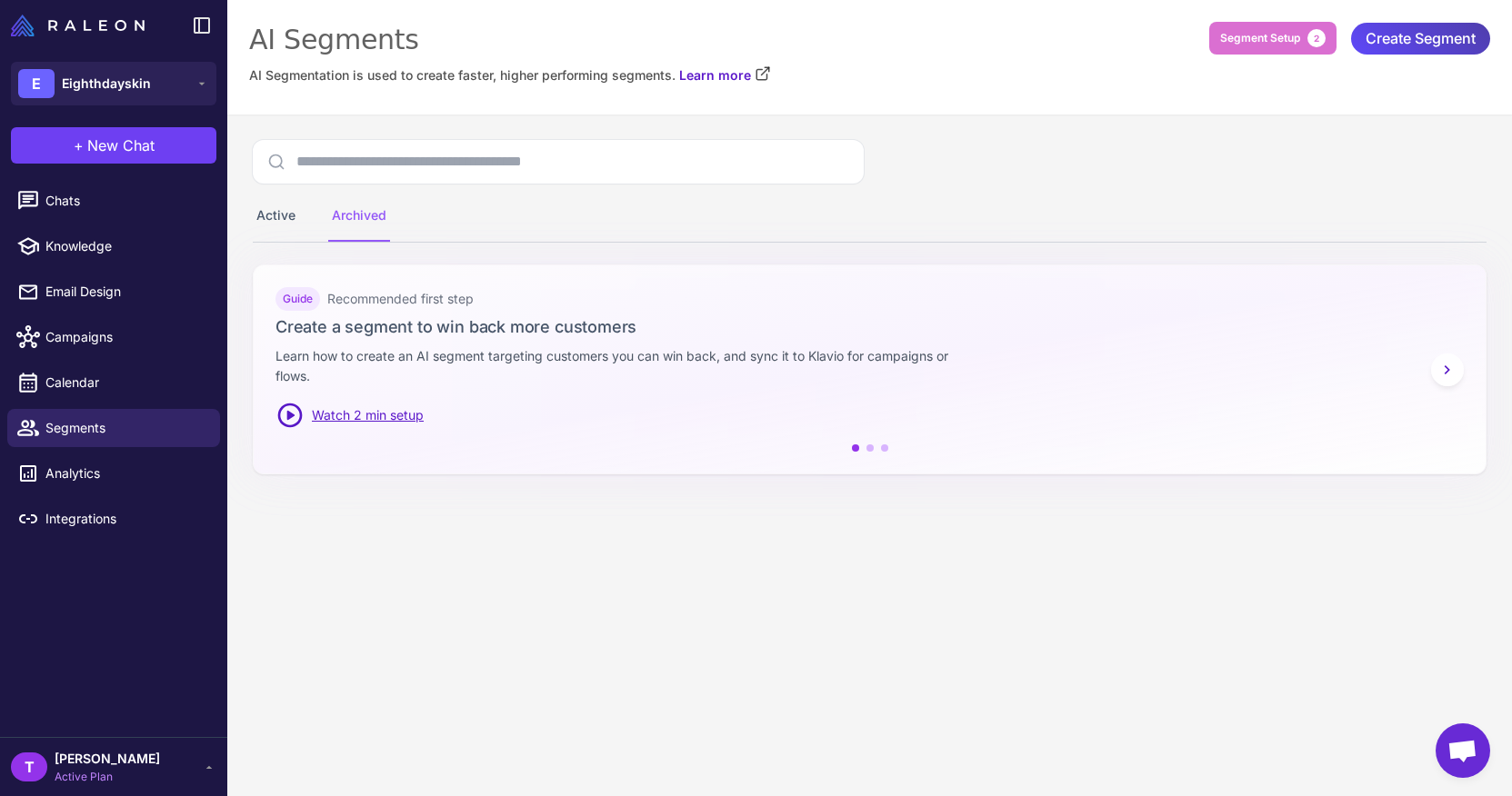
click at [269, 254] on div "Active Archived Guide Recommended first step Create a segment to win back more …" at bounding box center [870, 317] width 1285 height 408
click at [280, 223] on div "Active" at bounding box center [276, 216] width 46 height 51
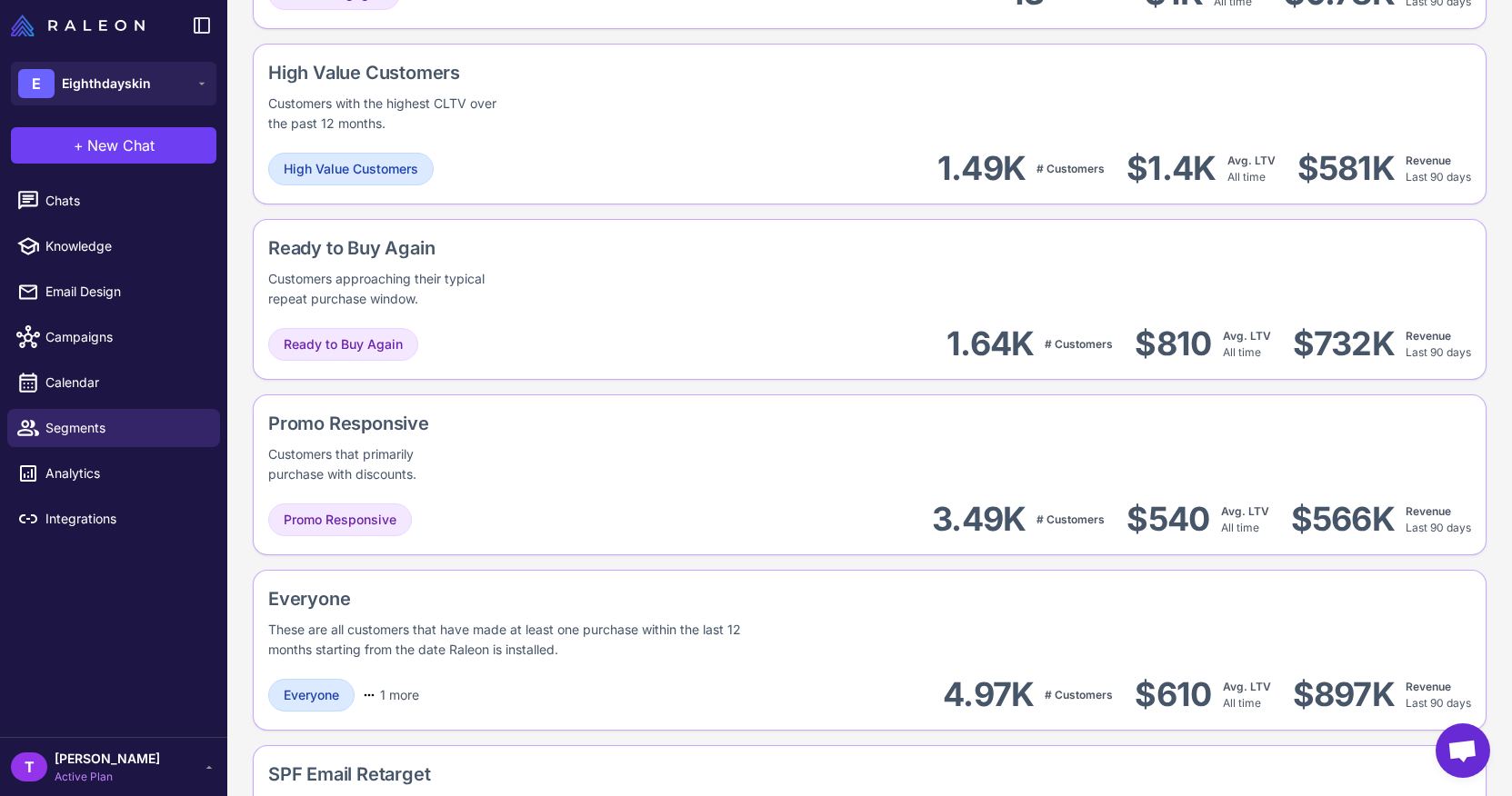
scroll to position [1737, 0]
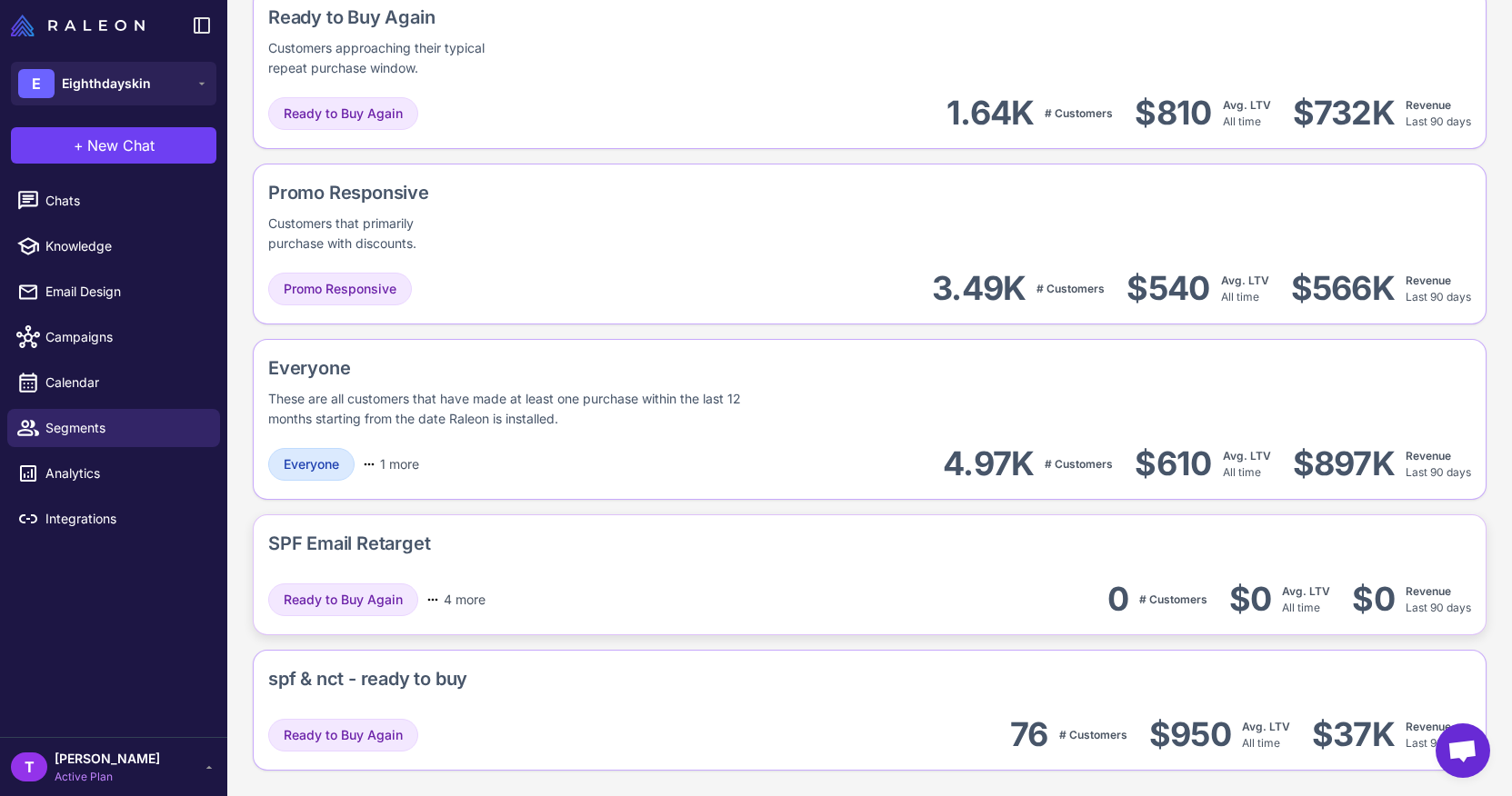
click at [917, 541] on div "SPF Email Retarget" at bounding box center [870, 548] width 1202 height 35
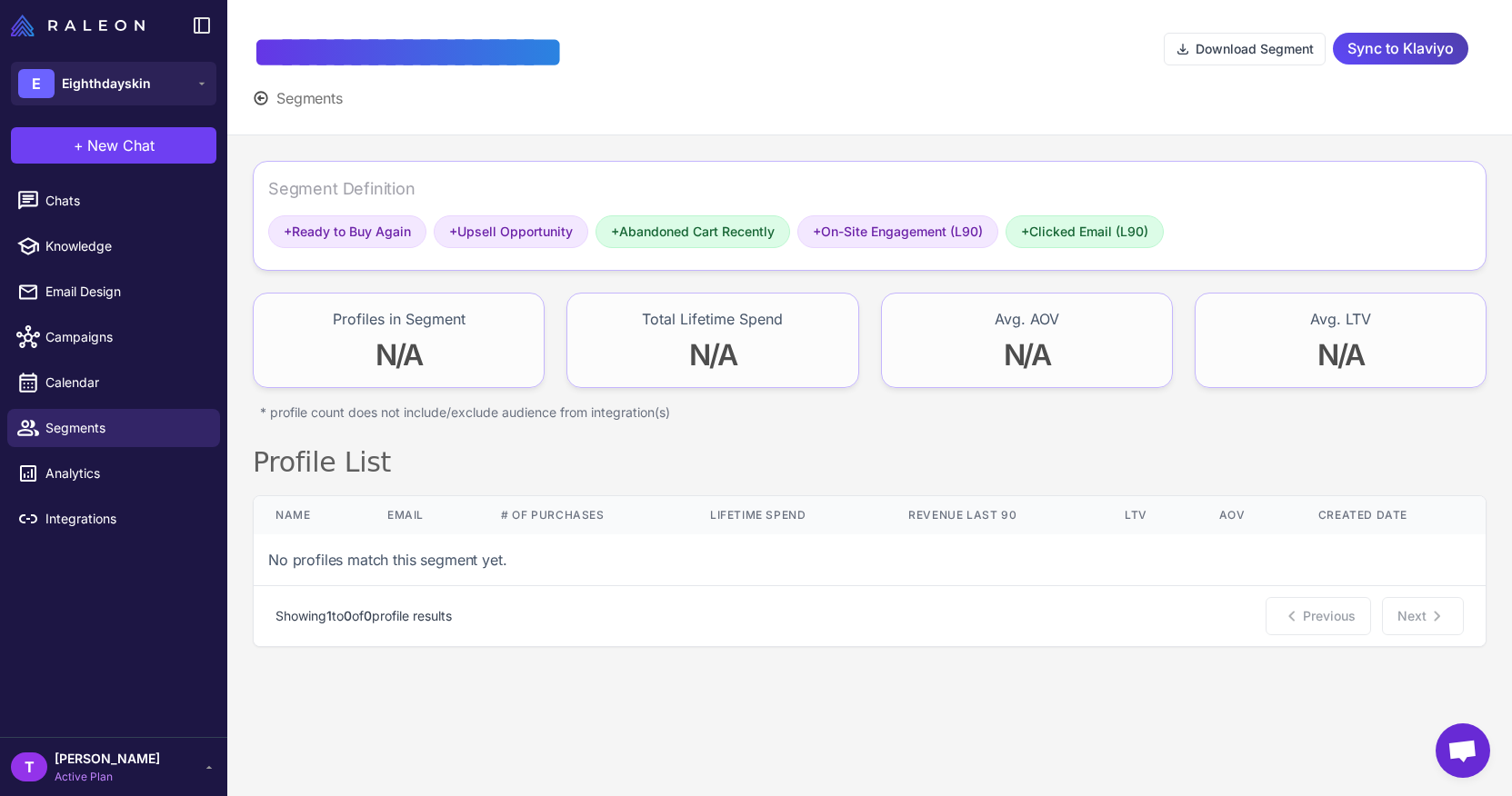
click at [307, 95] on span "Segments" at bounding box center [309, 98] width 66 height 22
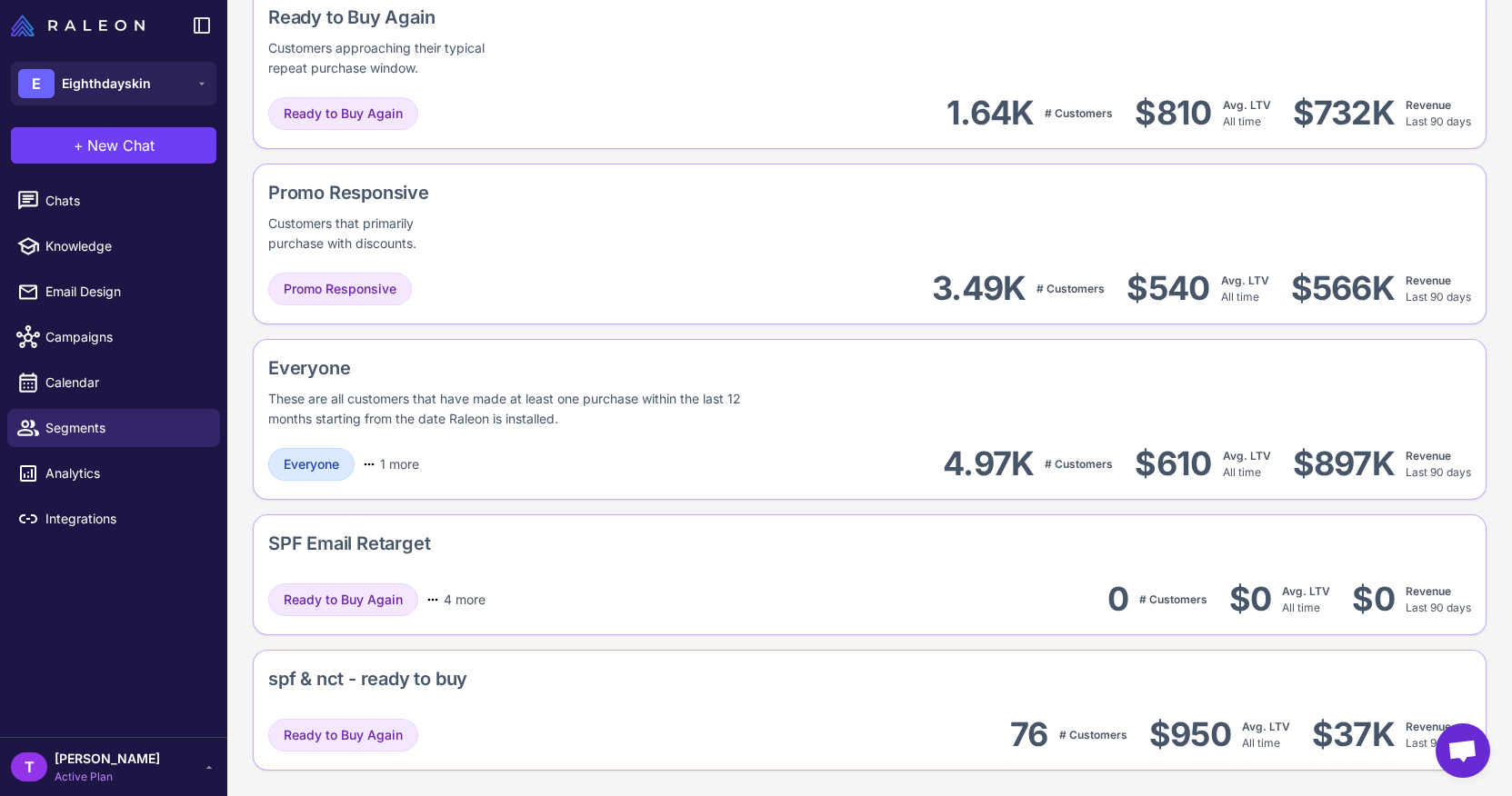
scroll to position [1737, 0]
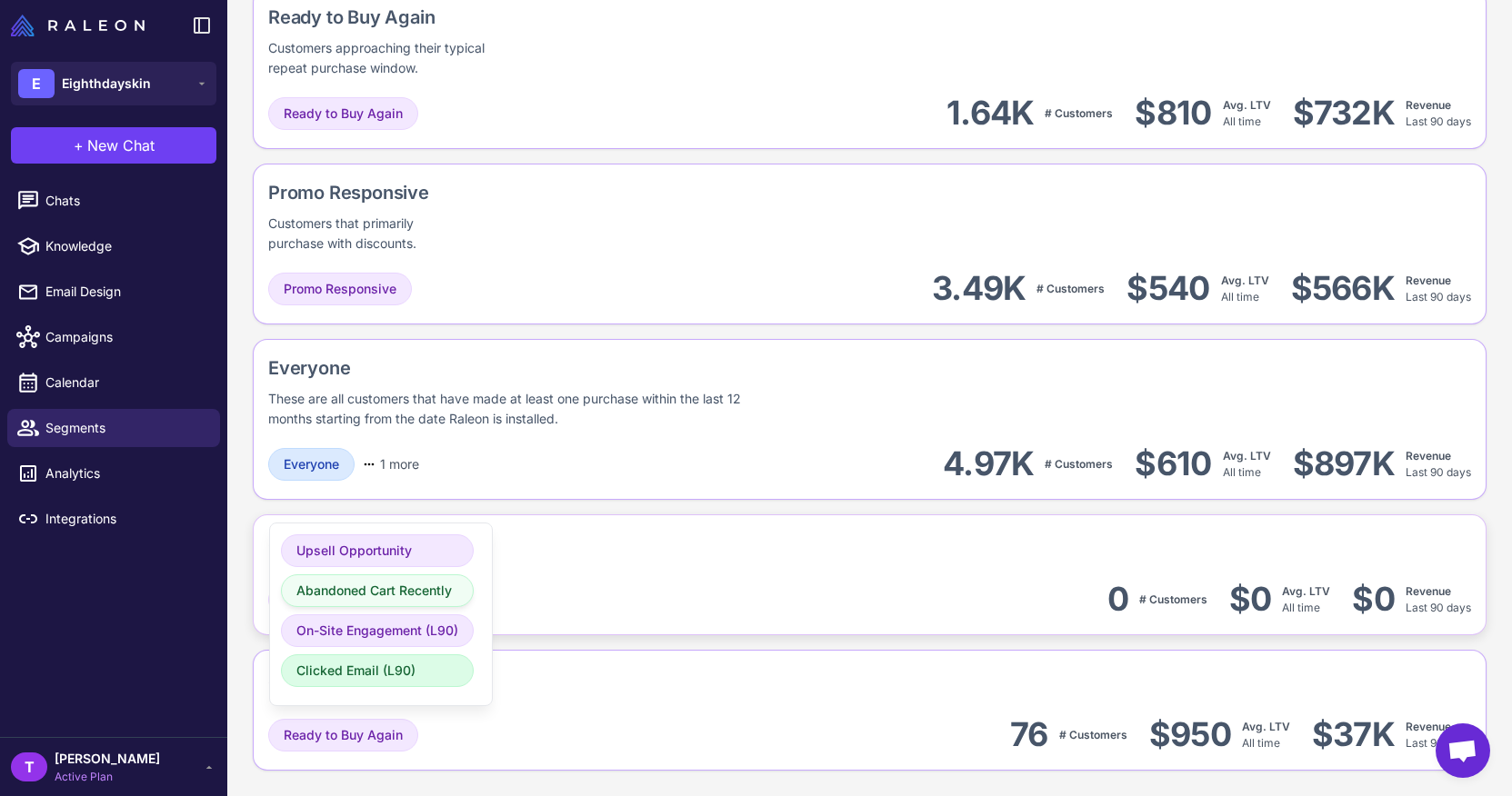
click at [445, 600] on span "Abandoned Cart Recently" at bounding box center [374, 591] width 155 height 20
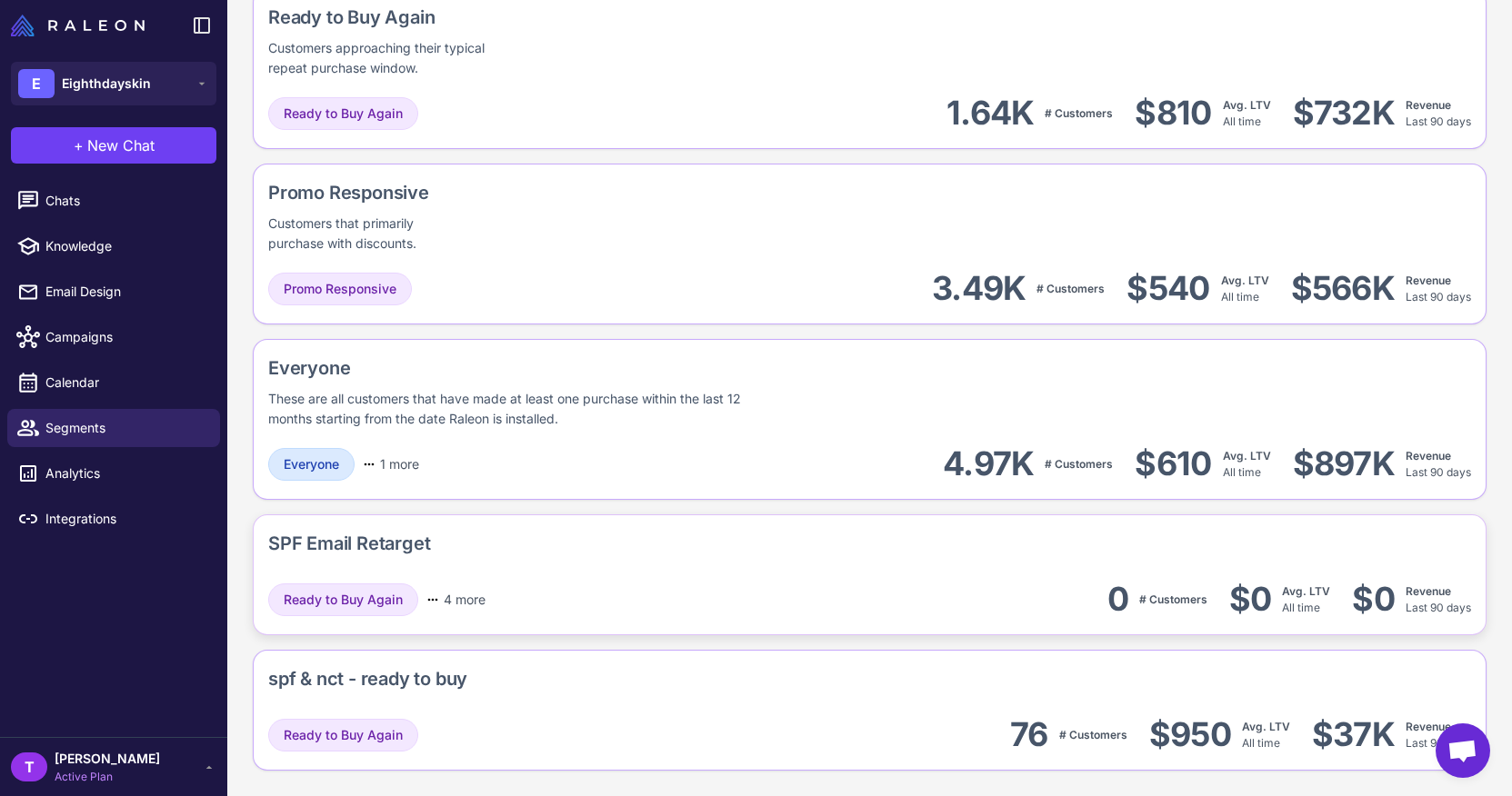
click at [722, 650] on div "SPF Email Retarget Ready to Buy Again 4 more Upsell Opportunity Abandoned Cart …" at bounding box center [870, 711] width 1233 height 121
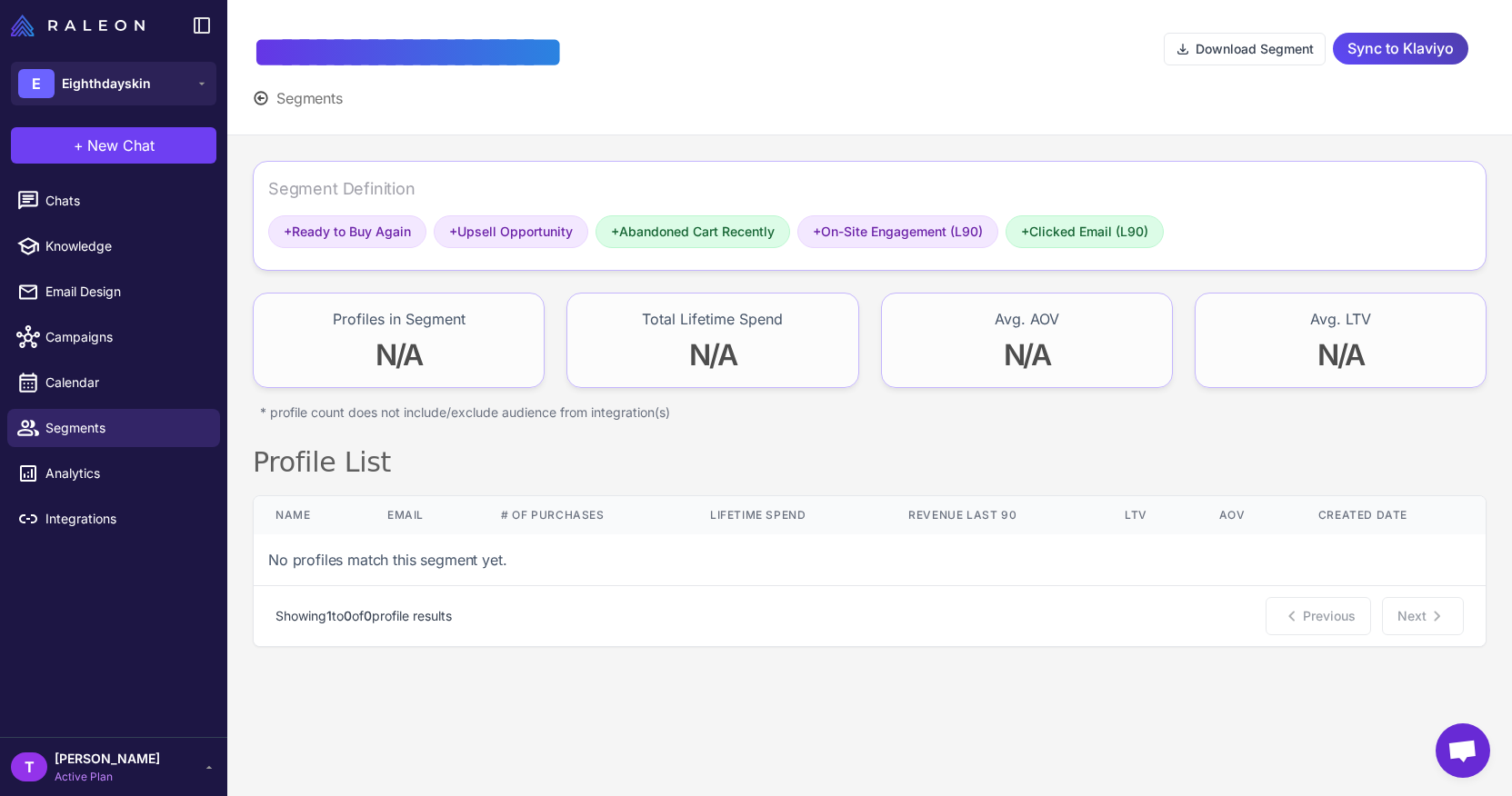
click at [288, 97] on span "Segments" at bounding box center [309, 98] width 66 height 22
